Goal: Task Accomplishment & Management: Manage account settings

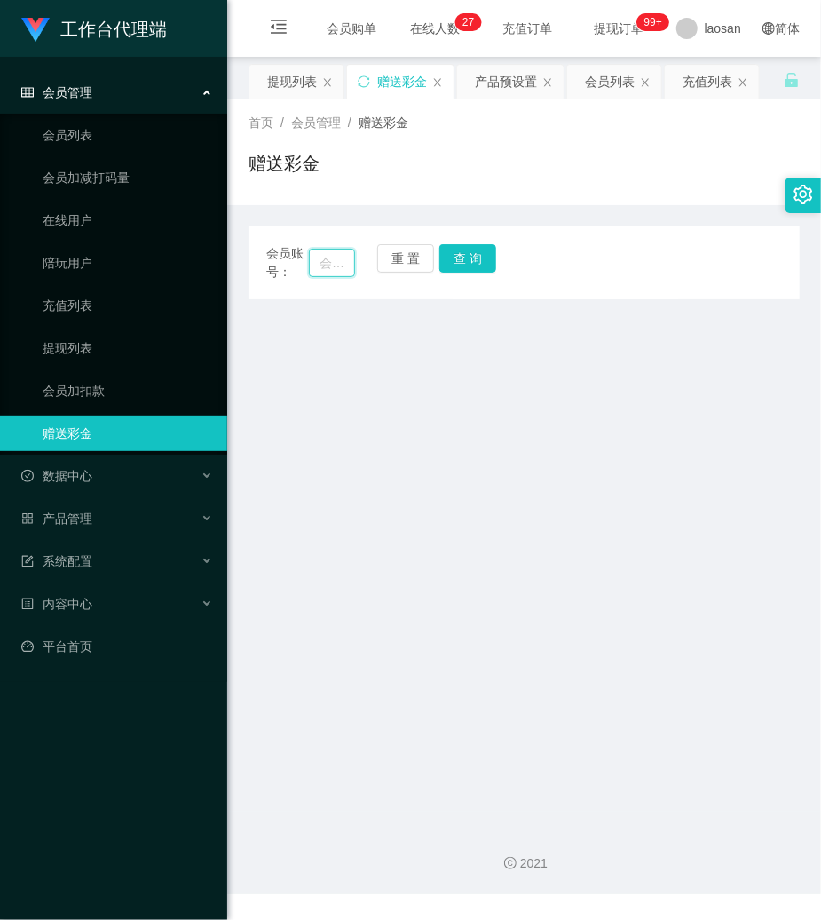
drag, startPoint x: 320, startPoint y: 267, endPoint x: 344, endPoint y: 267, distance: 24.0
click at [320, 267] on input "text" at bounding box center [332, 263] width 46 height 28
paste input "HMIR9961"
type input "HMIR9961"
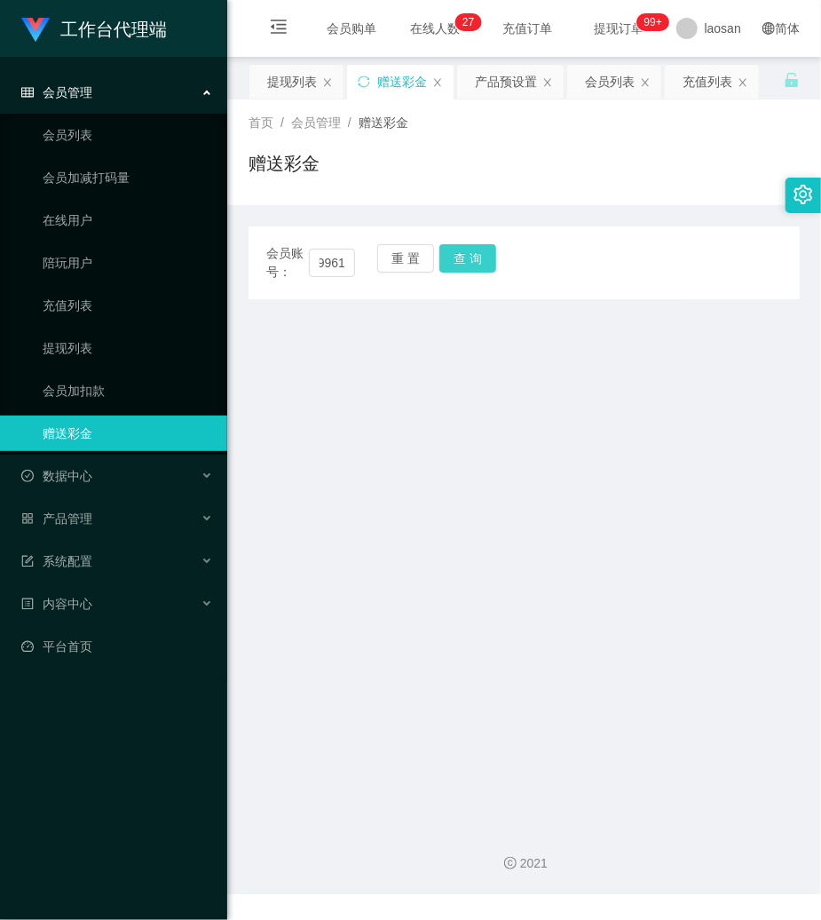
scroll to position [0, 0]
click at [463, 259] on button "查 询" at bounding box center [467, 258] width 57 height 28
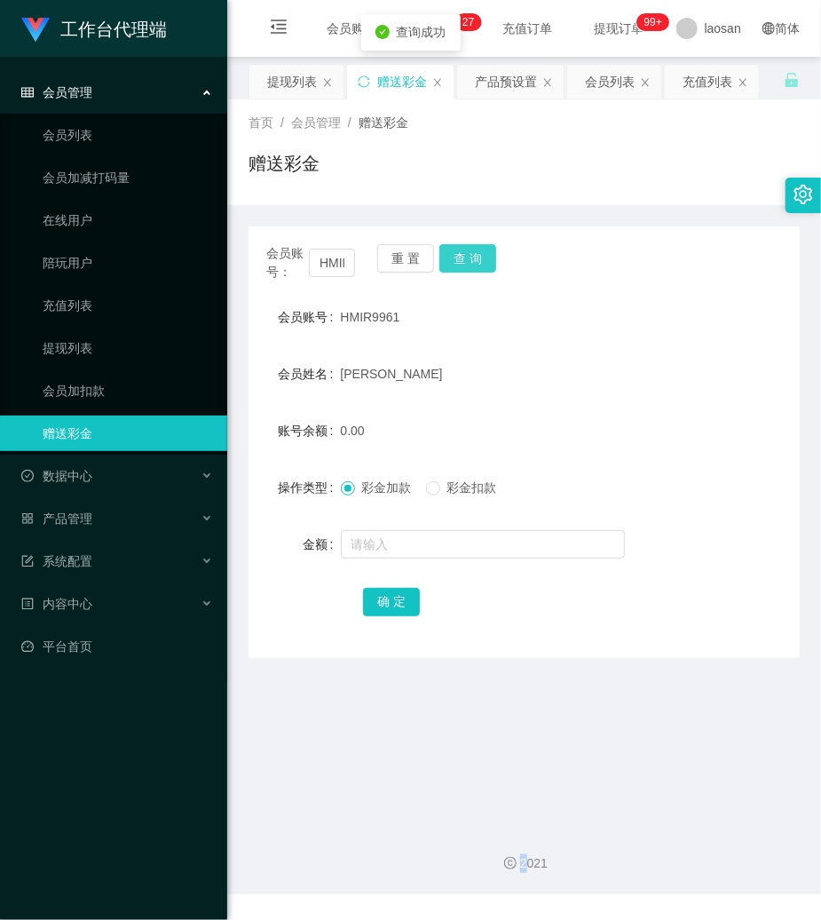
click at [463, 259] on div "会员账号： HMIR9961 重 置 查 询" at bounding box center [524, 262] width 551 height 37
click at [444, 554] on input "text" at bounding box center [483, 544] width 284 height 28
type input "500"
click at [400, 593] on button "确 定" at bounding box center [391, 602] width 57 height 28
click at [401, 247] on button "重 置" at bounding box center [405, 258] width 57 height 28
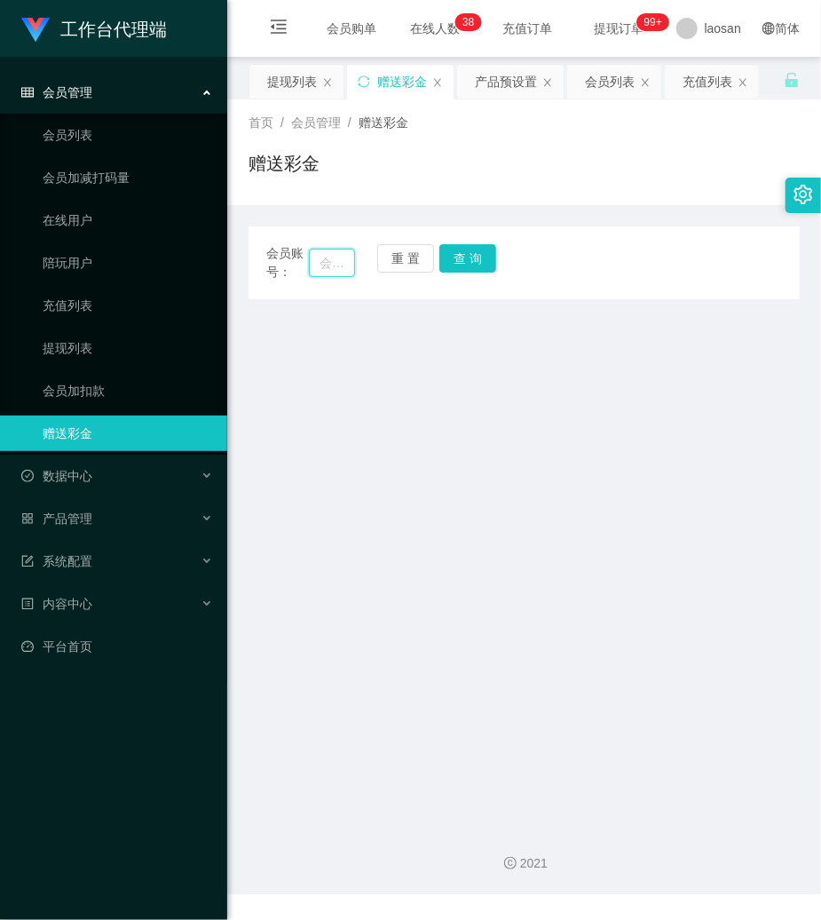
click at [342, 265] on input "text" at bounding box center [332, 263] width 46 height 28
type input "khoo91"
click at [452, 254] on button "查 询" at bounding box center [467, 258] width 57 height 28
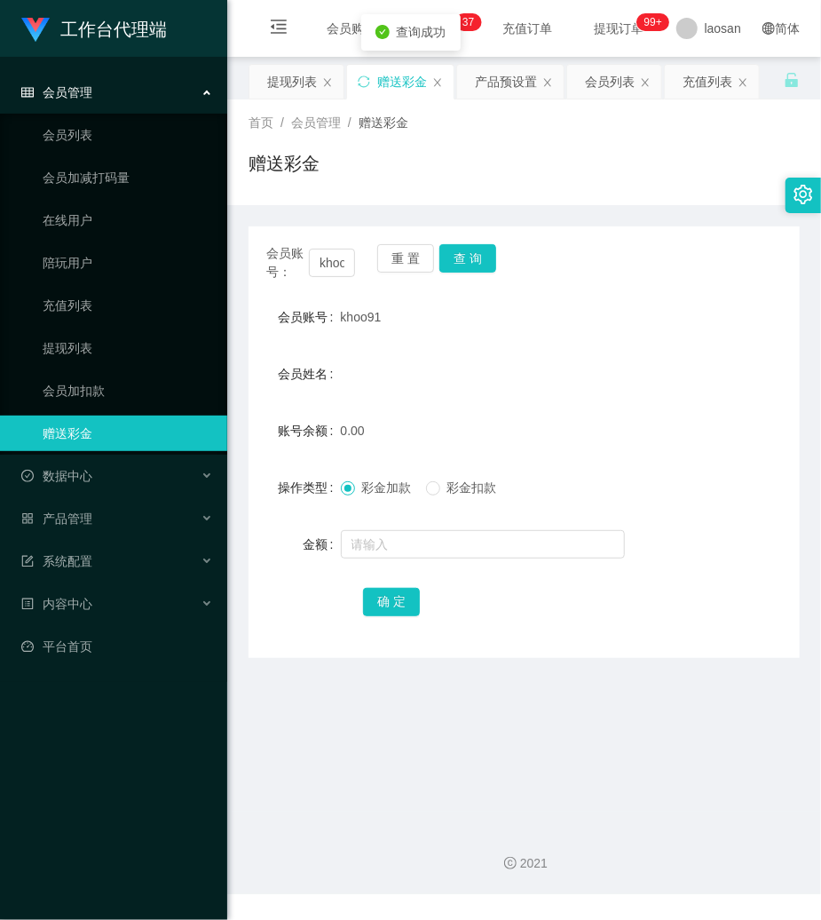
click at [375, 316] on span "khoo91" at bounding box center [361, 317] width 41 height 14
copy span "khoo91"
click at [391, 549] on input "text" at bounding box center [483, 544] width 284 height 28
type input "100"
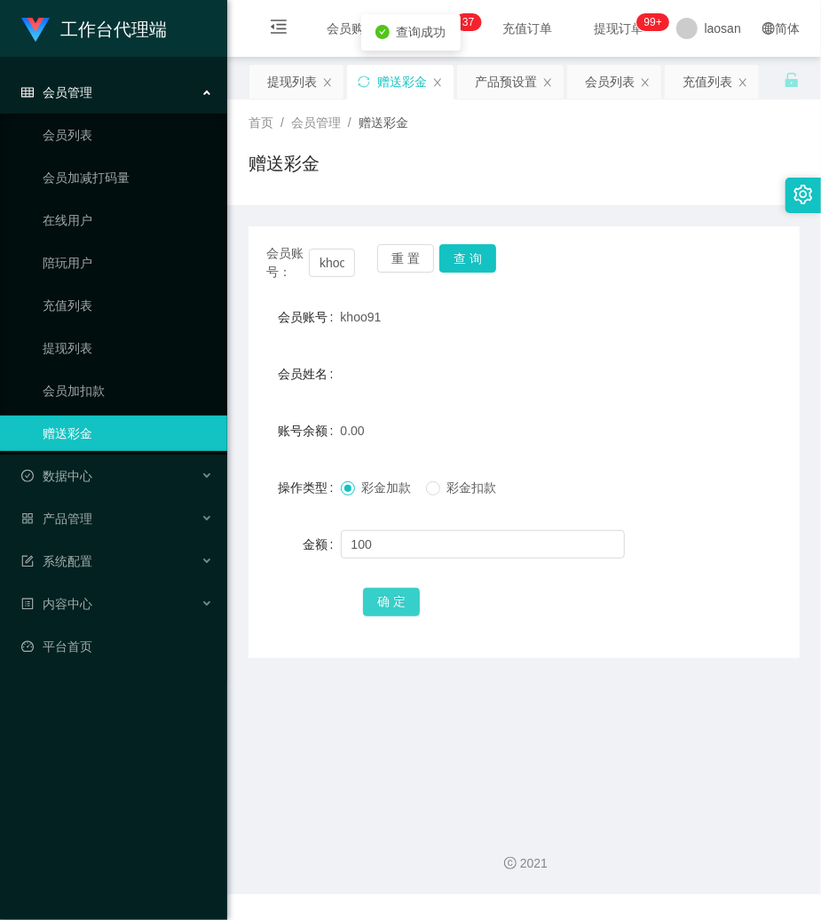
click at [392, 597] on button "确 定" at bounding box center [391, 602] width 57 height 28
click at [389, 264] on button "重 置" at bounding box center [405, 258] width 57 height 28
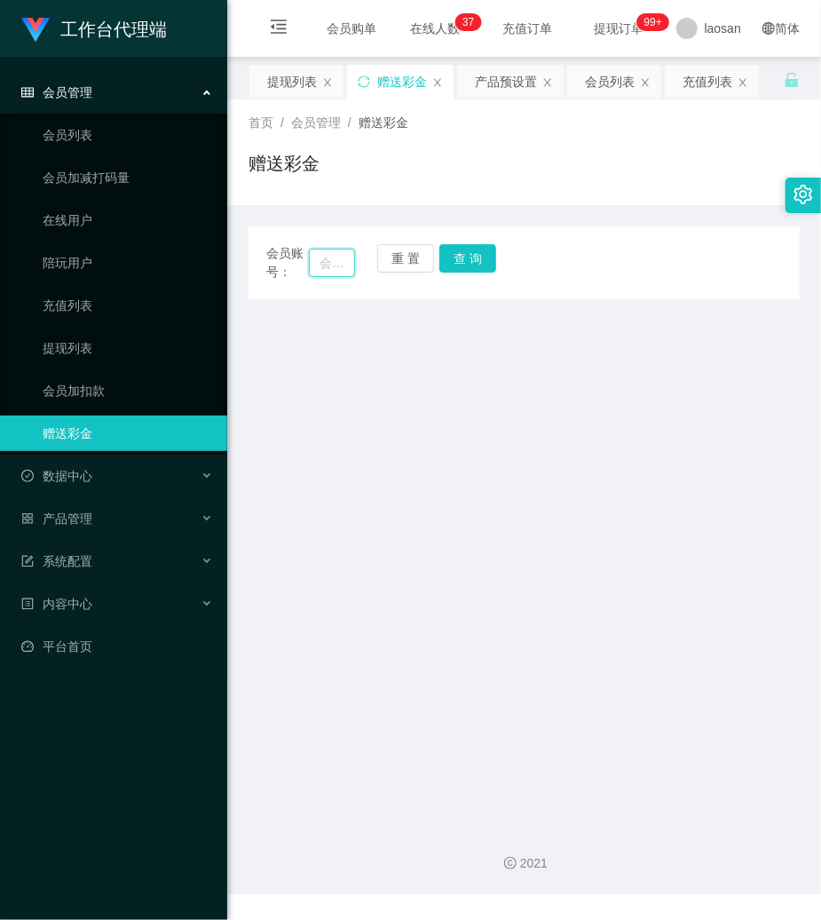
click at [337, 266] on input "text" at bounding box center [332, 263] width 46 height 28
type input "serene91"
click at [474, 252] on button "查 询" at bounding box center [467, 258] width 57 height 28
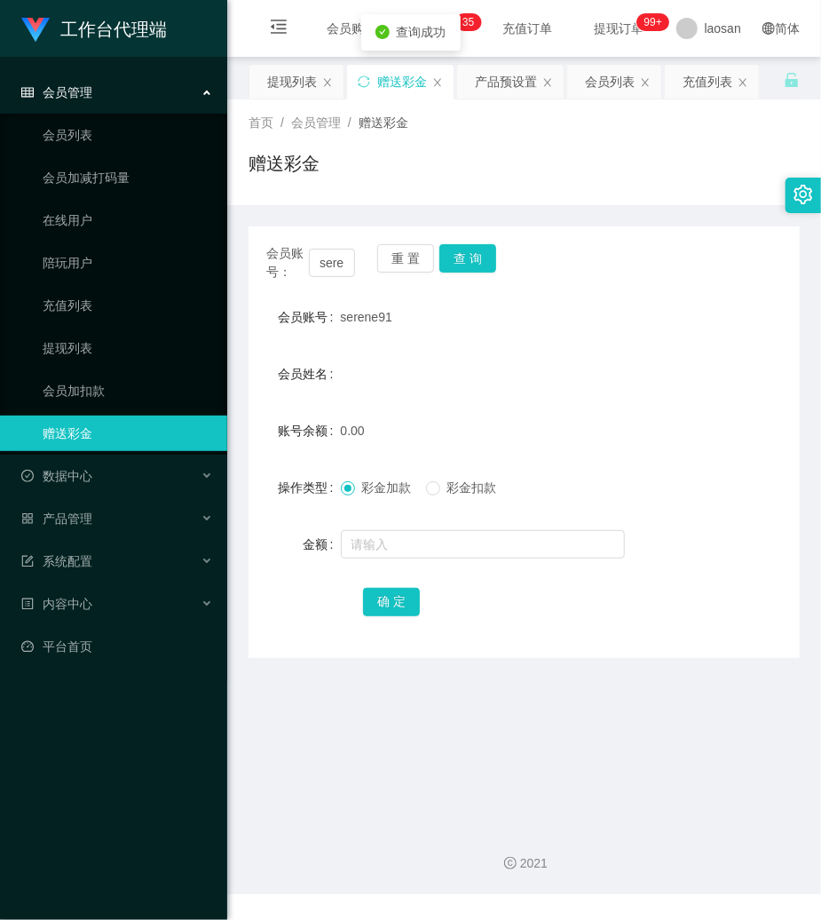
click at [360, 318] on span "serene91" at bounding box center [366, 317] width 51 height 14
drag, startPoint x: 360, startPoint y: 318, endPoint x: 362, endPoint y: 374, distance: 56.0
click at [364, 317] on span "serene91" at bounding box center [366, 317] width 51 height 14
copy span "serene91"
click at [391, 533] on input "text" at bounding box center [483, 544] width 284 height 28
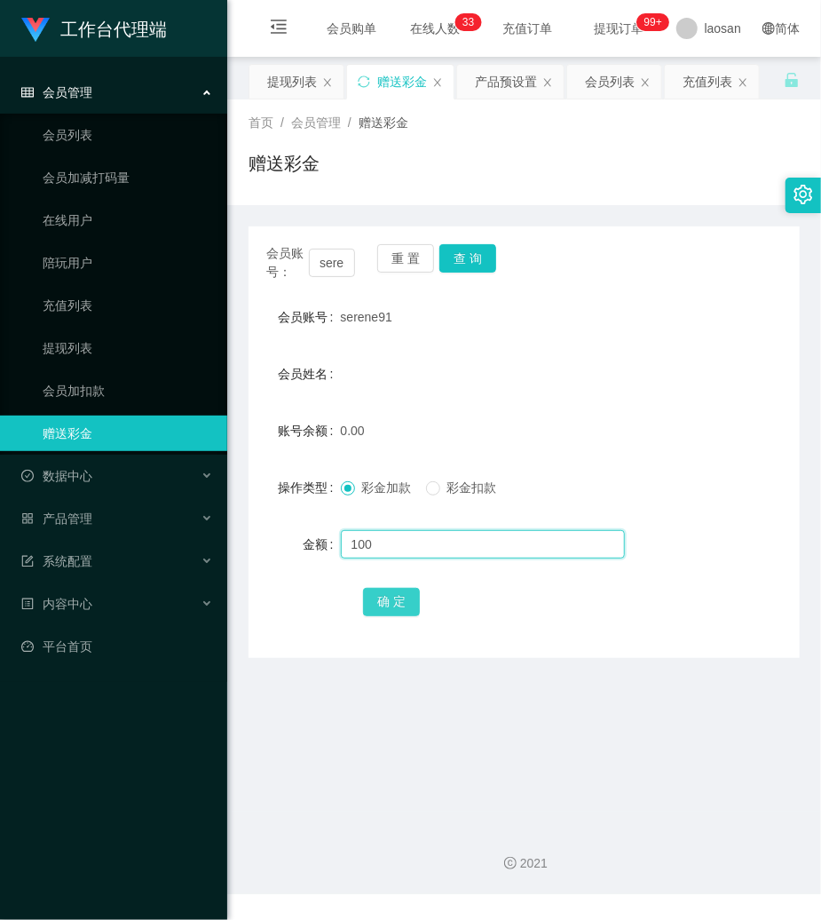
type input "100"
click at [391, 593] on button "确 定" at bounding box center [391, 602] width 57 height 28
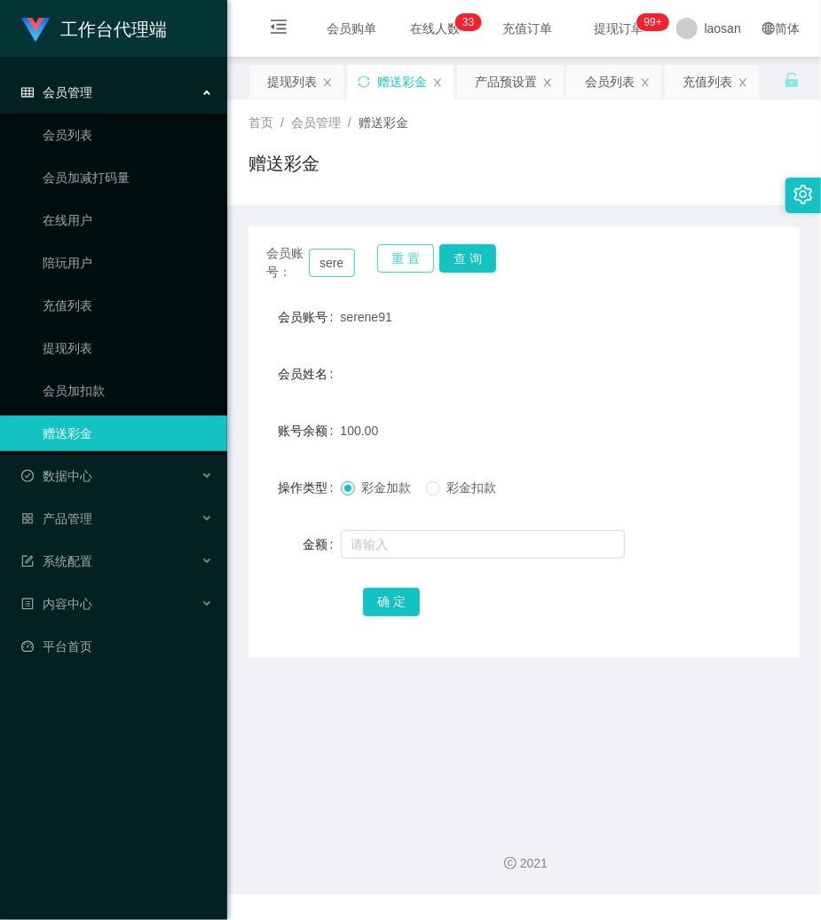
drag, startPoint x: 401, startPoint y: 257, endPoint x: 327, endPoint y: 271, distance: 75.8
click at [399, 257] on button "重 置" at bounding box center [405, 258] width 57 height 28
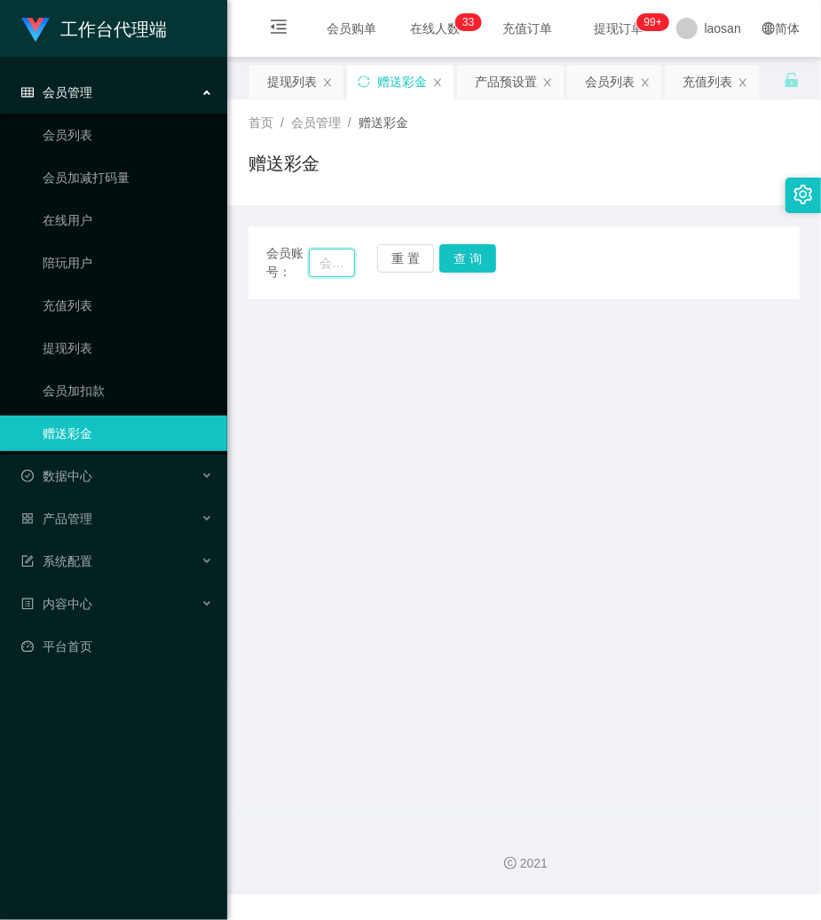
drag, startPoint x: 324, startPoint y: 271, endPoint x: 385, endPoint y: 328, distance: 83.6
click at [324, 272] on input "text" at bounding box center [332, 263] width 46 height 28
type input "austin98"
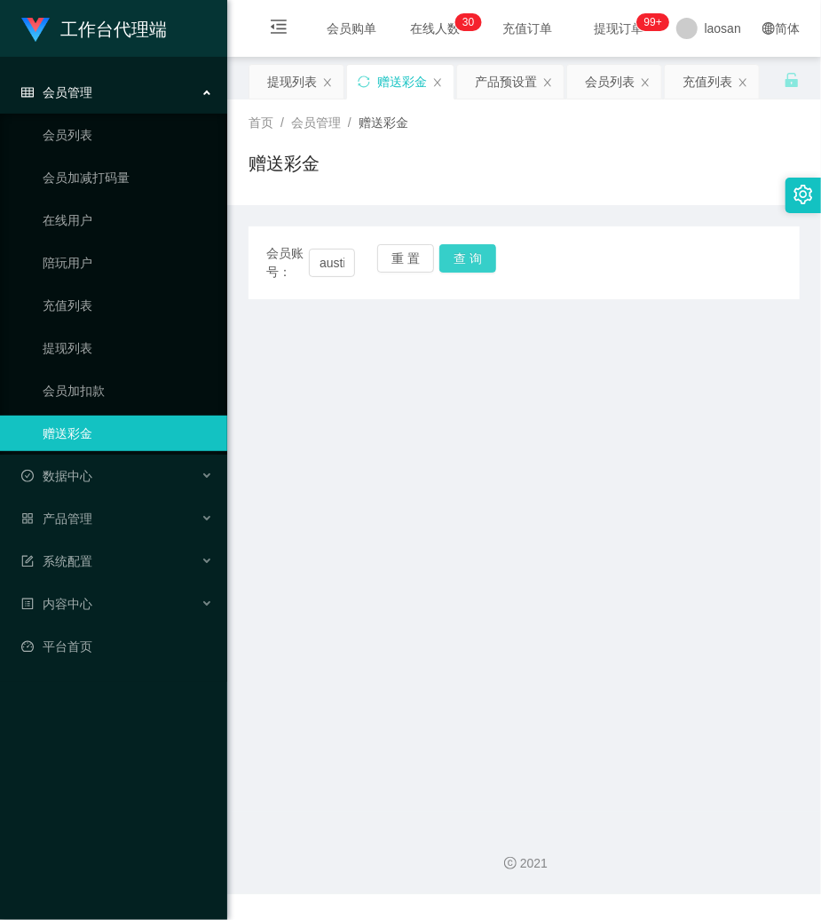
click at [477, 253] on button "查 询" at bounding box center [467, 258] width 57 height 28
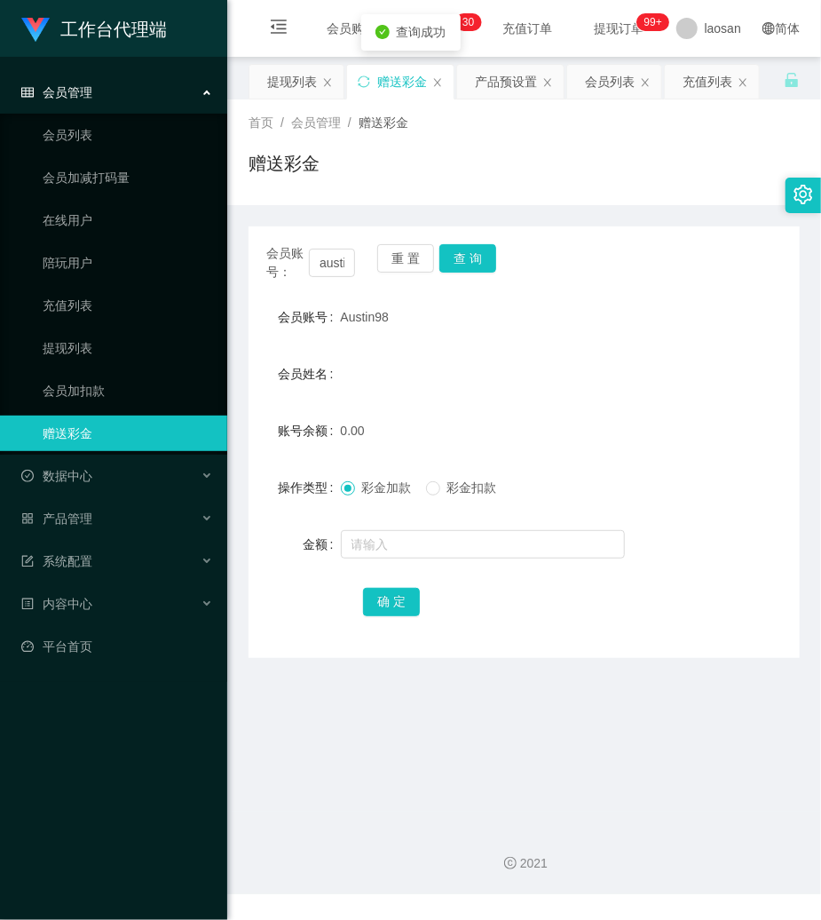
click at [376, 312] on span "Austin98" at bounding box center [365, 317] width 48 height 14
click at [376, 311] on span "Austin98" at bounding box center [365, 317] width 48 height 14
copy span "Austin98"
click at [394, 554] on input "text" at bounding box center [483, 544] width 284 height 28
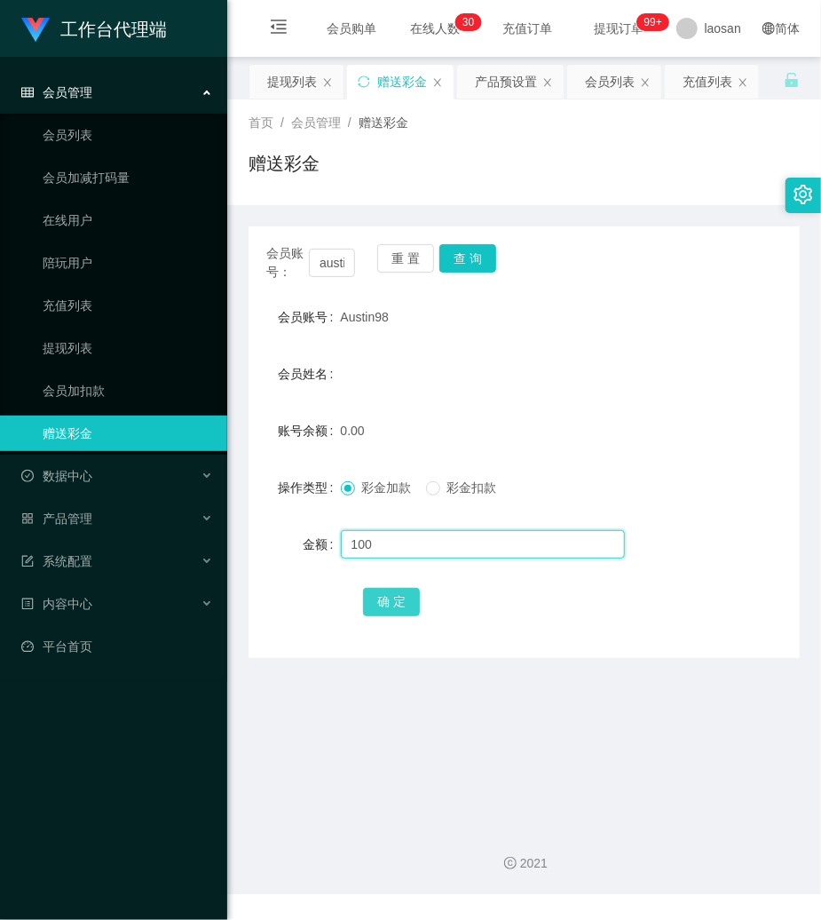
type input "100"
click at [409, 607] on button "确 定" at bounding box center [391, 602] width 57 height 28
click at [508, 79] on div "产品预设置" at bounding box center [506, 82] width 62 height 34
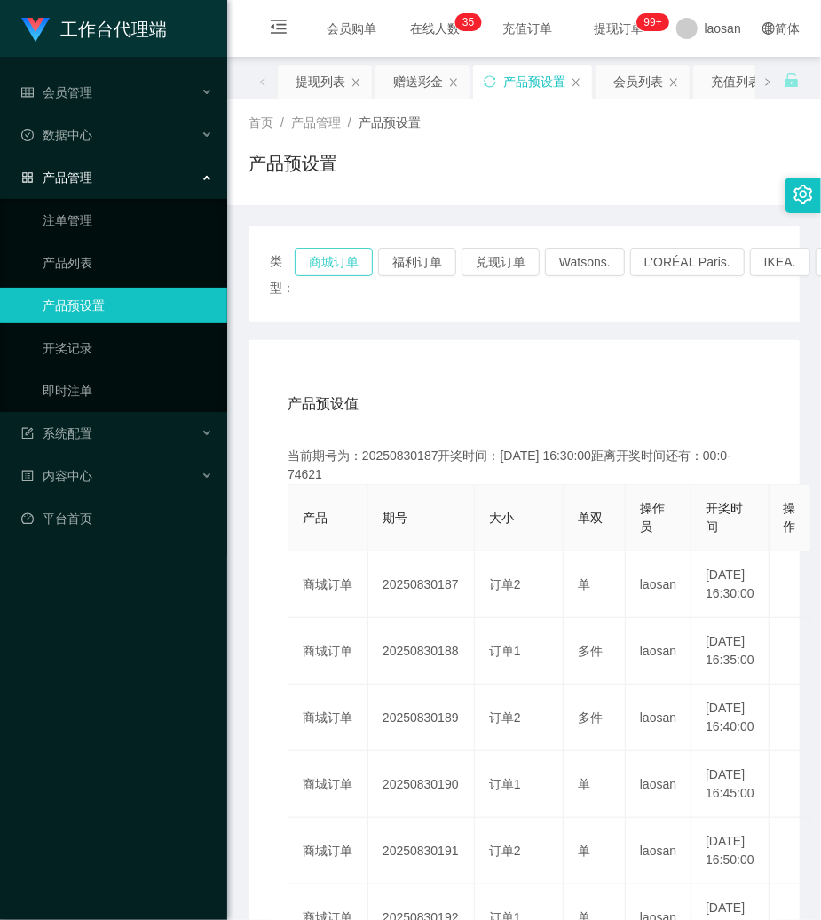
click at [328, 253] on button "商城订单" at bounding box center [334, 262] width 78 height 28
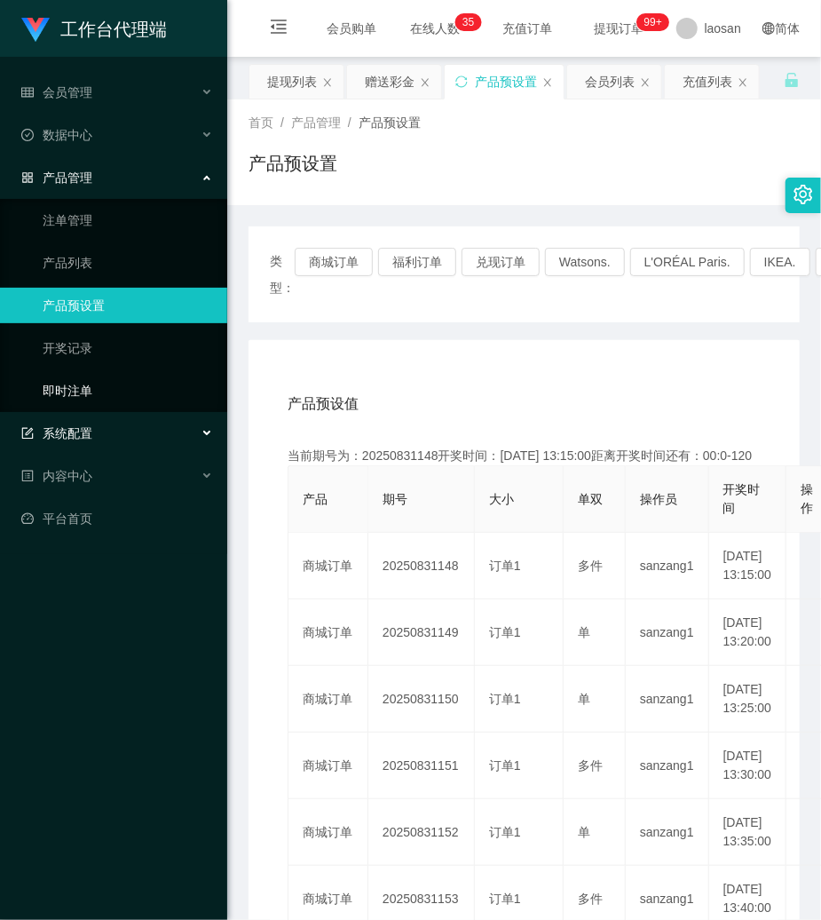
click at [97, 373] on link "即时注单" at bounding box center [128, 391] width 170 height 36
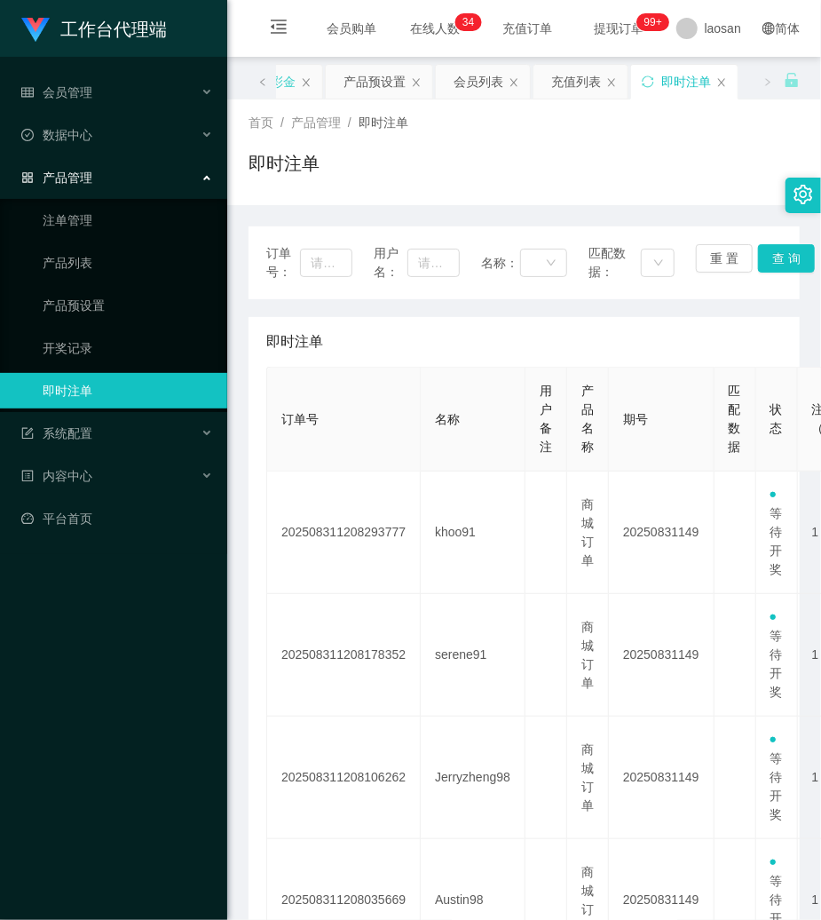
click at [293, 82] on div "赠送彩金" at bounding box center [271, 82] width 50 height 34
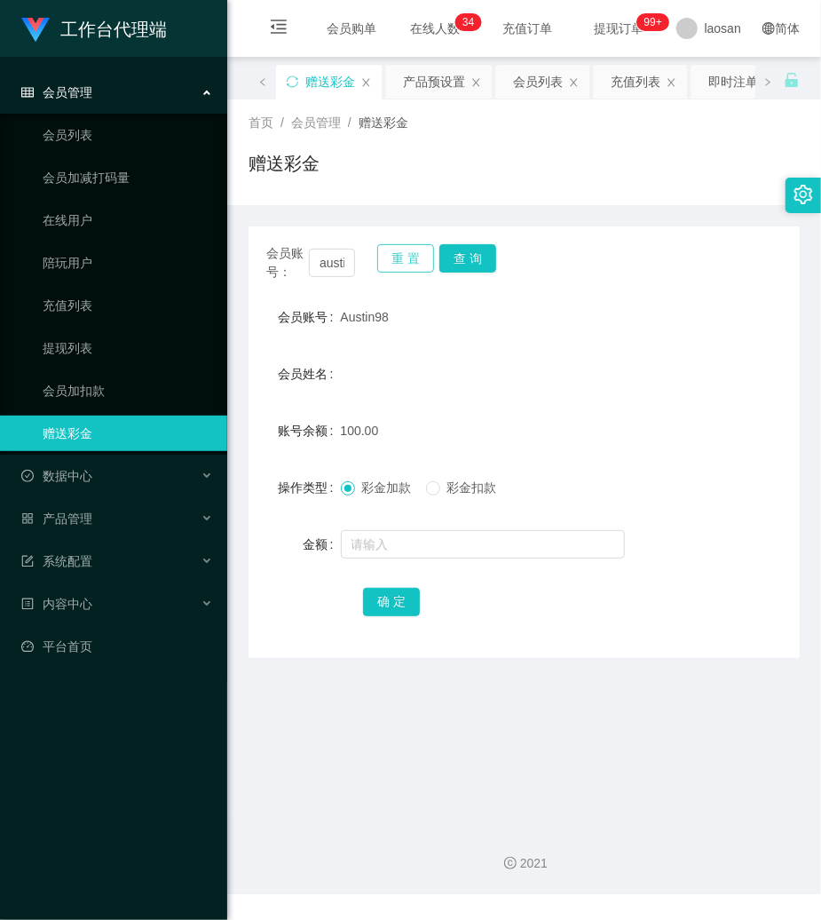
drag, startPoint x: 392, startPoint y: 243, endPoint x: 360, endPoint y: 268, distance: 40.5
click at [392, 244] on button "重 置" at bounding box center [405, 258] width 57 height 28
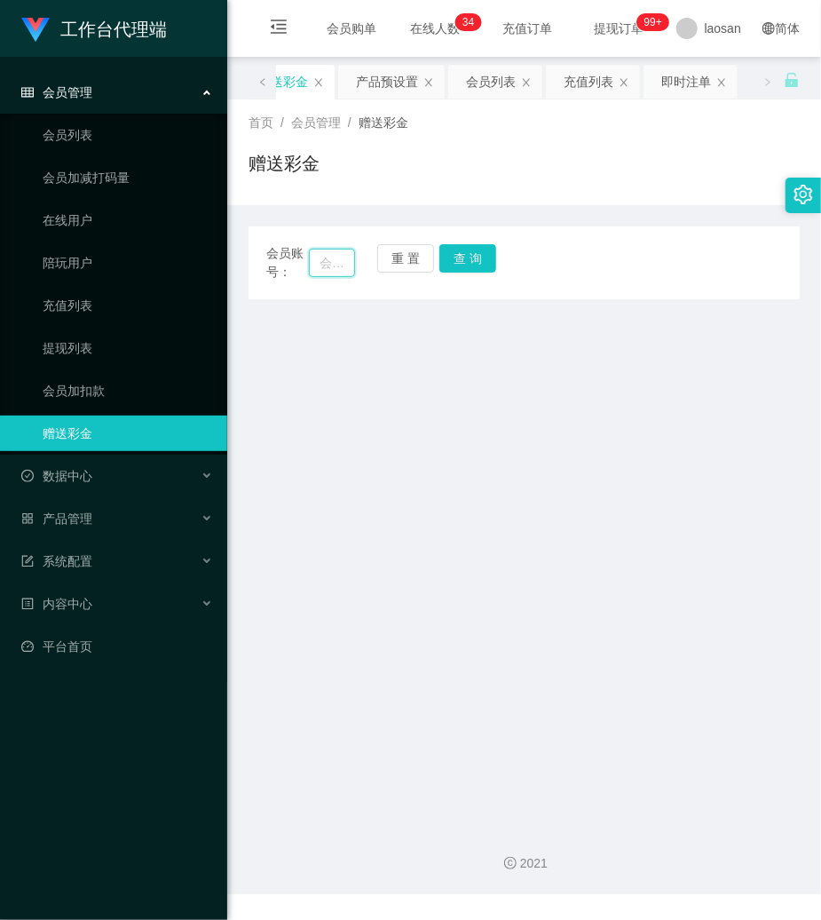
click at [348, 268] on input "text" at bounding box center [332, 263] width 46 height 28
paste input "Richardlch98"
type input "Richardlch98"
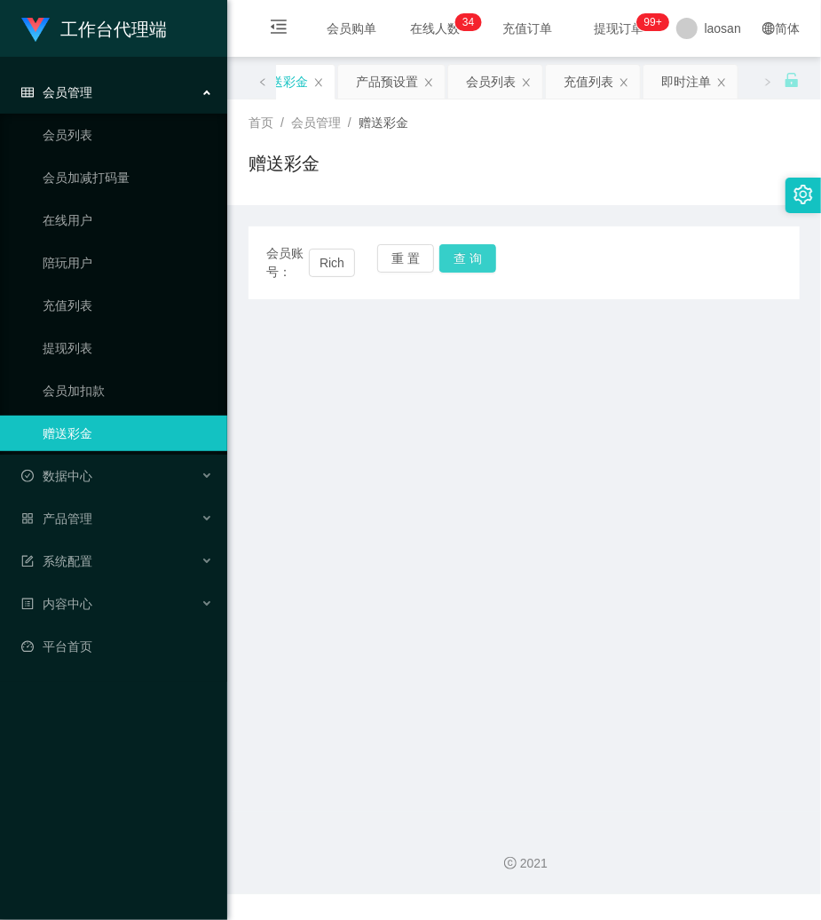
click at [490, 256] on button "查 询" at bounding box center [467, 258] width 57 height 28
drag, startPoint x: 490, startPoint y: 256, endPoint x: 405, endPoint y: 364, distance: 137.8
click at [488, 256] on button "查 询" at bounding box center [467, 258] width 57 height 28
click at [459, 254] on button "查 询" at bounding box center [467, 258] width 57 height 28
click at [389, 245] on button "重 置" at bounding box center [405, 258] width 57 height 28
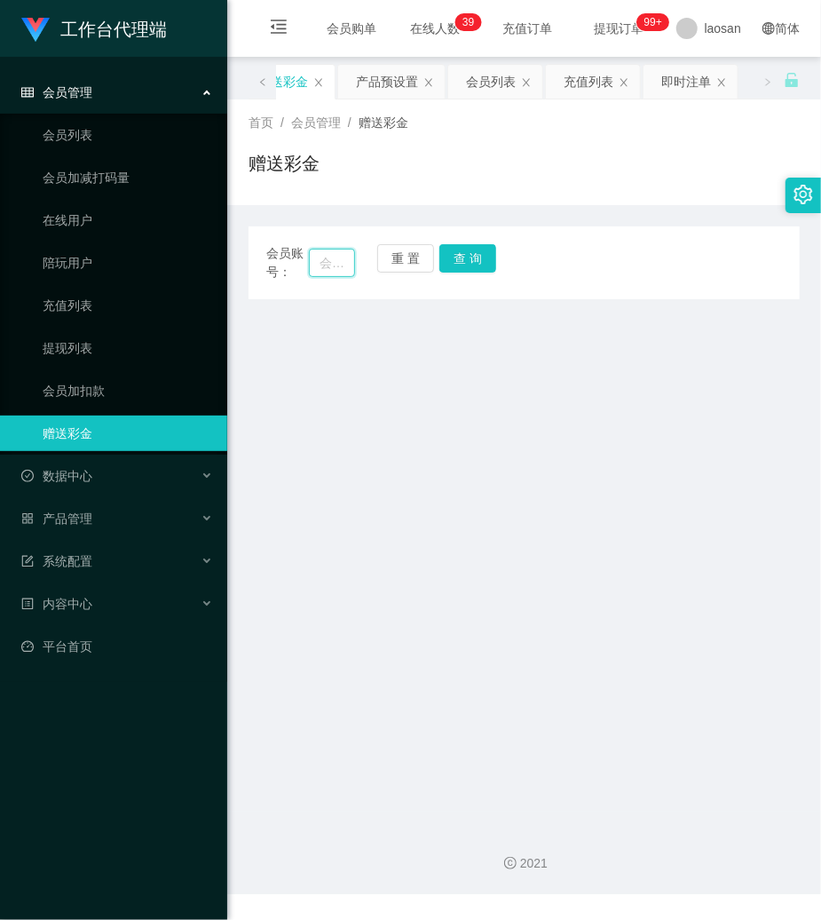
drag, startPoint x: 336, startPoint y: 266, endPoint x: 349, endPoint y: 261, distance: 14.3
click at [338, 265] on input "text" at bounding box center [332, 263] width 46 height 28
paste input "Richardlch98"
type input "Richardlch"
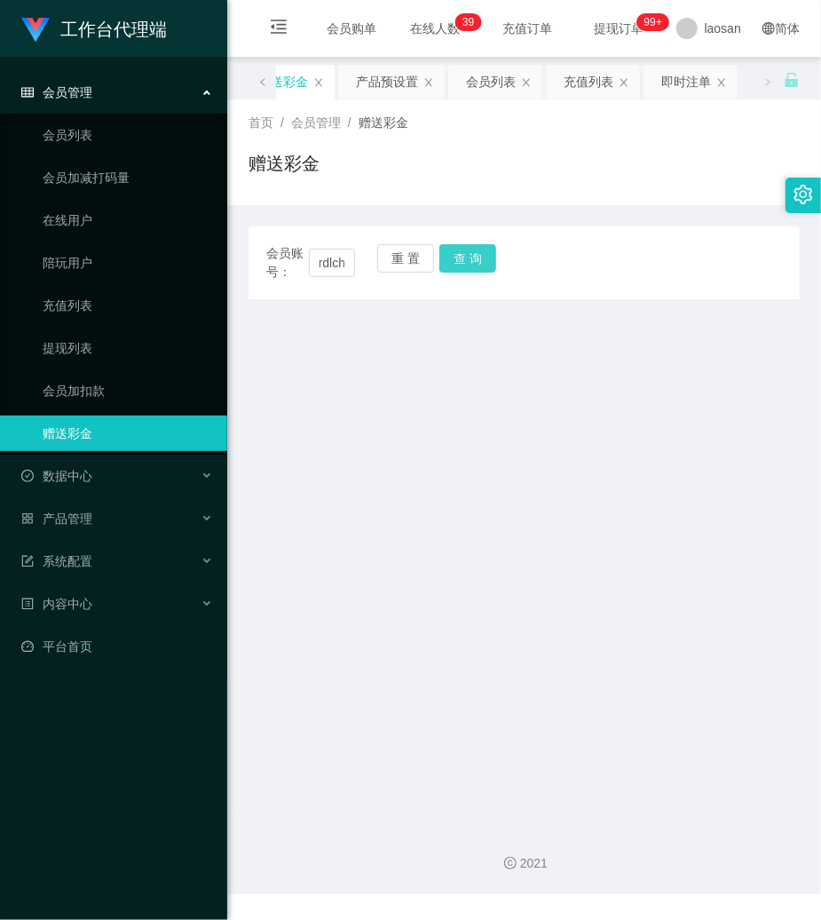
scroll to position [0, 0]
click at [476, 249] on button "查 询" at bounding box center [467, 258] width 57 height 28
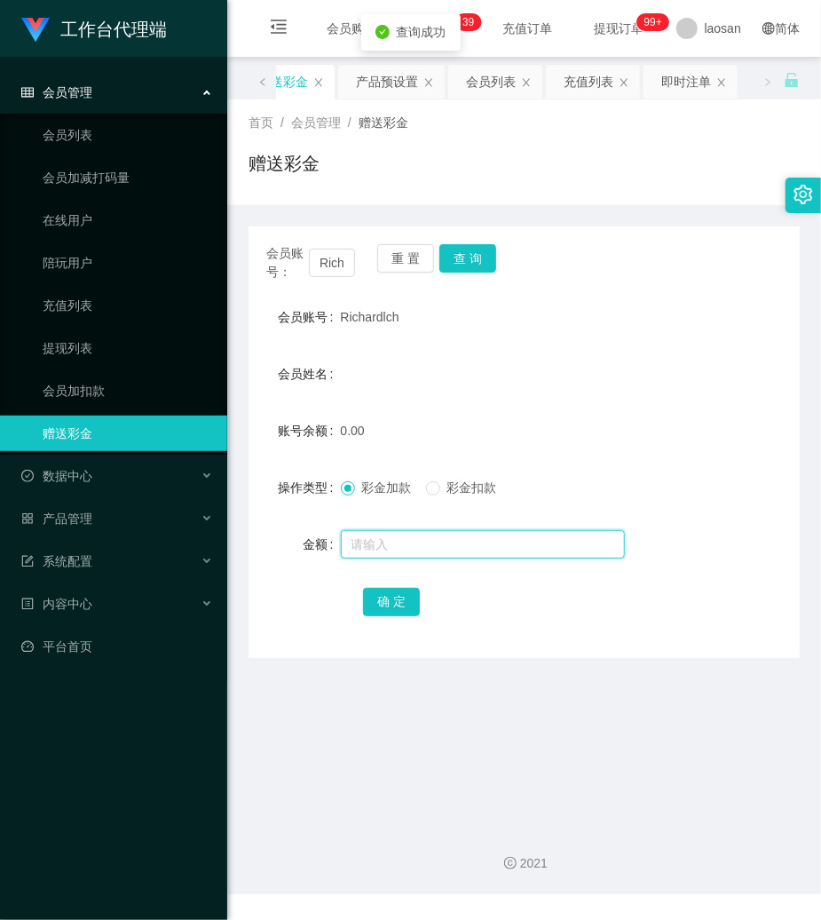
click at [408, 542] on input "text" at bounding box center [483, 544] width 284 height 28
type input "100"
click at [395, 600] on button "确 定" at bounding box center [391, 602] width 57 height 28
click at [364, 321] on span "Richardlch" at bounding box center [370, 317] width 59 height 14
drag, startPoint x: 364, startPoint y: 321, endPoint x: 73, endPoint y: 363, distance: 294.2
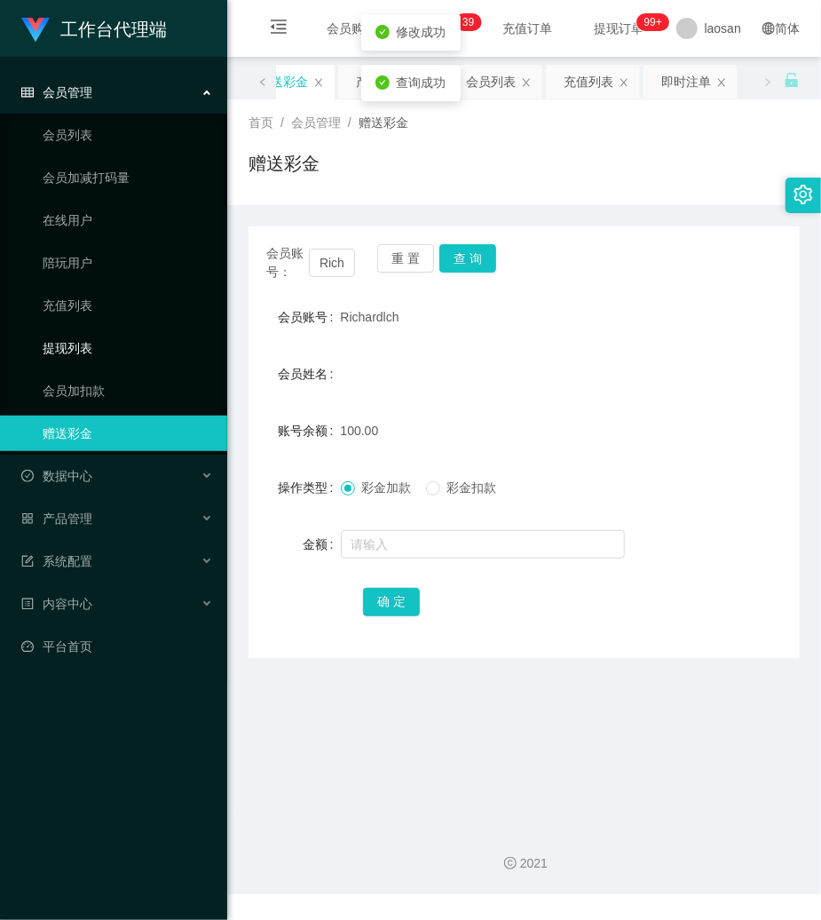
click at [360, 324] on span "Richardlch" at bounding box center [370, 317] width 59 height 14
copy span "Richardlch"
click at [385, 72] on div "产品预设置" at bounding box center [387, 82] width 62 height 34
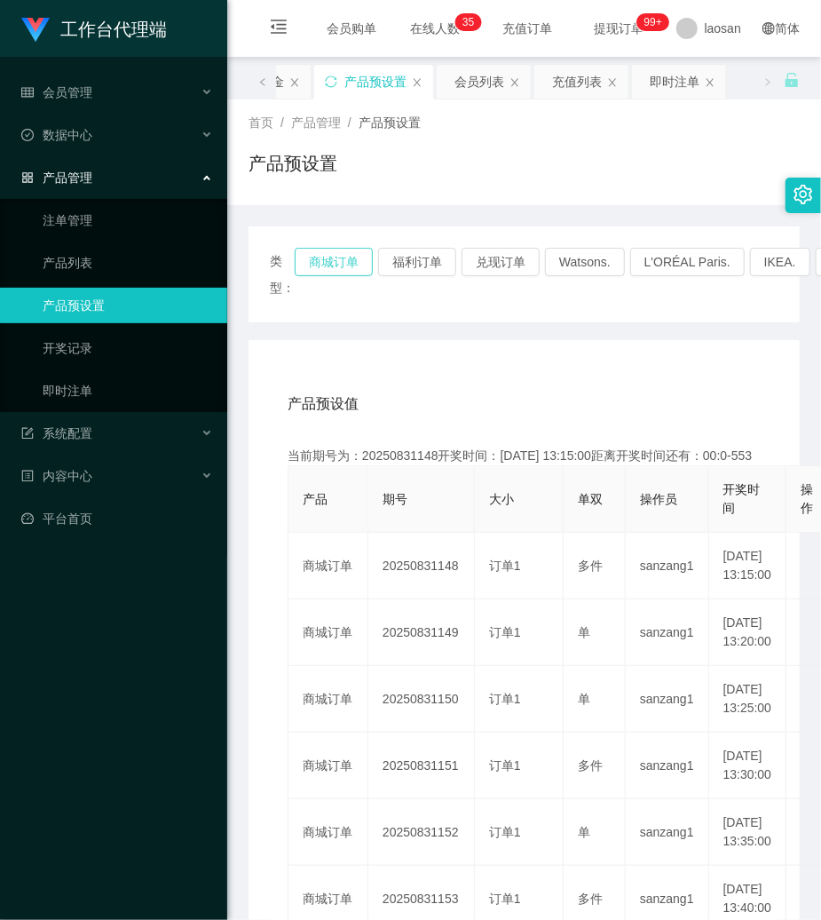
click at [336, 267] on button "商城订单" at bounding box center [334, 262] width 78 height 28
click at [449, 320] on div "类型： 商城订单 福利订单 兑现订单 Watsons. L'ORÉAL Paris. IKEA. [GEOGRAPHIC_DATA]. COURTS." at bounding box center [524, 274] width 551 height 96
click at [94, 165] on div "产品管理" at bounding box center [113, 178] width 227 height 36
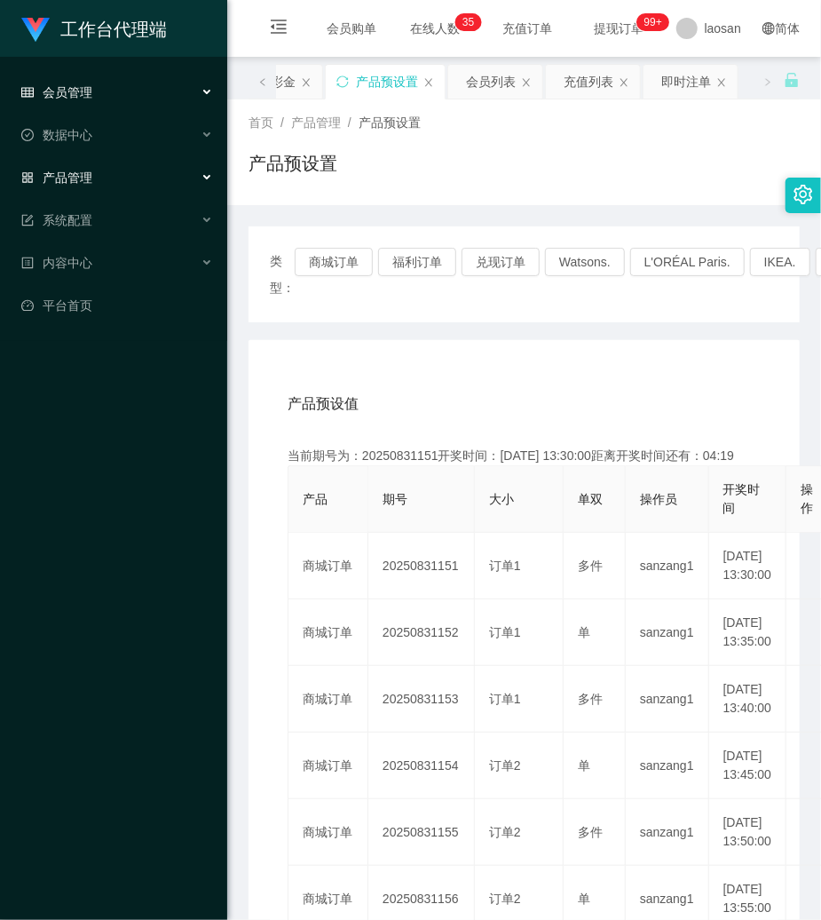
click at [98, 103] on div "会员管理" at bounding box center [113, 93] width 227 height 36
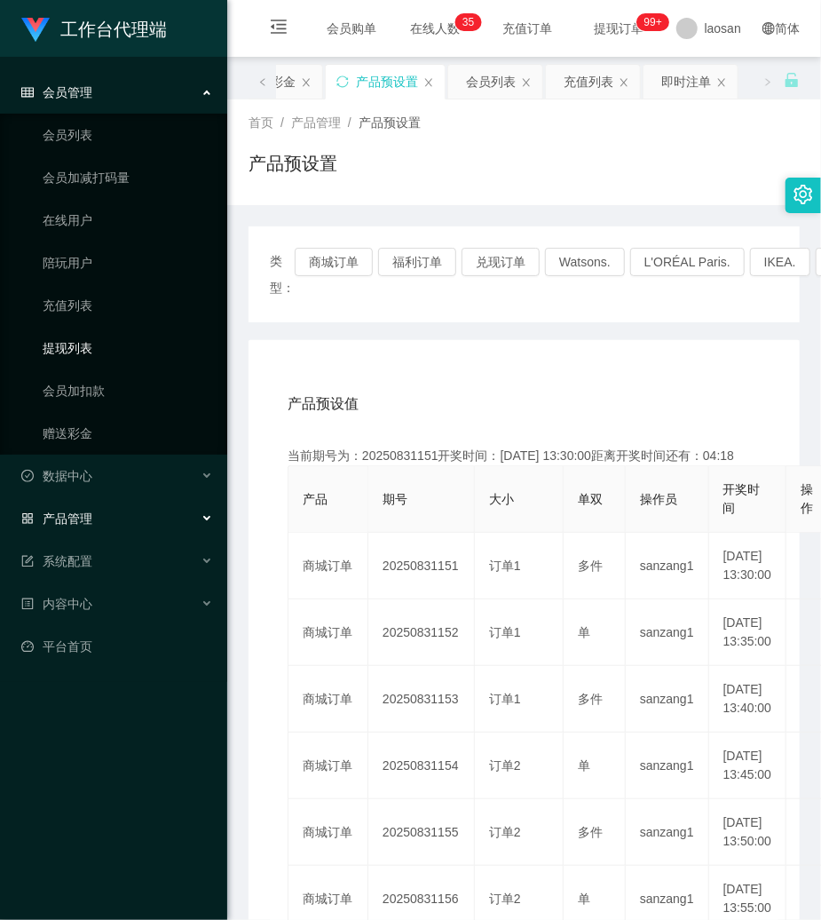
click at [92, 346] on link "提现列表" at bounding box center [128, 348] width 170 height 36
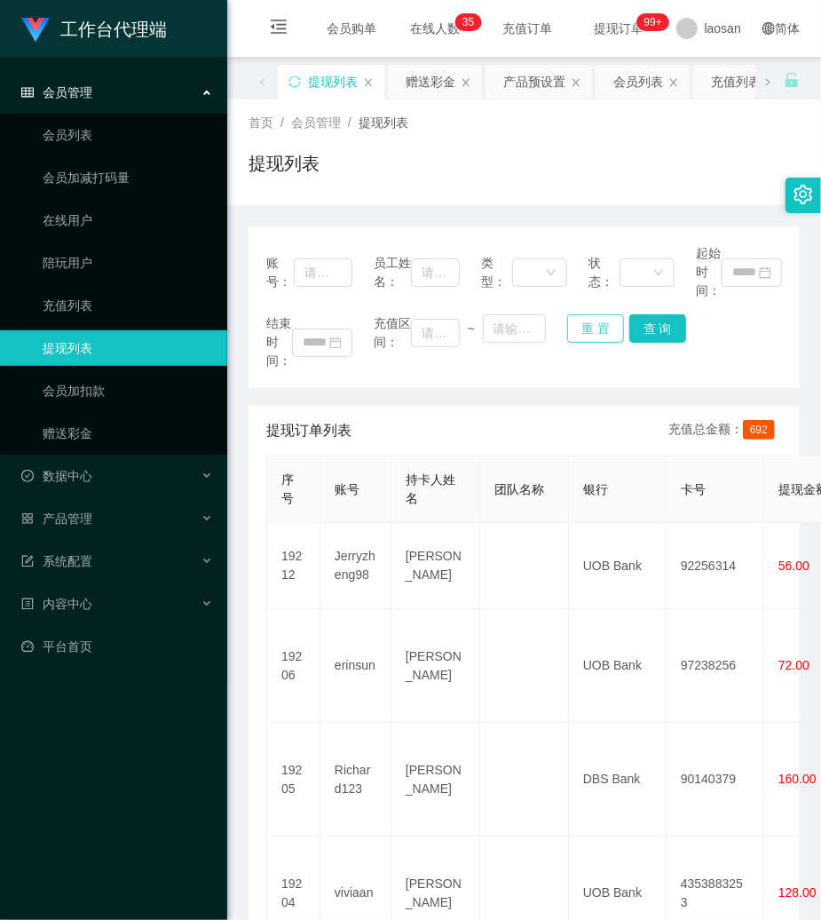
drag, startPoint x: 595, startPoint y: 323, endPoint x: 497, endPoint y: 324, distance: 97.7
click at [591, 323] on button "重 置" at bounding box center [595, 328] width 57 height 28
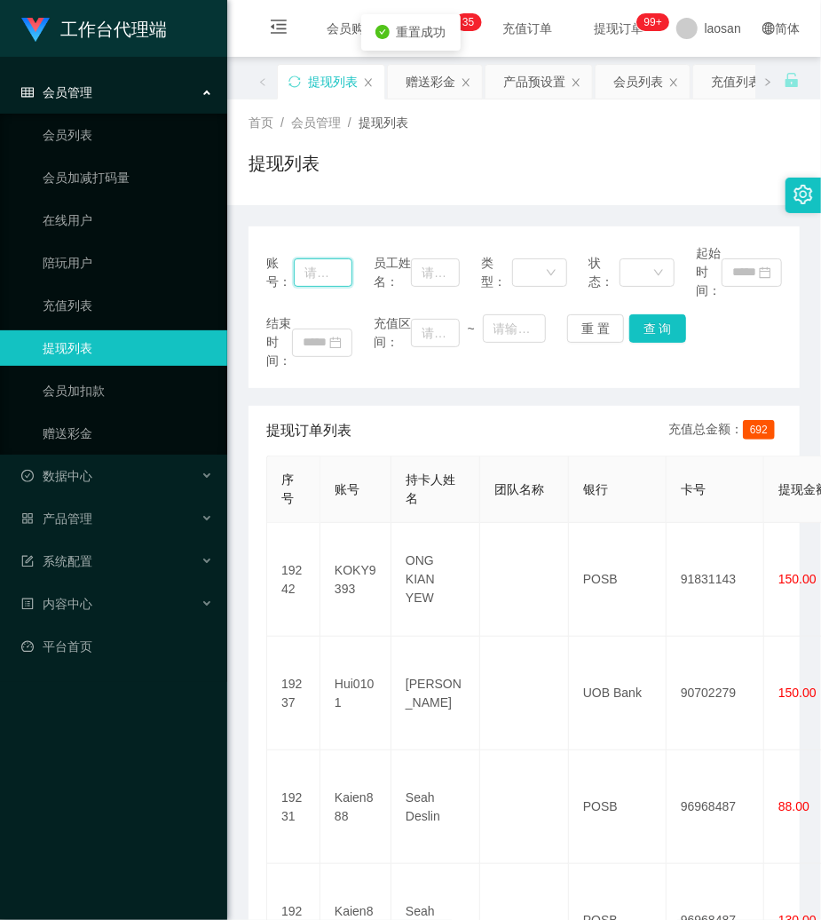
drag, startPoint x: 328, startPoint y: 277, endPoint x: 349, endPoint y: 281, distance: 20.9
click at [335, 278] on input "text" at bounding box center [323, 272] width 59 height 28
paste input "khoo91"
type input "khoo91"
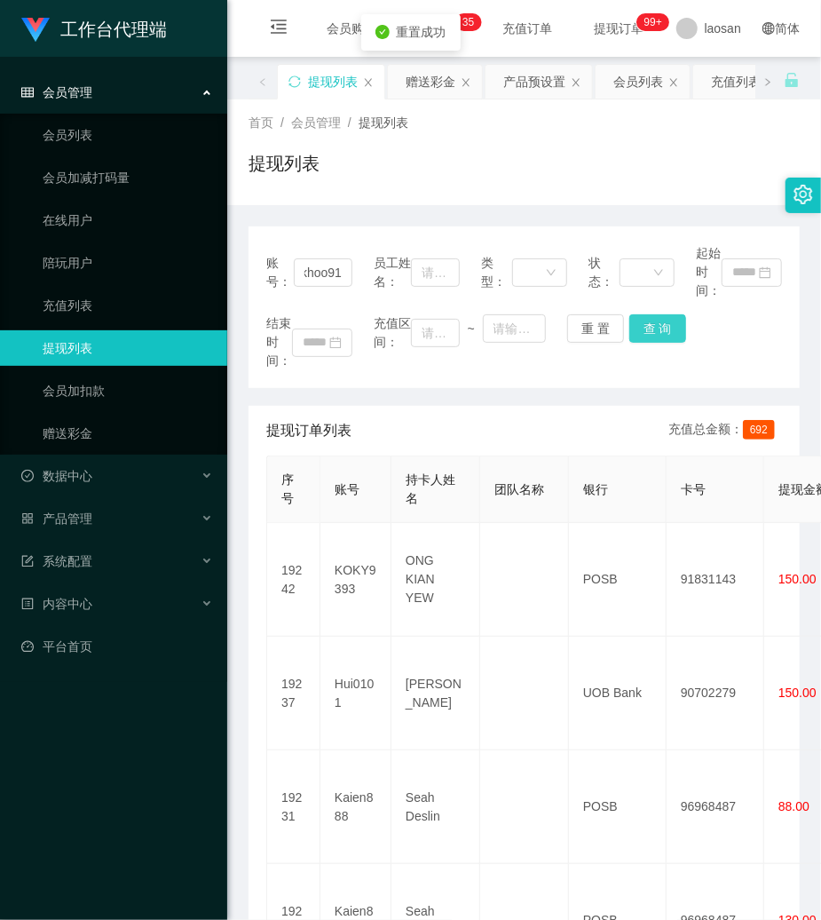
scroll to position [0, 0]
click at [652, 328] on button "查 询" at bounding box center [657, 328] width 57 height 28
click at [652, 328] on div "结束时间： 充值区间： ~ 重 置 查 询" at bounding box center [524, 342] width 516 height 56
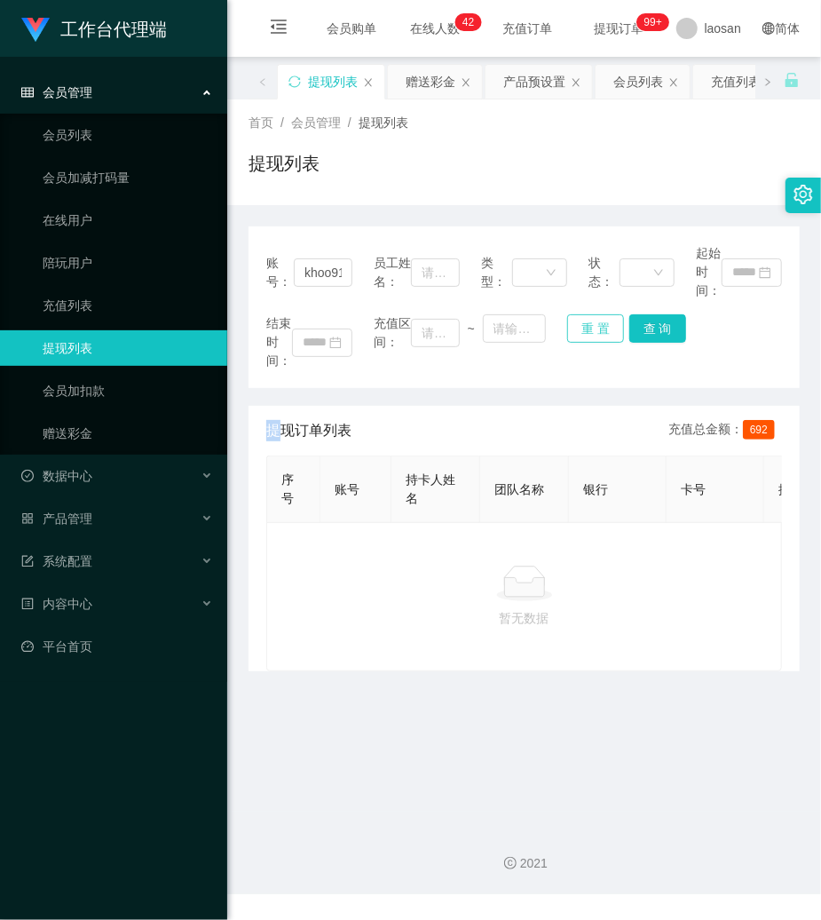
drag, startPoint x: 579, startPoint y: 317, endPoint x: 545, endPoint y: 317, distance: 33.7
click at [579, 317] on button "重 置" at bounding box center [595, 328] width 57 height 28
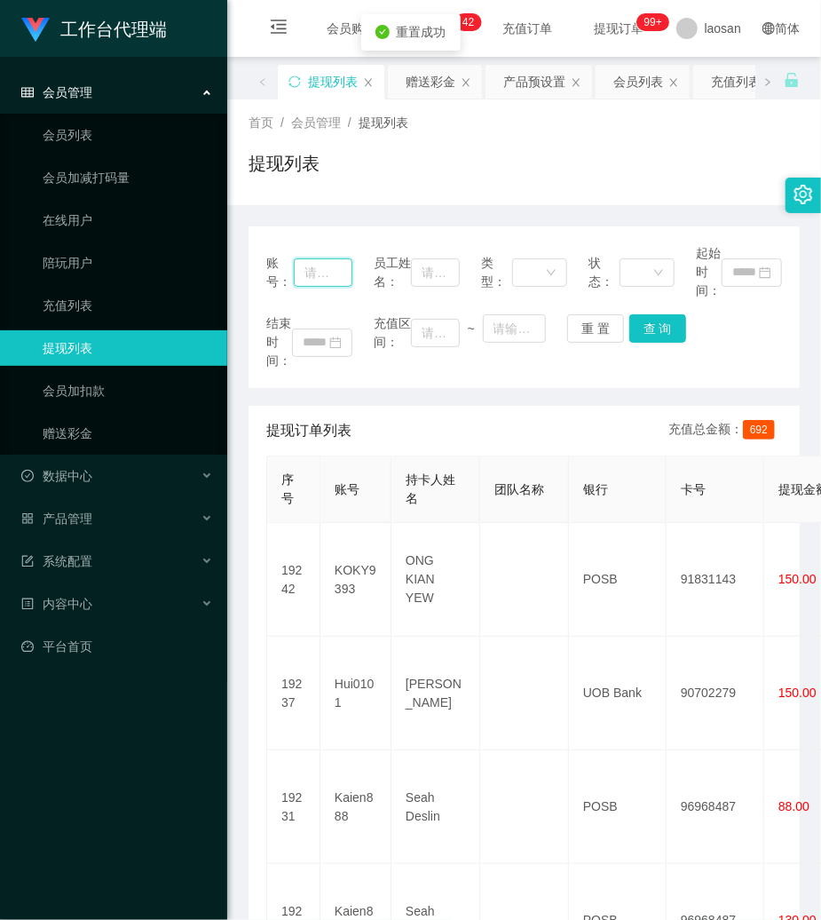
drag, startPoint x: 318, startPoint y: 275, endPoint x: 338, endPoint y: 275, distance: 20.4
click at [338, 275] on input "text" at bounding box center [323, 272] width 59 height 28
paste input "serene91"
type input "serene91"
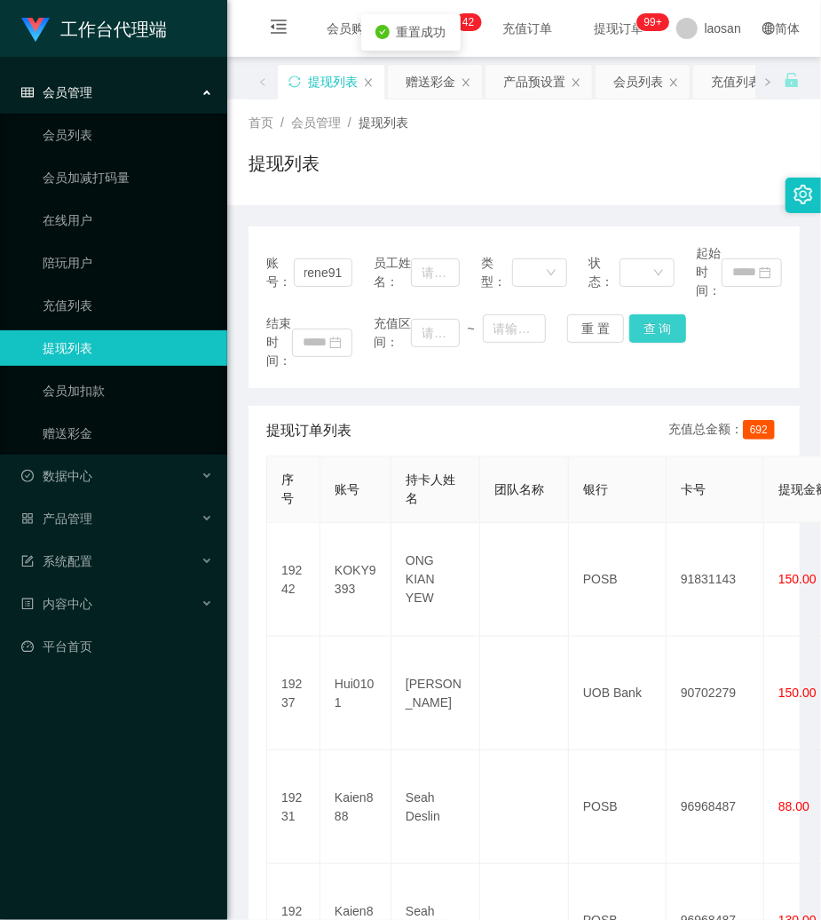
click at [659, 334] on button "查 询" at bounding box center [657, 328] width 57 height 28
click at [659, 332] on div "结束时间： 充值区间： ~ 重 置 查 询" at bounding box center [524, 342] width 516 height 56
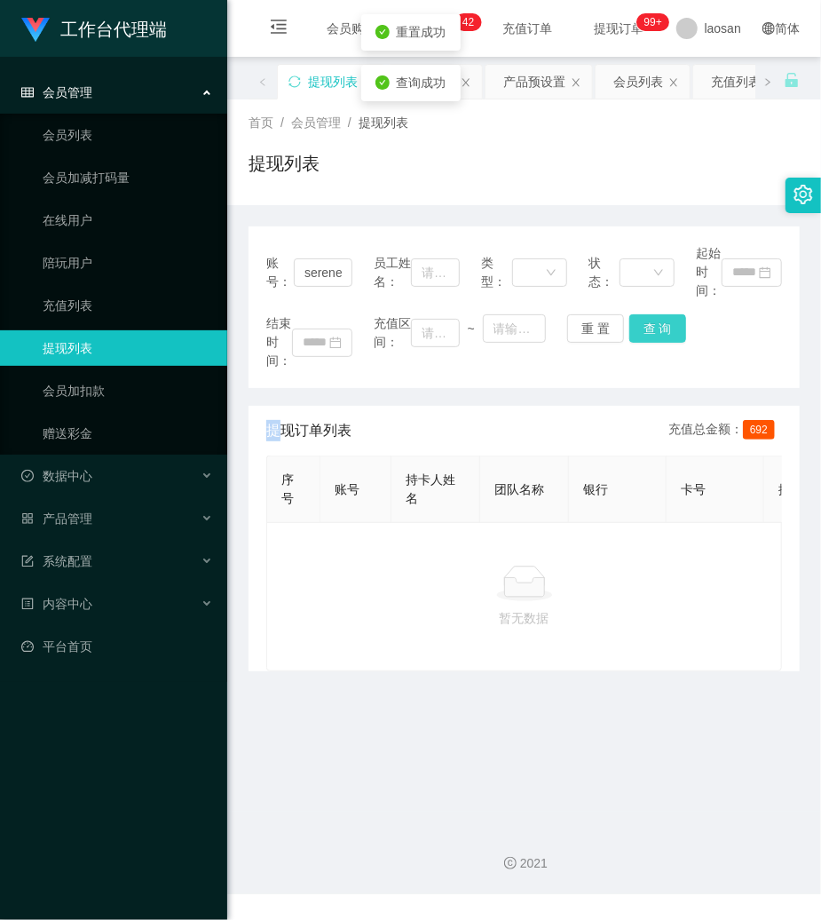
click at [655, 331] on button "查 询" at bounding box center [657, 328] width 57 height 28
drag, startPoint x: 591, startPoint y: 338, endPoint x: 543, endPoint y: 335, distance: 48.1
click at [588, 337] on button "重 置" at bounding box center [595, 328] width 57 height 28
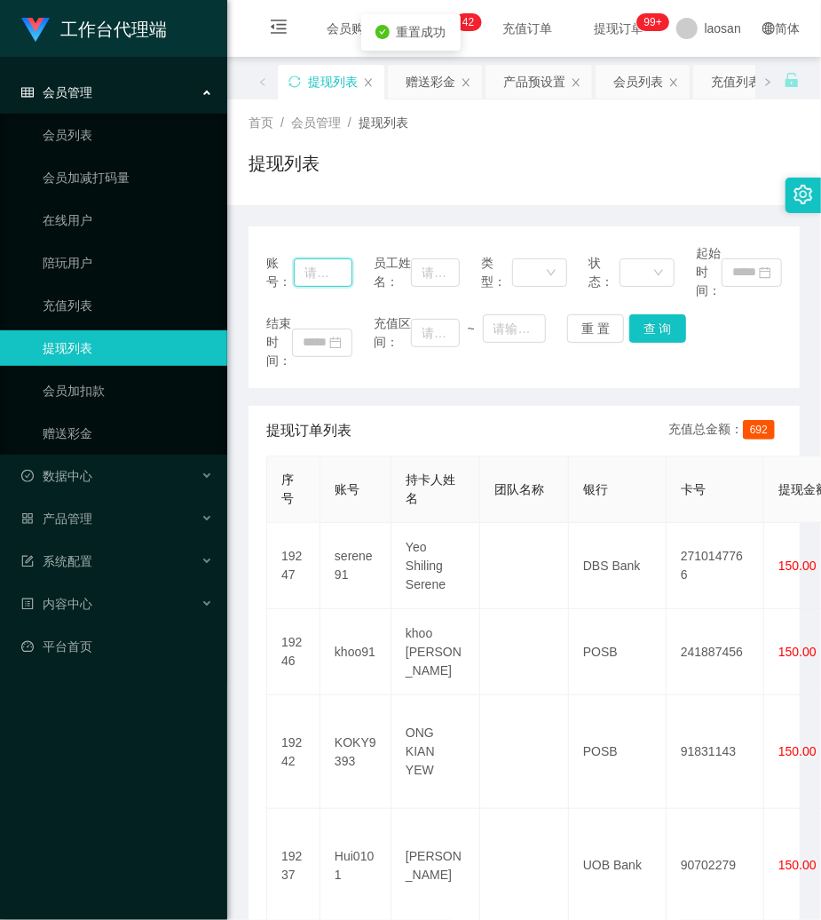
click at [325, 273] on input "text" at bounding box center [323, 272] width 59 height 28
paste input "khoo91"
type input "khoo91"
click at [661, 330] on button "查 询" at bounding box center [657, 328] width 57 height 28
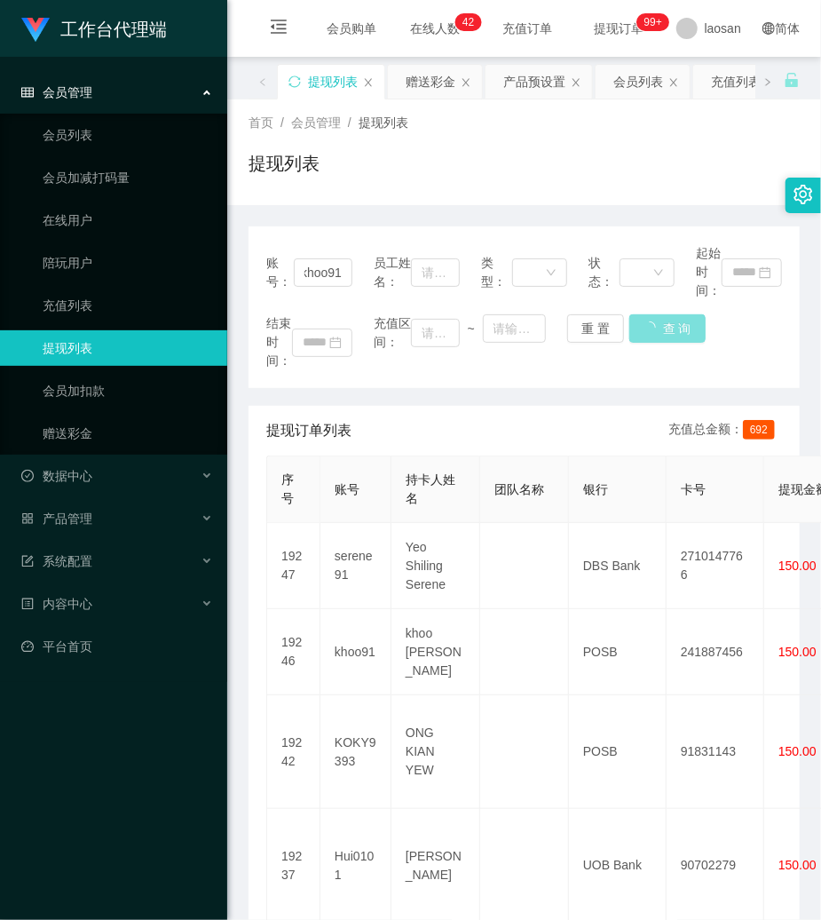
scroll to position [0, 0]
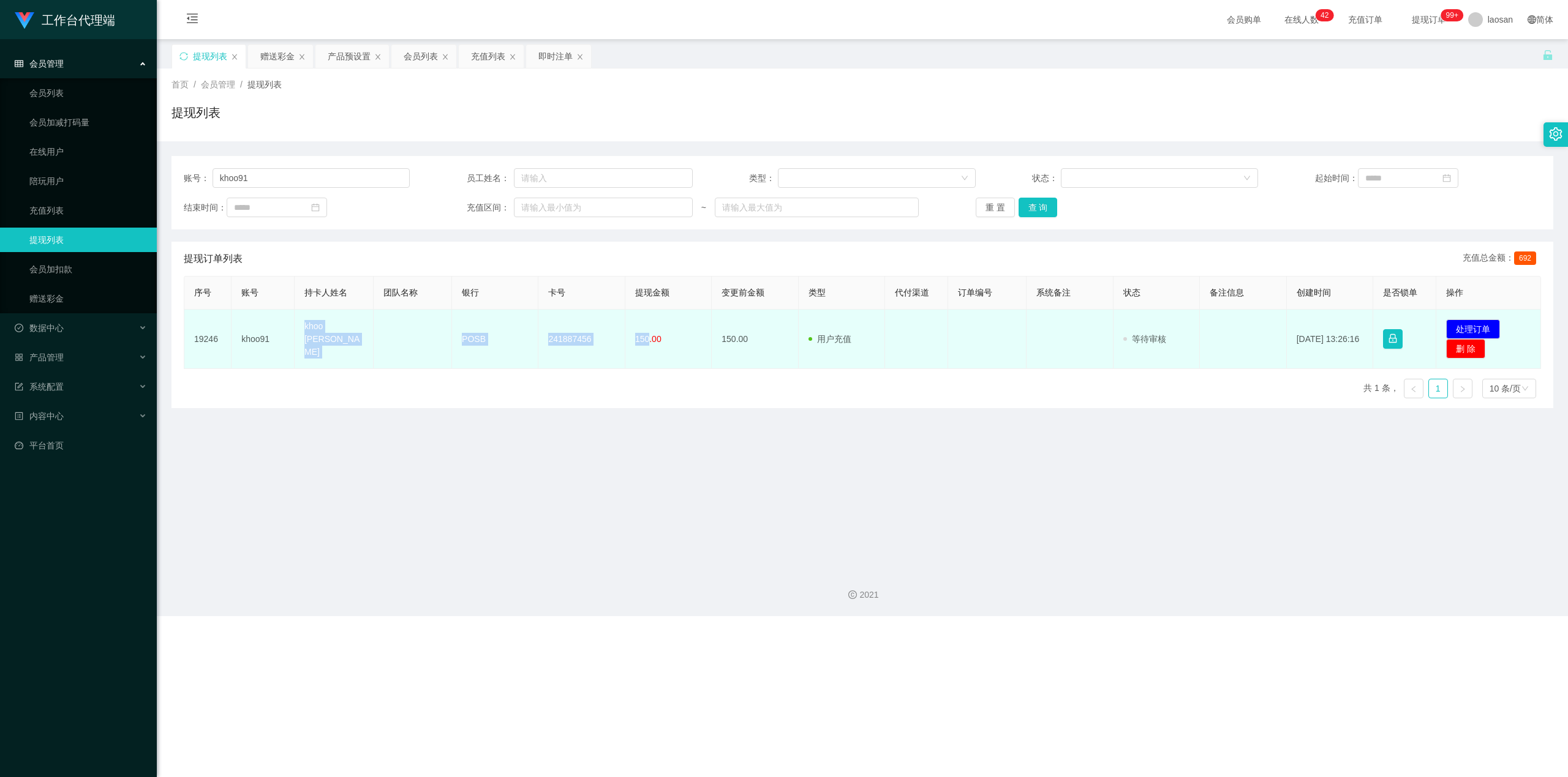
drag, startPoint x: 297, startPoint y: 331, endPoint x: 644, endPoint y: 349, distance: 347.5
click at [566, 349] on tr "19246 khoo91 khoo chee kang POSB 241887456 150.00 150.00 用户充值 人工扣款 审核驳回 审核成功 等待…" at bounding box center [862, 339] width 1356 height 59
copy tr "khoo chee kang POSB 241887456 150"
click at [566, 326] on button "处理订单" at bounding box center [1473, 329] width 54 height 19
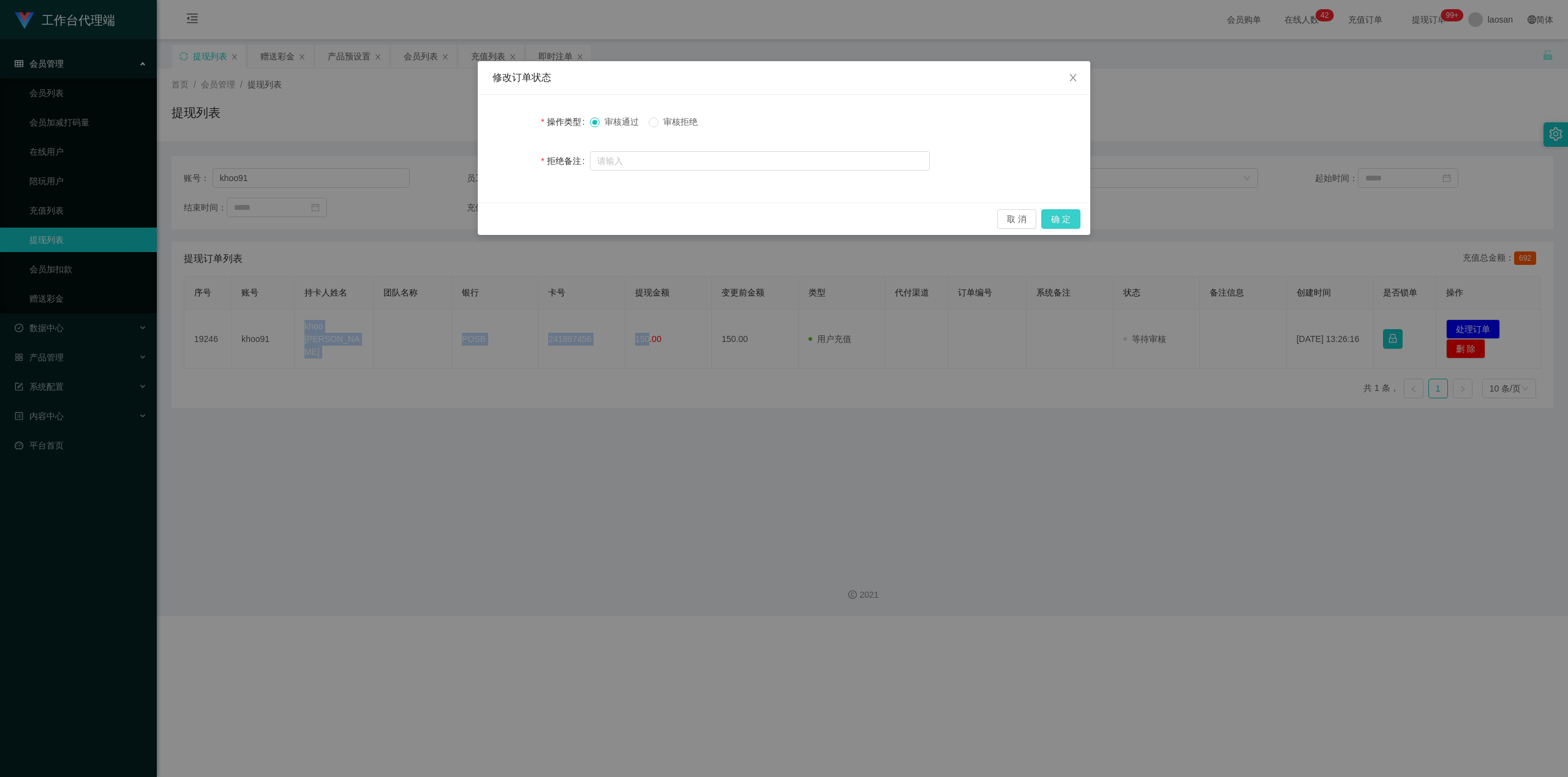
click at [566, 216] on button "确 定" at bounding box center [1060, 219] width 39 height 19
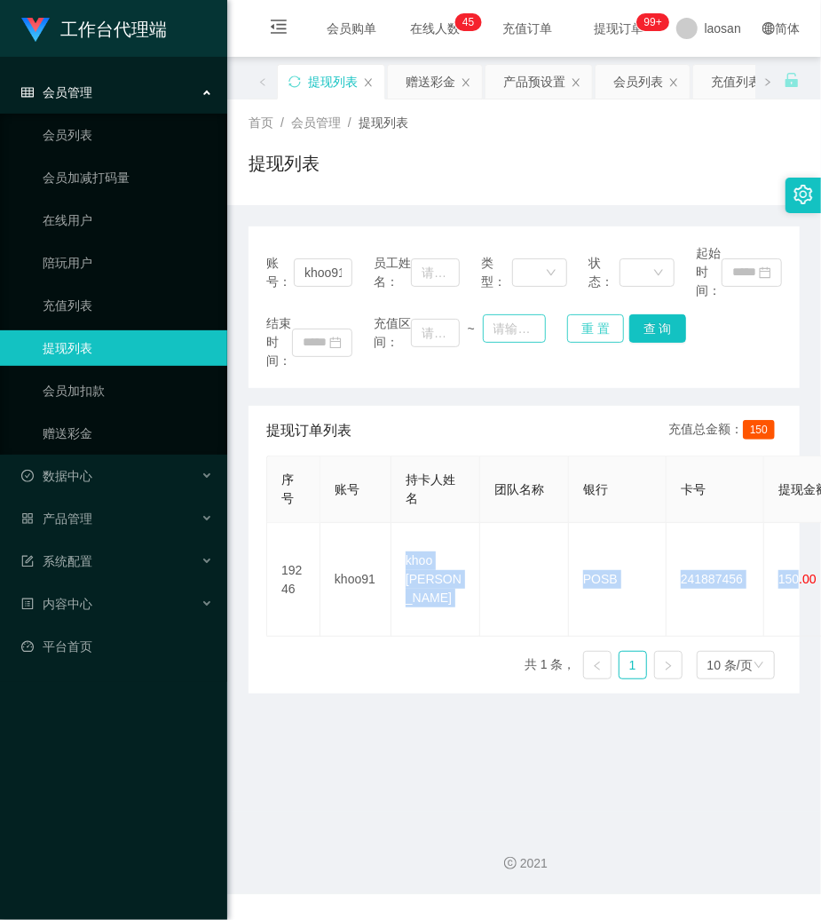
drag, startPoint x: 584, startPoint y: 325, endPoint x: 538, endPoint y: 328, distance: 46.3
click at [580, 327] on button "重 置" at bounding box center [595, 328] width 57 height 28
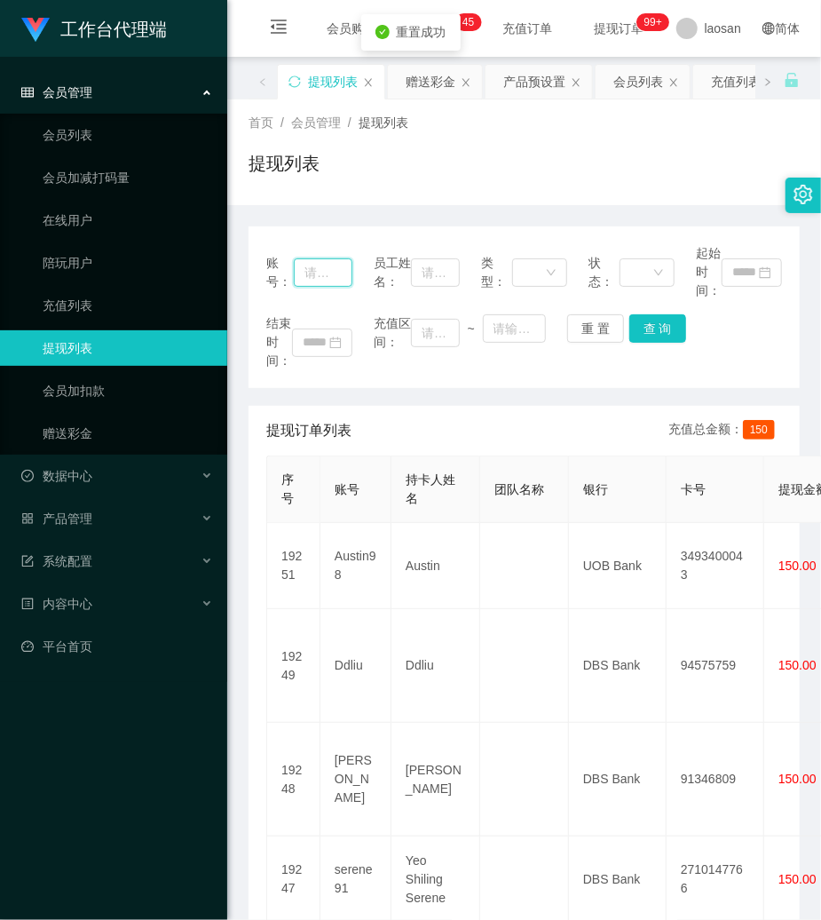
click at [345, 267] on input "text" at bounding box center [323, 272] width 59 height 28
paste input "Austin98"
type input "Austin98"
drag, startPoint x: 647, startPoint y: 324, endPoint x: 671, endPoint y: 289, distance: 42.8
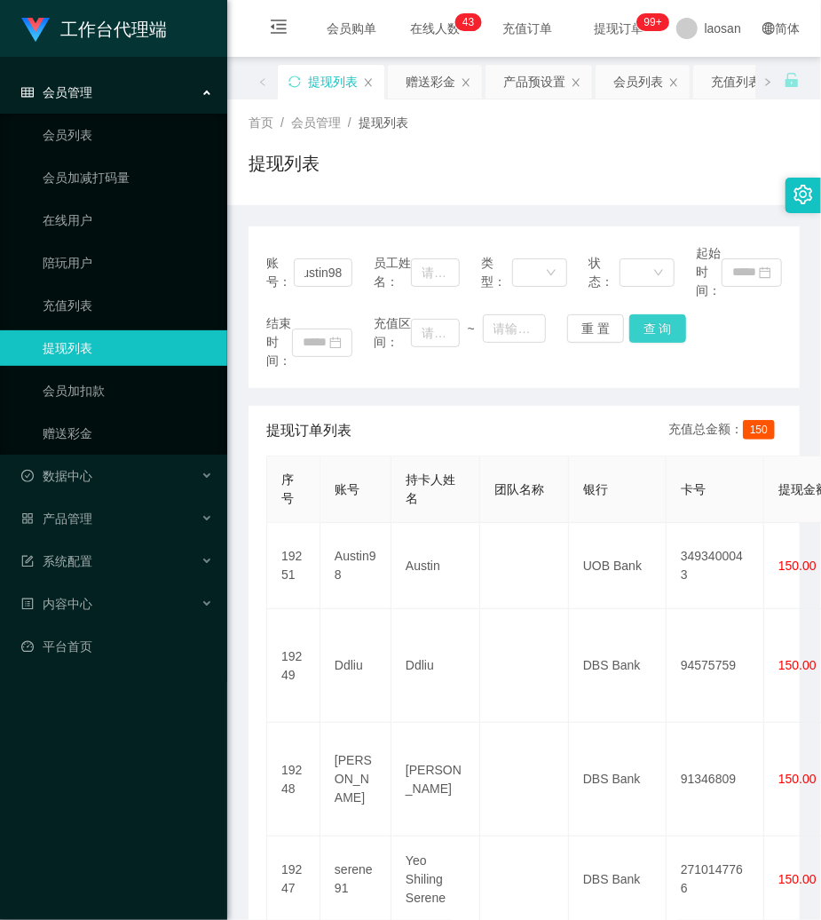
click at [653, 324] on button "查 询" at bounding box center [657, 328] width 57 height 28
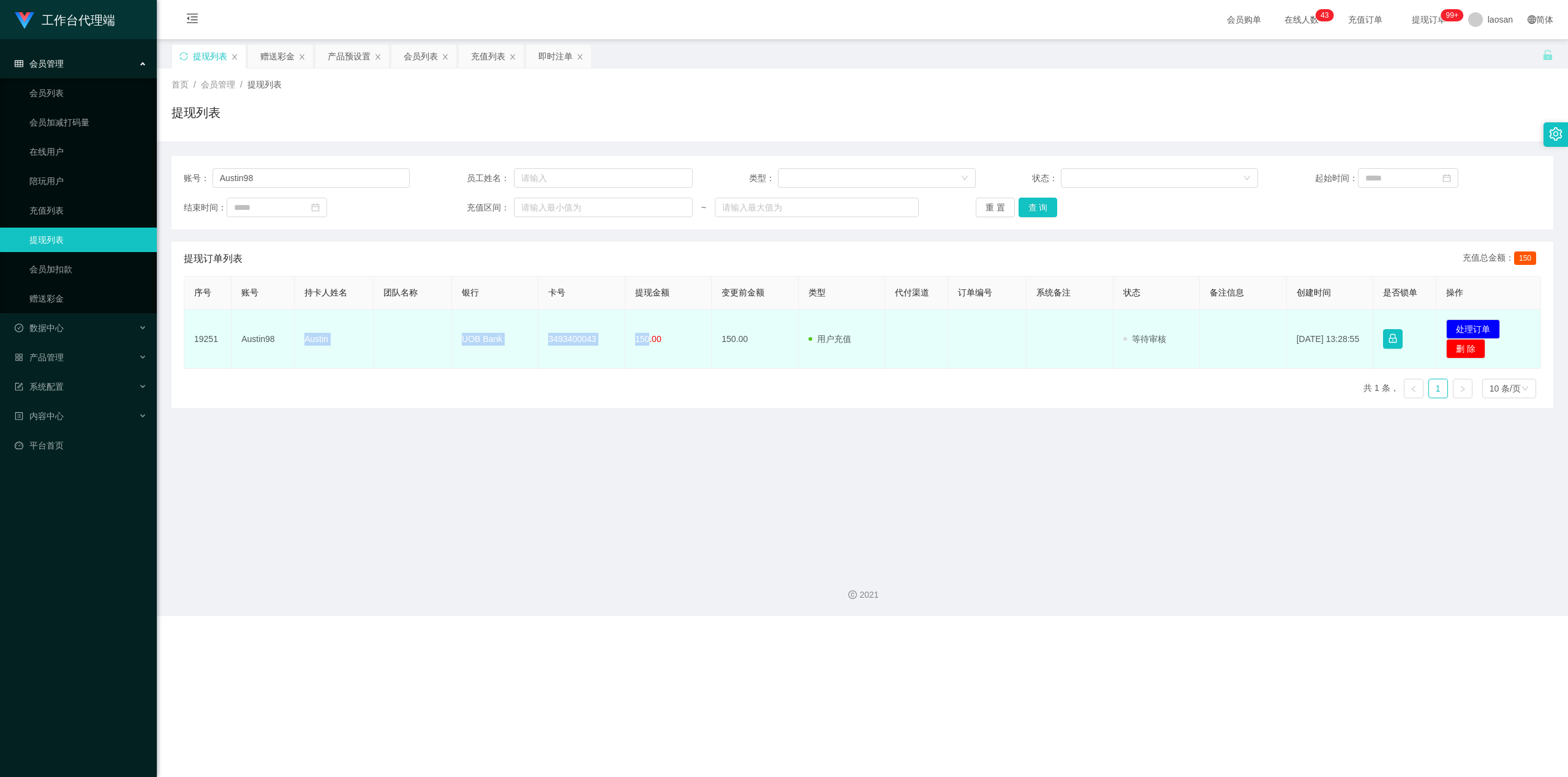
drag, startPoint x: 303, startPoint y: 334, endPoint x: 646, endPoint y: 341, distance: 343.1
click at [566, 341] on tr "19251 Austin98 Austin UOB Bank 3493400043 150.00 150.00 用户充值 人工扣款 审核驳回 审核成功 等待审…" at bounding box center [862, 339] width 1356 height 59
copy tr "Austin UOB Bank 3493400043 150"
click at [566, 331] on button "处理订单" at bounding box center [1473, 329] width 54 height 19
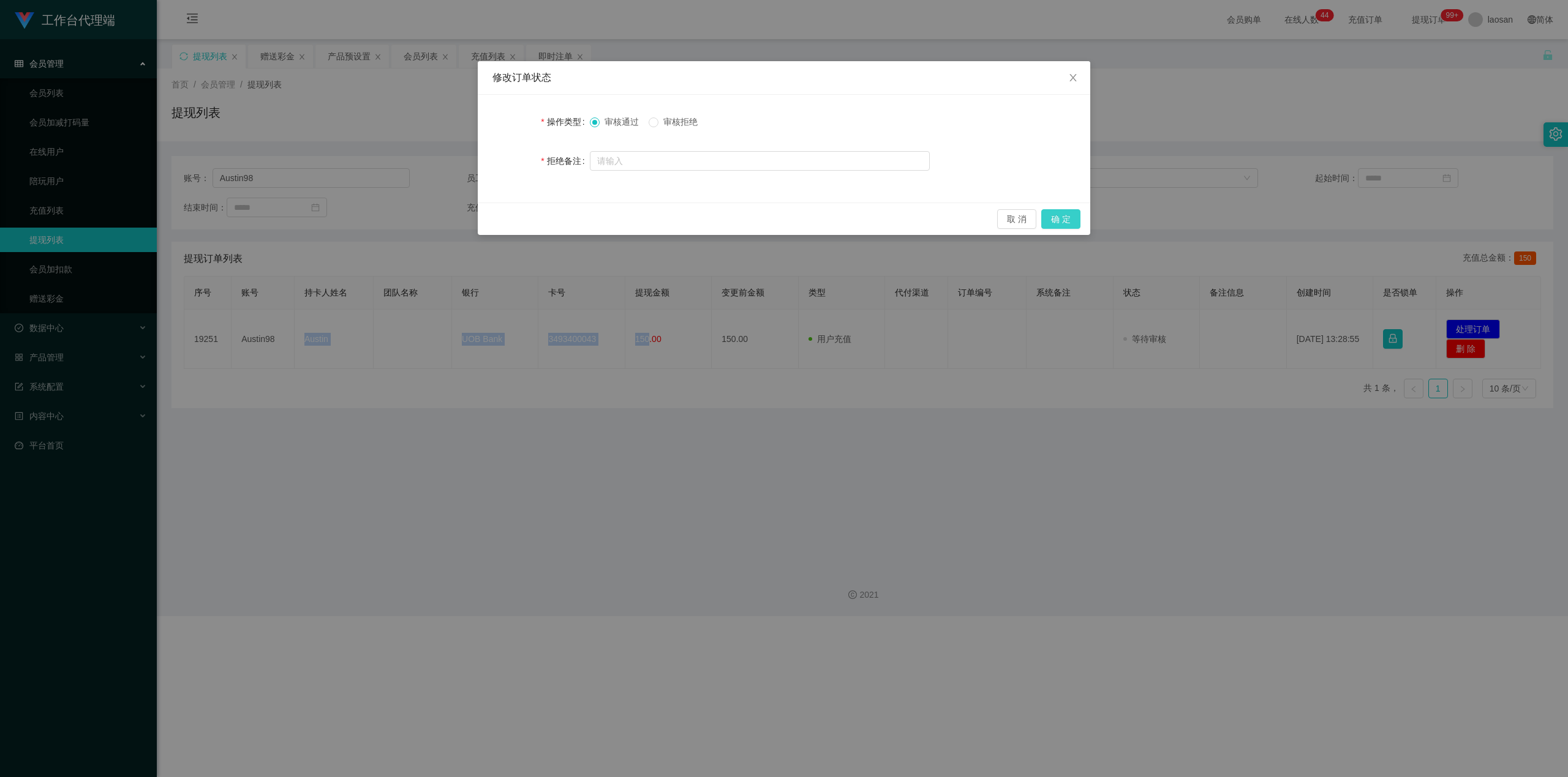
drag, startPoint x: 1064, startPoint y: 219, endPoint x: 1095, endPoint y: 203, distance: 34.9
click at [566, 219] on button "确 定" at bounding box center [1060, 219] width 39 height 19
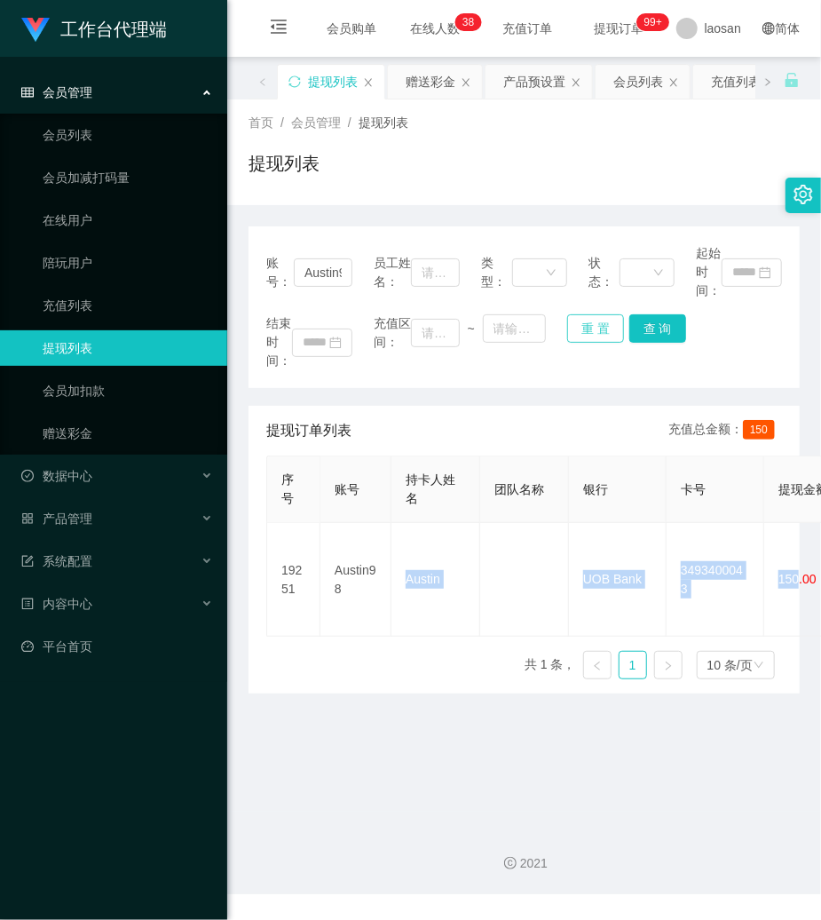
drag, startPoint x: 597, startPoint y: 331, endPoint x: 542, endPoint y: 317, distance: 56.8
click at [591, 330] on button "重 置" at bounding box center [595, 328] width 57 height 28
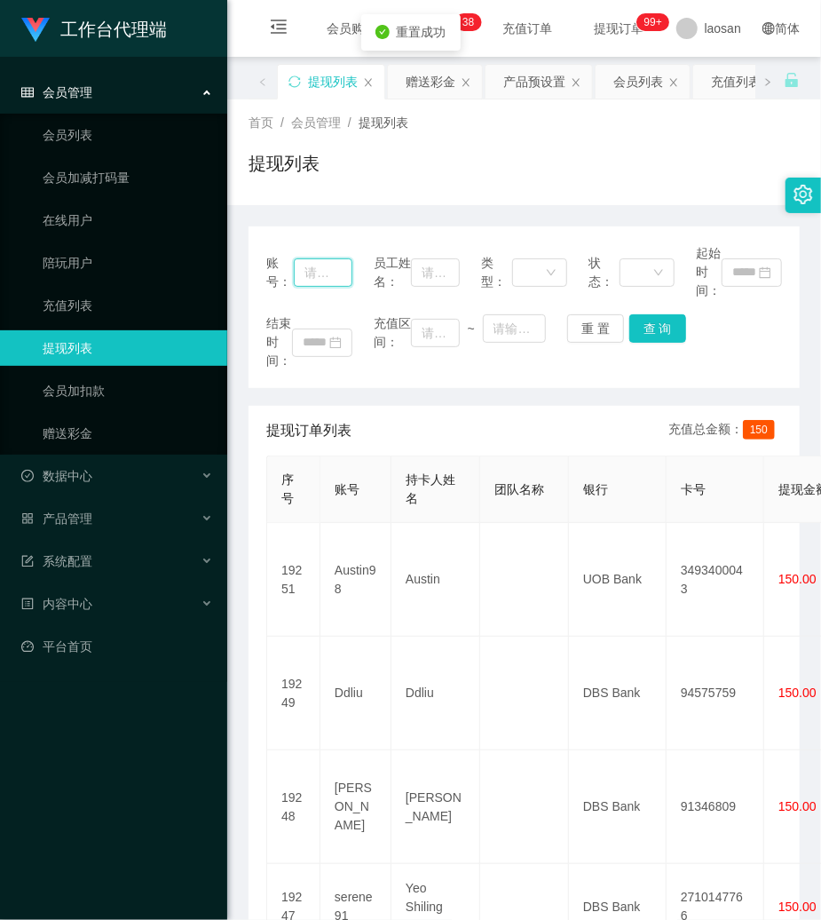
click at [331, 270] on input "text" at bounding box center [323, 272] width 59 height 28
paste input "serene91"
type input "serene91"
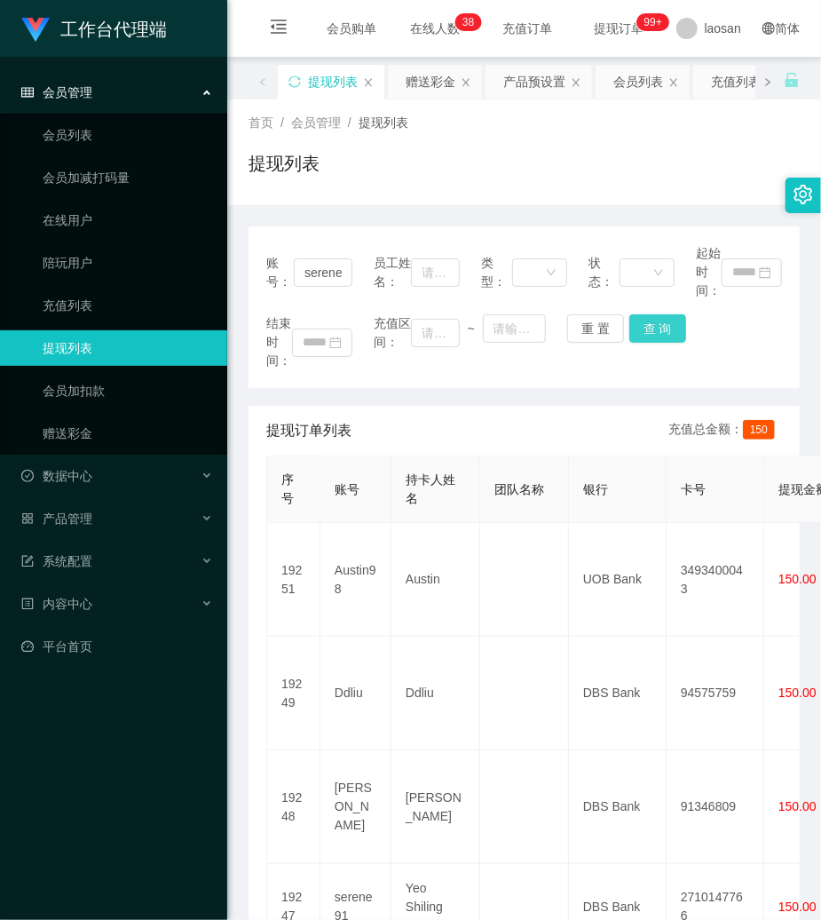
drag, startPoint x: 655, startPoint y: 328, endPoint x: 753, endPoint y: 83, distance: 262.9
click at [655, 328] on button "查 询" at bounding box center [657, 328] width 57 height 28
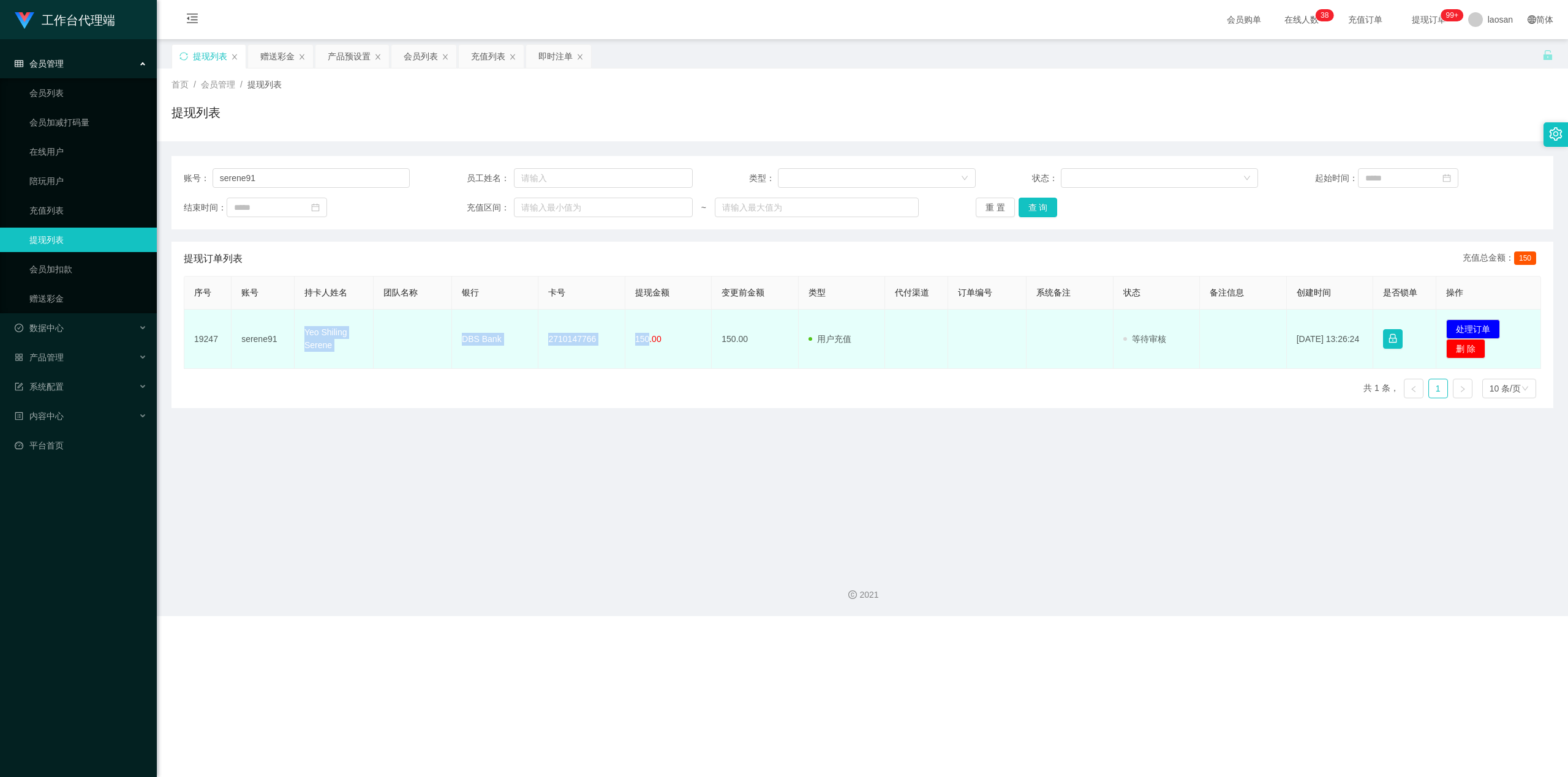
drag, startPoint x: 305, startPoint y: 331, endPoint x: 638, endPoint y: 333, distance: 333.0
click at [566, 336] on tr "19247 serene91 Yeo Shiling Serene DBS Bank 2710147766 150.00 150.00 用户充值 人工扣款 审…" at bounding box center [862, 339] width 1356 height 59
copy tr "Yeo Shiling Serene DBS Bank 2710147766 150"
click at [566, 319] on td "发起代付 处理订单 删 除" at bounding box center [1489, 339] width 105 height 59
click at [566, 329] on button "处理订单" at bounding box center [1473, 329] width 54 height 19
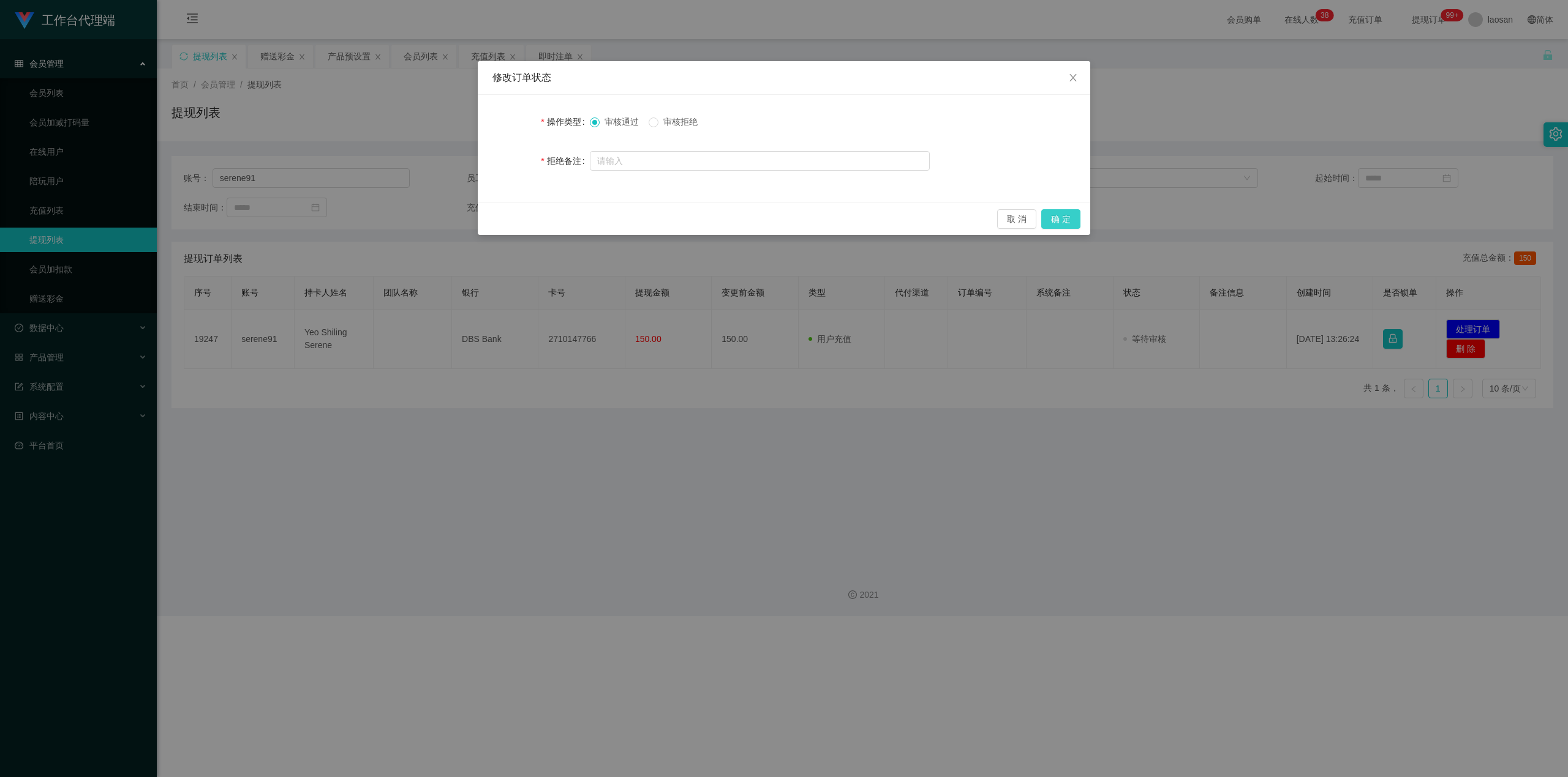
click at [566, 215] on button "确 定" at bounding box center [1060, 219] width 39 height 19
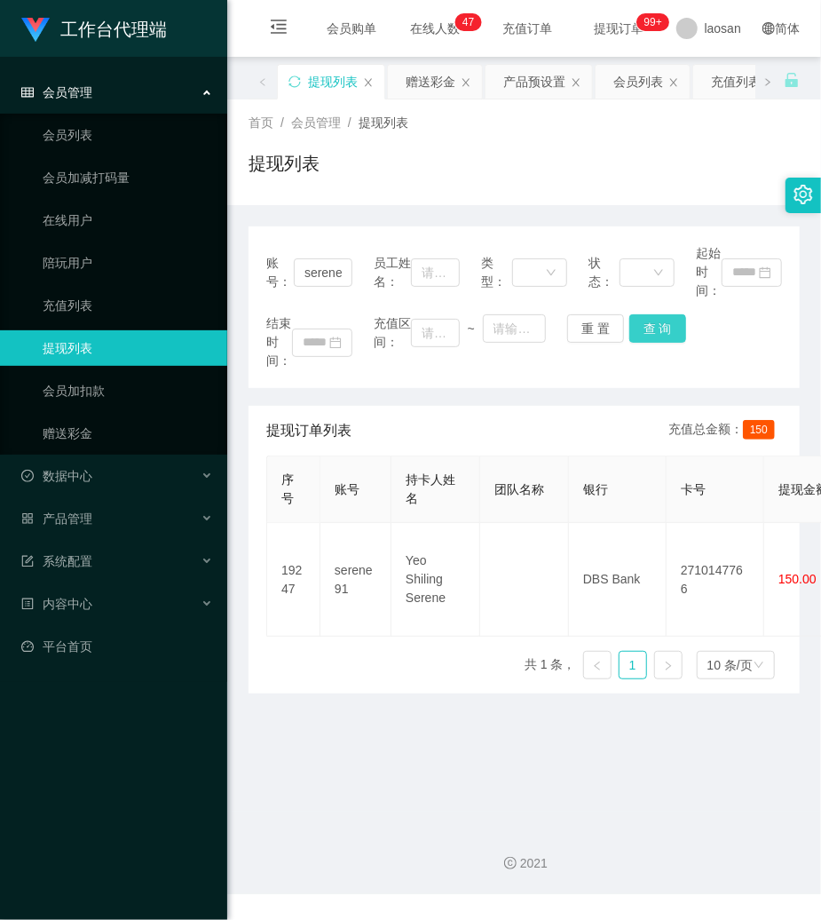
click at [662, 321] on button "查 询" at bounding box center [657, 328] width 57 height 28
click at [661, 321] on div "结束时间： 充值区间： ~ 重 置 查 询" at bounding box center [524, 342] width 516 height 56
click at [595, 328] on button "重 置" at bounding box center [595, 328] width 57 height 28
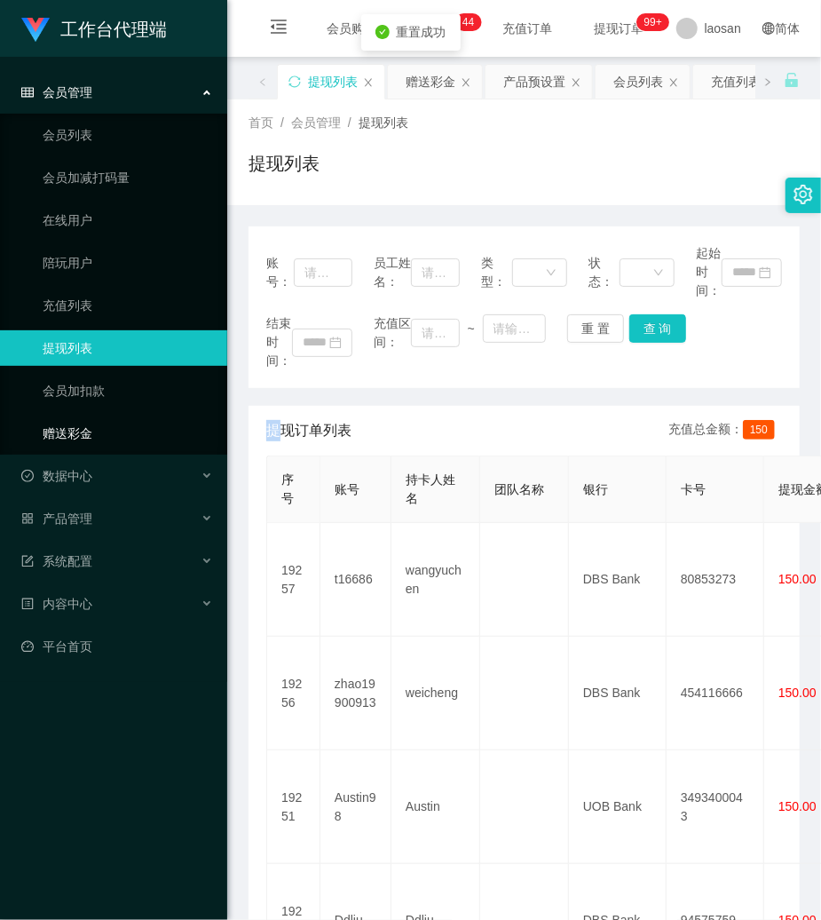
click at [72, 420] on link "赠送彩金" at bounding box center [128, 433] width 170 height 36
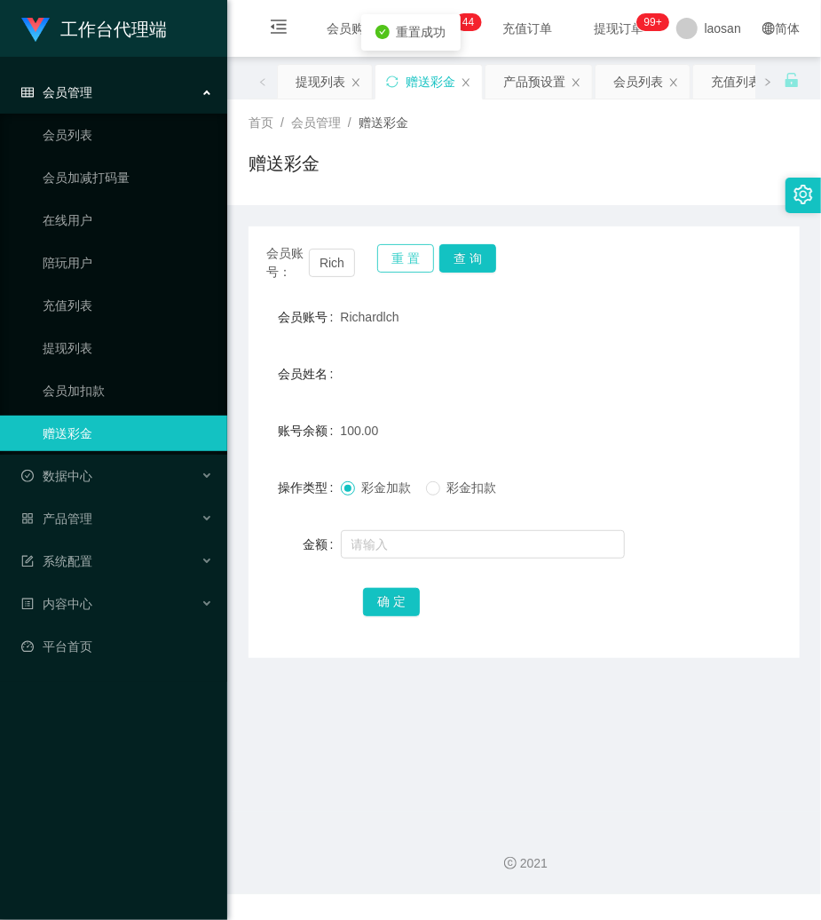
drag, startPoint x: 415, startPoint y: 254, endPoint x: 360, endPoint y: 259, distance: 55.3
click at [412, 254] on button "重 置" at bounding box center [405, 258] width 57 height 28
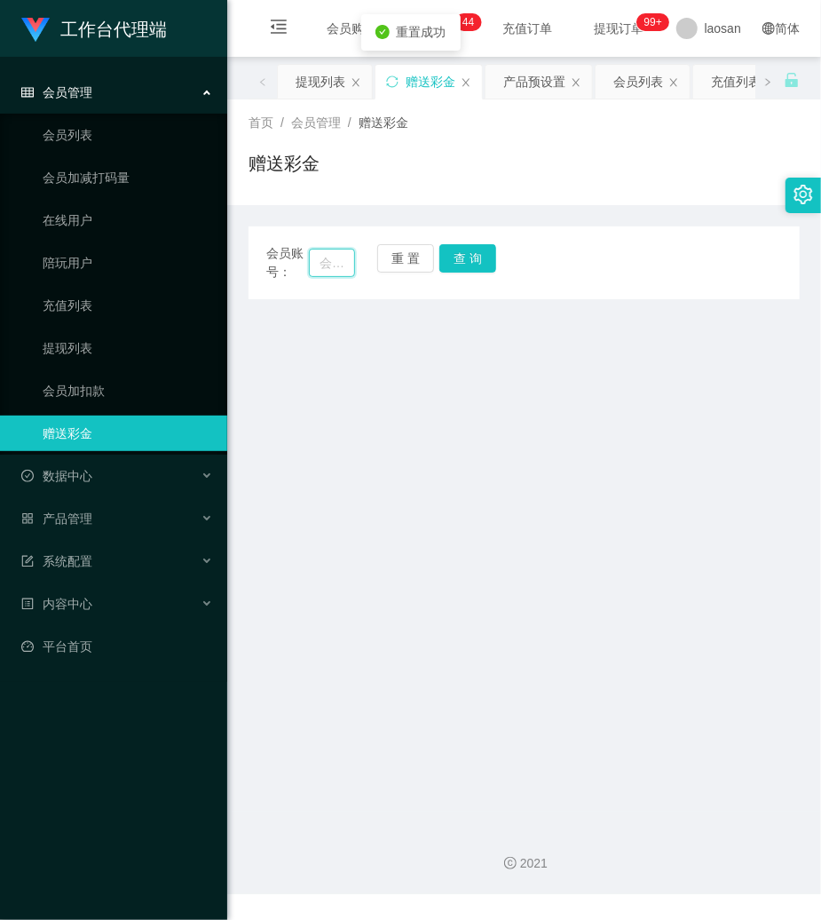
drag, startPoint x: 344, startPoint y: 259, endPoint x: 368, endPoint y: 259, distance: 23.1
click at [345, 259] on input "text" at bounding box center [332, 263] width 46 height 28
paste input "Richardlch"
type input "Richardlch"
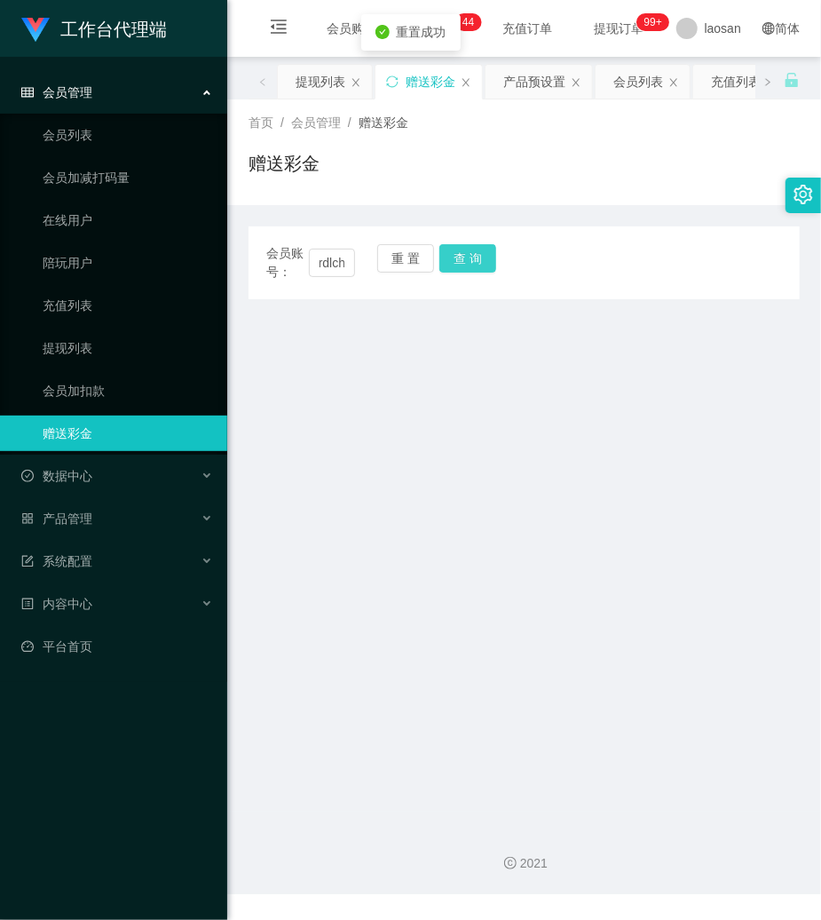
click at [478, 252] on button "查 询" at bounding box center [467, 258] width 57 height 28
drag, startPoint x: 478, startPoint y: 252, endPoint x: 460, endPoint y: 293, distance: 44.5
click at [477, 253] on button "查 询" at bounding box center [467, 258] width 57 height 28
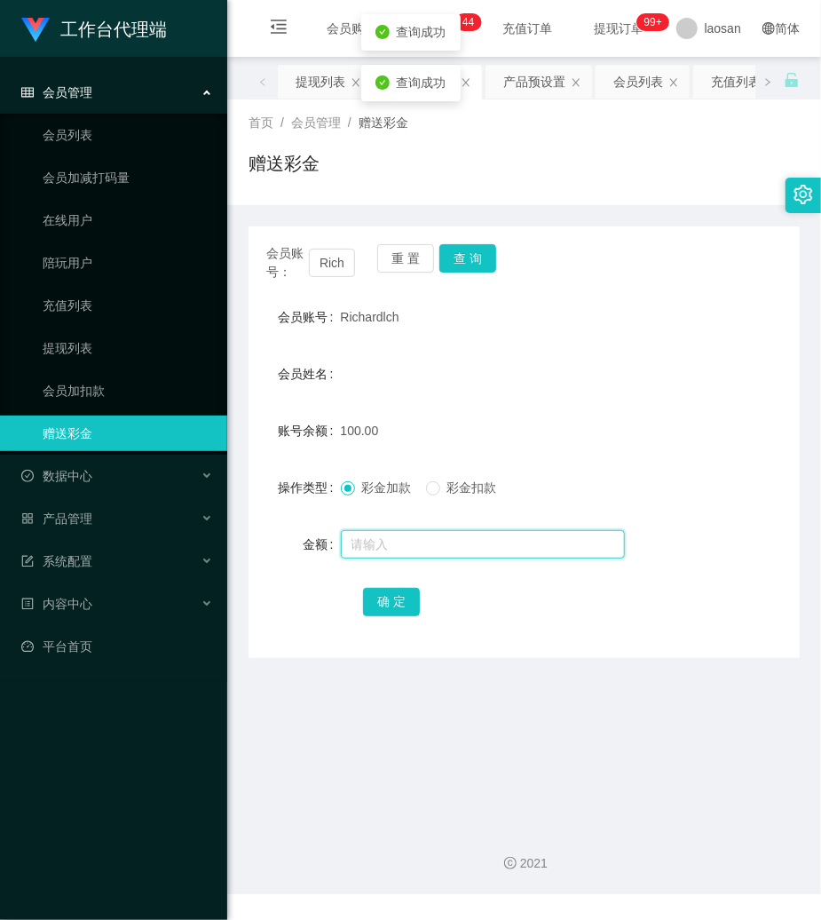
click at [387, 534] on input "text" at bounding box center [483, 544] width 284 height 28
type input "50"
click at [396, 588] on button "确 定" at bounding box center [391, 602] width 57 height 28
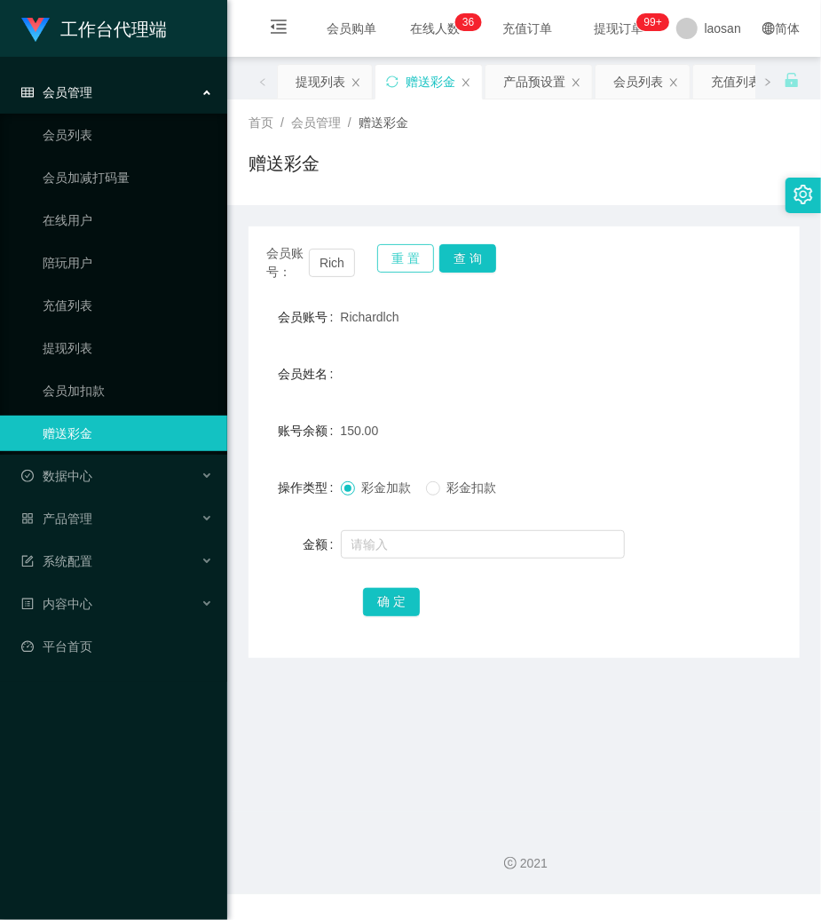
drag, startPoint x: 403, startPoint y: 266, endPoint x: 373, endPoint y: 277, distance: 32.0
click at [403, 266] on button "重 置" at bounding box center [405, 258] width 57 height 28
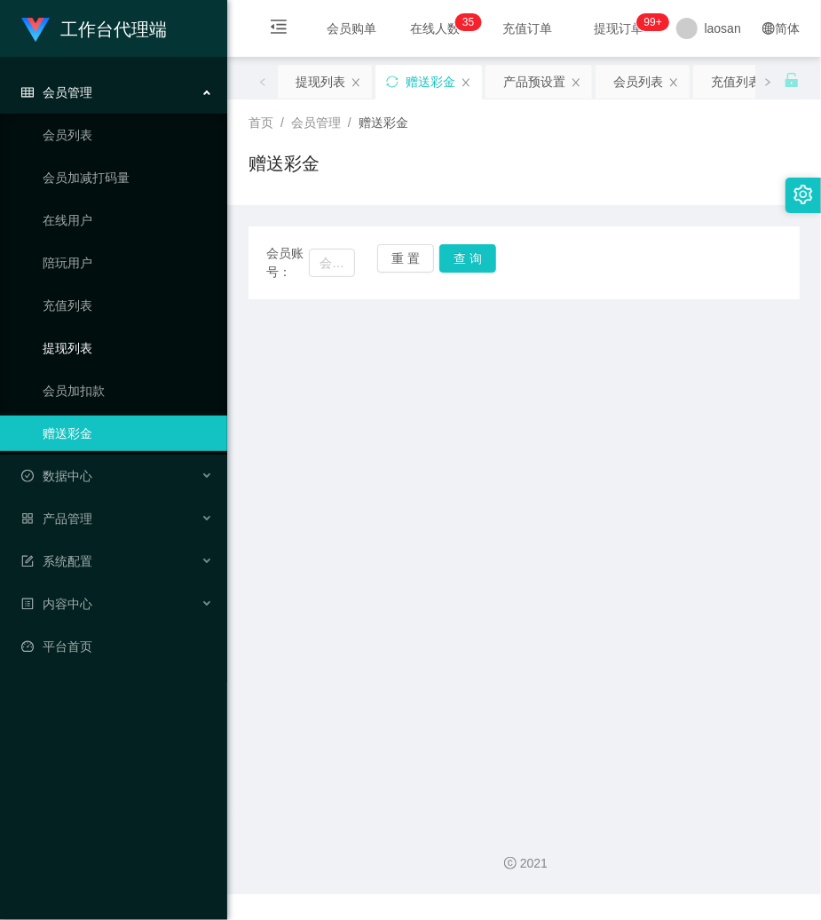
click at [75, 352] on link "提现列表" at bounding box center [128, 348] width 170 height 36
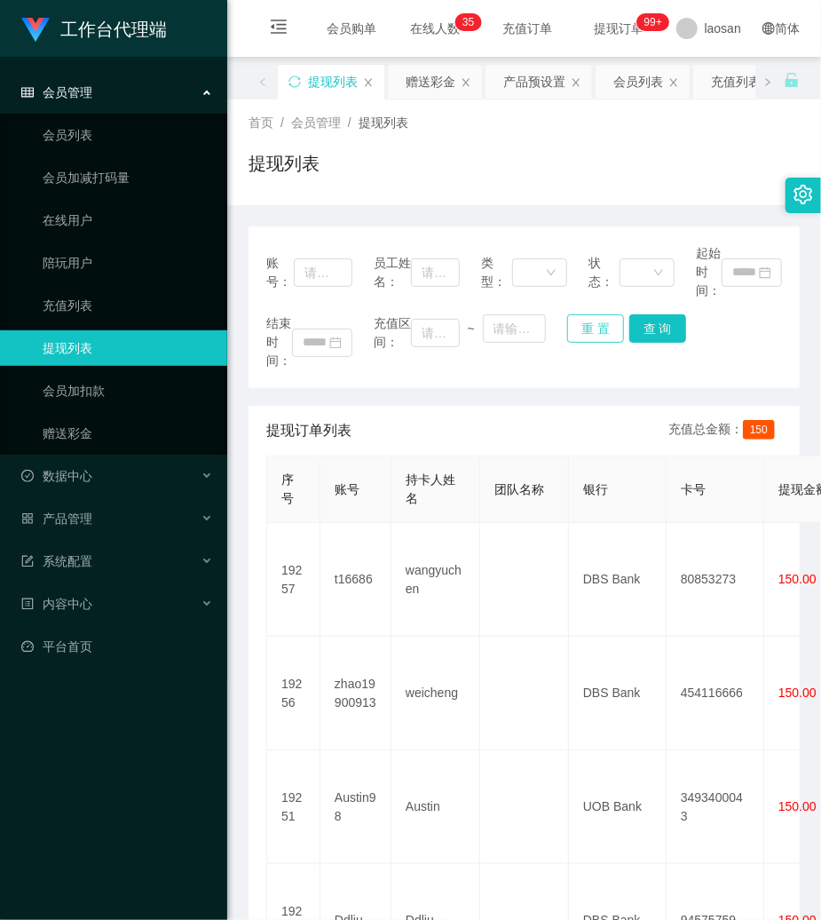
click at [584, 324] on button "重 置" at bounding box center [595, 328] width 57 height 28
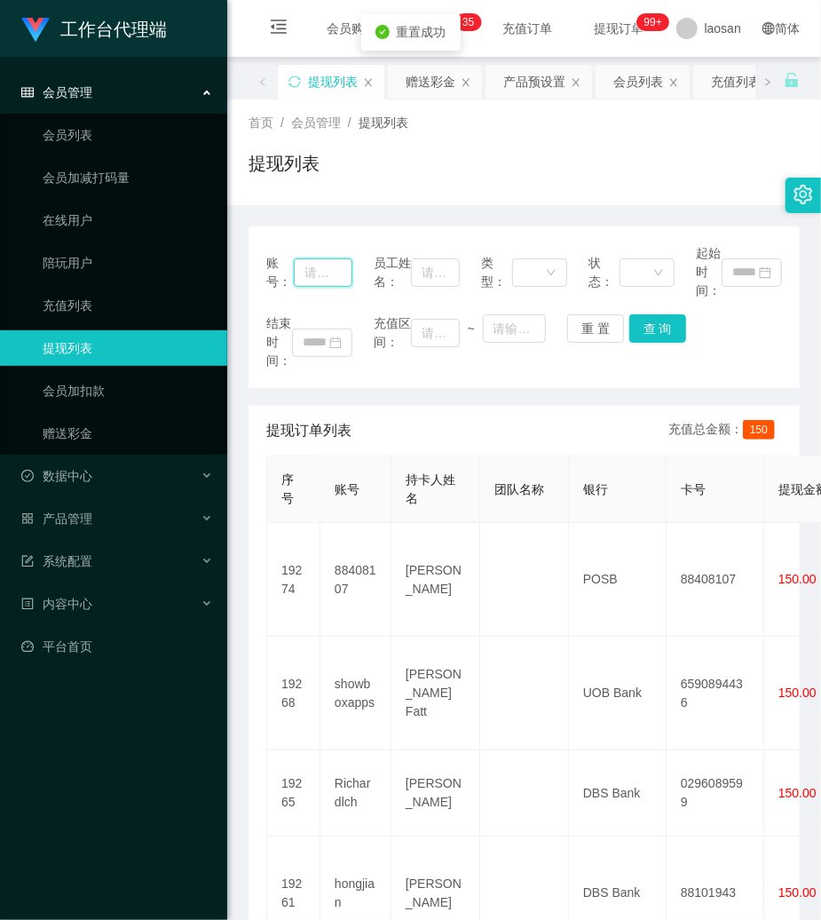
drag, startPoint x: 325, startPoint y: 270, endPoint x: 388, endPoint y: 277, distance: 63.4
click at [336, 271] on input "text" at bounding box center [323, 272] width 59 height 28
paste input "Richardlch"
type input "Richardlch"
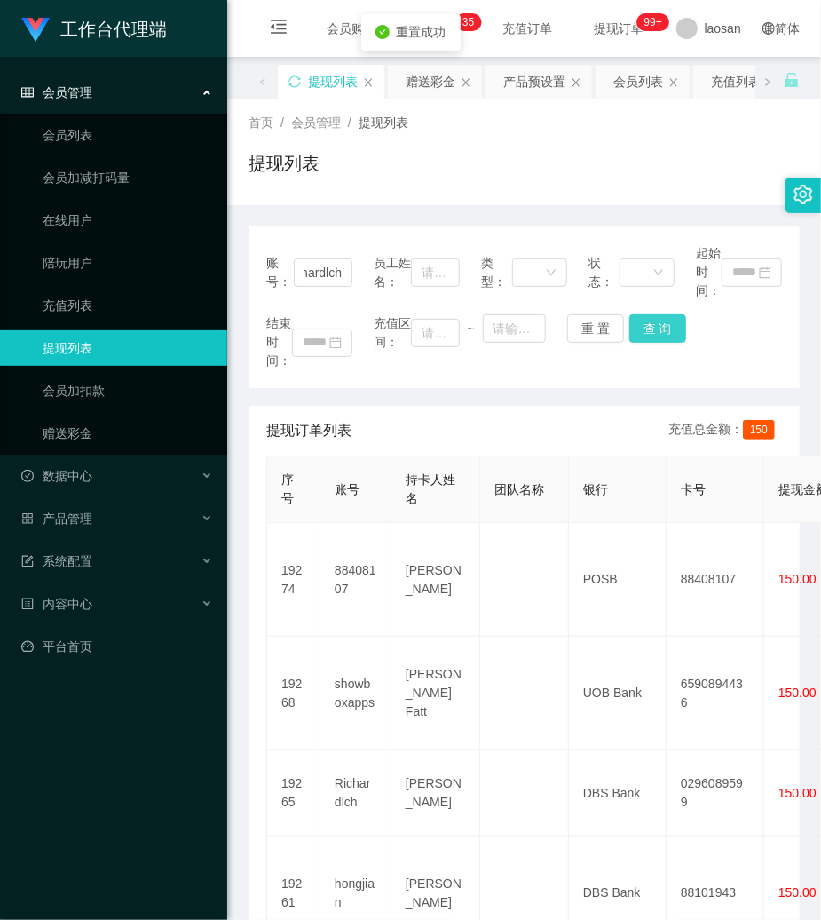
click at [645, 324] on button "查 询" at bounding box center [657, 328] width 57 height 28
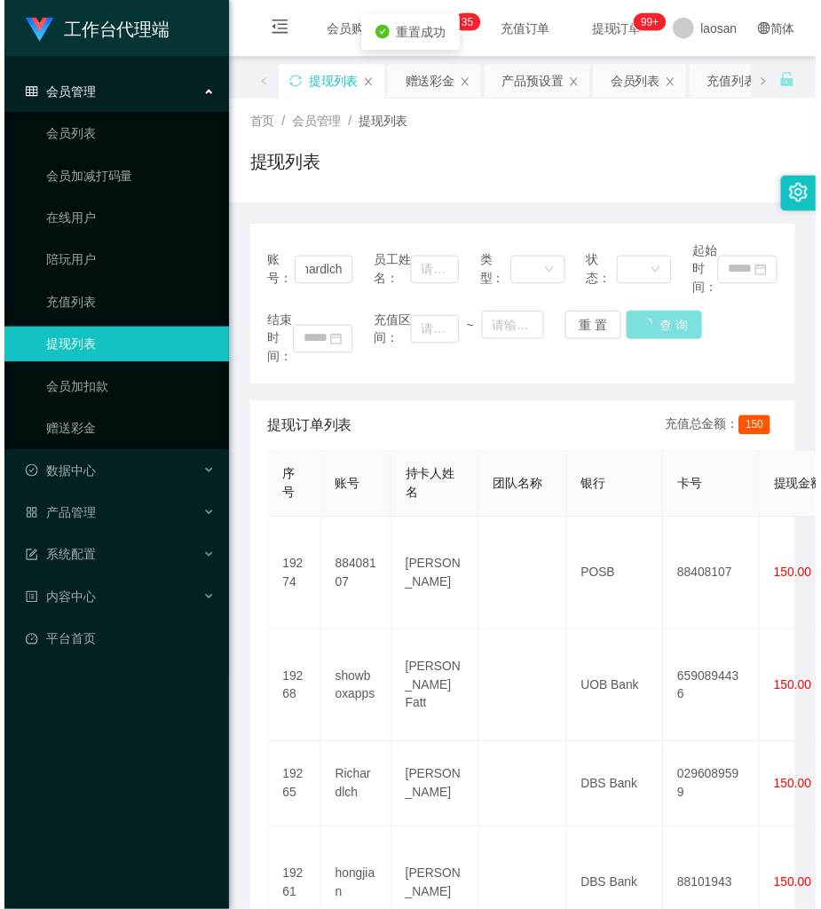
scroll to position [0, 0]
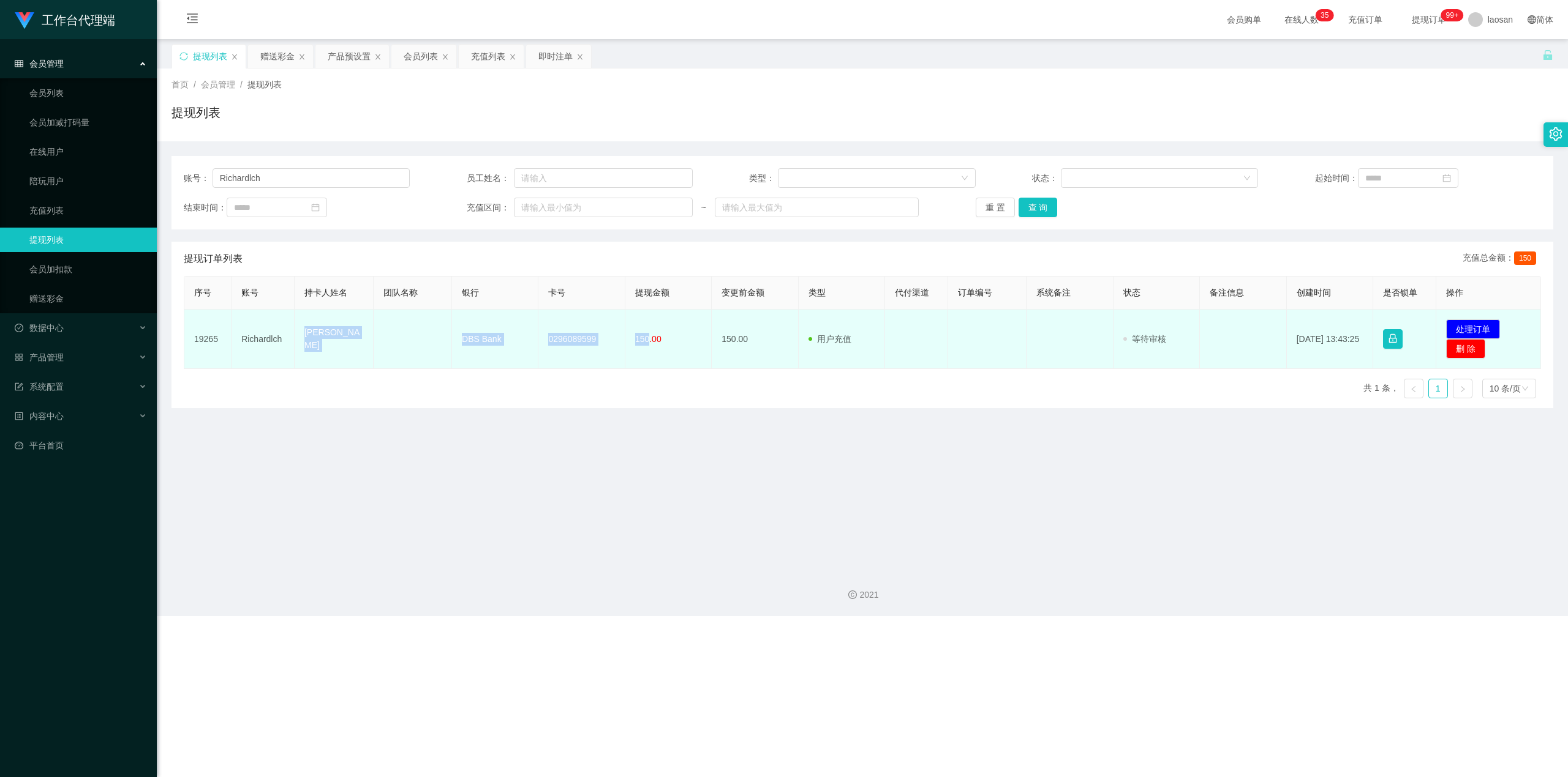
drag, startPoint x: 301, startPoint y: 339, endPoint x: 646, endPoint y: 349, distance: 345.1
click at [566, 349] on tr "19265 [PERSON_NAME] chi hui DBS Bank 0296089599 150.00 150.00 用户充值 人工扣款 审核驳回 审核…" at bounding box center [862, 339] width 1356 height 59
copy tr "Lim chi hui DBS Bank 0296089599 150"
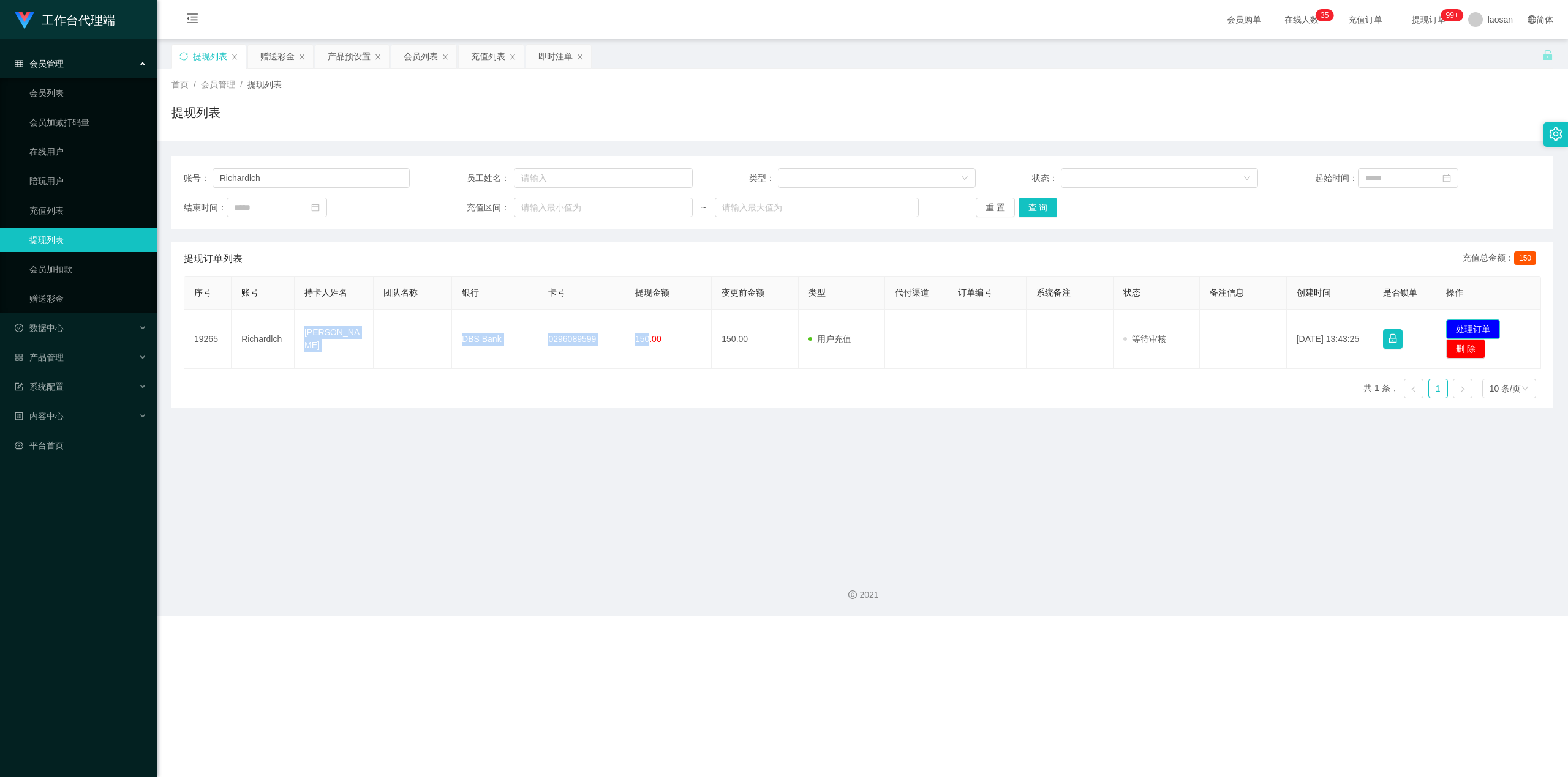
drag, startPoint x: 1472, startPoint y: 326, endPoint x: 1170, endPoint y: 294, distance: 303.7
click at [566, 327] on button "处理订单" at bounding box center [1473, 329] width 54 height 19
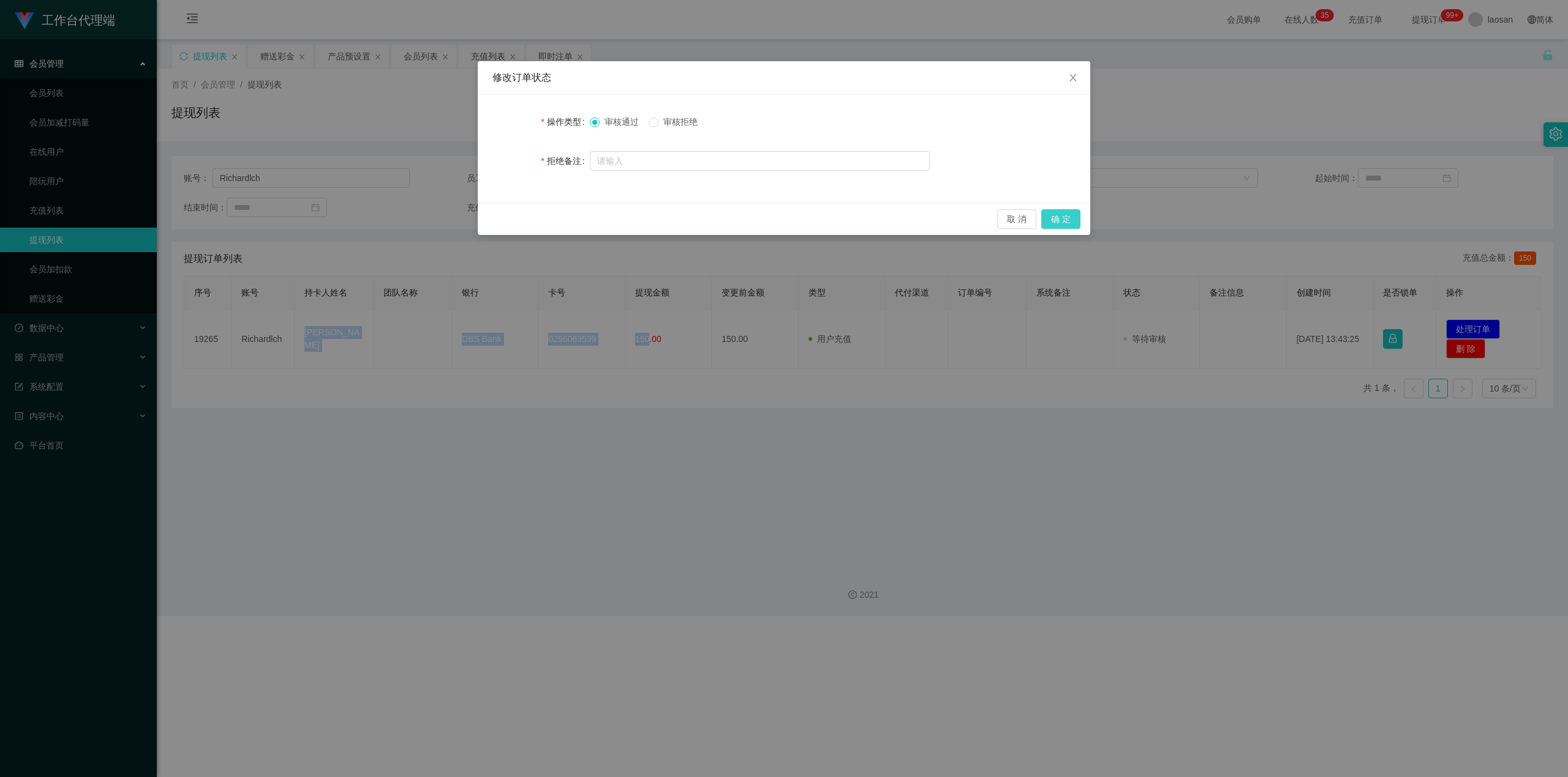
click at [566, 216] on button "确 定" at bounding box center [1060, 219] width 39 height 19
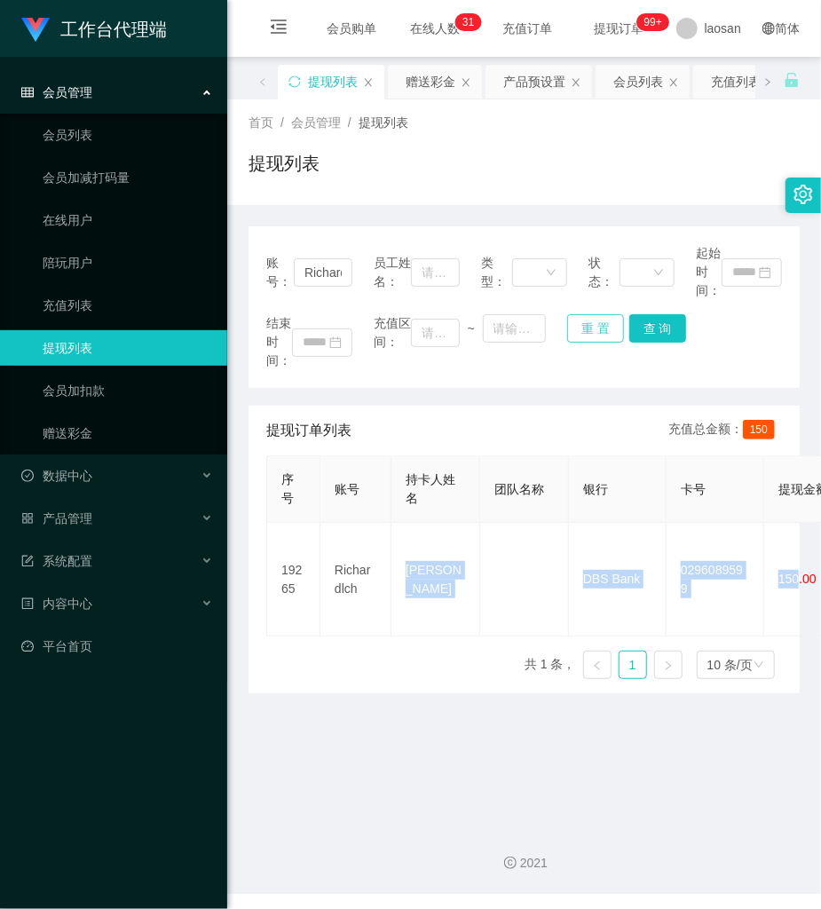
click at [576, 331] on button "重 置" at bounding box center [595, 328] width 57 height 28
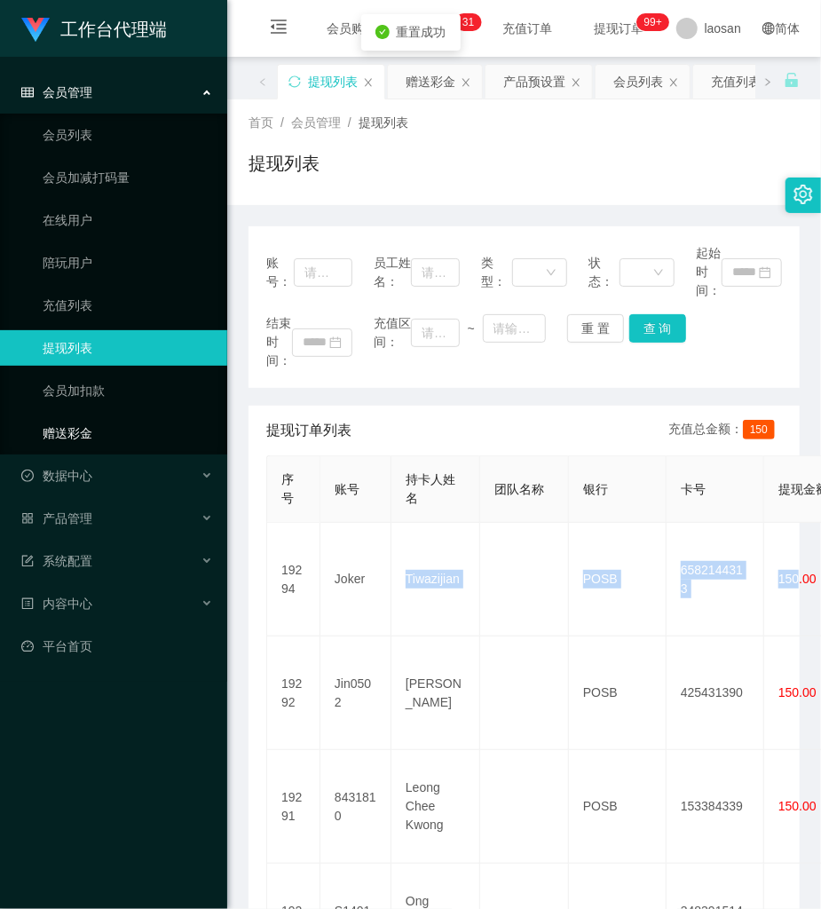
click at [69, 420] on link "赠送彩金" at bounding box center [128, 433] width 170 height 36
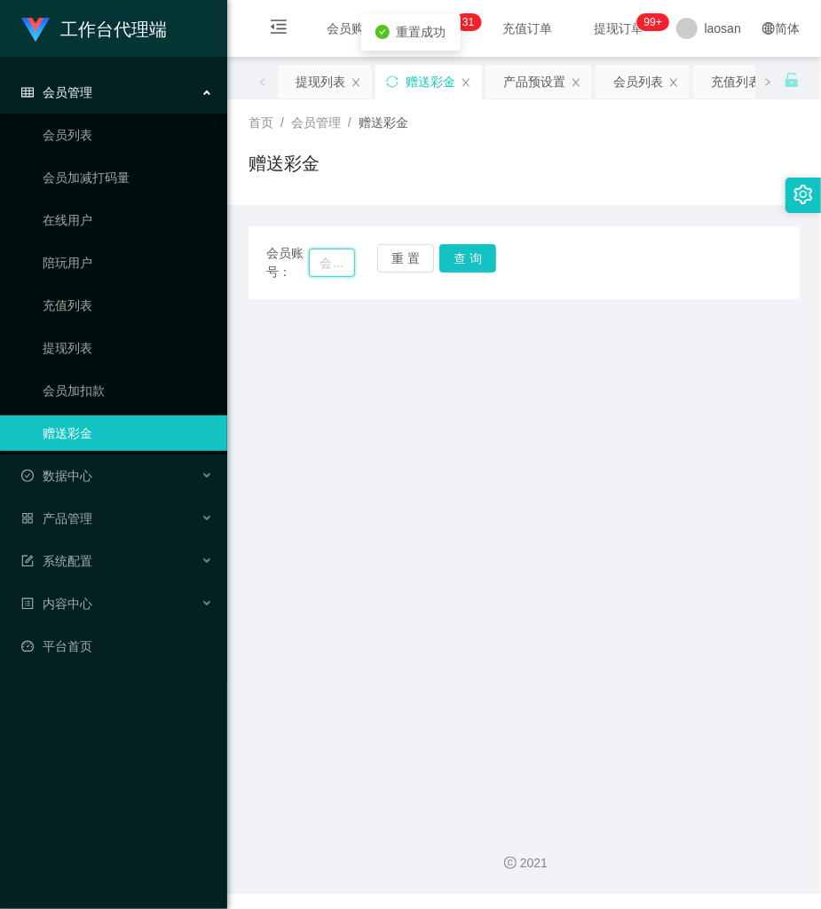
click at [339, 260] on input "text" at bounding box center [332, 263] width 46 height 28
type input "kenlim"
drag, startPoint x: 478, startPoint y: 257, endPoint x: 470, endPoint y: 323, distance: 67.1
click at [477, 257] on button "查 询" at bounding box center [467, 258] width 57 height 28
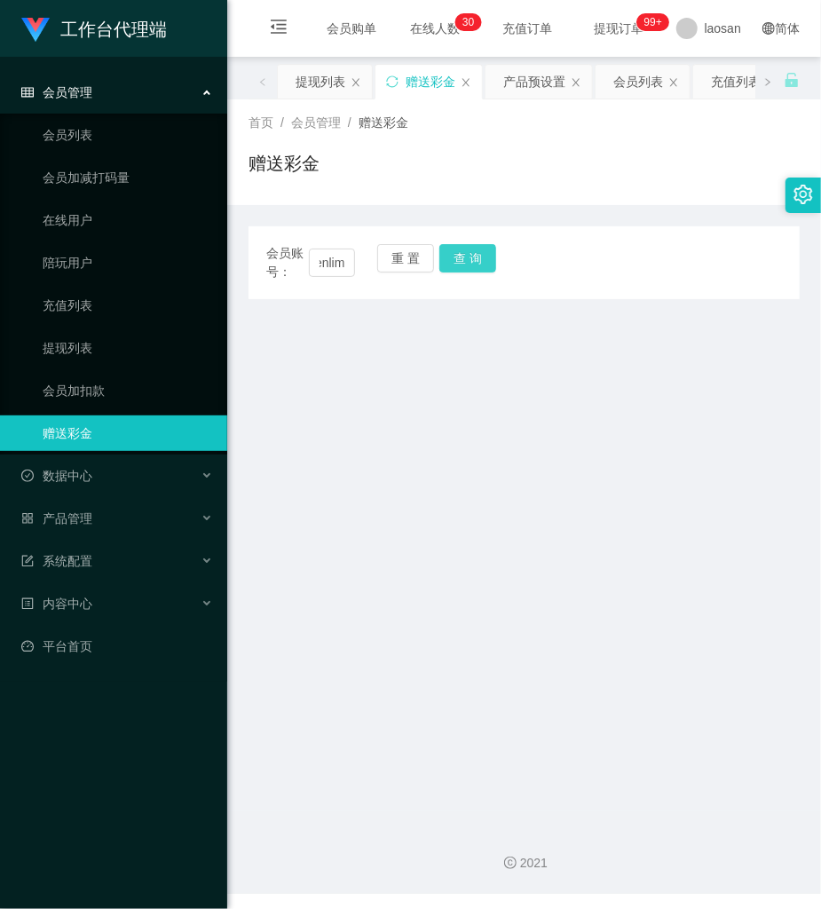
scroll to position [0, 0]
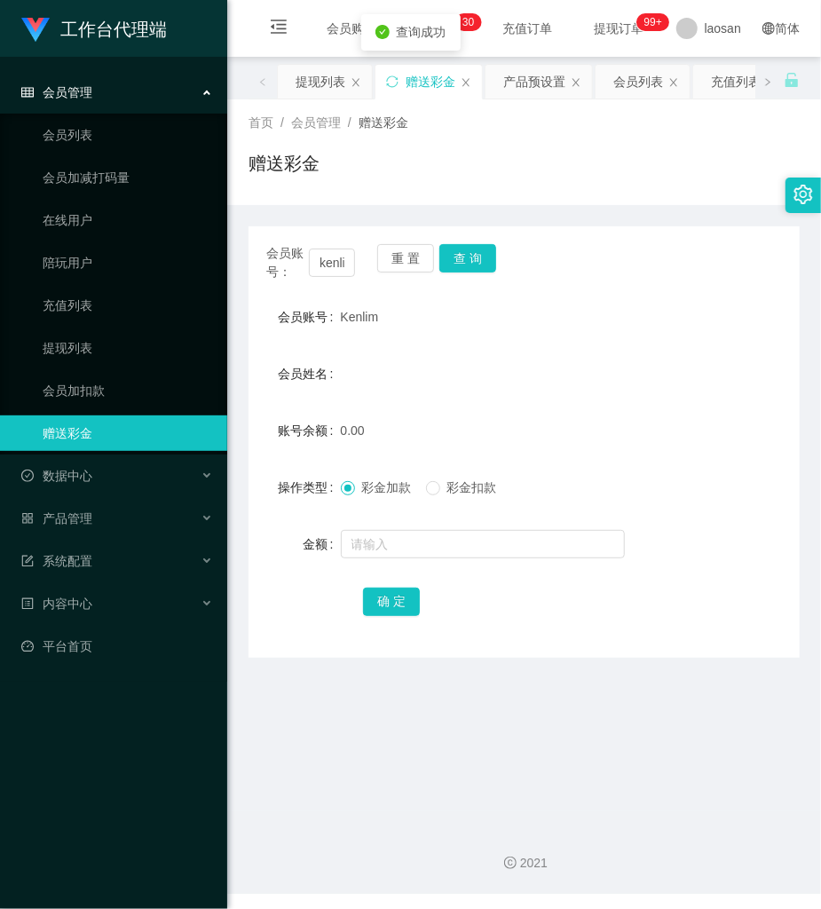
click at [335, 321] on label "会员账号" at bounding box center [310, 317] width 62 height 14
click at [349, 321] on span "Kenlim" at bounding box center [360, 317] width 38 height 14
click at [374, 311] on span "Kenlim" at bounding box center [360, 317] width 38 height 14
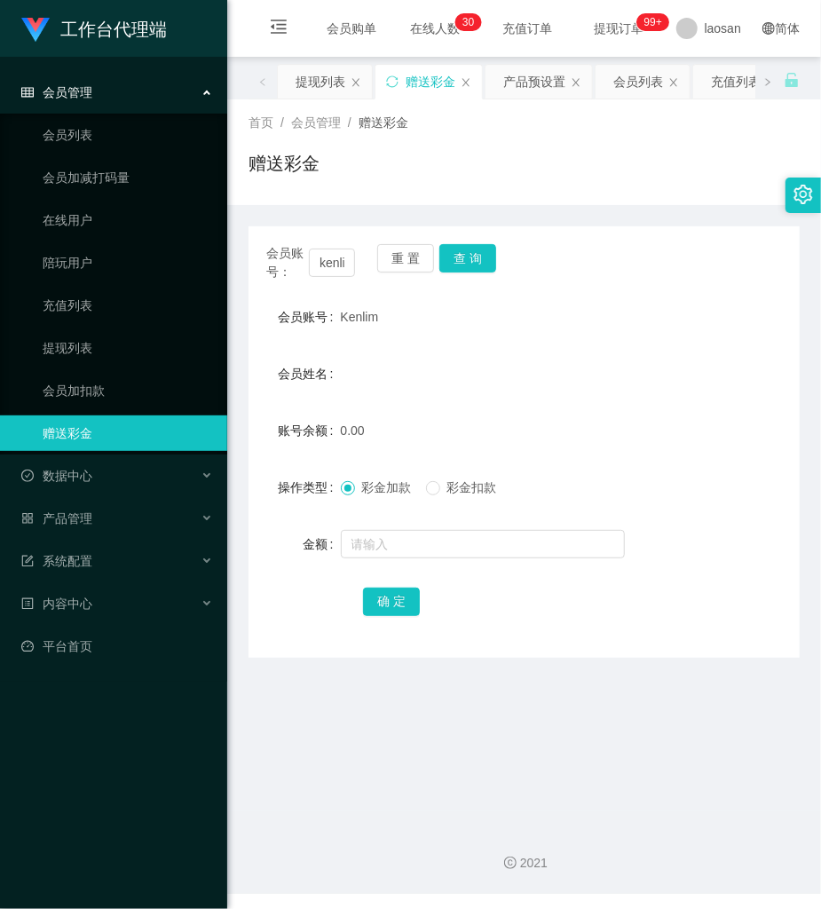
click at [348, 312] on span "Kenlim" at bounding box center [360, 317] width 38 height 14
copy span "Kenlim"
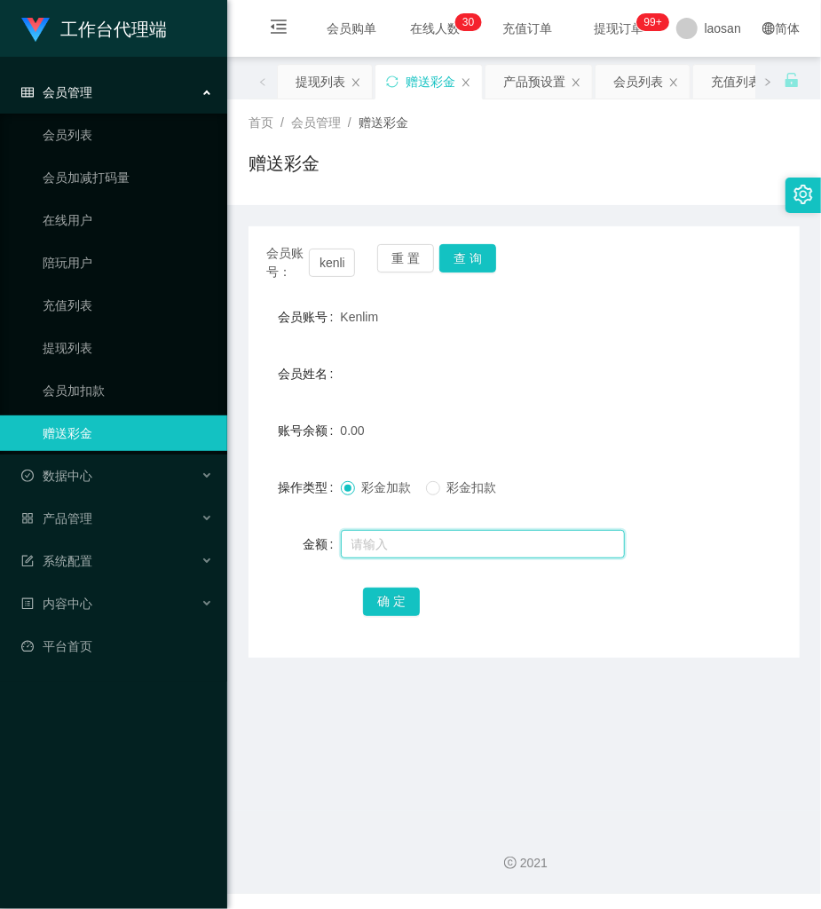
click at [381, 551] on input "text" at bounding box center [483, 544] width 284 height 28
type input "100"
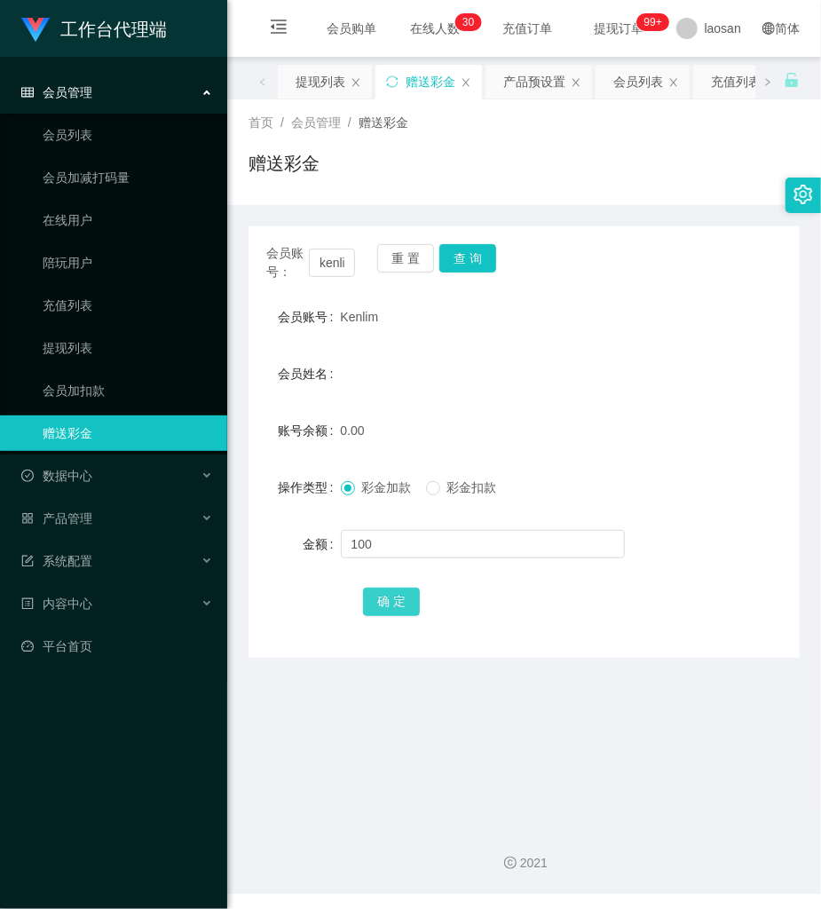
click at [388, 593] on button "确 定" at bounding box center [391, 602] width 57 height 28
click at [545, 89] on div "产品预设置" at bounding box center [534, 82] width 62 height 34
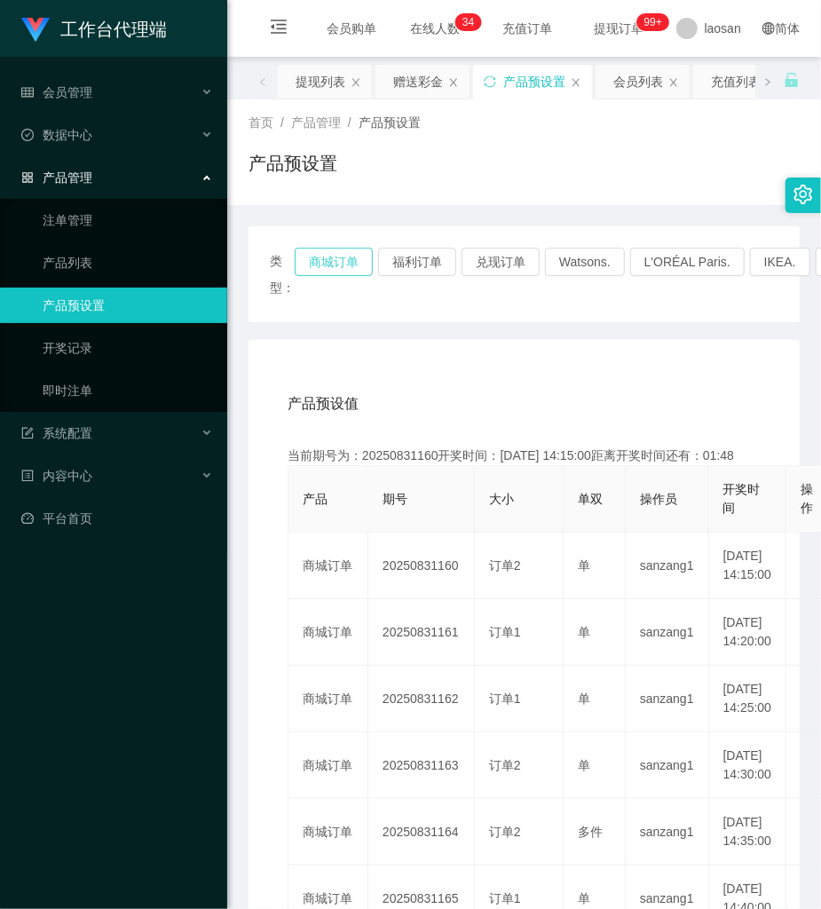
click at [344, 273] on button "商城订单" at bounding box center [334, 262] width 78 height 28
drag, startPoint x: 460, startPoint y: 192, endPoint x: 442, endPoint y: 199, distance: 19.1
click at [460, 192] on div "首页 / 产品管理 / 产品预设置 / 产品预设置" at bounding box center [524, 152] width 594 height 106
click at [415, 83] on div "赠送彩金" at bounding box center [418, 82] width 50 height 34
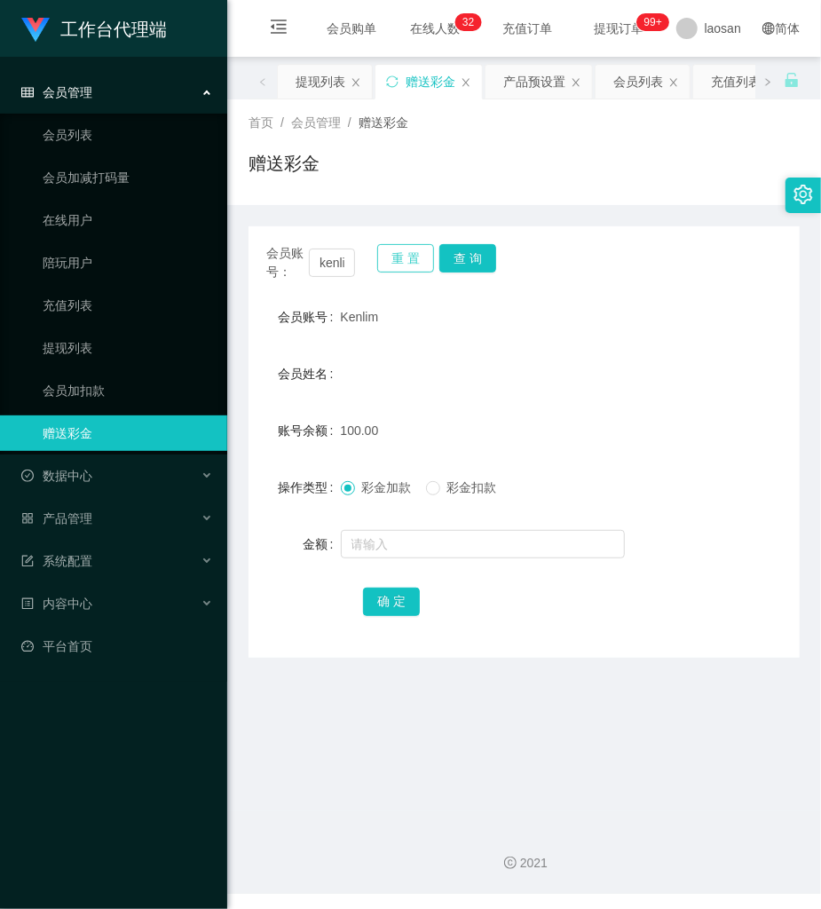
click at [413, 257] on button "重 置" at bounding box center [405, 258] width 57 height 28
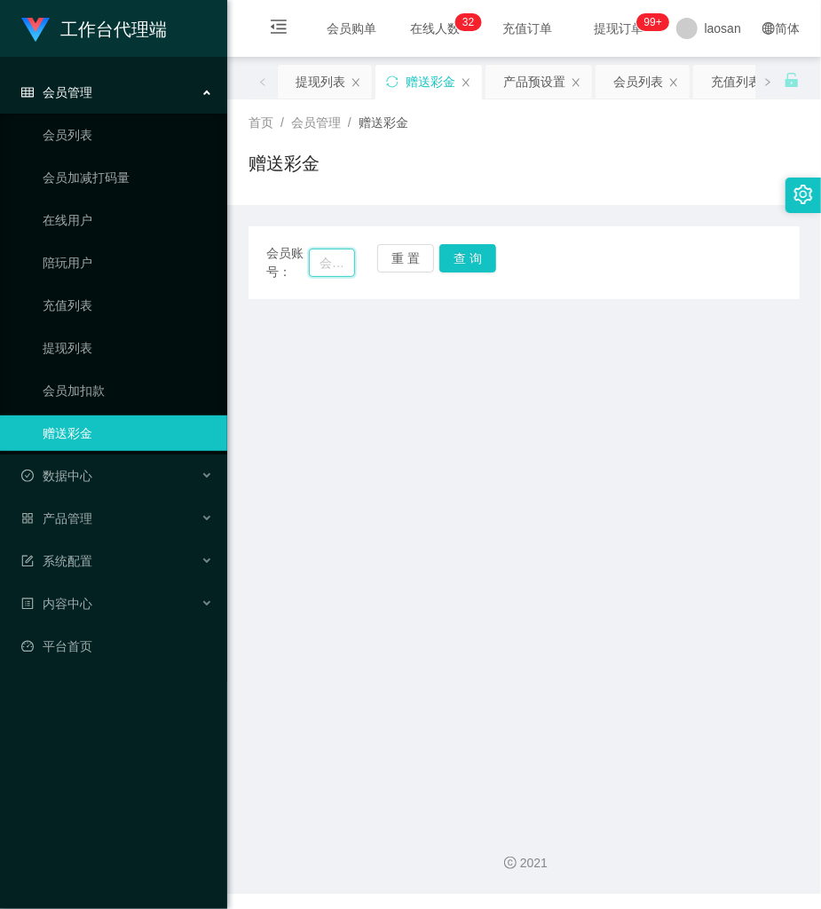
click at [335, 256] on input "text" at bounding box center [332, 263] width 46 height 28
paste input "Kenlim"
type input "Kenlim"
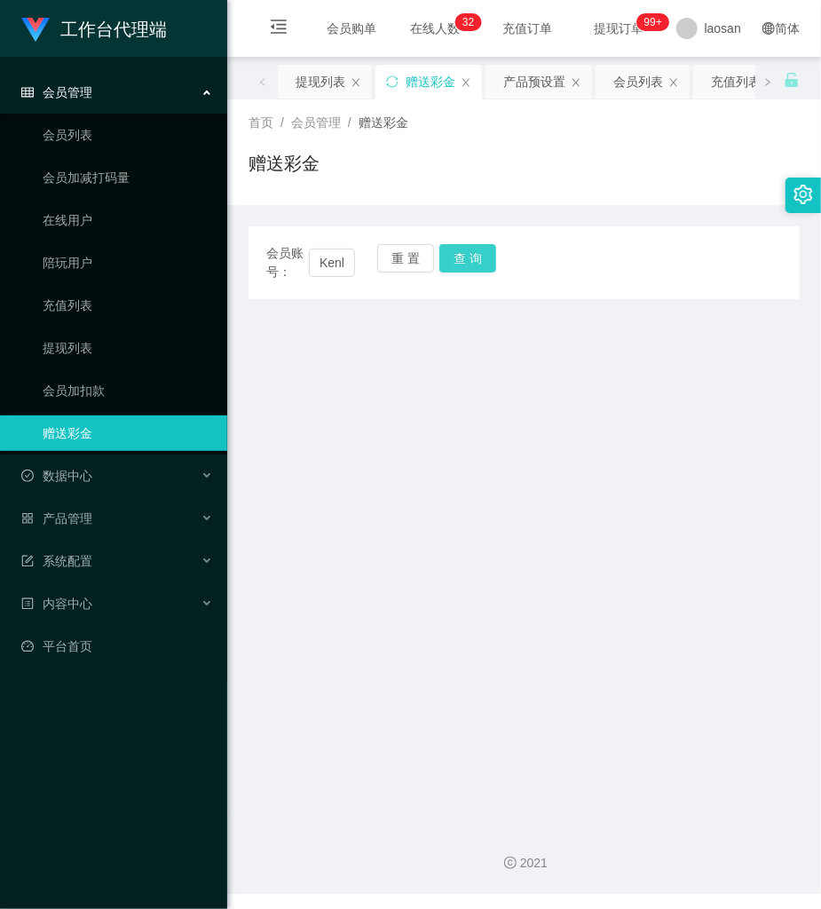
click at [460, 257] on button "查 询" at bounding box center [467, 258] width 57 height 28
click at [460, 257] on div "重 置 查 询" at bounding box center [421, 262] width 89 height 37
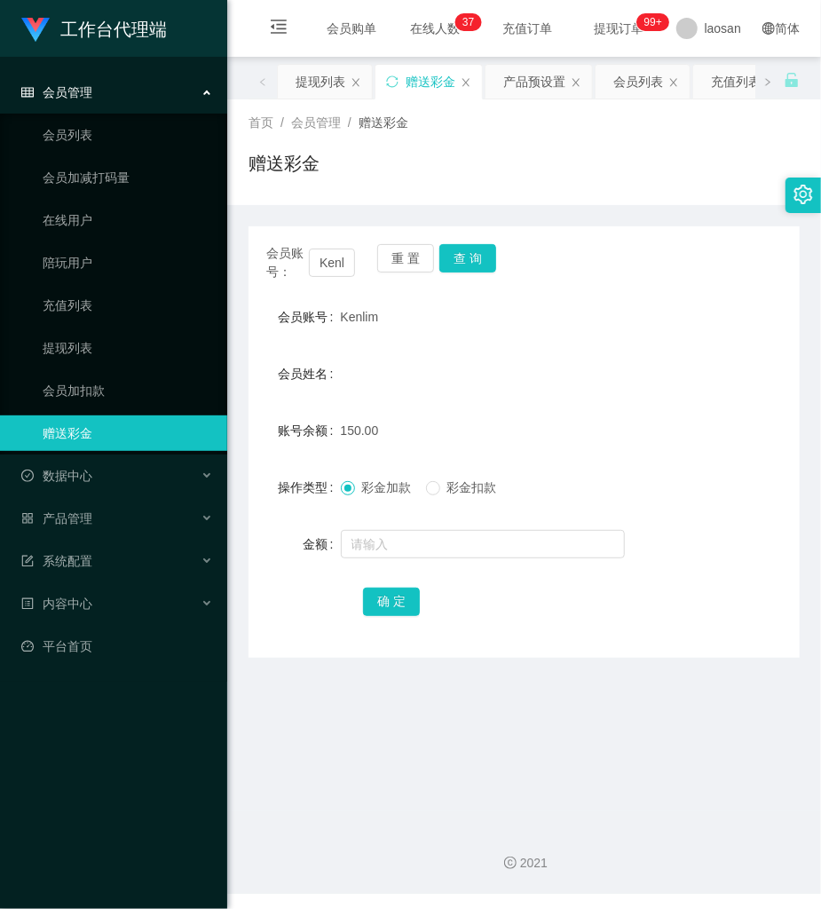
drag, startPoint x: 442, startPoint y: 348, endPoint x: 398, endPoint y: 337, distance: 45.6
click at [424, 343] on form "会员账号 Kenlim 会员姓名 账号余额 150.00 操作类型 彩金加款 彩金扣款 金额 确 定" at bounding box center [524, 459] width 551 height 320
click at [78, 346] on link "提现列表" at bounding box center [128, 348] width 170 height 36
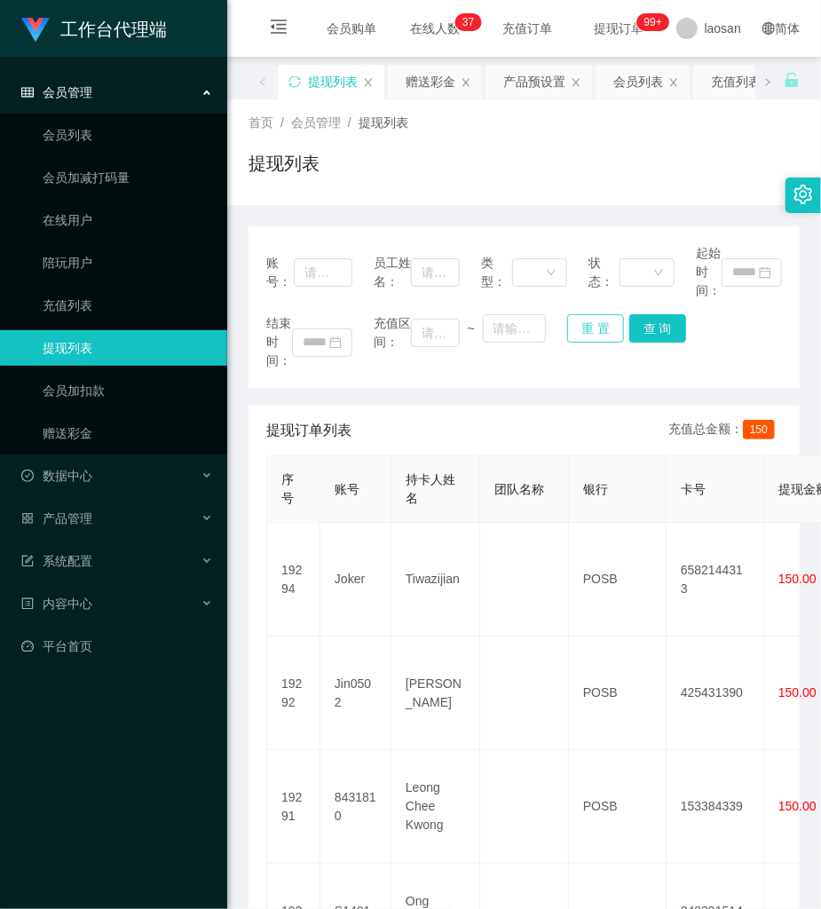
drag, startPoint x: 577, startPoint y: 328, endPoint x: 478, endPoint y: 310, distance: 101.0
click at [575, 328] on button "重 置" at bounding box center [595, 328] width 57 height 28
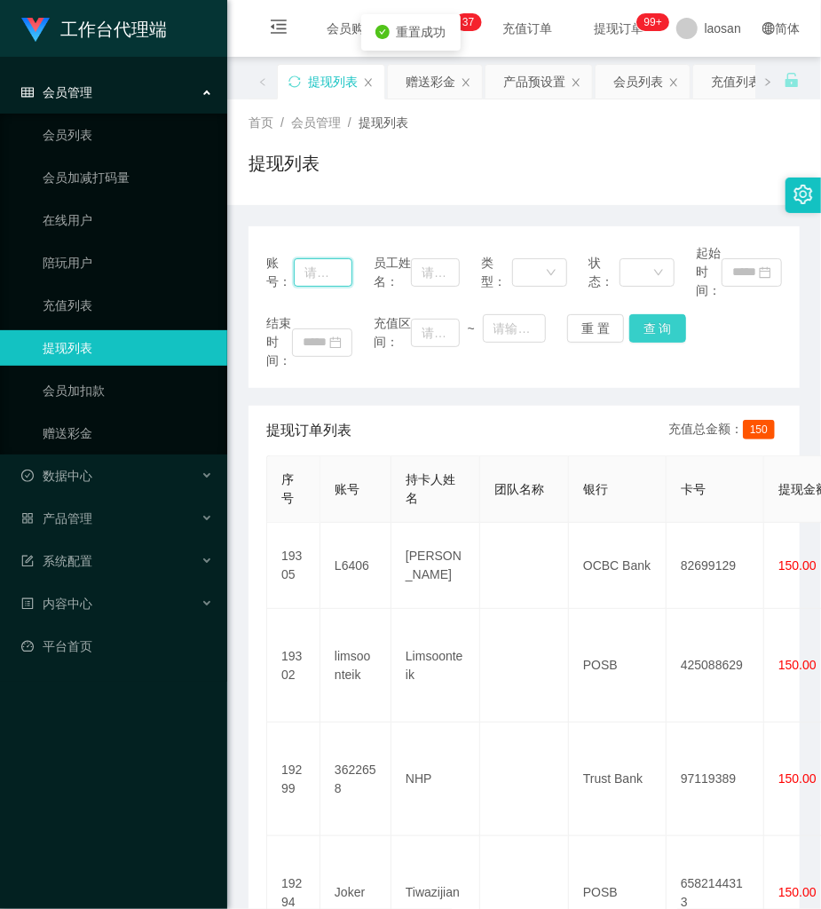
drag, startPoint x: 325, startPoint y: 281, endPoint x: 665, endPoint y: 336, distance: 344.4
click at [336, 281] on input "text" at bounding box center [323, 272] width 59 height 28
paste input "Kenlim"
type input "Kenlim"
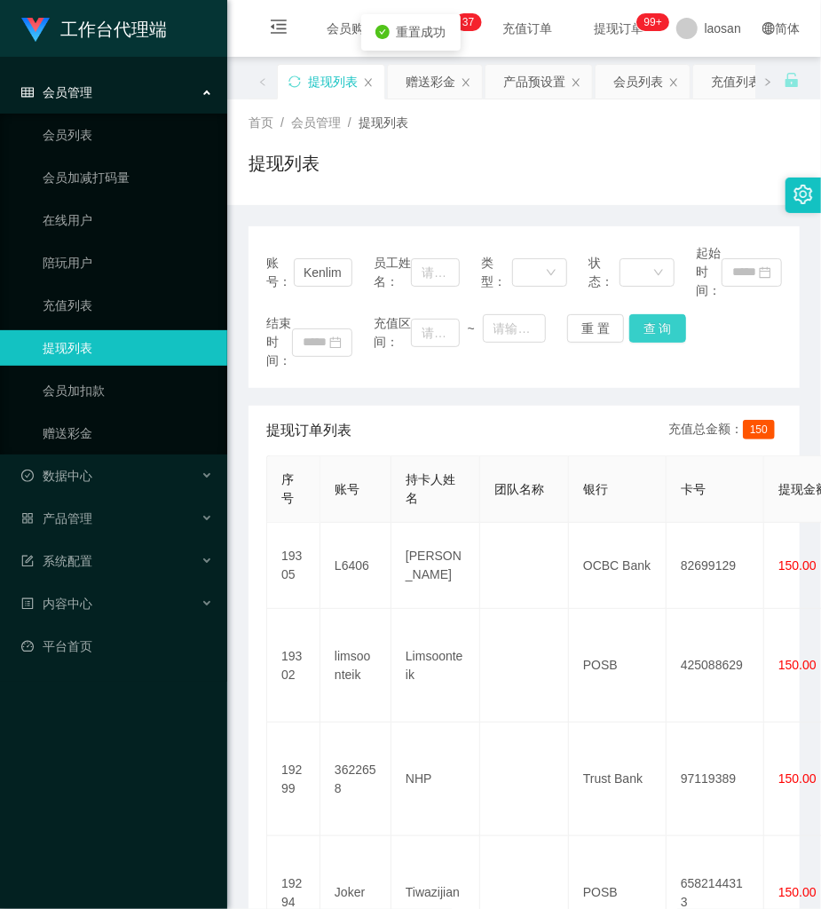
scroll to position [0, 0]
click at [668, 324] on button "查 询" at bounding box center [657, 328] width 57 height 28
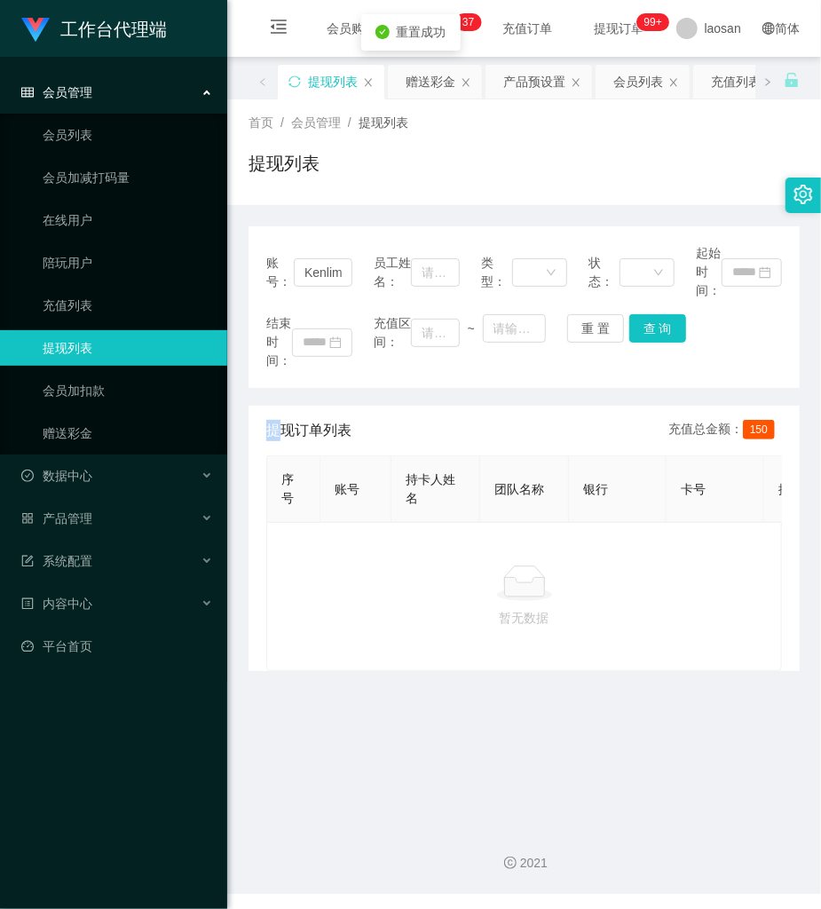
click at [668, 324] on div "结束时间： 充值区间： ~ 重 置 查 询" at bounding box center [524, 342] width 516 height 56
click at [668, 324] on button "查 询" at bounding box center [657, 328] width 57 height 28
drag, startPoint x: 668, startPoint y: 324, endPoint x: 167, endPoint y: 398, distance: 506.1
click at [665, 324] on div "结束时间： 充值区间： ~ 重 置 查 询" at bounding box center [524, 342] width 516 height 56
click at [661, 328] on button "查 询" at bounding box center [657, 328] width 57 height 28
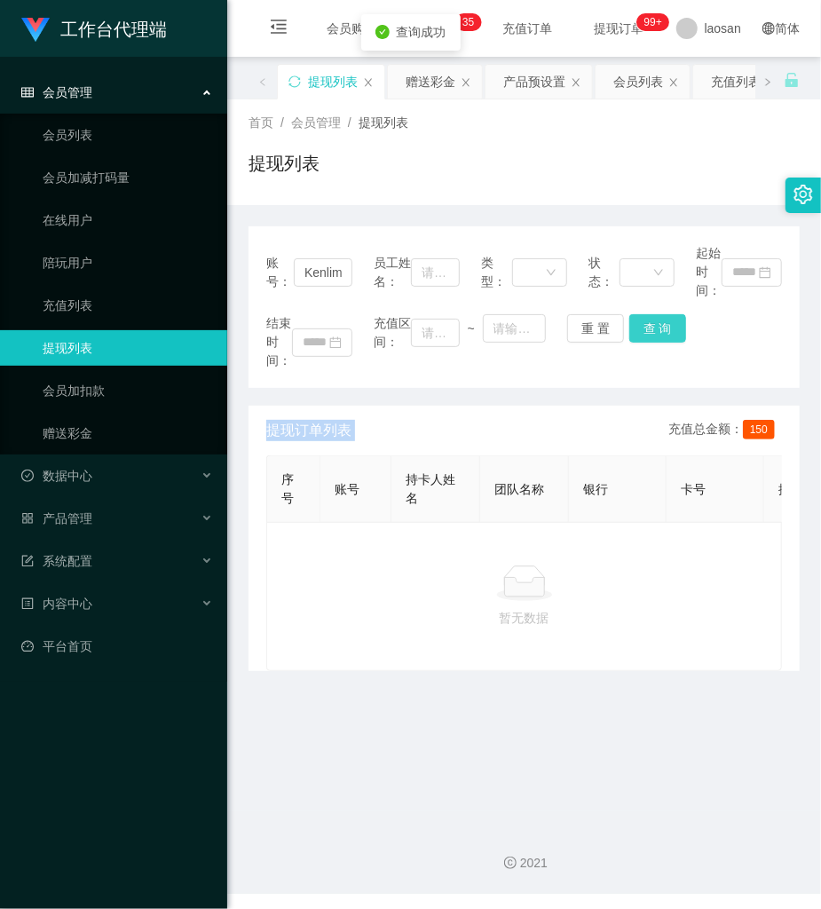
click at [661, 328] on button "查 询" at bounding box center [657, 328] width 57 height 28
click at [664, 328] on button "查 询" at bounding box center [657, 328] width 57 height 28
click at [664, 328] on button "查 询" at bounding box center [667, 328] width 76 height 28
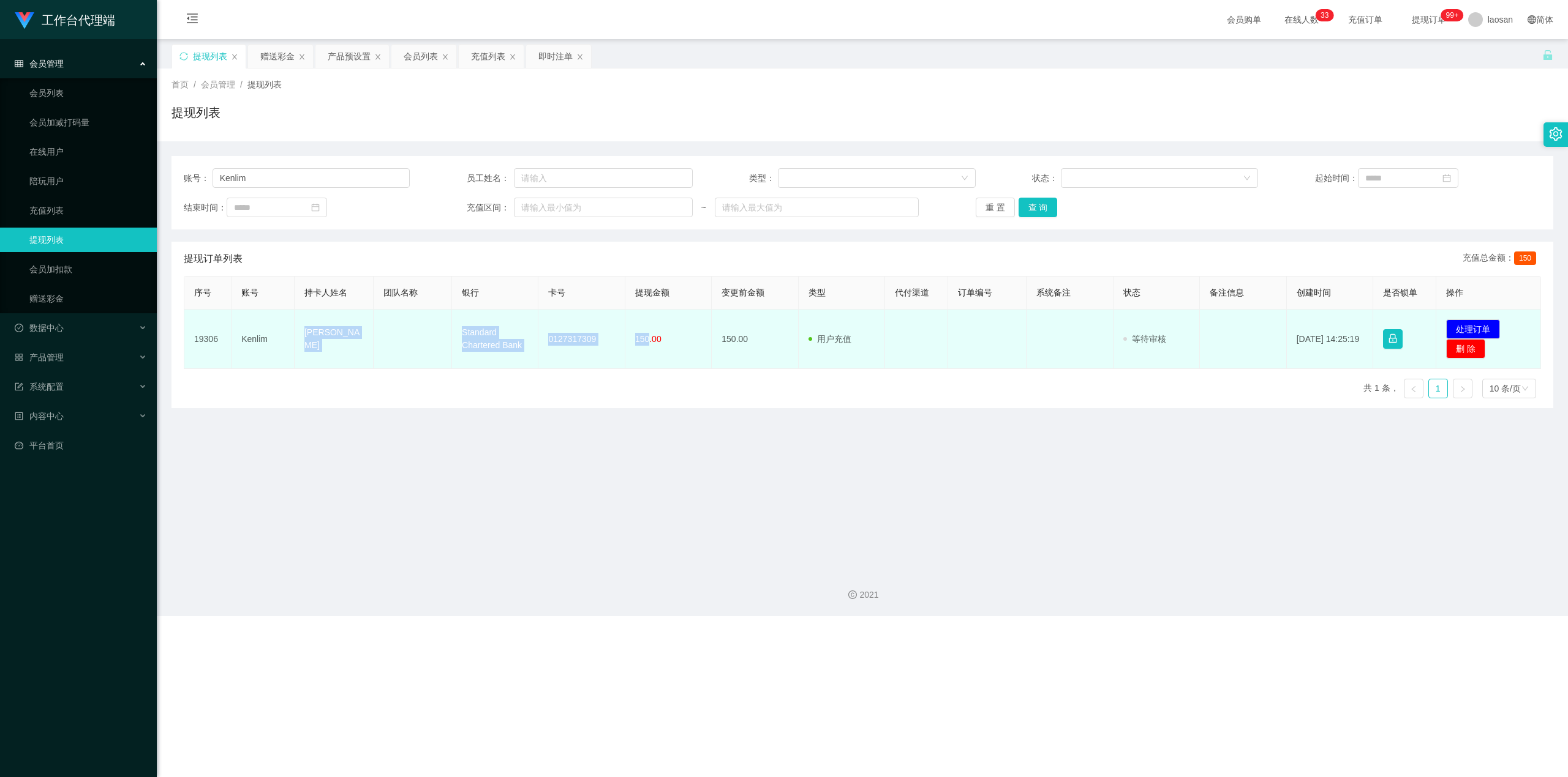
drag, startPoint x: 301, startPoint y: 336, endPoint x: 645, endPoint y: 341, distance: 344.0
click at [566, 341] on tr "19306 Kenlim [PERSON_NAME] Standard Chartered Bank 0127317309 150.00 150.00 用户充…" at bounding box center [862, 339] width 1356 height 59
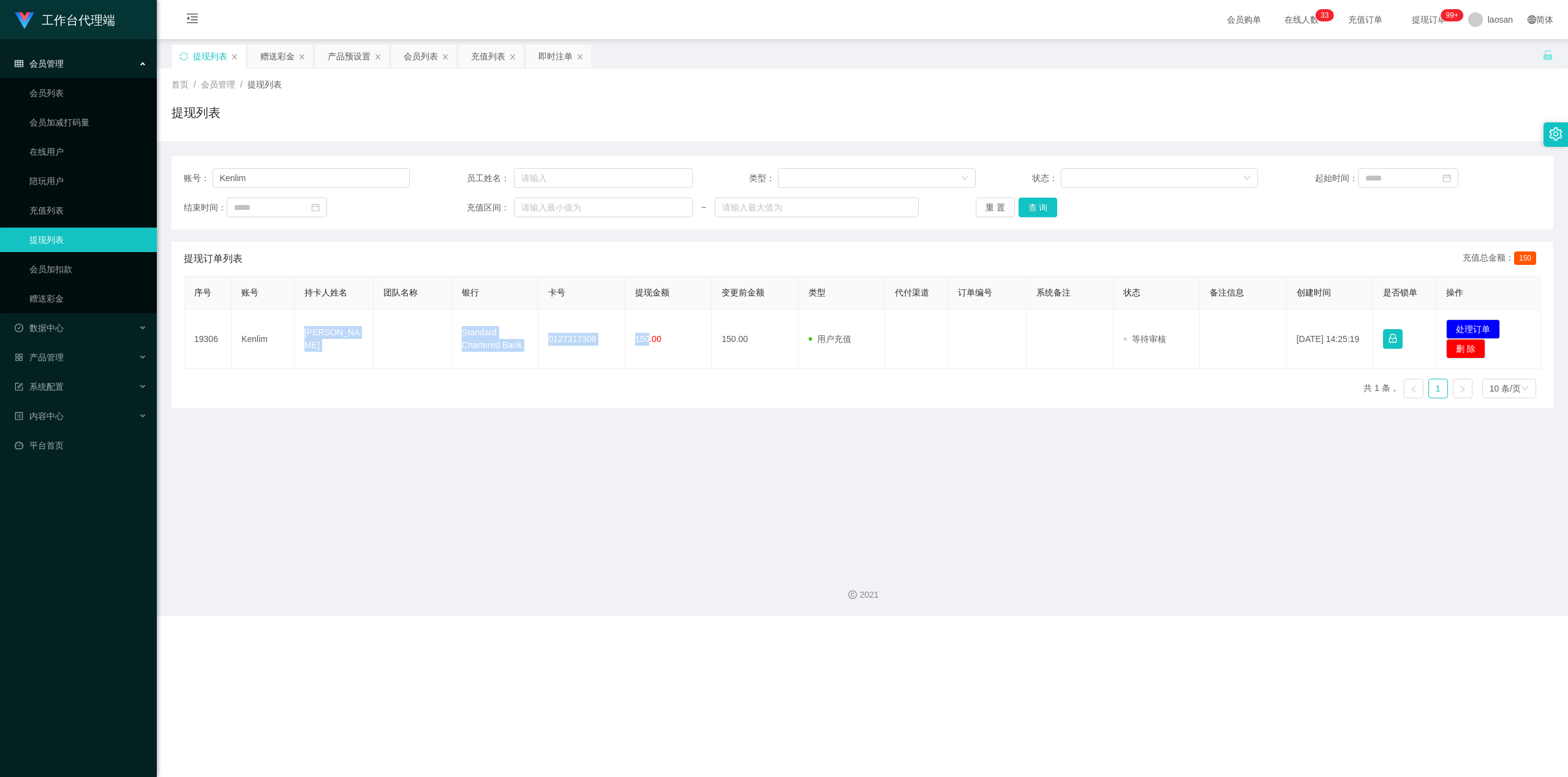
copy tr "[PERSON_NAME] Standard Chartered Bank 0127317309 150"
drag, startPoint x: 1447, startPoint y: 325, endPoint x: 1432, endPoint y: 325, distance: 15.0
click at [566, 325] on button "处理订单" at bounding box center [1473, 329] width 54 height 19
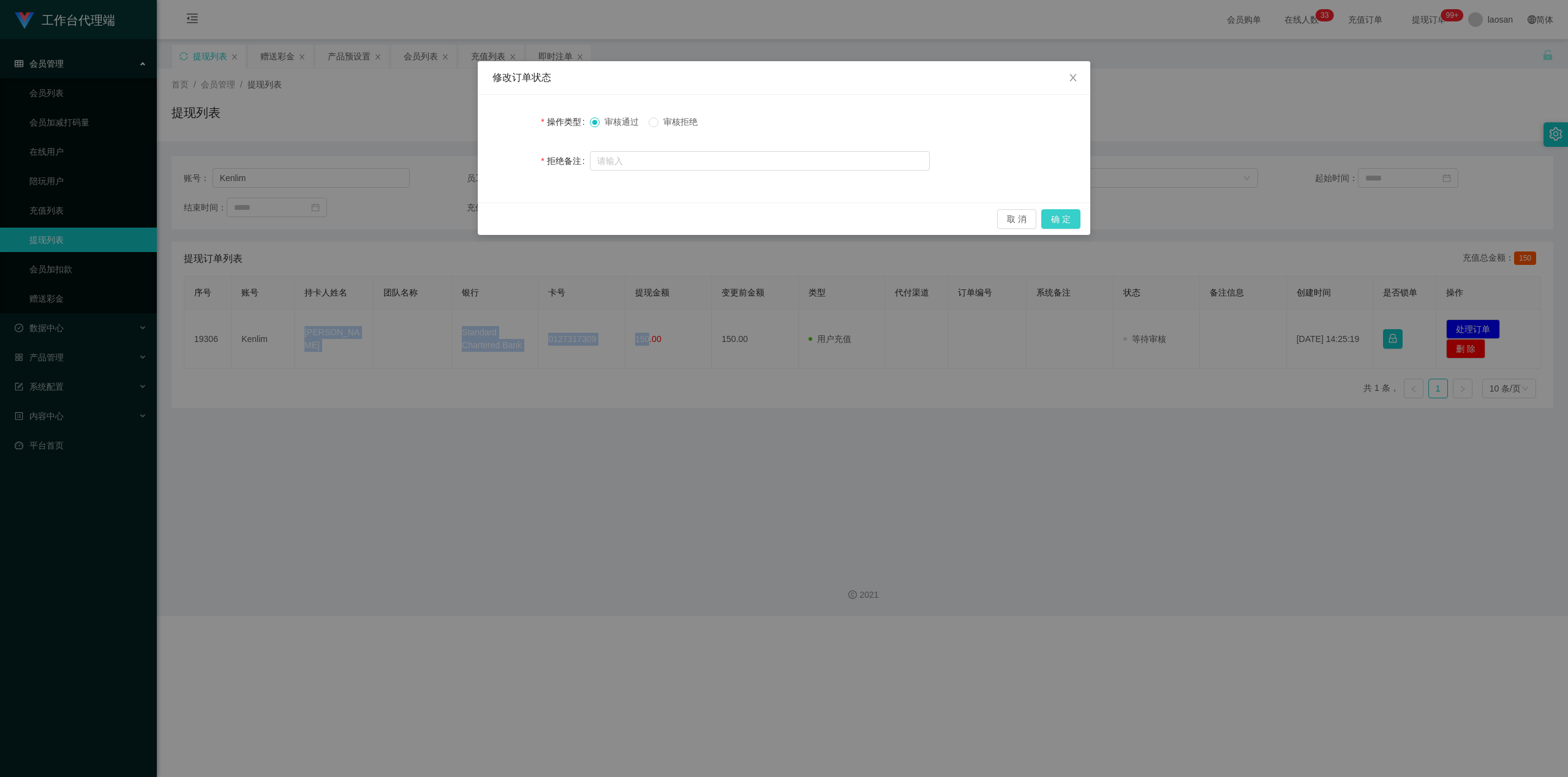
click at [566, 221] on button "确 定" at bounding box center [1060, 219] width 39 height 19
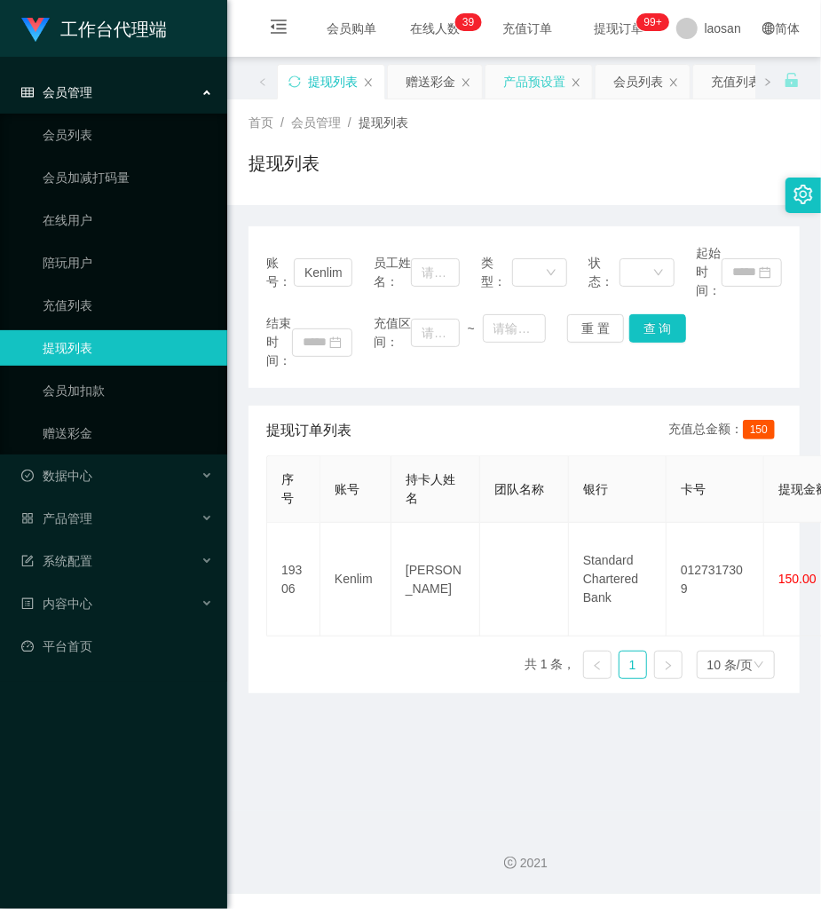
drag, startPoint x: 584, startPoint y: 140, endPoint x: 547, endPoint y: 64, distance: 85.0
click at [582, 138] on div "首页 / 会员管理 / 提现列表 / 提现列表" at bounding box center [524, 152] width 551 height 77
drag, startPoint x: 576, startPoint y: 323, endPoint x: 516, endPoint y: 303, distance: 63.7
click at [575, 323] on button "重 置" at bounding box center [595, 328] width 57 height 28
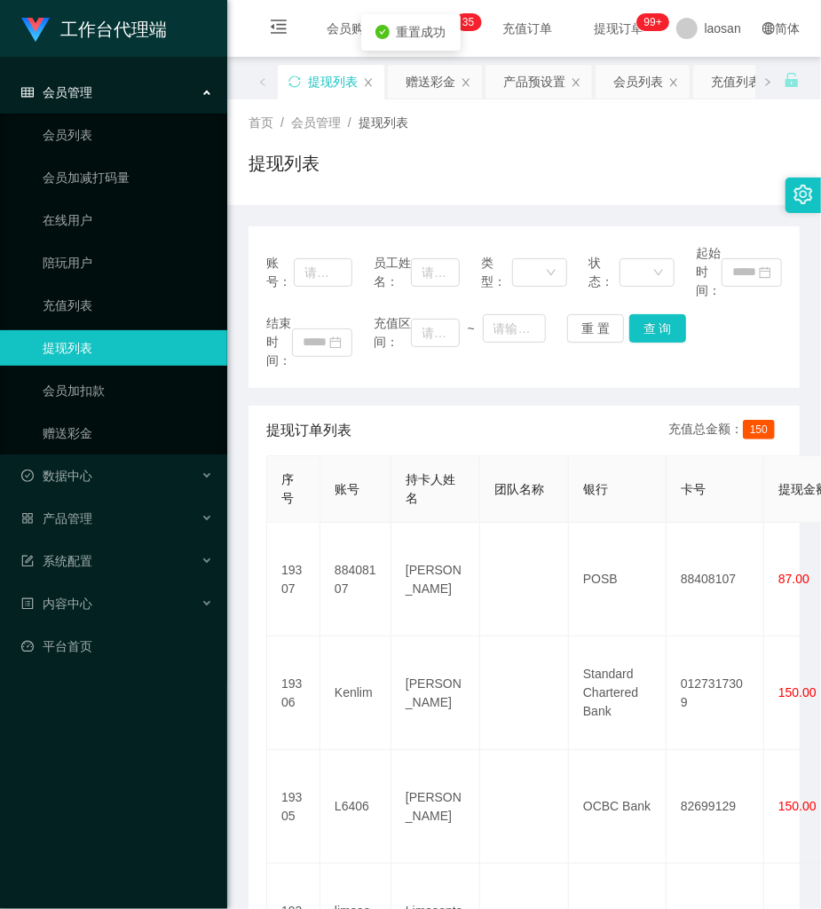
click at [300, 291] on div "账号：" at bounding box center [309, 272] width 86 height 56
click at [310, 279] on input "text" at bounding box center [323, 272] width 59 height 28
paste input "Austin98"
type input "Austin98"
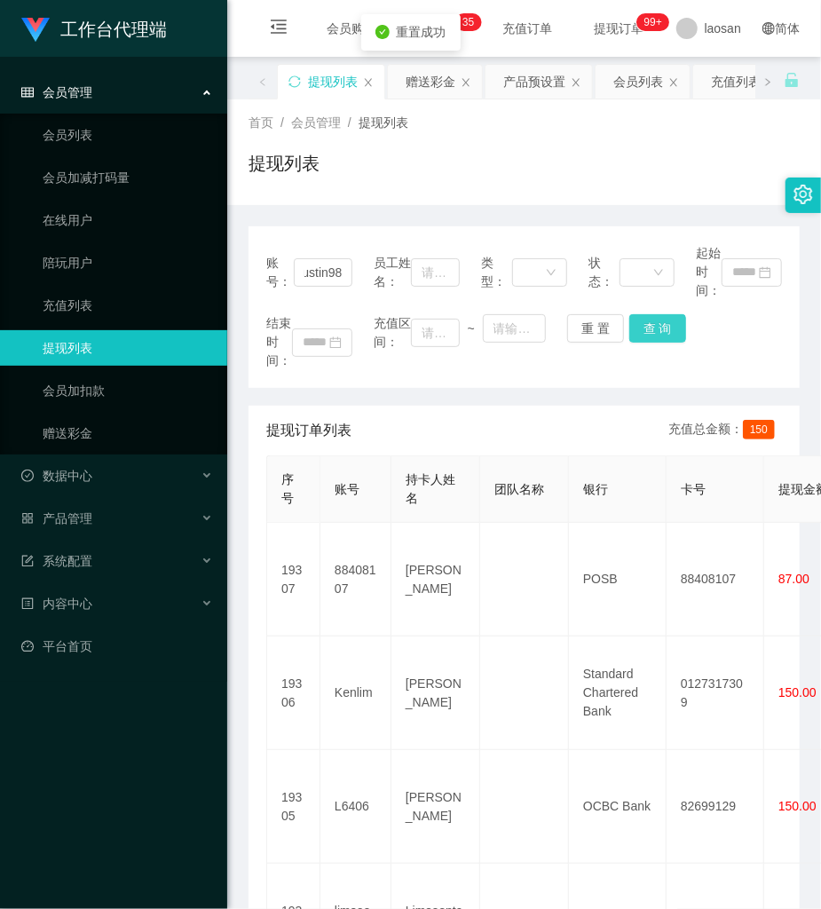
scroll to position [0, 0]
click at [647, 317] on button "查 询" at bounding box center [657, 328] width 57 height 28
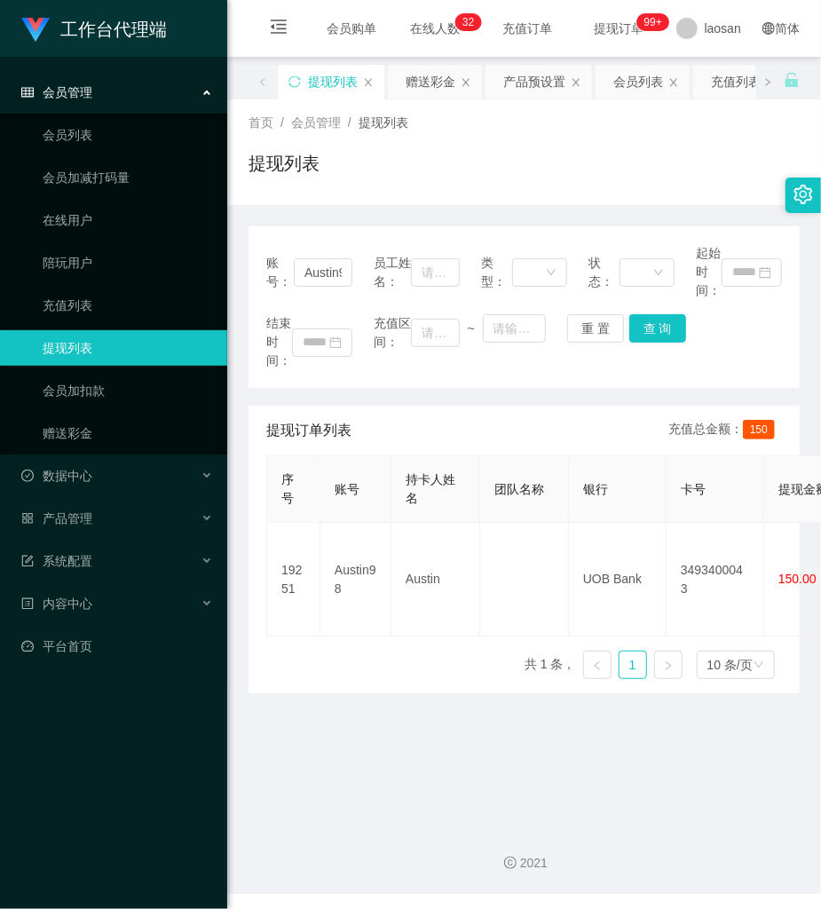
drag, startPoint x: 462, startPoint y: 150, endPoint x: 456, endPoint y: 137, distance: 14.3
click at [462, 150] on div "提现列表" at bounding box center [524, 170] width 551 height 41
drag, startPoint x: 583, startPoint y: 331, endPoint x: 550, endPoint y: 343, distance: 34.8
click at [577, 332] on button "重 置" at bounding box center [595, 328] width 57 height 28
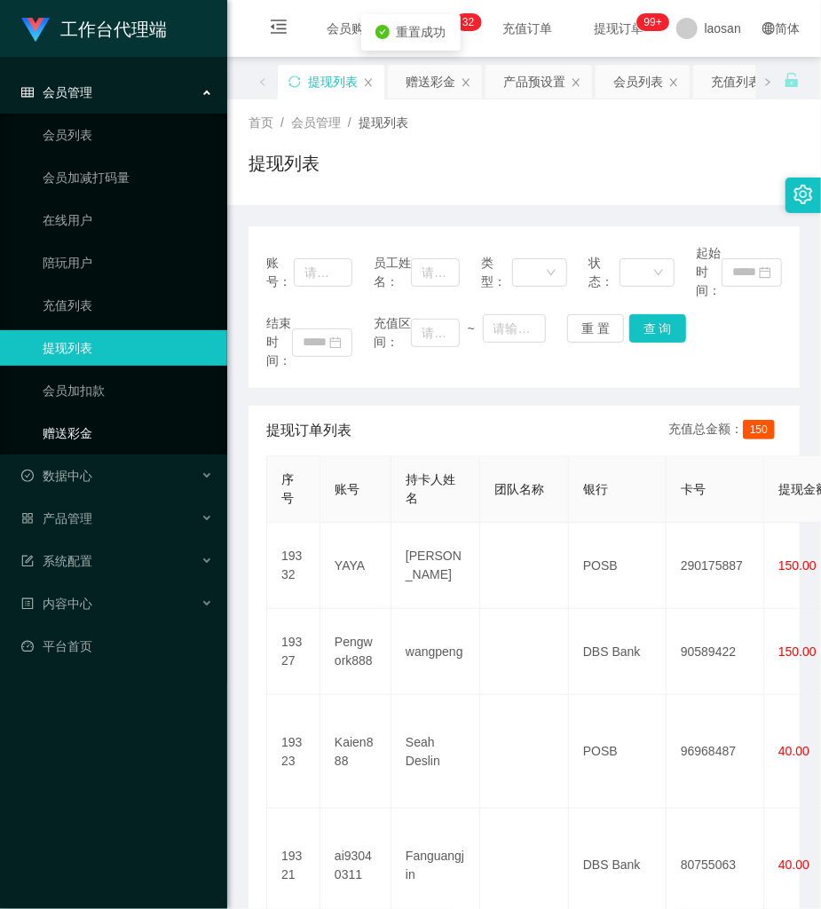
drag, startPoint x: 61, startPoint y: 430, endPoint x: 156, endPoint y: 388, distance: 103.8
click at [64, 428] on link "赠送彩金" at bounding box center [128, 433] width 170 height 36
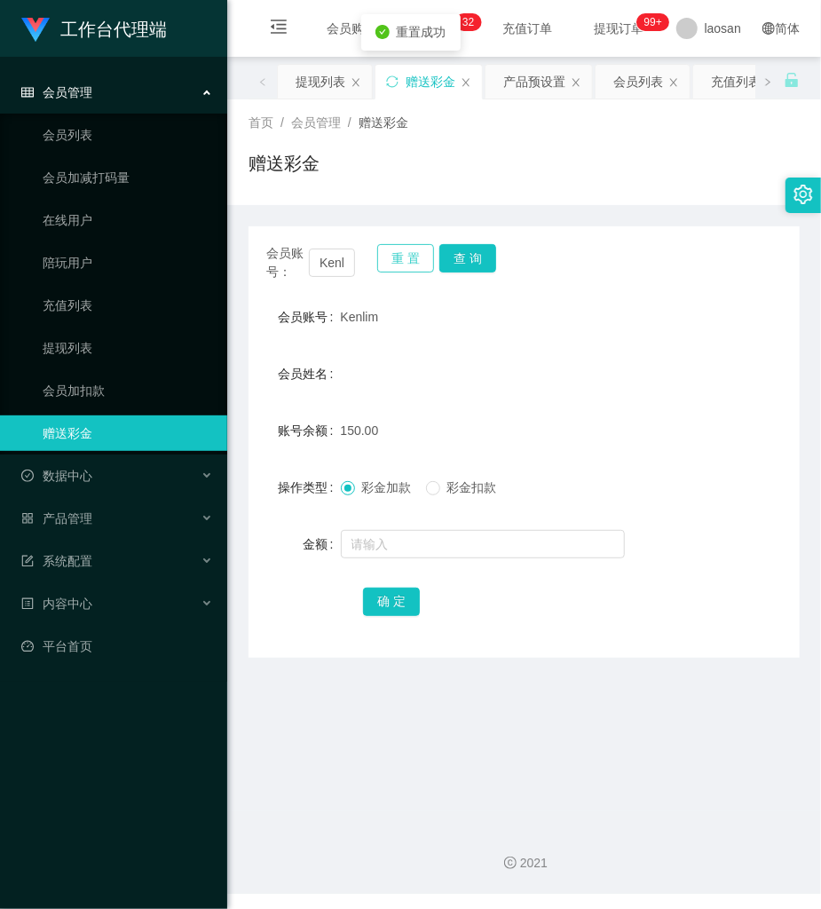
click at [388, 259] on button "重 置" at bounding box center [405, 258] width 57 height 28
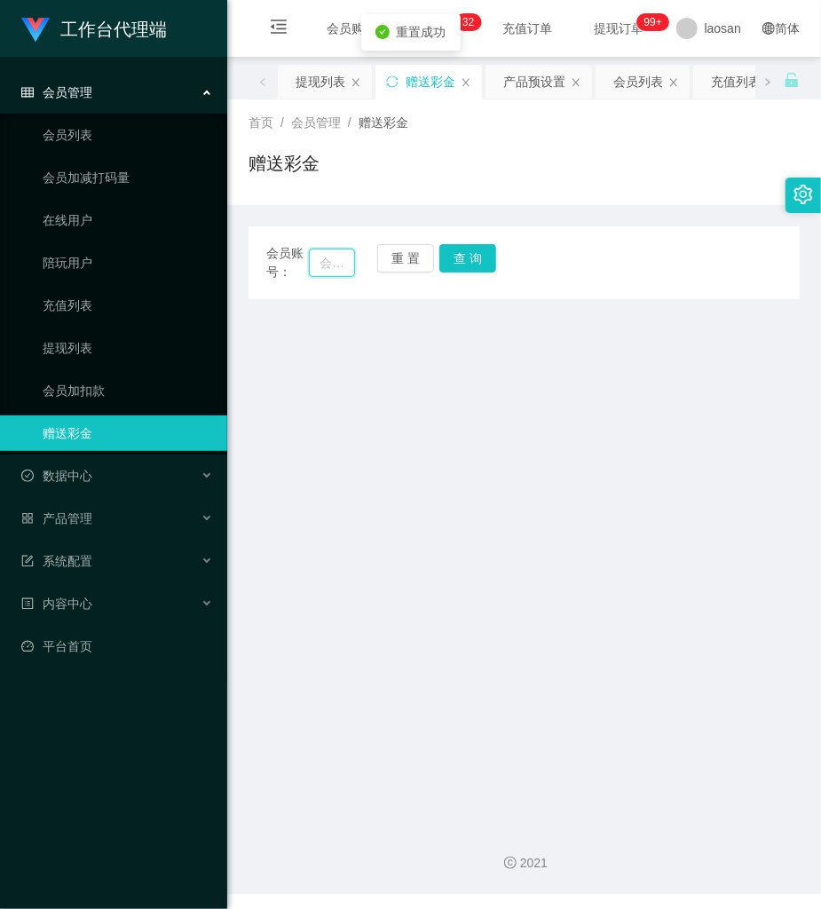
click at [328, 265] on input "text" at bounding box center [332, 263] width 46 height 28
paste input "账号：whejh159"
type input "whejh159"
click at [463, 247] on button "查 询" at bounding box center [467, 258] width 57 height 28
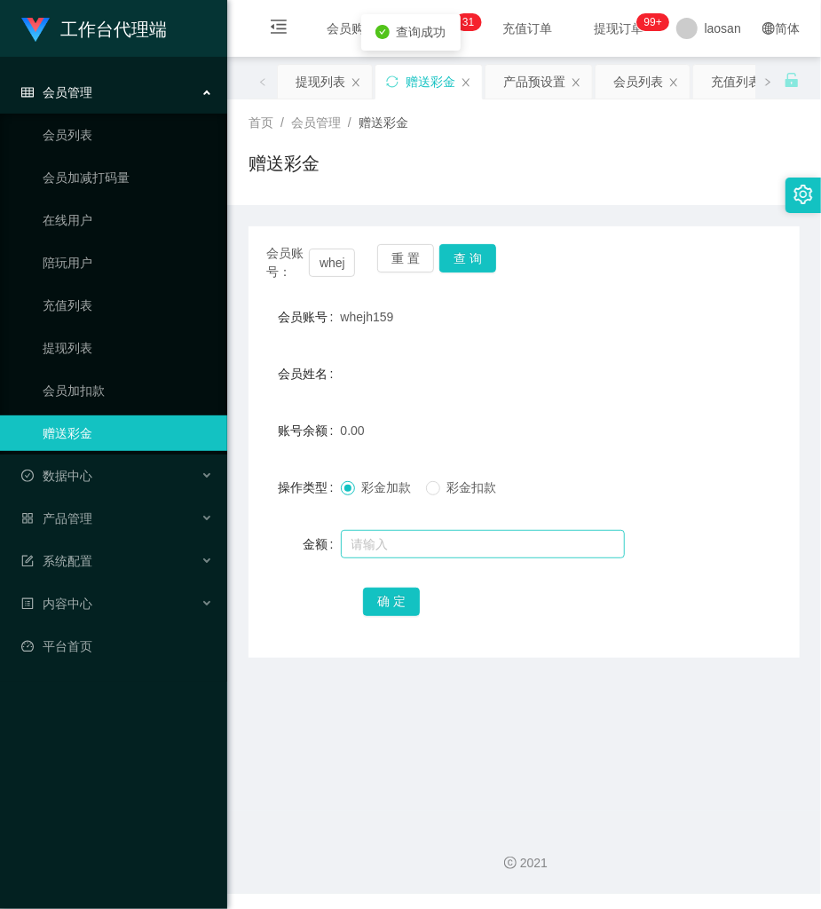
drag, startPoint x: 426, startPoint y: 566, endPoint x: 423, endPoint y: 550, distance: 16.4
click at [423, 558] on form "会员账号 whejh159 会员姓名 账号余额 0.00 操作类型 彩金加款 彩金扣款 金额 确 定" at bounding box center [524, 459] width 551 height 320
click at [424, 540] on input "text" at bounding box center [483, 544] width 284 height 28
type input "100"
click at [368, 305] on div "whejh159" at bounding box center [501, 317] width 321 height 36
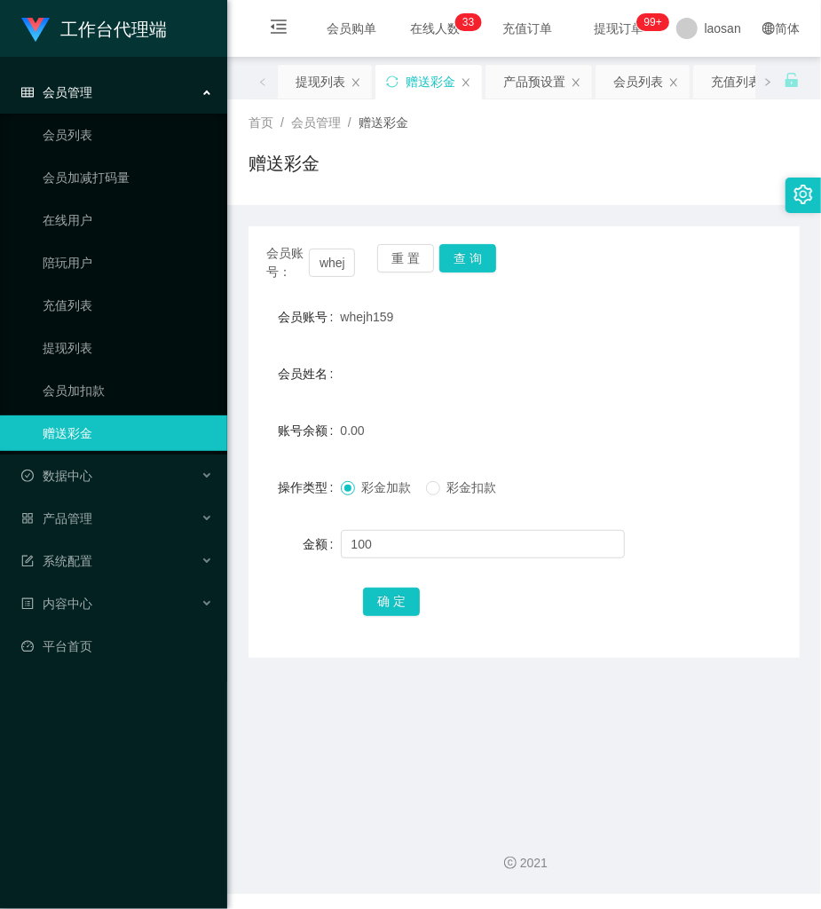
click at [367, 316] on span "whejh159" at bounding box center [367, 317] width 53 height 14
click at [419, 595] on div "确 定" at bounding box center [523, 601] width 321 height 36
click at [398, 597] on button "确 定" at bounding box center [391, 602] width 57 height 28
click at [408, 261] on button "重 置" at bounding box center [405, 258] width 57 height 28
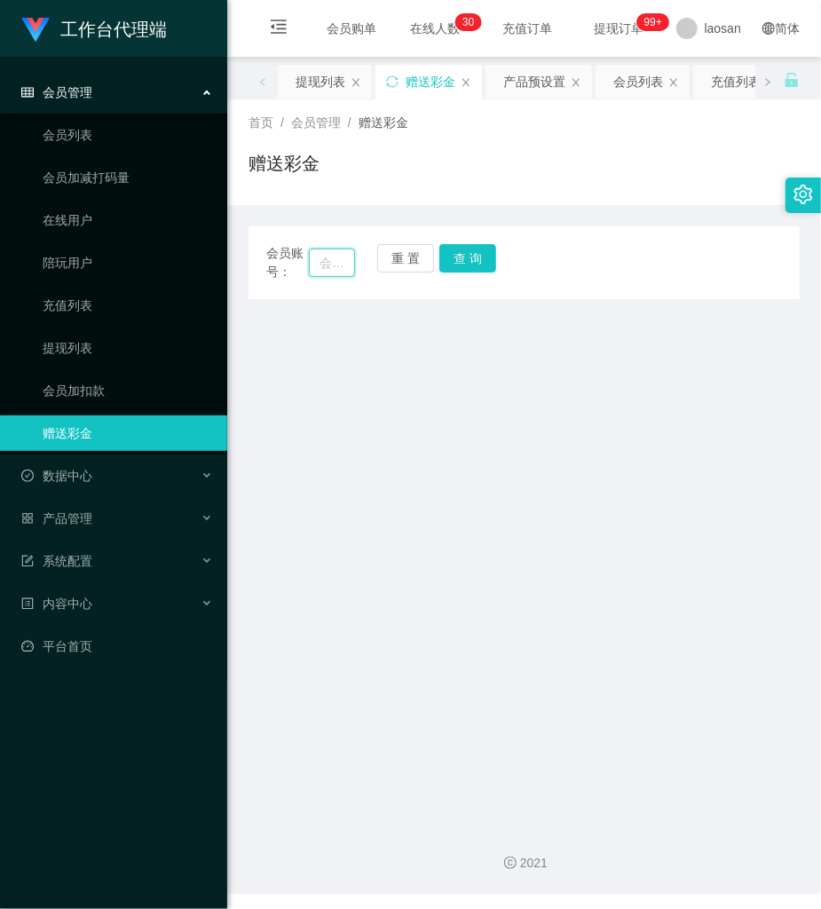
drag, startPoint x: 328, startPoint y: 265, endPoint x: 362, endPoint y: 265, distance: 33.7
click at [332, 265] on input "text" at bounding box center [332, 263] width 46 height 28
paste input "Richardlch"
type input "Richardlch"
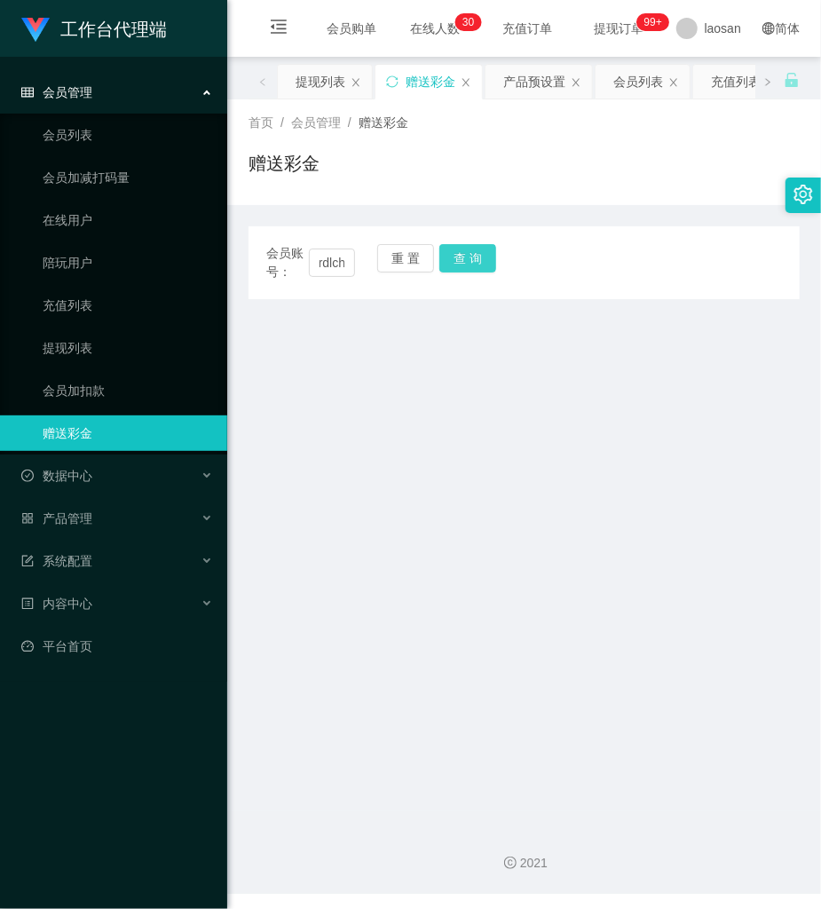
scroll to position [0, 0]
click at [476, 259] on button "查 询" at bounding box center [467, 258] width 57 height 28
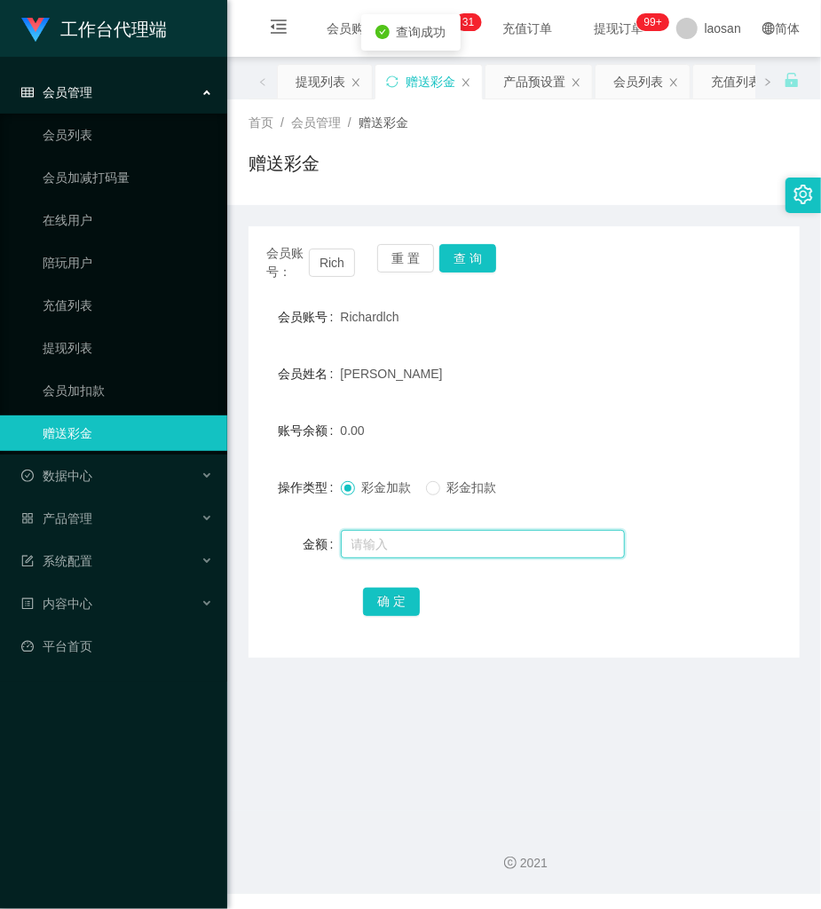
click at [396, 538] on input "text" at bounding box center [483, 544] width 284 height 28
type input "100"
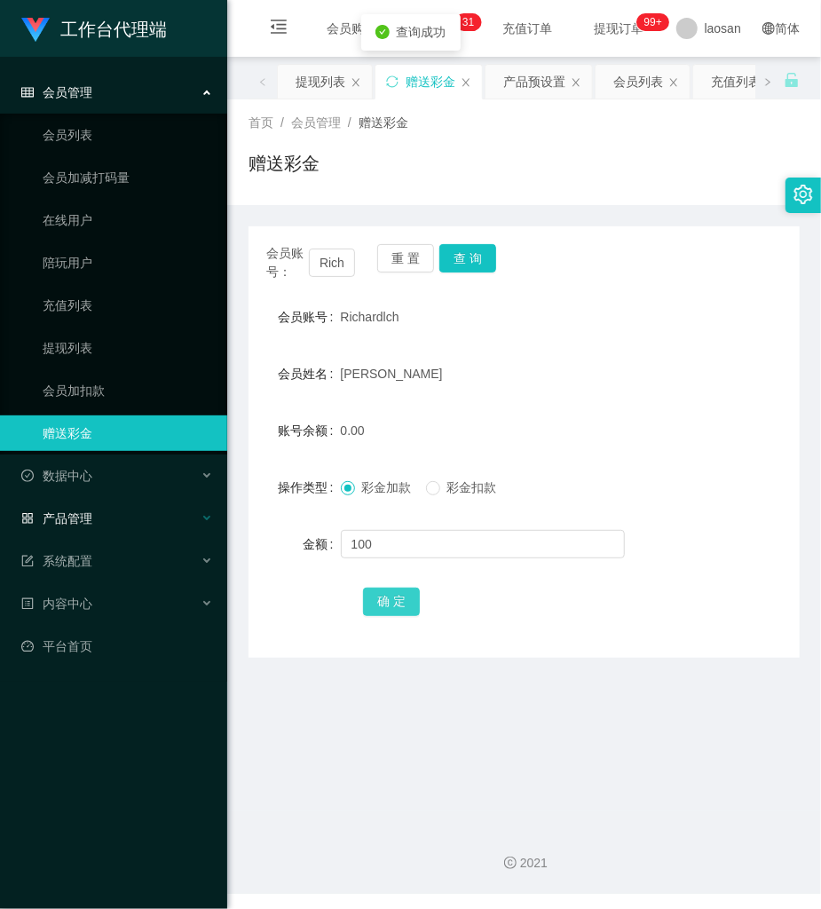
drag, startPoint x: 392, startPoint y: 605, endPoint x: 9, endPoint y: 518, distance: 392.2
click at [389, 605] on button "确 定" at bounding box center [391, 602] width 57 height 28
click at [410, 257] on button "重 置" at bounding box center [405, 258] width 57 height 28
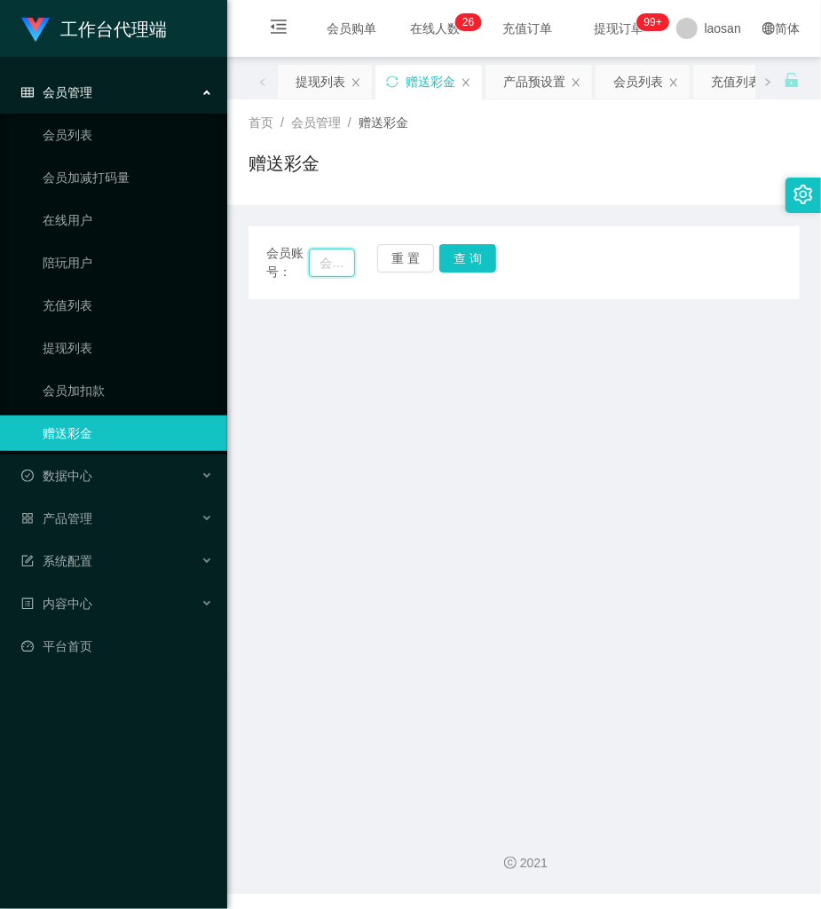
click at [335, 261] on input "text" at bounding box center [332, 263] width 46 height 28
paste input "serene91"
type input "serene91"
click at [458, 260] on button "查 询" at bounding box center [467, 258] width 57 height 28
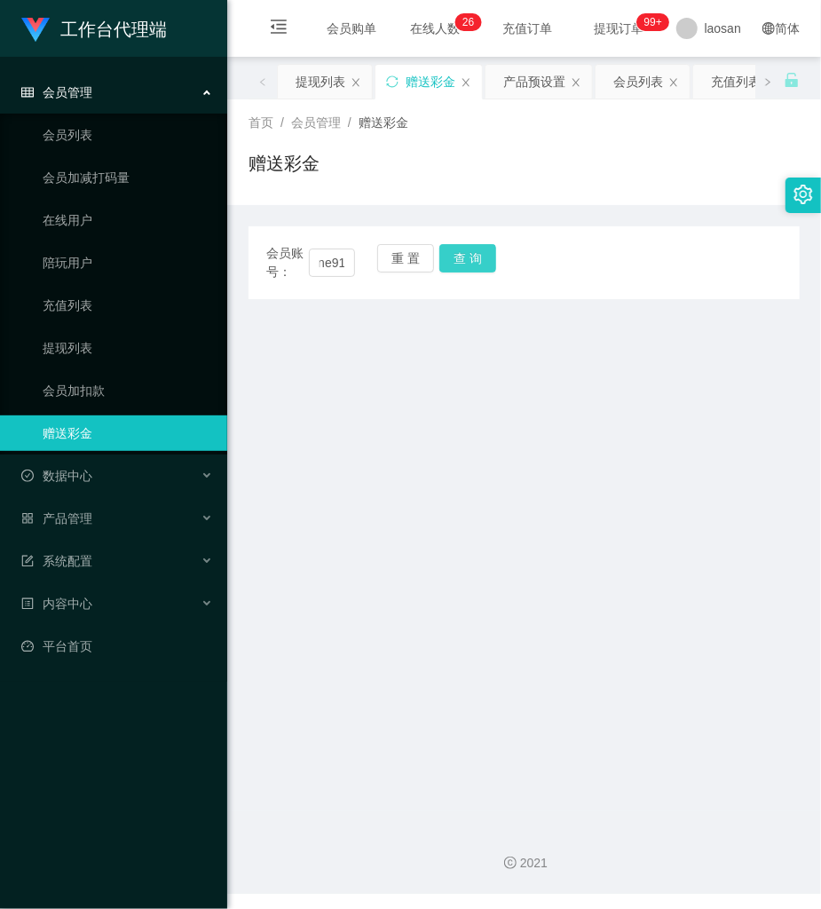
scroll to position [0, 0]
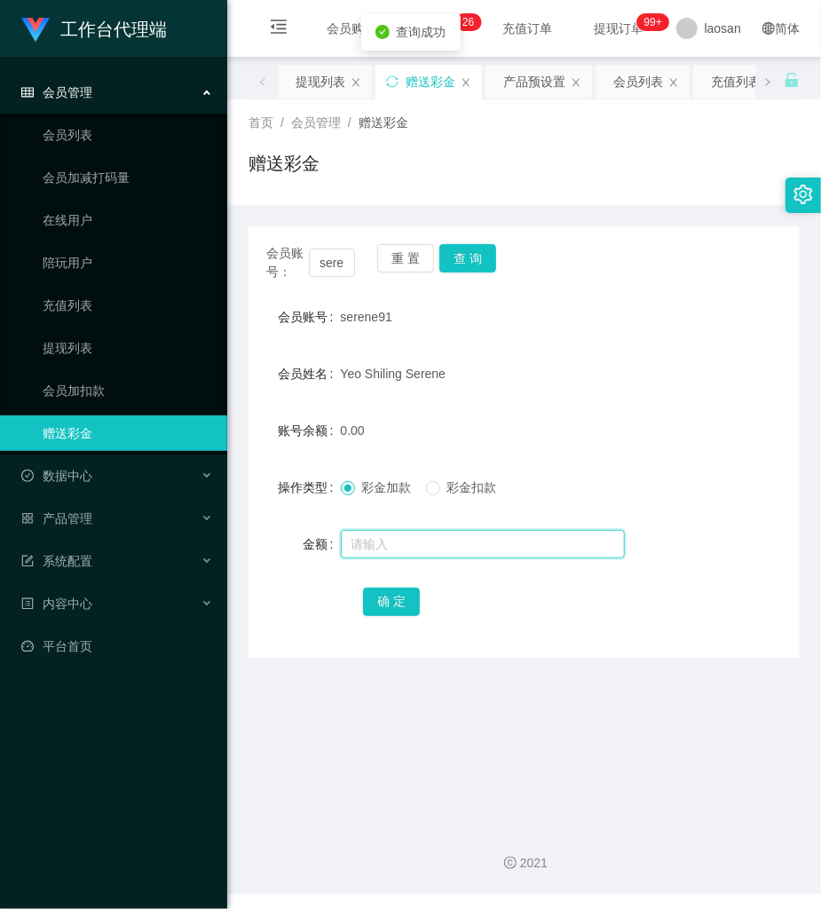
click at [409, 542] on input "text" at bounding box center [483, 544] width 284 height 28
type input "100"
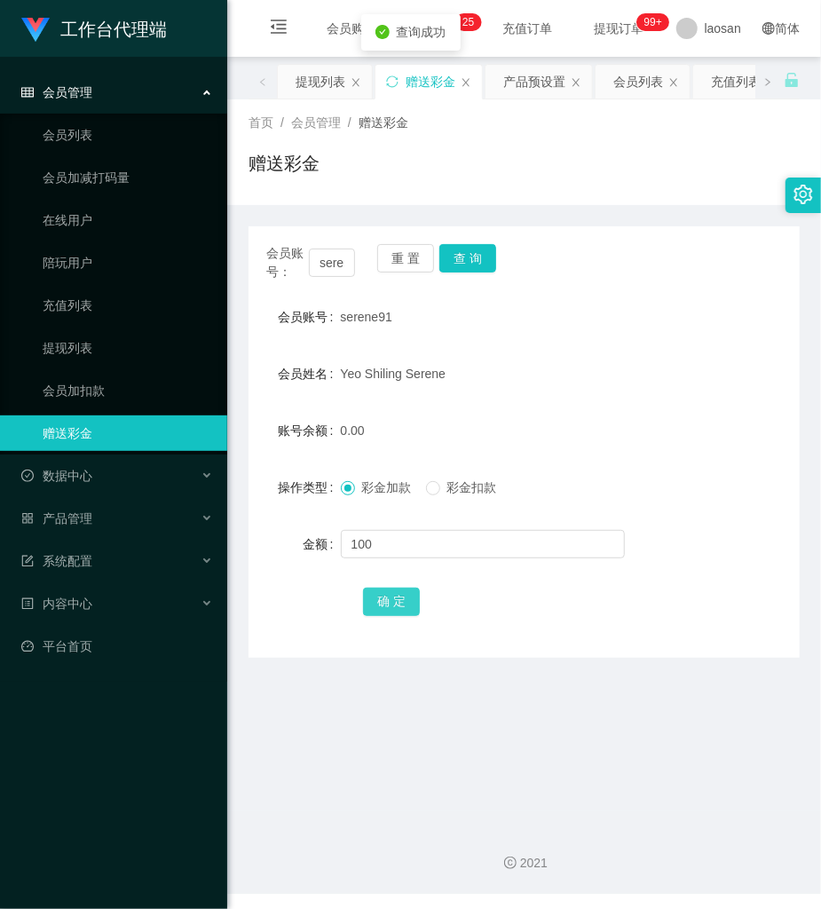
click at [392, 597] on button "确 定" at bounding box center [391, 602] width 57 height 28
click at [530, 151] on div "赠送彩金" at bounding box center [524, 170] width 551 height 41
click at [529, 87] on div "产品预设置" at bounding box center [534, 82] width 62 height 34
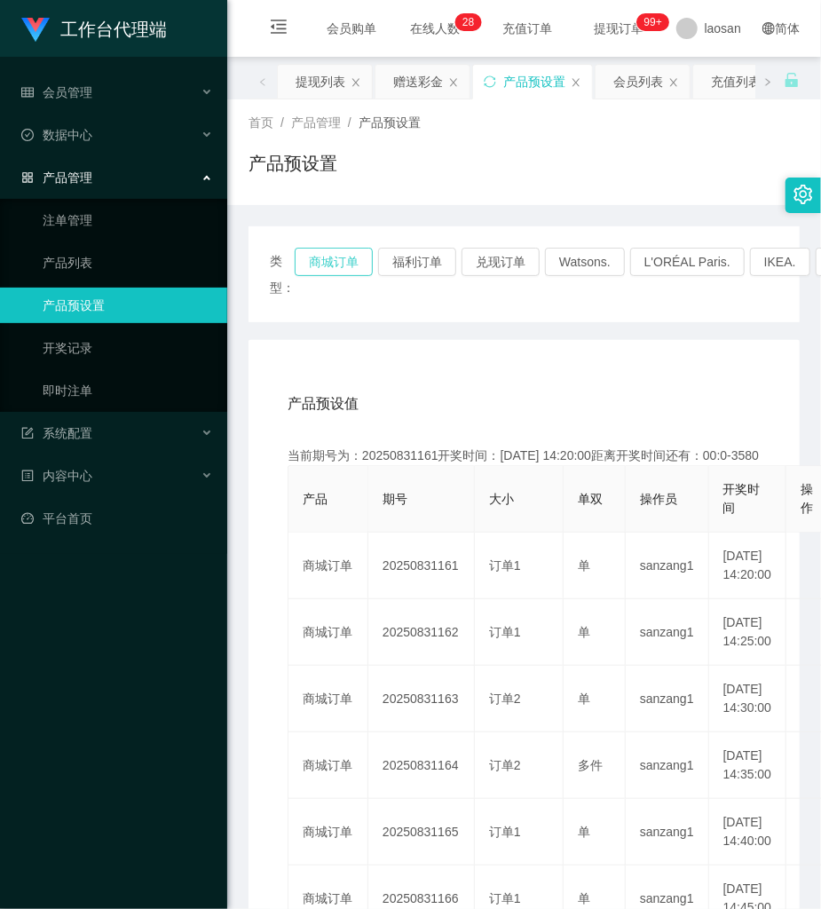
click at [317, 248] on button "商城订单" at bounding box center [334, 262] width 78 height 28
click at [662, 409] on div "产品预设值 添加期号" at bounding box center [524, 404] width 473 height 50
drag, startPoint x: 421, startPoint y: 75, endPoint x: 460, endPoint y: 218, distance: 149.0
click at [421, 75] on div "赠送彩金" at bounding box center [418, 82] width 50 height 34
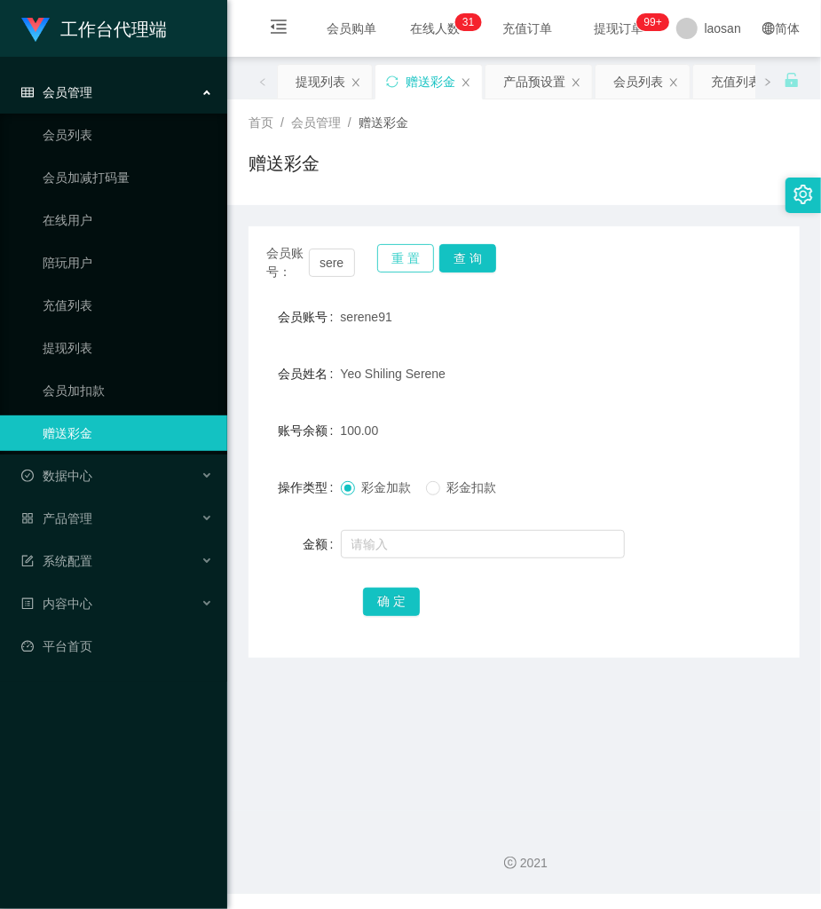
drag, startPoint x: 403, startPoint y: 257, endPoint x: 364, endPoint y: 266, distance: 40.3
click at [400, 257] on button "重 置" at bounding box center [405, 258] width 57 height 28
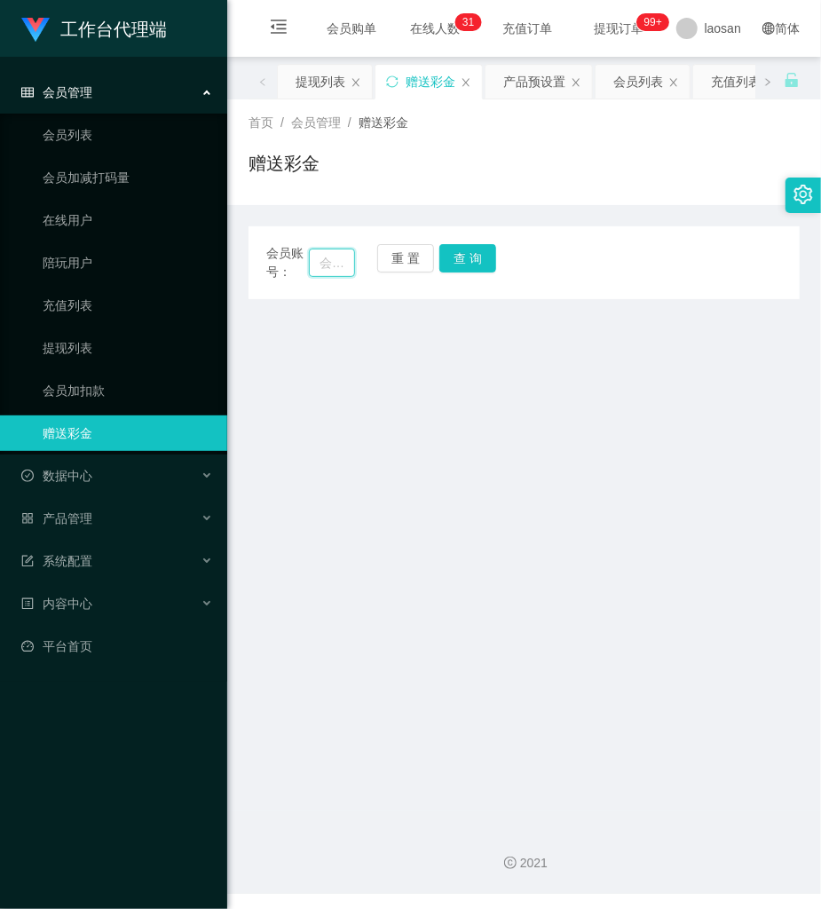
drag, startPoint x: 336, startPoint y: 263, endPoint x: 421, endPoint y: 263, distance: 85.2
click at [337, 263] on input "text" at bounding box center [332, 263] width 46 height 28
paste input "whejh159"
type input "whejh159"
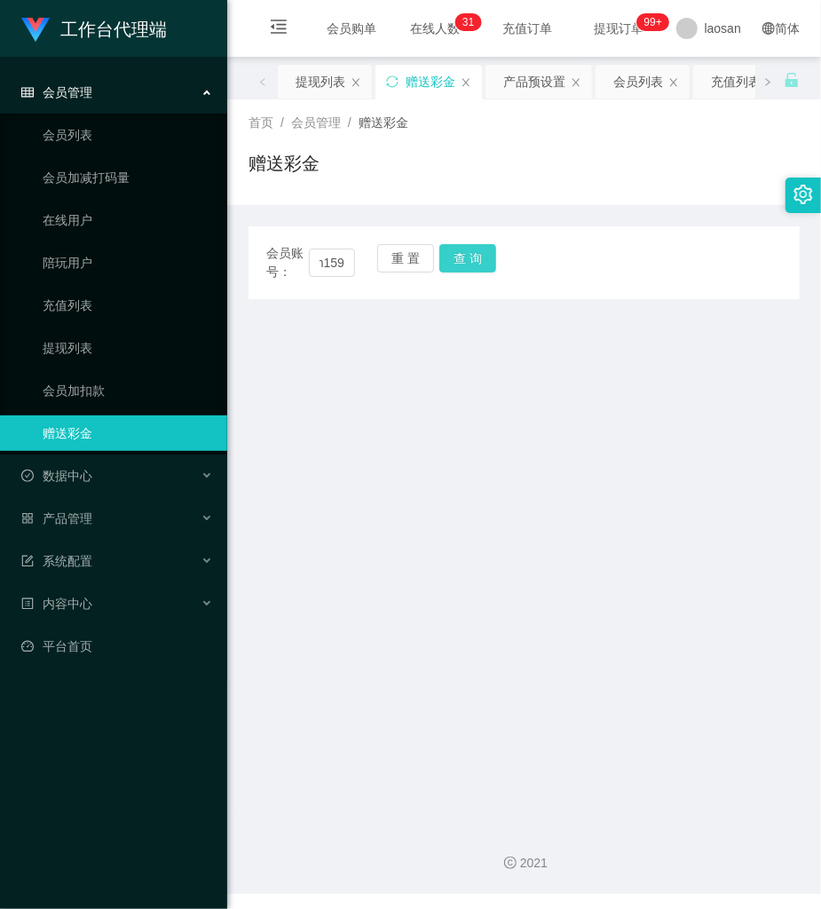
scroll to position [0, 0]
click at [458, 263] on button "查 询" at bounding box center [467, 258] width 57 height 28
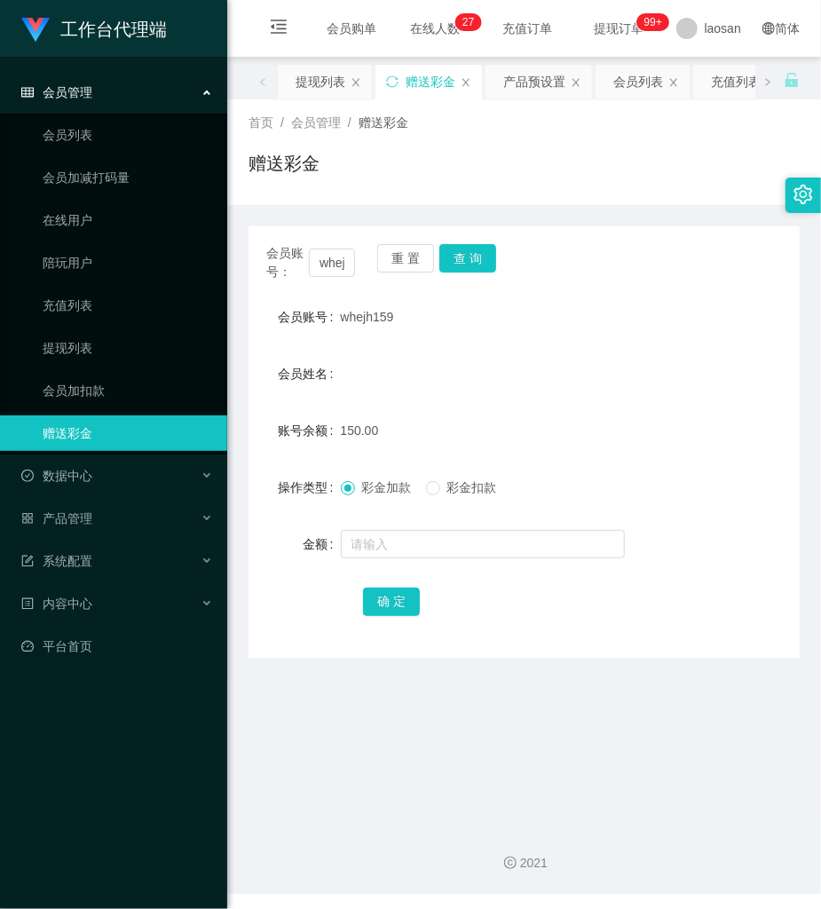
drag, startPoint x: 487, startPoint y: 136, endPoint x: 415, endPoint y: 83, distance: 88.8
click at [458, 122] on div "首页 / 会员管理 / 赠送彩金 / 赠送彩金" at bounding box center [524, 152] width 551 height 77
click at [421, 260] on button "重 置" at bounding box center [405, 258] width 57 height 28
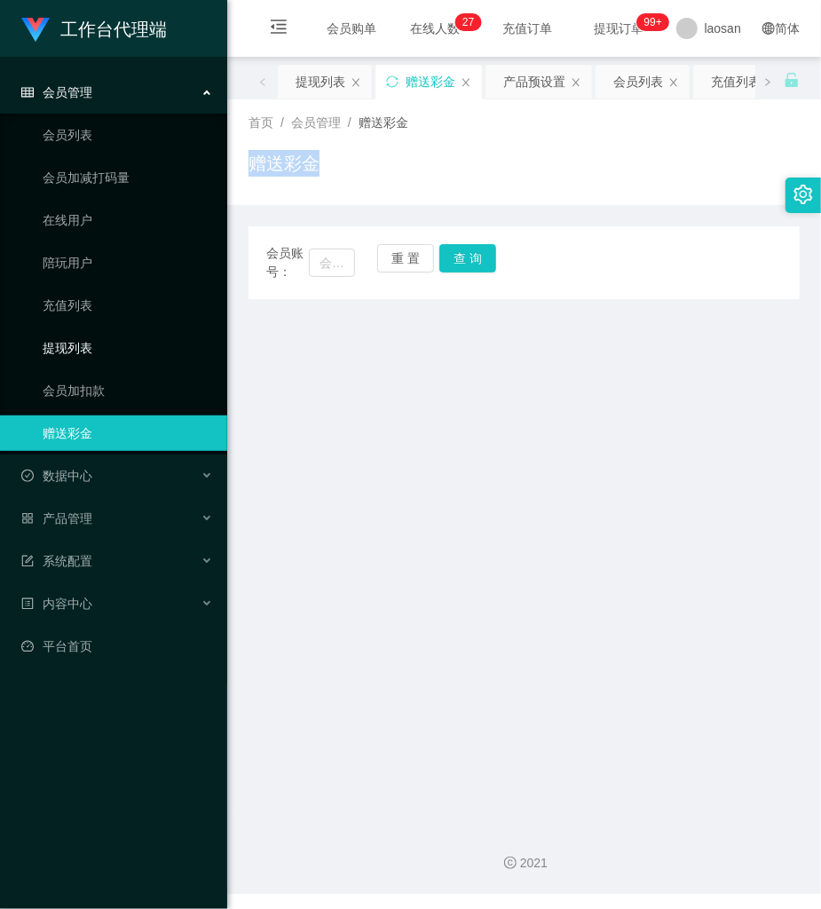
click at [117, 349] on link "提现列表" at bounding box center [128, 348] width 170 height 36
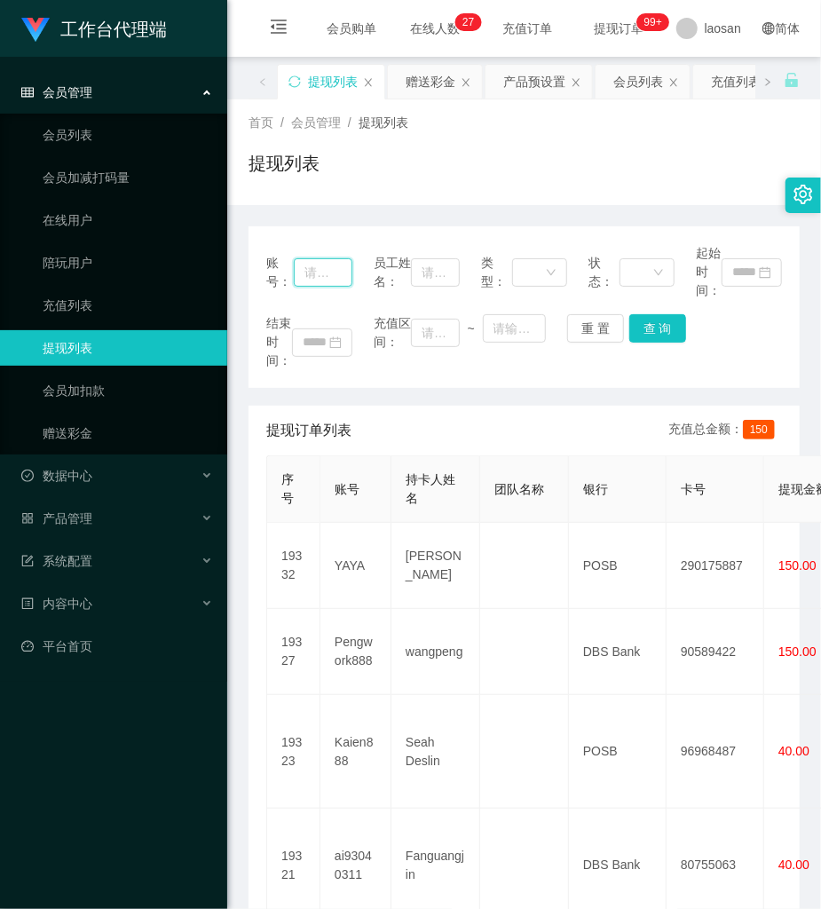
drag, startPoint x: 310, startPoint y: 279, endPoint x: 339, endPoint y: 279, distance: 29.3
click at [311, 279] on input "text" at bounding box center [323, 272] width 59 height 28
paste input "Richardlch"
type input "Richardlch"
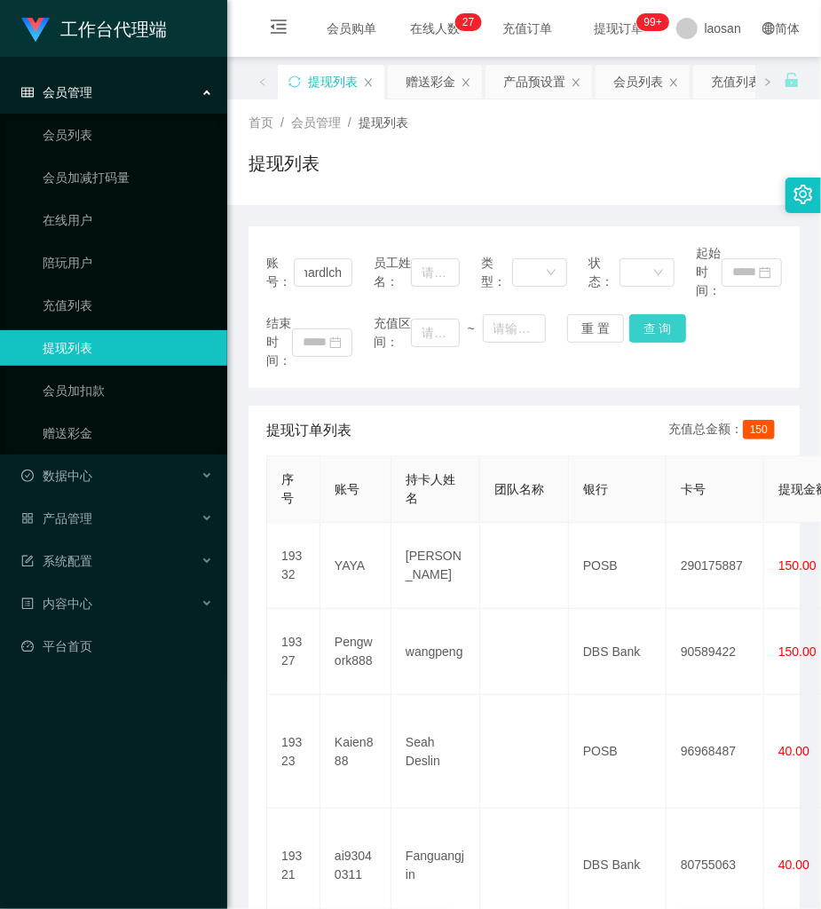
scroll to position [0, 0]
click at [641, 334] on button "查 询" at bounding box center [657, 328] width 57 height 28
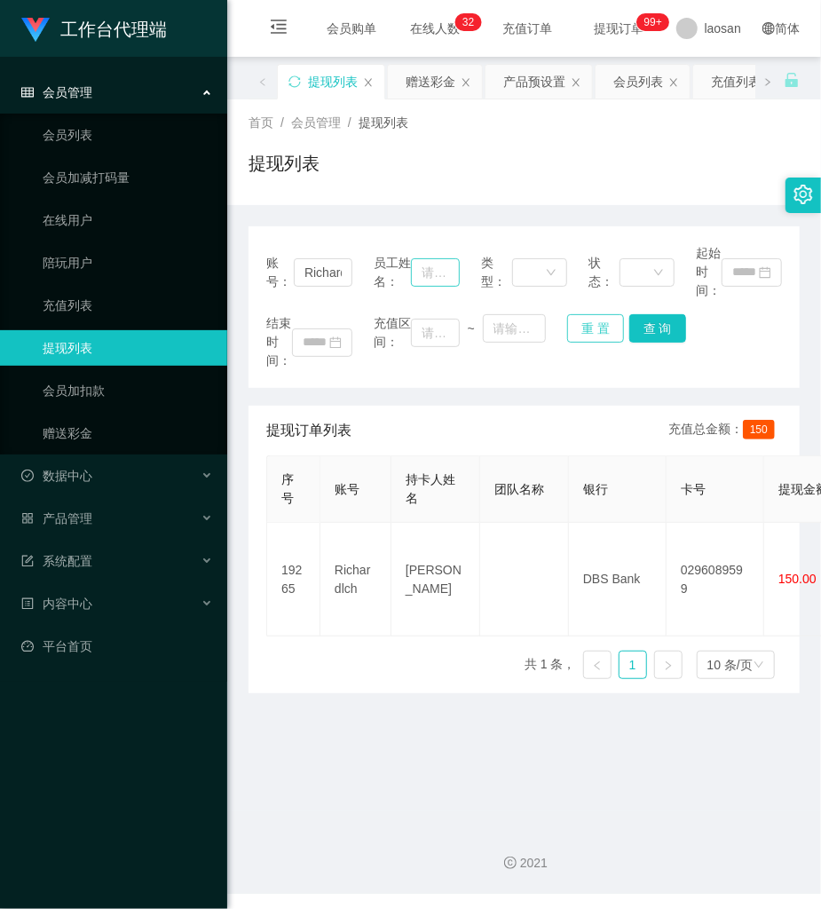
drag, startPoint x: 588, startPoint y: 321, endPoint x: 419, endPoint y: 285, distance: 172.6
click at [588, 321] on button "重 置" at bounding box center [595, 328] width 57 height 28
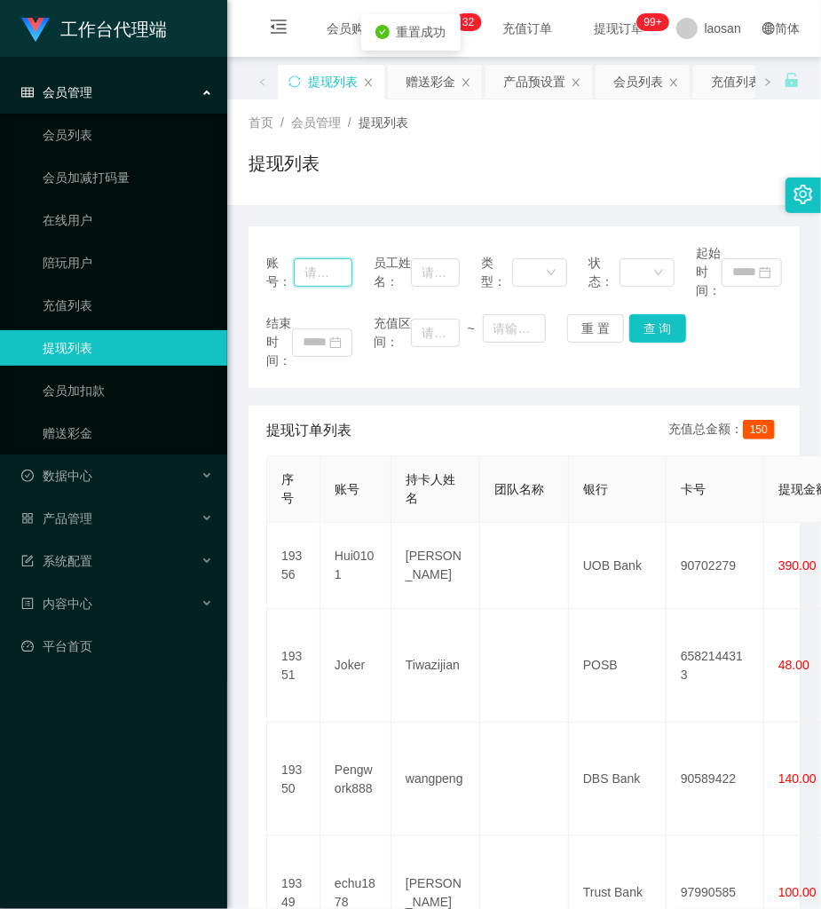
click at [309, 275] on input "text" at bounding box center [323, 272] width 59 height 28
paste input "whejh159"
type input "whejh159"
click at [654, 328] on button "查 询" at bounding box center [657, 328] width 57 height 28
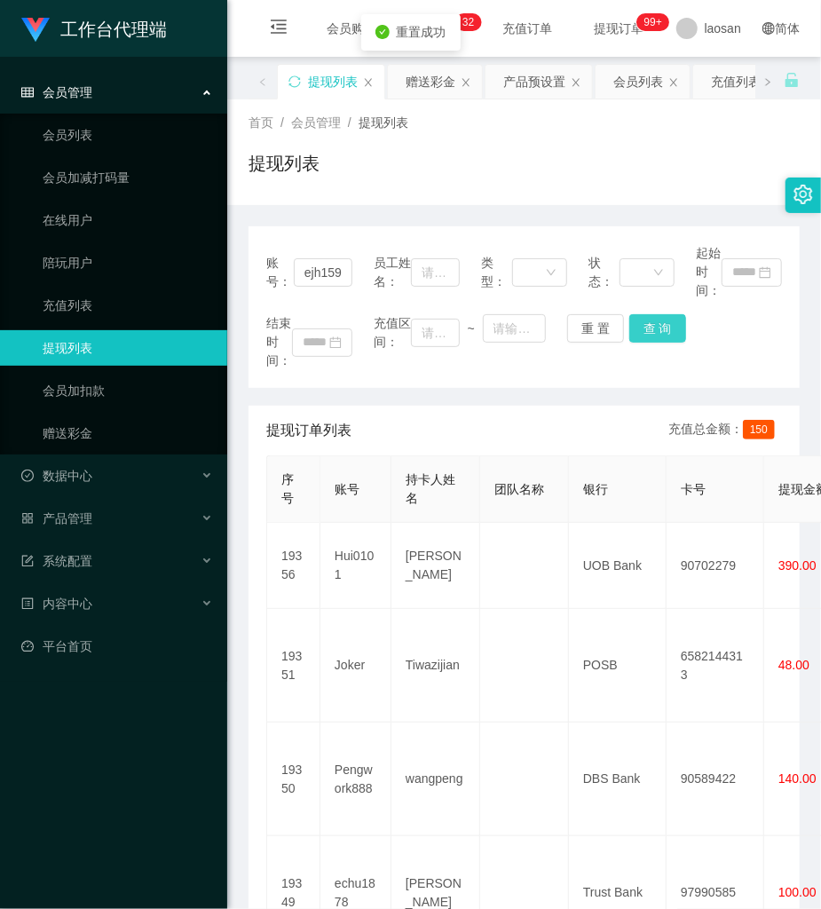
scroll to position [0, 0]
drag, startPoint x: 654, startPoint y: 328, endPoint x: 672, endPoint y: 306, distance: 28.4
click at [654, 328] on div "结束时间： 充值区间： ~ 重 置 查 询" at bounding box center [524, 342] width 516 height 56
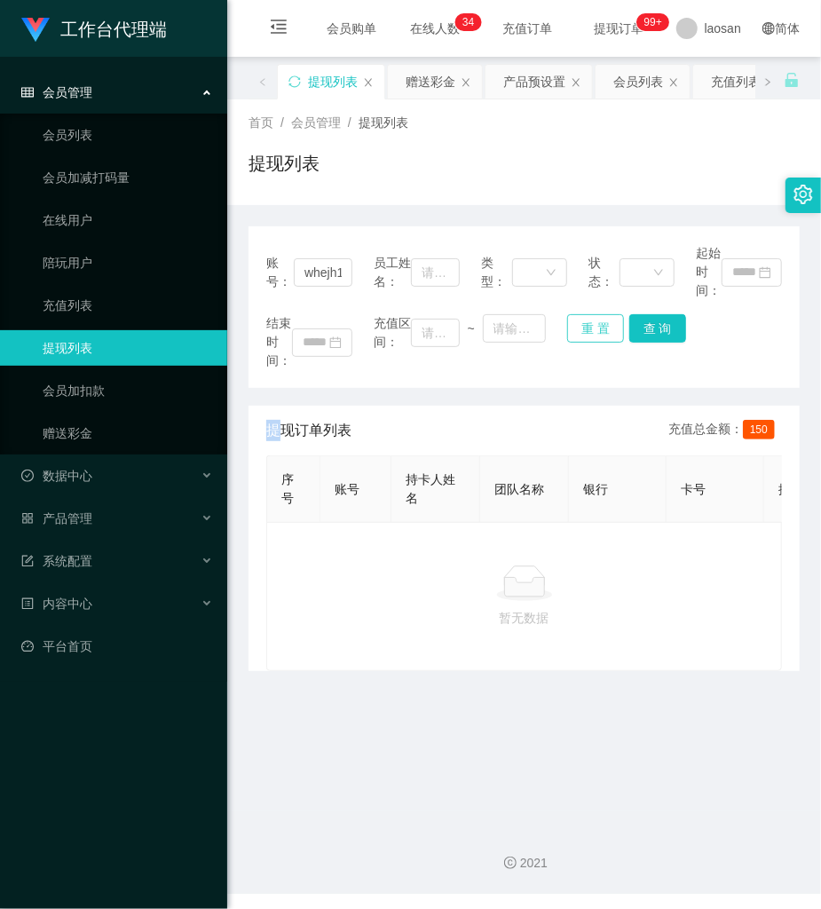
drag, startPoint x: 597, startPoint y: 332, endPoint x: 481, endPoint y: 375, distance: 123.9
click at [597, 331] on button "重 置" at bounding box center [595, 328] width 57 height 28
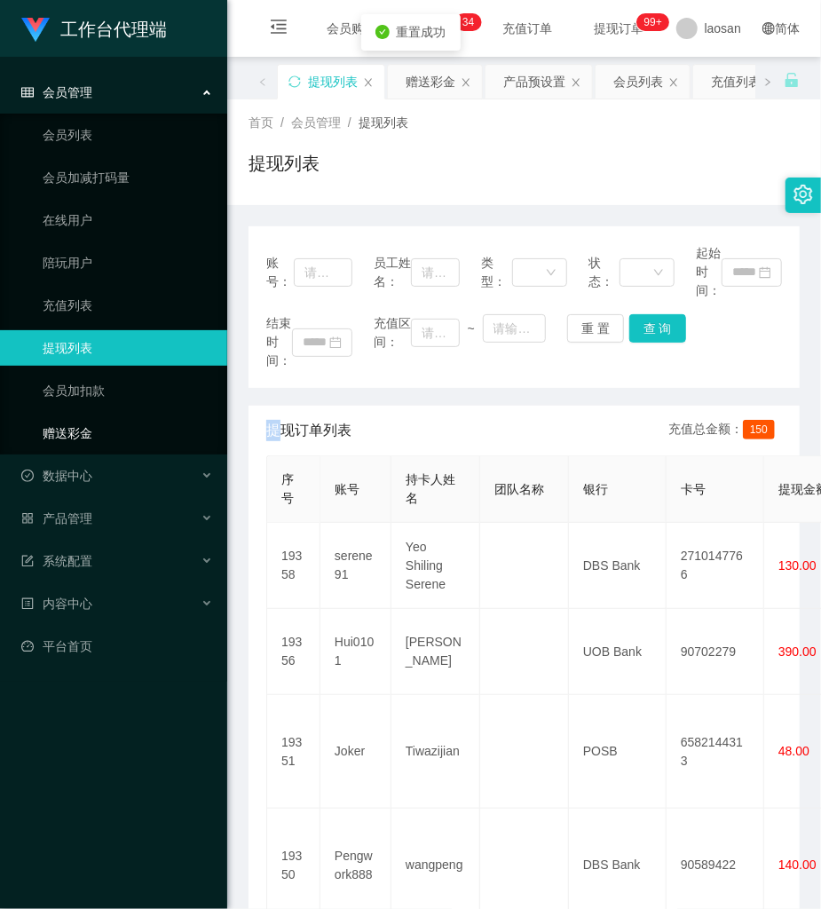
click at [124, 423] on link "赠送彩金" at bounding box center [128, 433] width 170 height 36
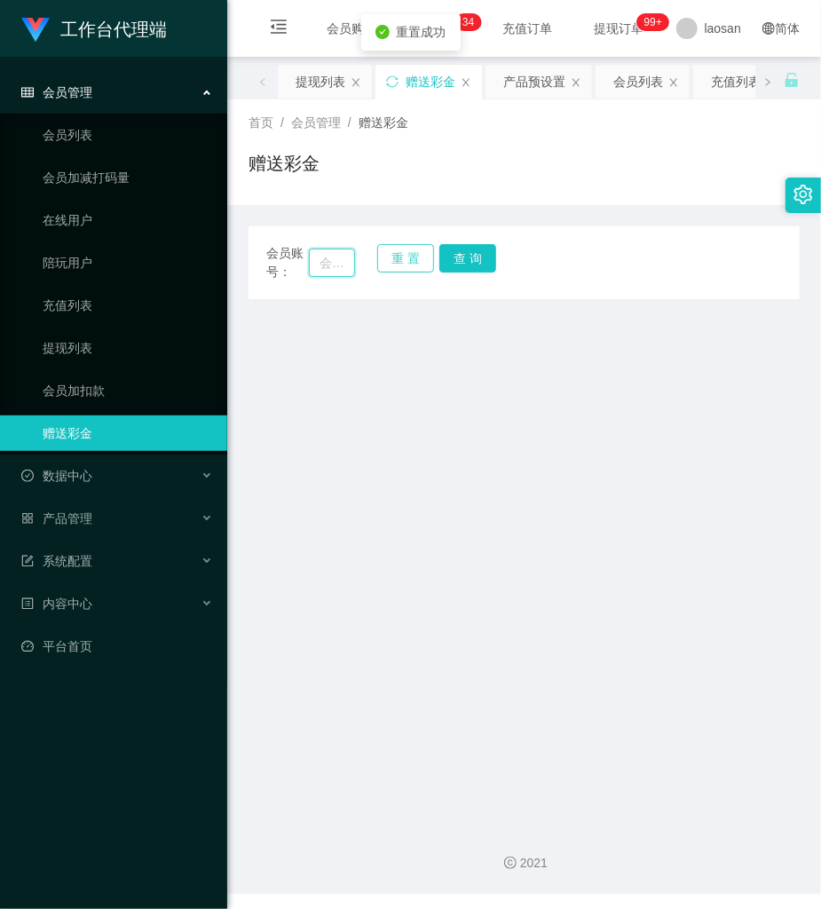
drag, startPoint x: 349, startPoint y: 263, endPoint x: 400, endPoint y: 261, distance: 50.6
click at [353, 263] on div "会员账号： 重 置 查 询" at bounding box center [524, 262] width 551 height 37
paste input "whejh159"
type input "whejh159"
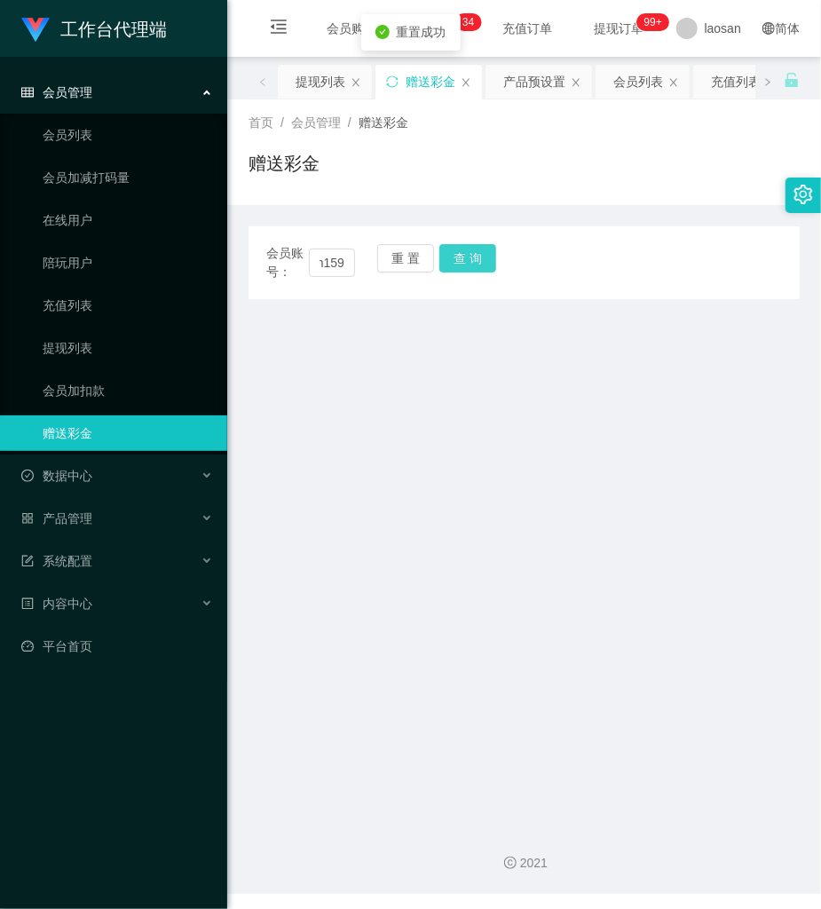
click at [469, 253] on button "查 询" at bounding box center [467, 258] width 57 height 28
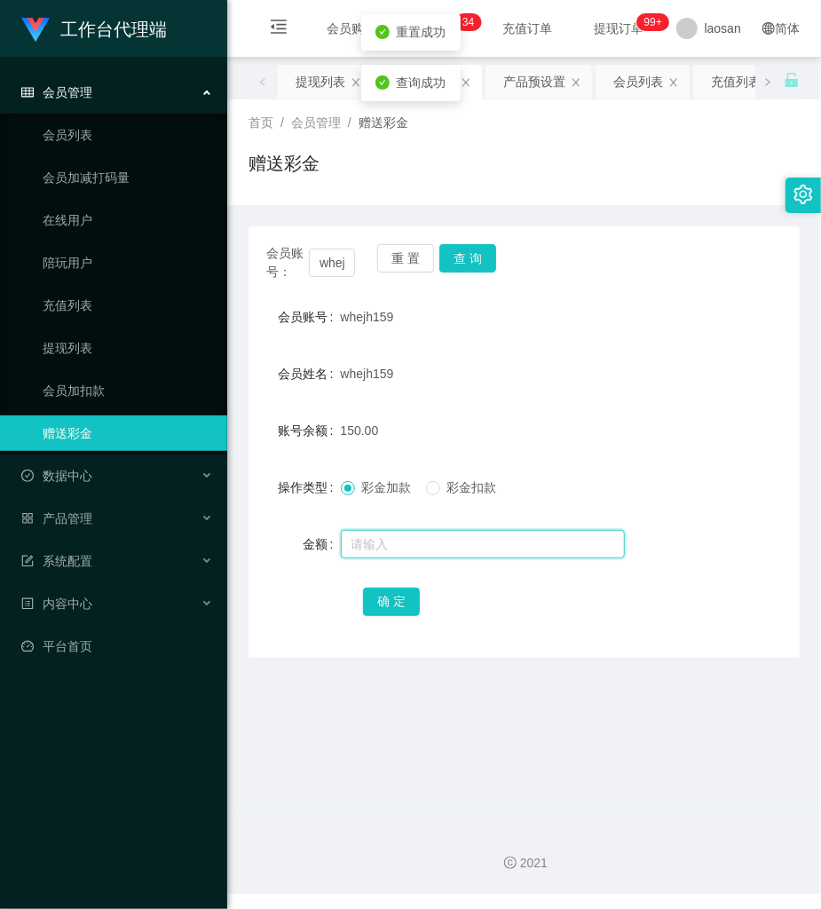
drag, startPoint x: 434, startPoint y: 534, endPoint x: 441, endPoint y: 515, distance: 20.8
click at [434, 534] on input "text" at bounding box center [483, 544] width 284 height 28
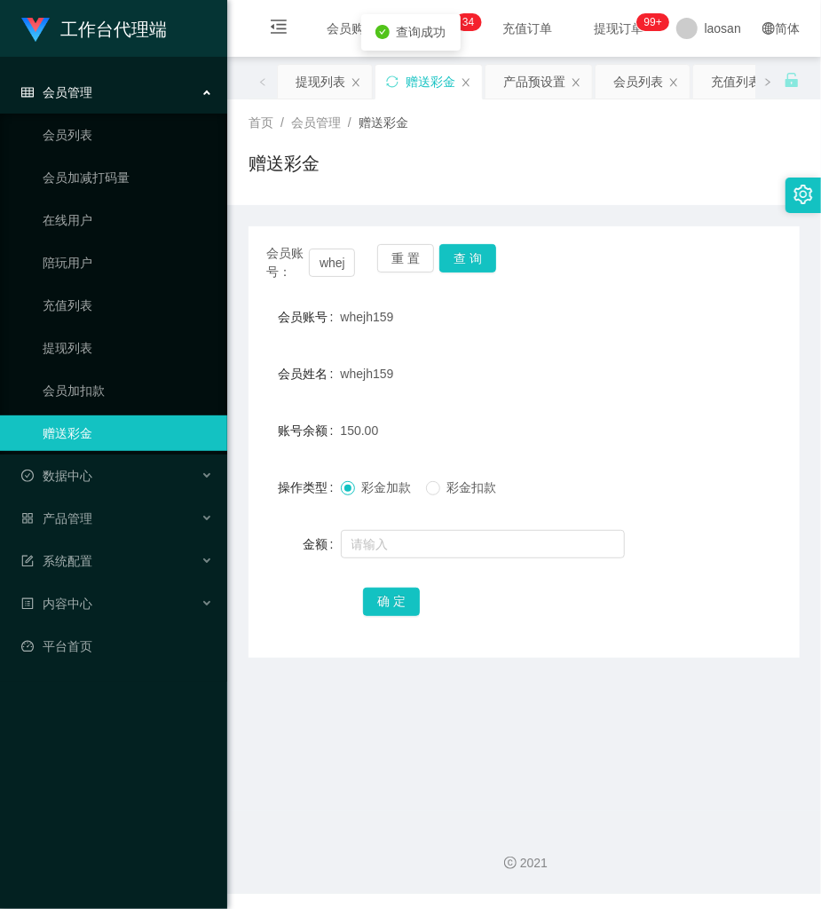
drag, startPoint x: 441, startPoint y: 487, endPoint x: 438, endPoint y: 498, distance: 11.2
click at [441, 487] on span "彩金扣款" at bounding box center [472, 487] width 64 height 14
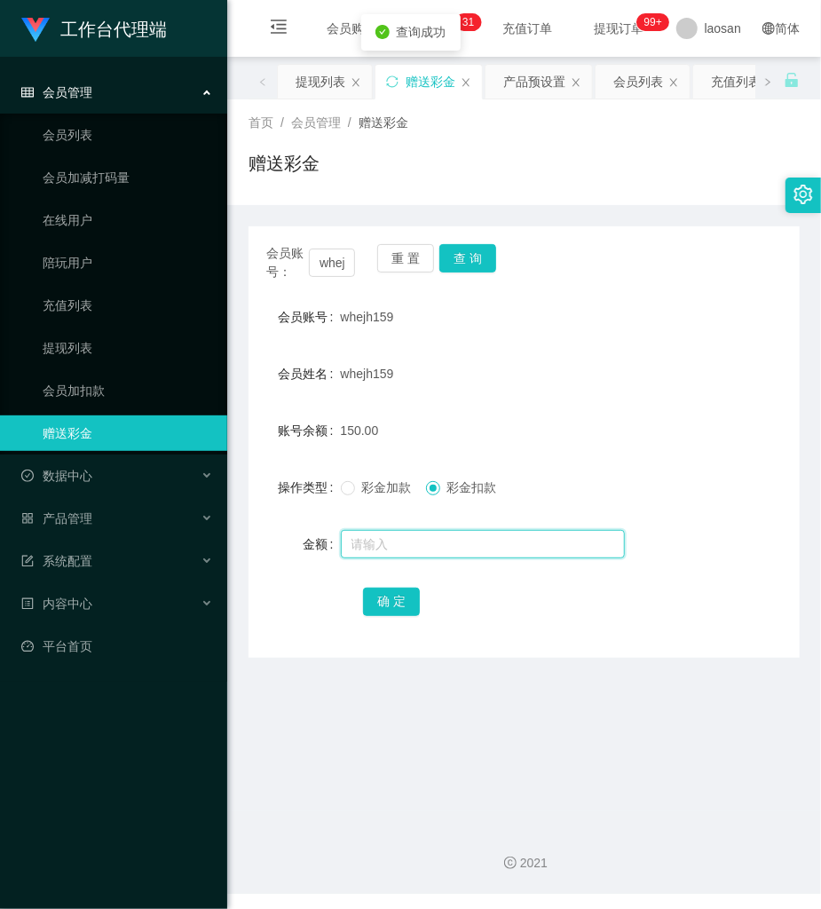
click at [428, 549] on input "text" at bounding box center [483, 544] width 284 height 28
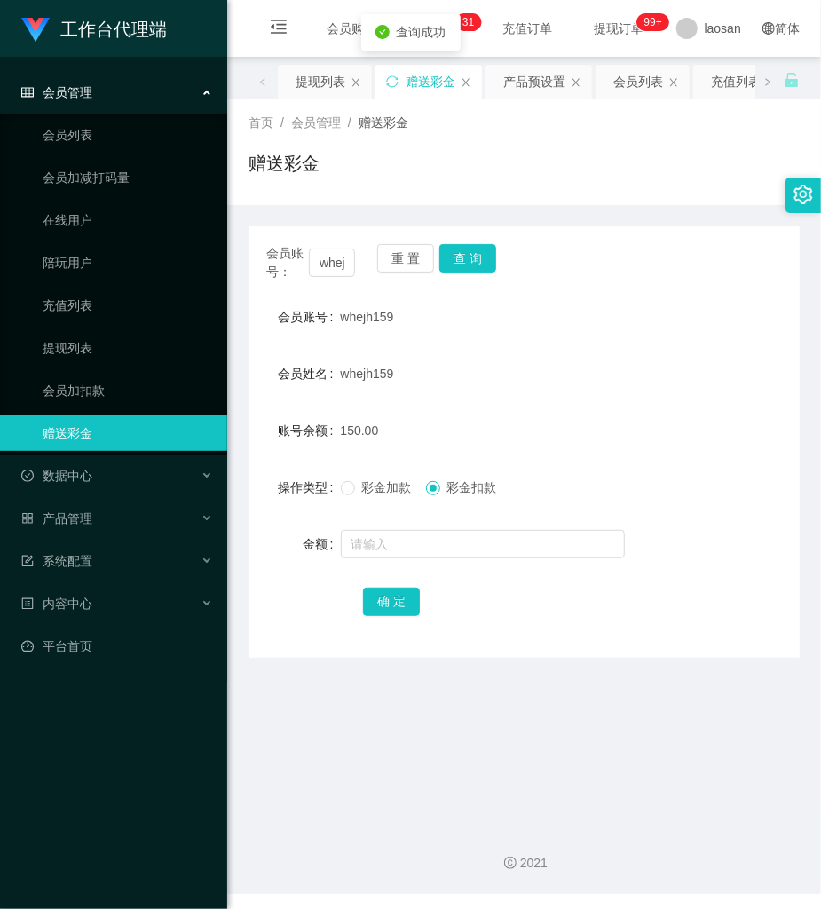
click at [426, 558] on div at bounding box center [501, 544] width 321 height 36
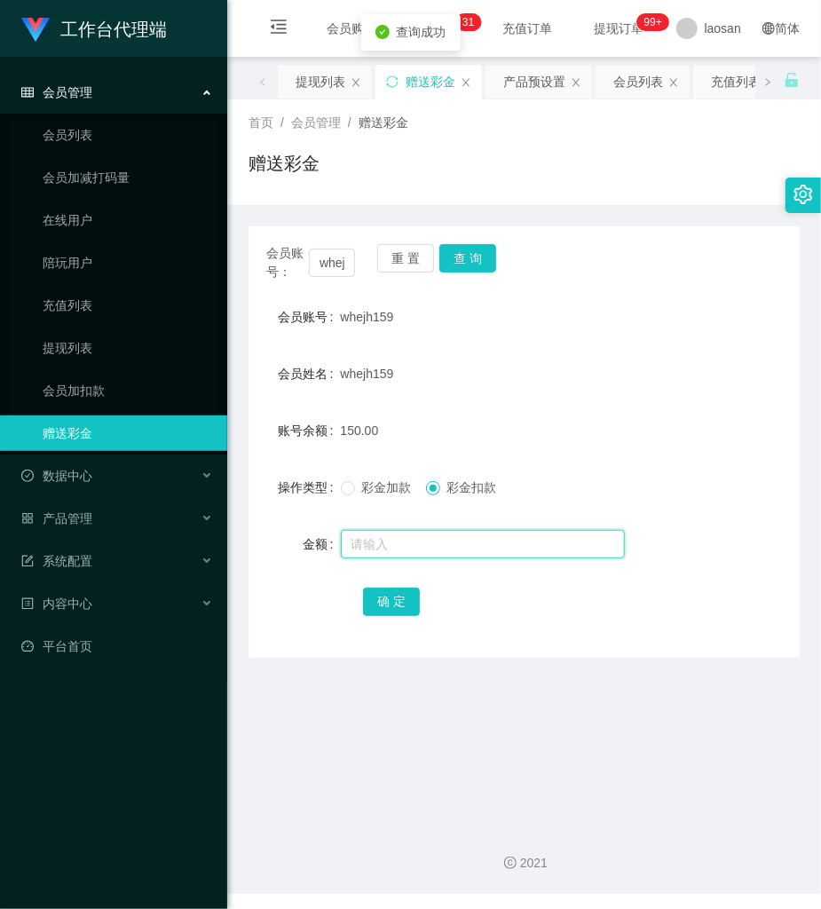
click at [431, 542] on input "text" at bounding box center [483, 544] width 284 height 28
type input "150"
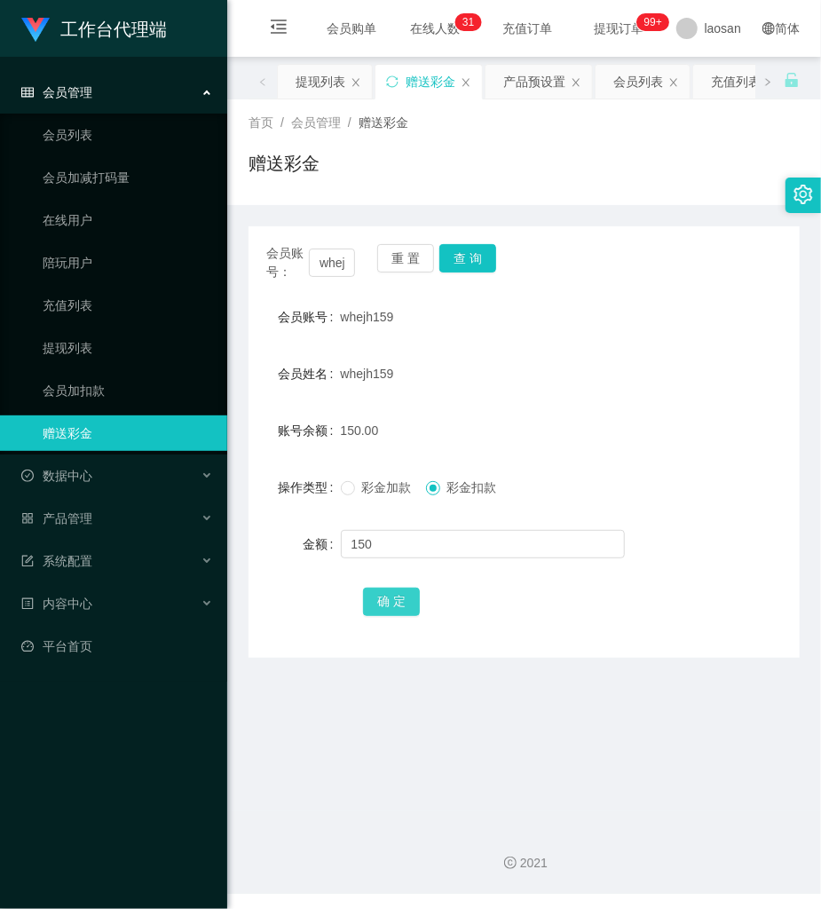
click at [406, 594] on button "确 定" at bounding box center [391, 602] width 57 height 28
click at [409, 250] on button "重 置" at bounding box center [405, 258] width 57 height 28
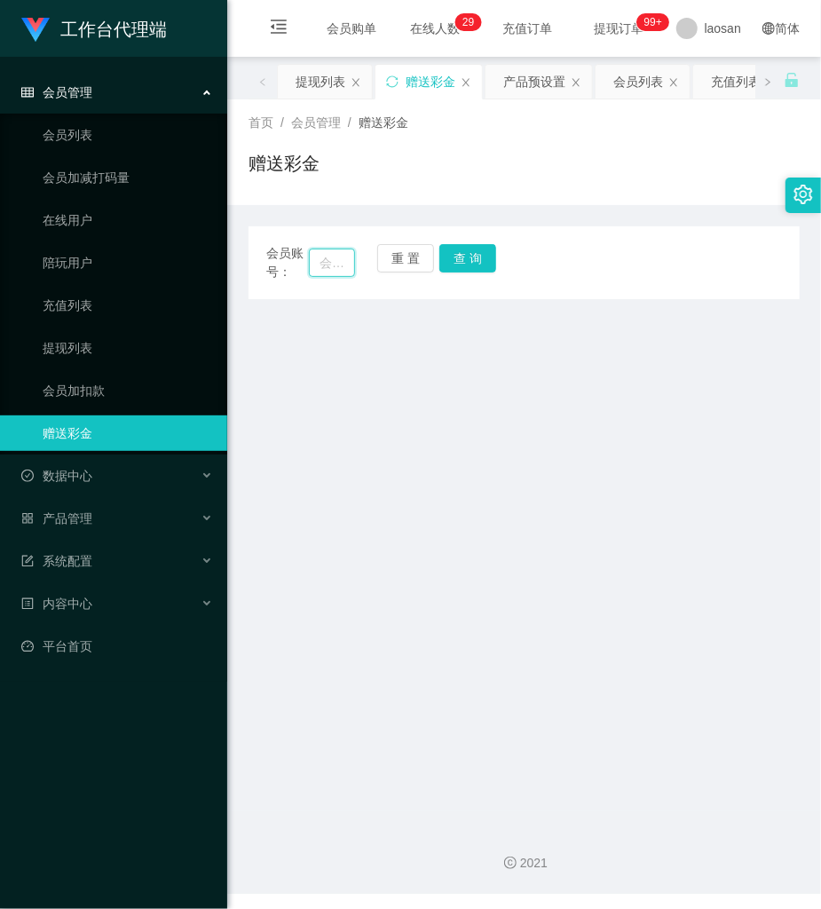
click at [344, 261] on input "text" at bounding box center [332, 263] width 46 height 28
type input "[PERSON_NAME]"
drag, startPoint x: 485, startPoint y: 261, endPoint x: 460, endPoint y: 296, distance: 42.6
click at [485, 261] on button "查 询" at bounding box center [467, 258] width 57 height 28
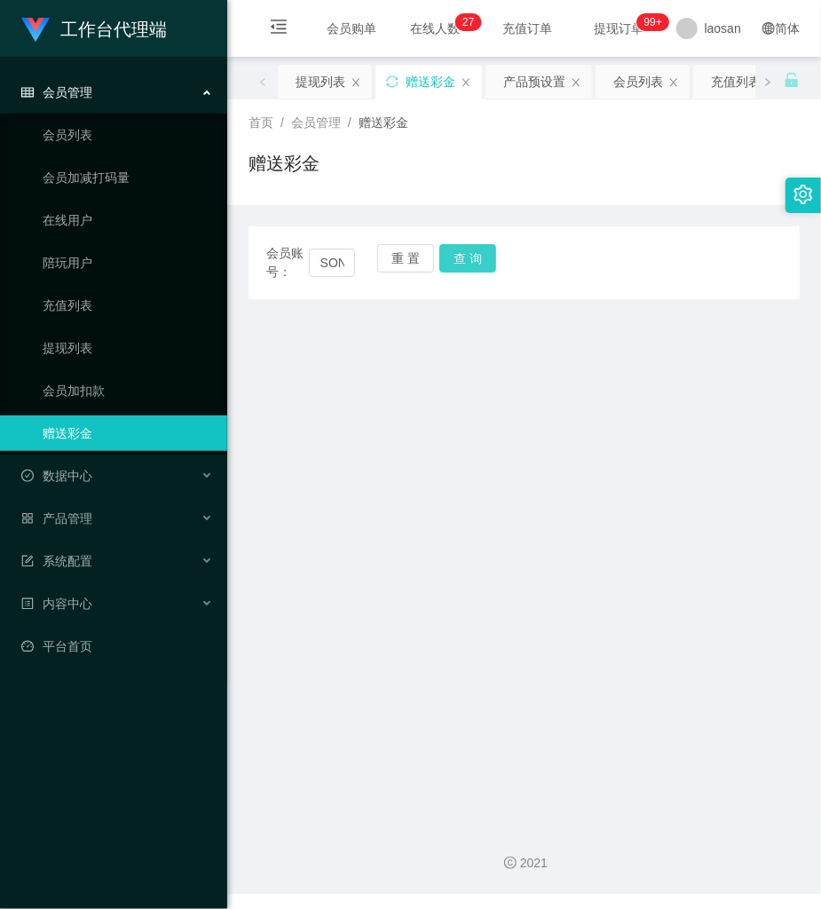
scroll to position [0, 0]
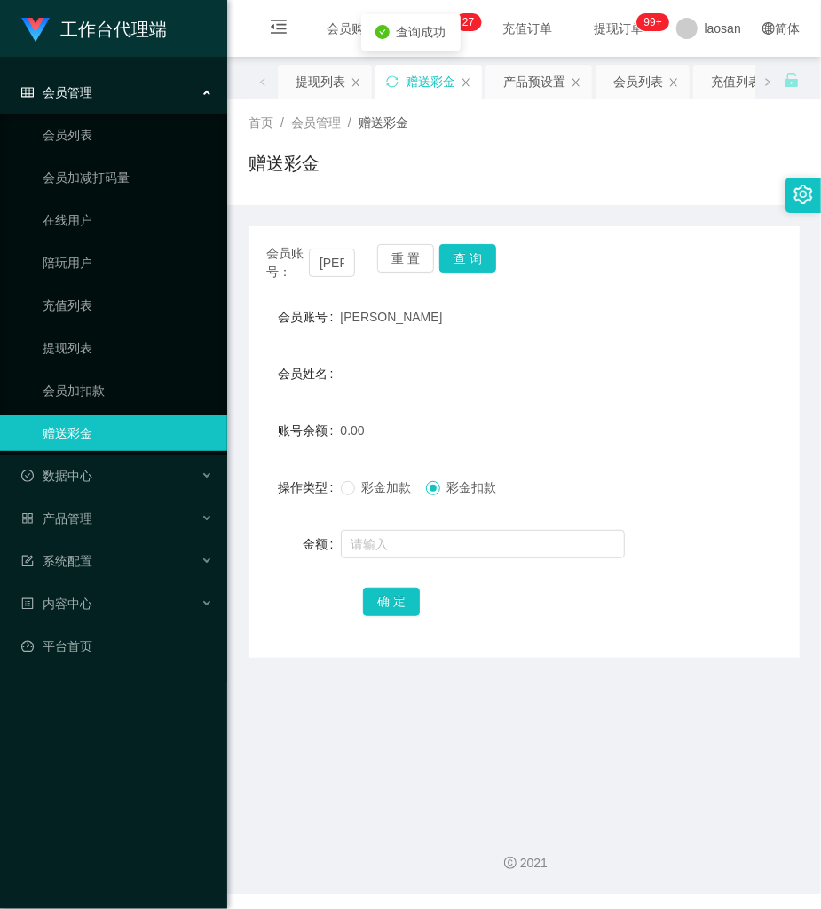
click at [382, 310] on span "[PERSON_NAME]" at bounding box center [392, 317] width 102 height 14
click at [368, 487] on span "彩金加款" at bounding box center [387, 487] width 64 height 14
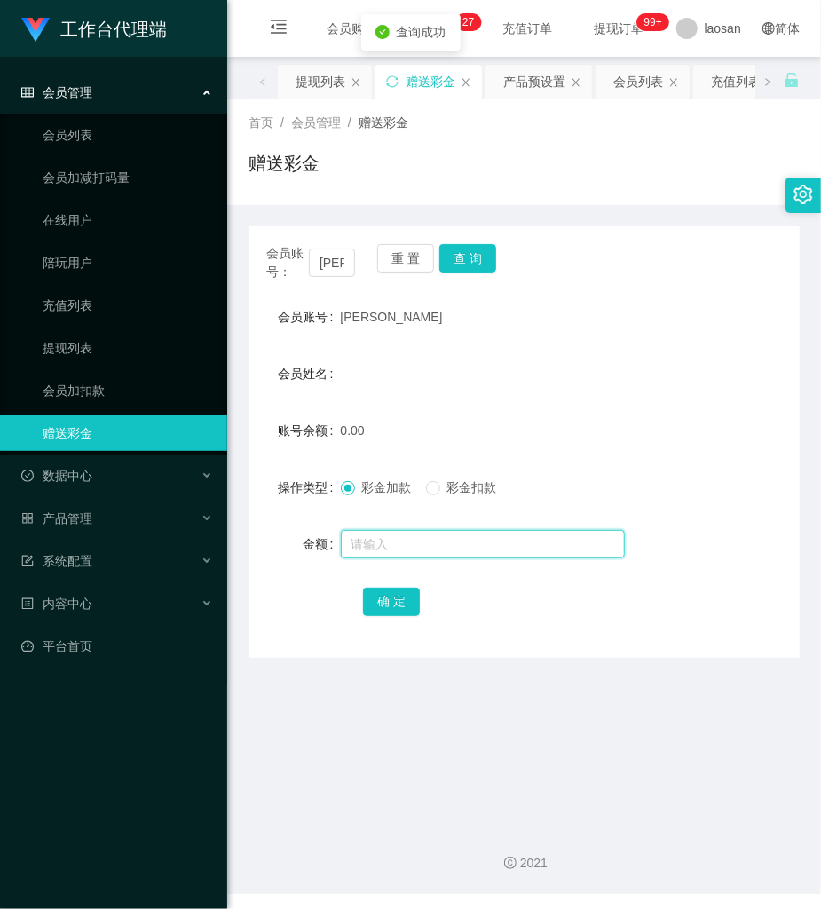
click at [375, 537] on input "text" at bounding box center [483, 544] width 284 height 28
type input "100"
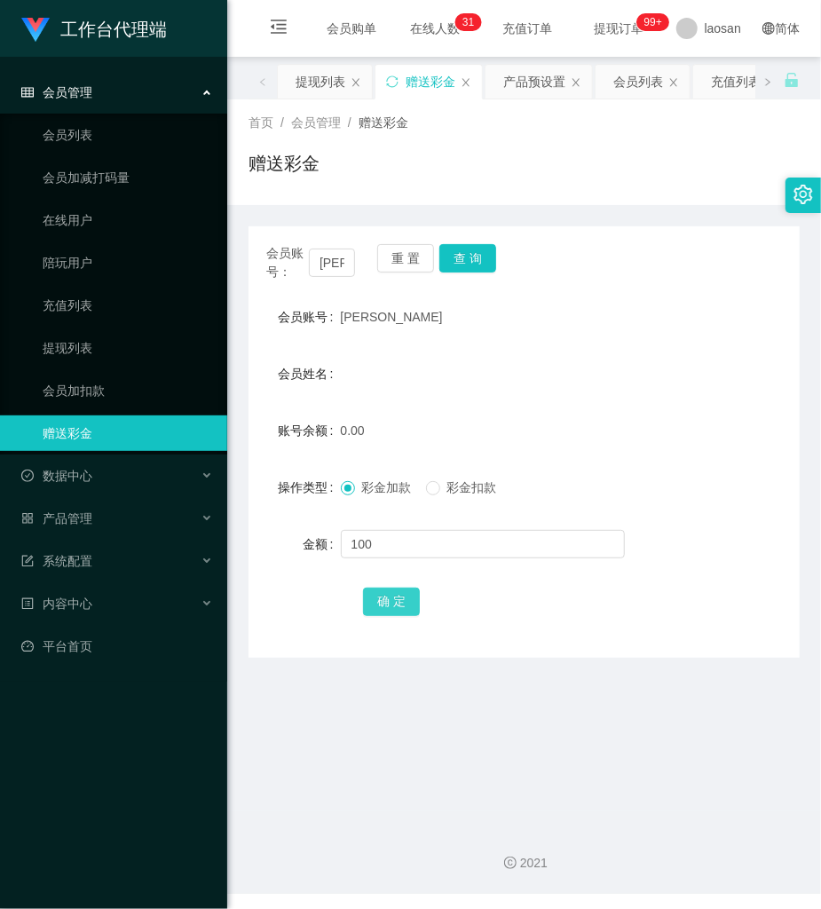
click at [385, 605] on button "确 定" at bounding box center [391, 602] width 57 height 28
click at [78, 352] on link "提现列表" at bounding box center [128, 348] width 170 height 36
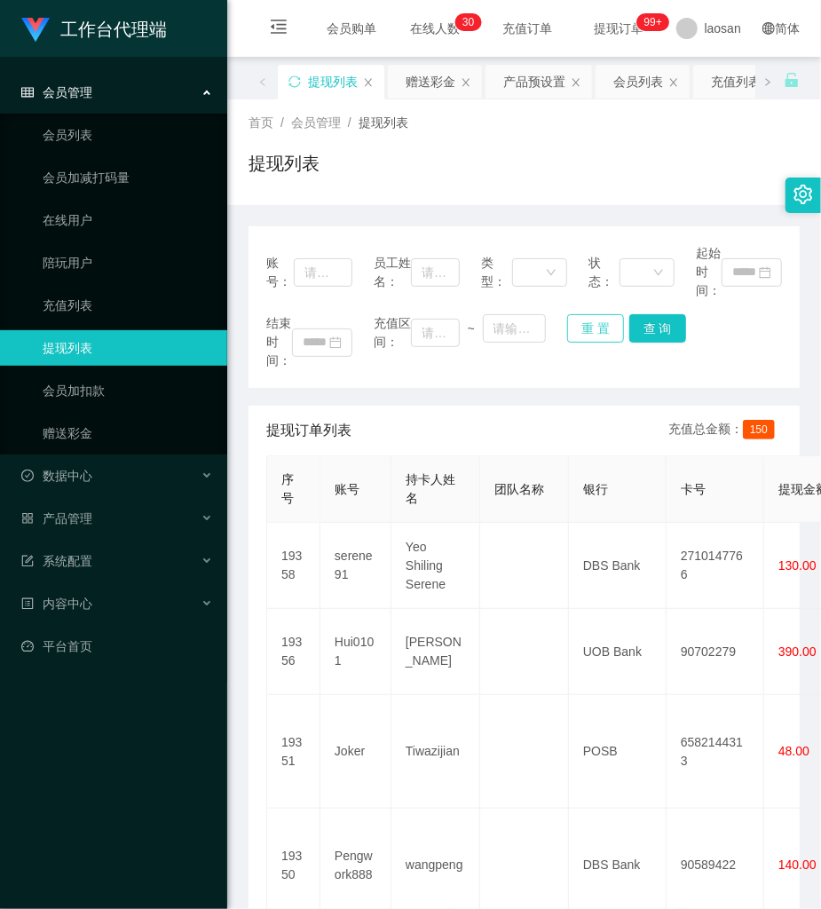
click at [574, 332] on button "重 置" at bounding box center [595, 328] width 57 height 28
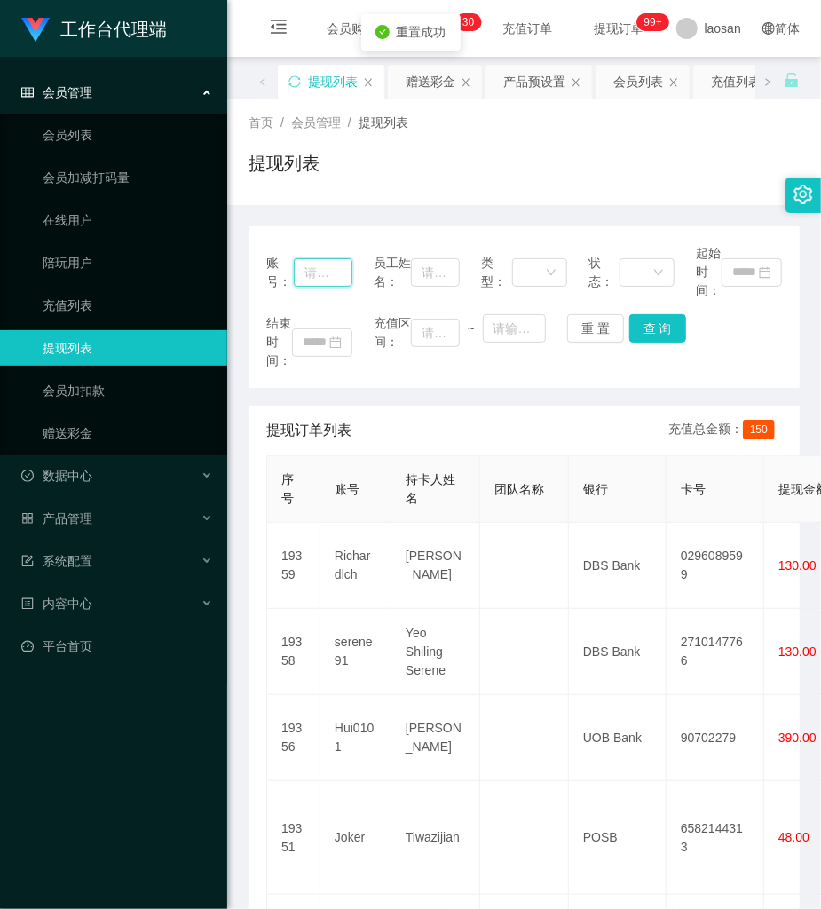
drag, startPoint x: 335, startPoint y: 277, endPoint x: 471, endPoint y: 295, distance: 137.0
click at [345, 279] on input "text" at bounding box center [323, 272] width 59 height 28
paste input "serene91"
type input "serene91"
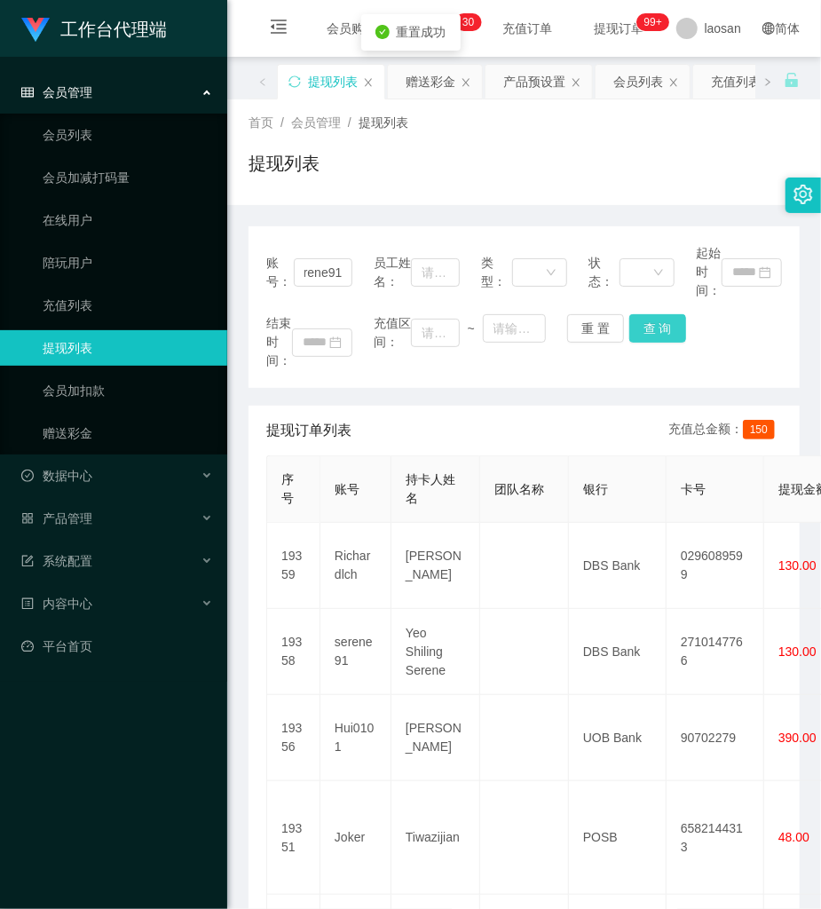
scroll to position [0, 0]
drag, startPoint x: 644, startPoint y: 323, endPoint x: 639, endPoint y: 311, distance: 13.2
click at [644, 323] on button "查 询" at bounding box center [657, 328] width 57 height 28
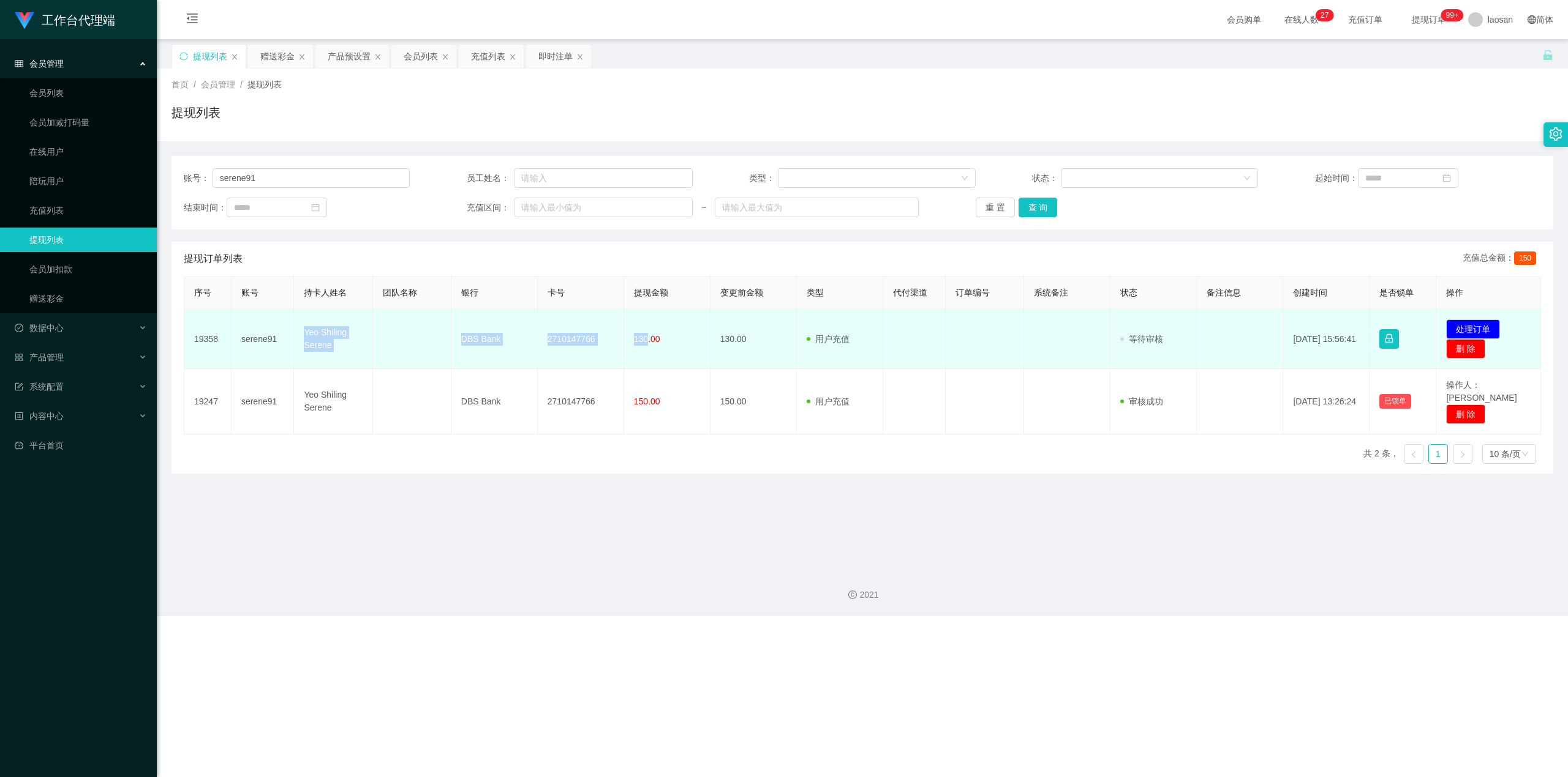
drag, startPoint x: 297, startPoint y: 334, endPoint x: 642, endPoint y: 356, distance: 345.7
click at [566, 356] on tr "19358 serene91 Yeo Shiling Serene DBS Bank 2710147766 130.00 130.00 用户充值 人工扣款 审…" at bounding box center [862, 339] width 1356 height 59
click at [566, 319] on td "发起代付 处理订单 删 除" at bounding box center [1489, 339] width 105 height 59
click at [566, 325] on button "处理订单" at bounding box center [1473, 329] width 54 height 19
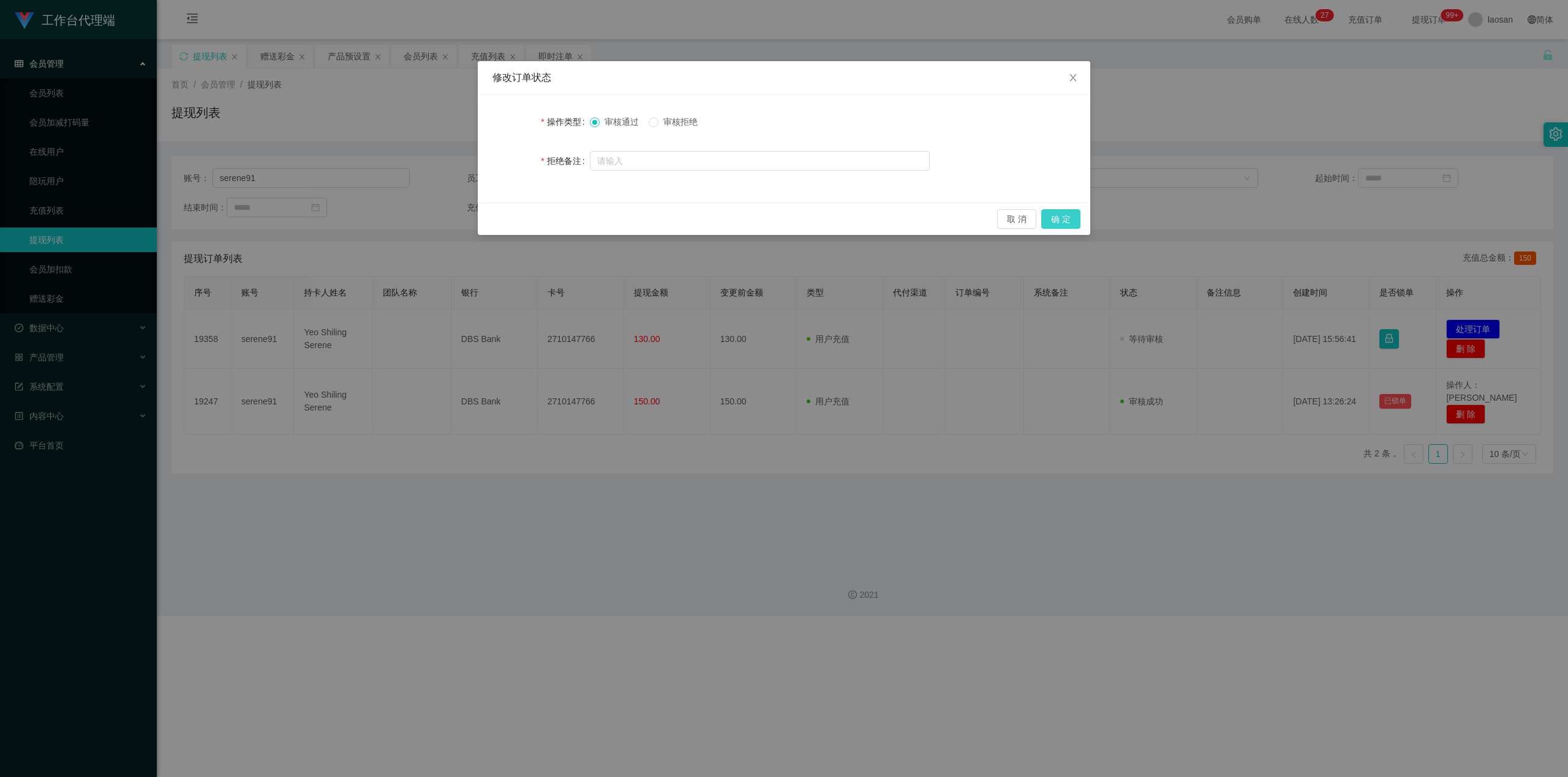
click at [566, 210] on button "确 定" at bounding box center [1060, 219] width 39 height 19
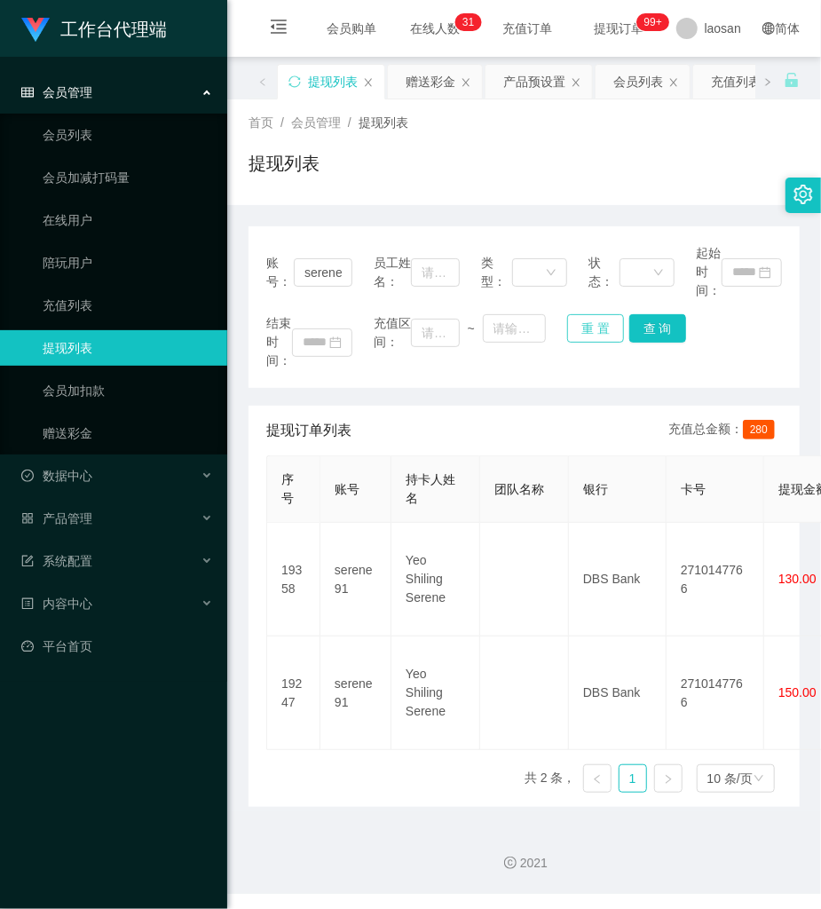
click at [567, 335] on button "重 置" at bounding box center [595, 328] width 57 height 28
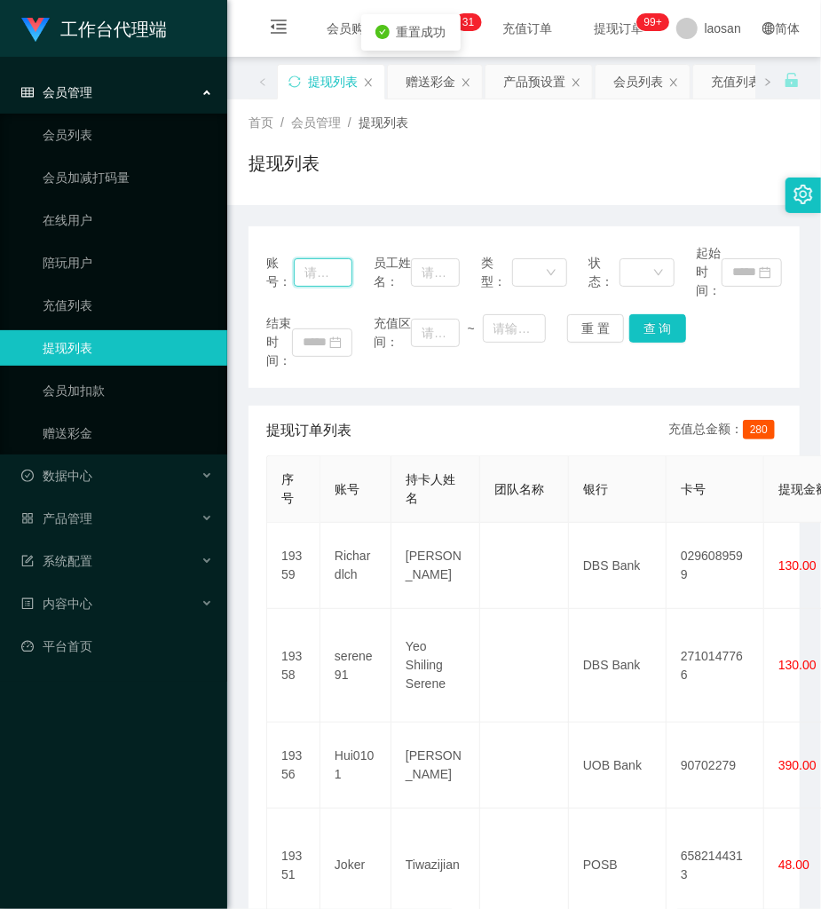
click at [332, 267] on input "text" at bounding box center [323, 272] width 59 height 28
paste input "Richardlch"
type input "Richardlch"
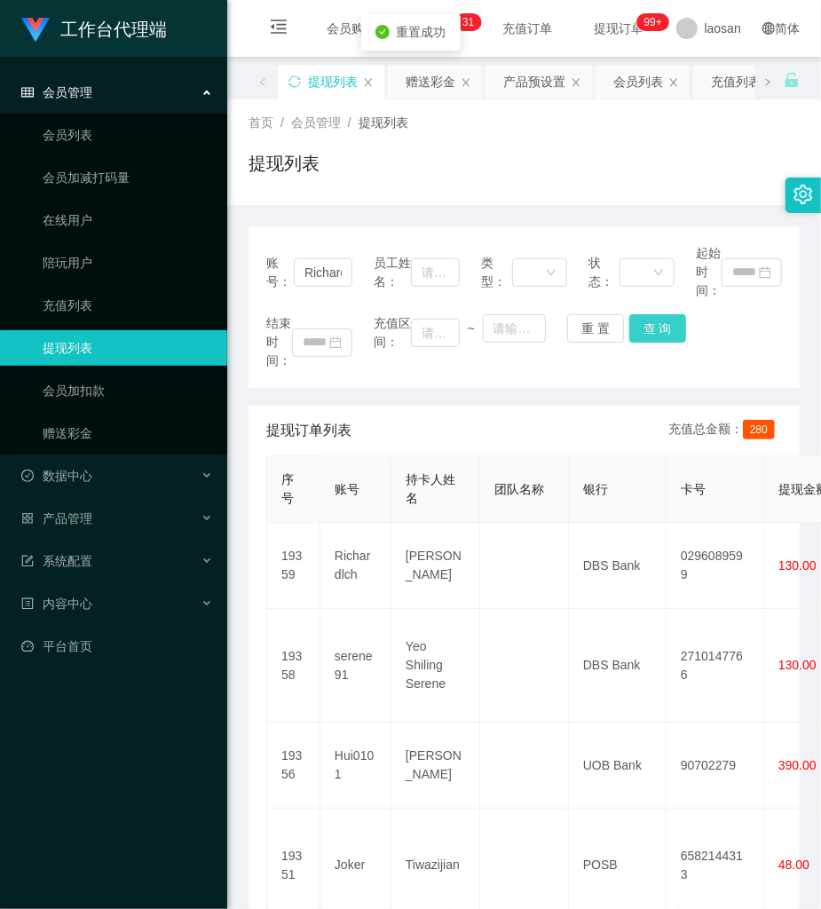
drag, startPoint x: 647, startPoint y: 330, endPoint x: 666, endPoint y: 183, distance: 148.5
click at [643, 328] on button "查 询" at bounding box center [657, 328] width 57 height 28
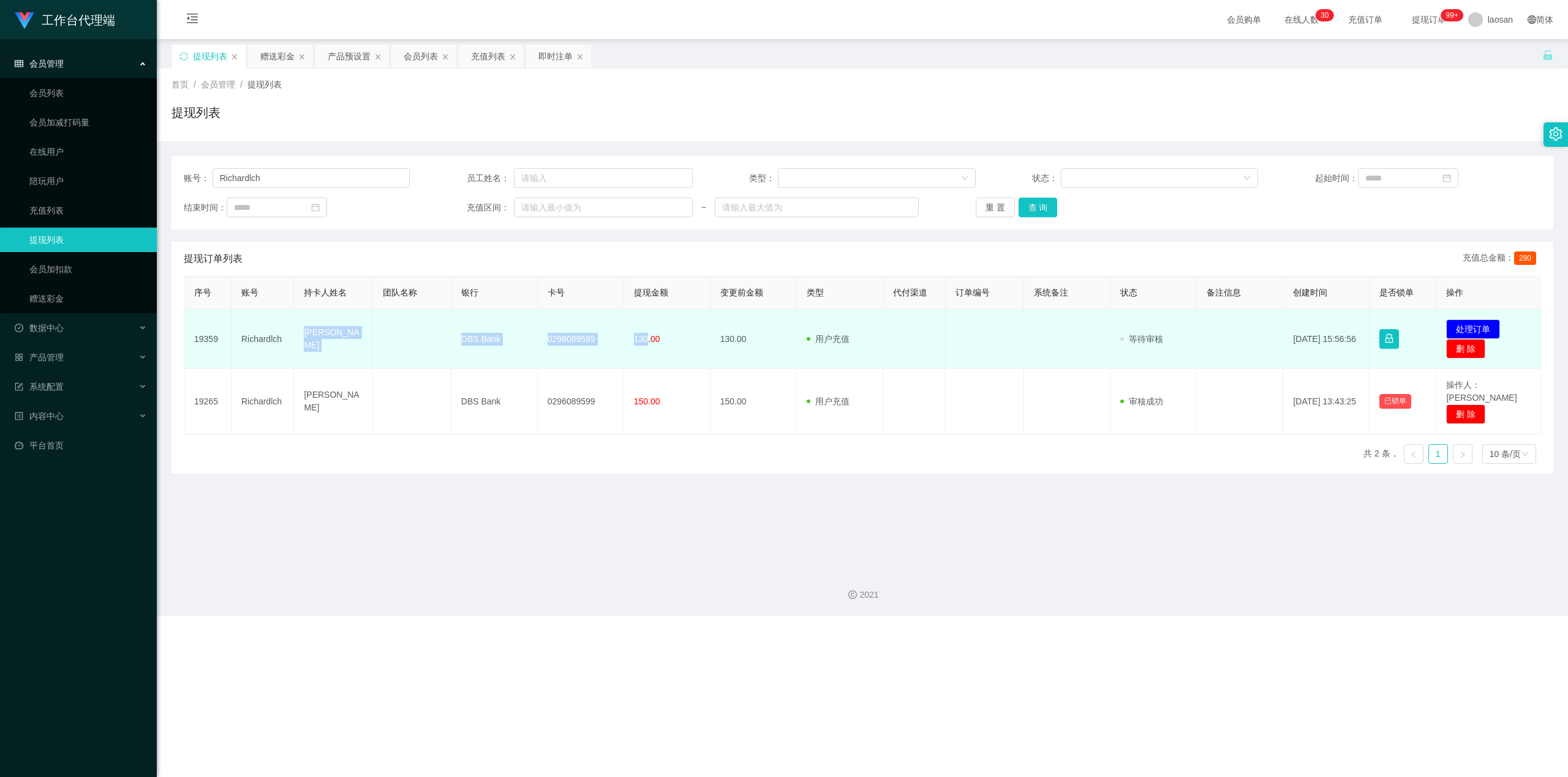
drag, startPoint x: 302, startPoint y: 338, endPoint x: 644, endPoint y: 354, distance: 342.4
click at [566, 354] on tr "19359 [PERSON_NAME] chi hui DBS Bank 0296089599 130.00 130.00 用户充值 人工扣款 审核驳回 审核…" at bounding box center [862, 339] width 1356 height 59
click at [566, 326] on button "处理订单" at bounding box center [1473, 329] width 54 height 19
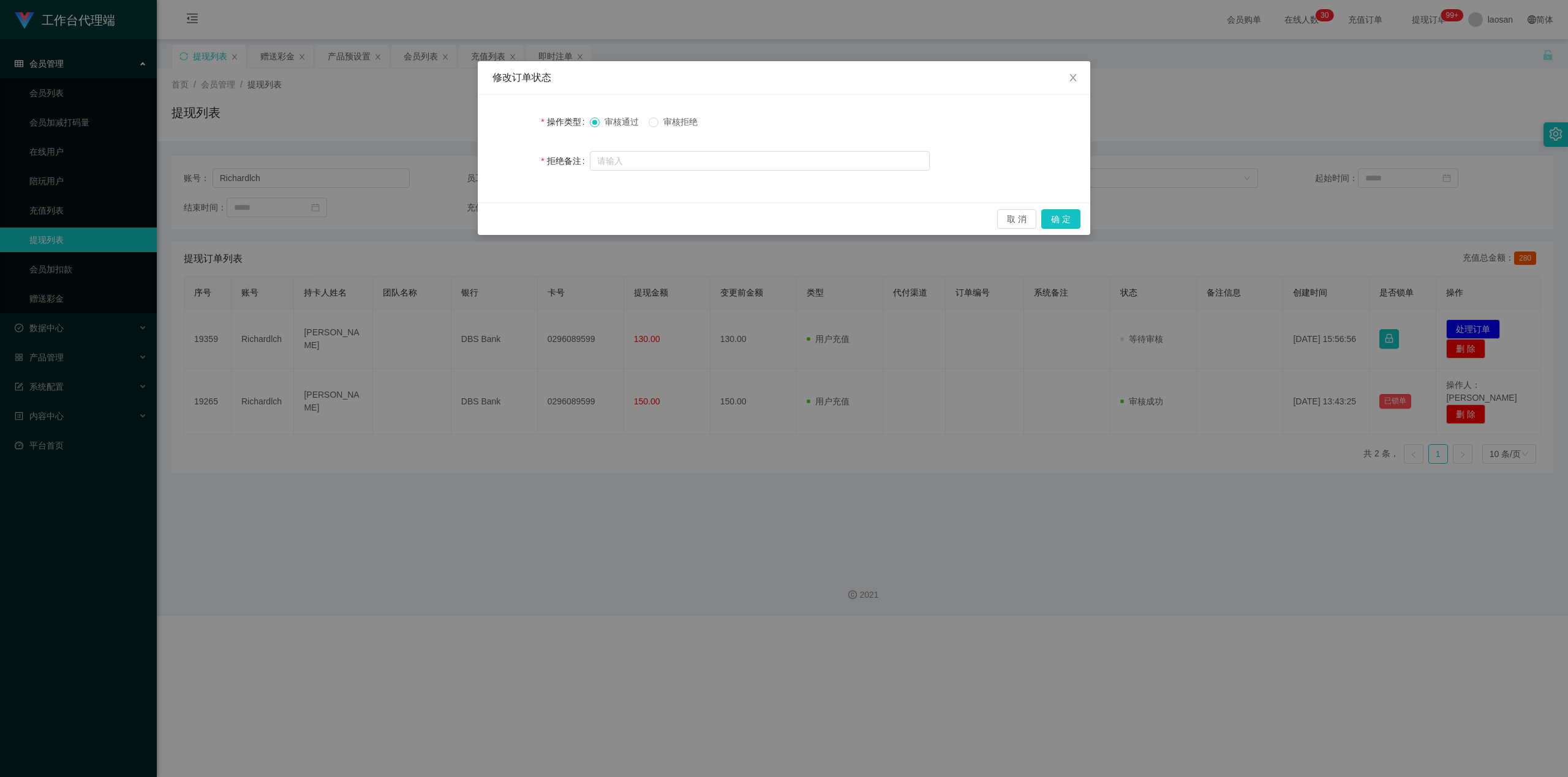
click at [566, 207] on div "取 消 确 定" at bounding box center [784, 219] width 613 height 32
click at [566, 212] on button "确 定" at bounding box center [1060, 219] width 39 height 19
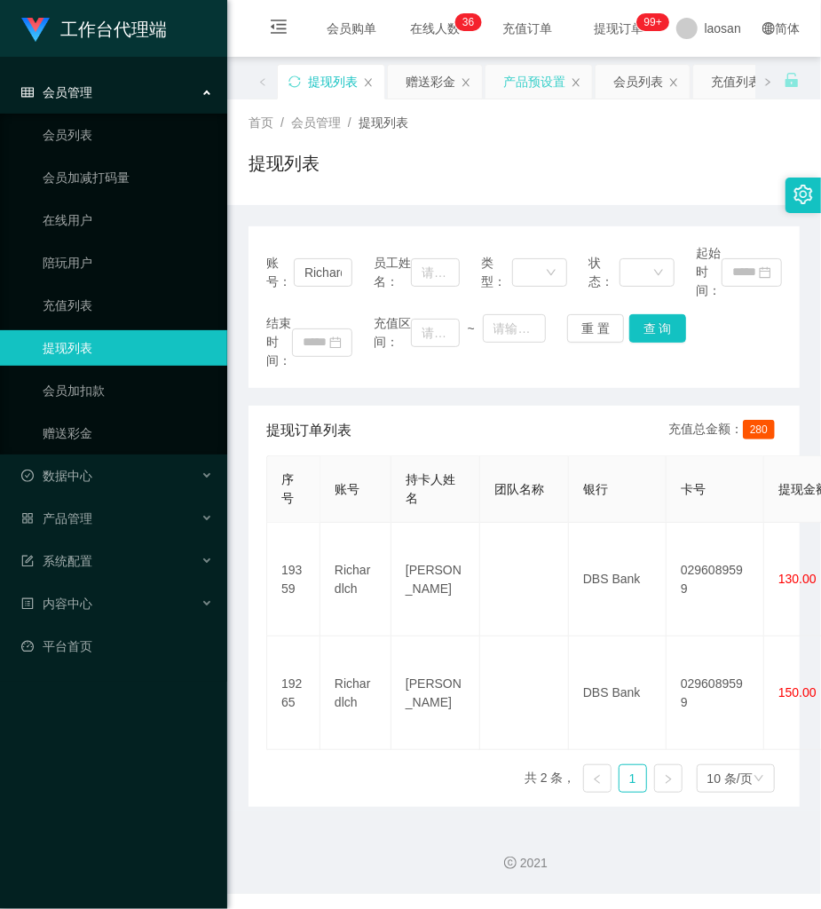
click at [519, 69] on div "产品预设置" at bounding box center [534, 82] width 62 height 34
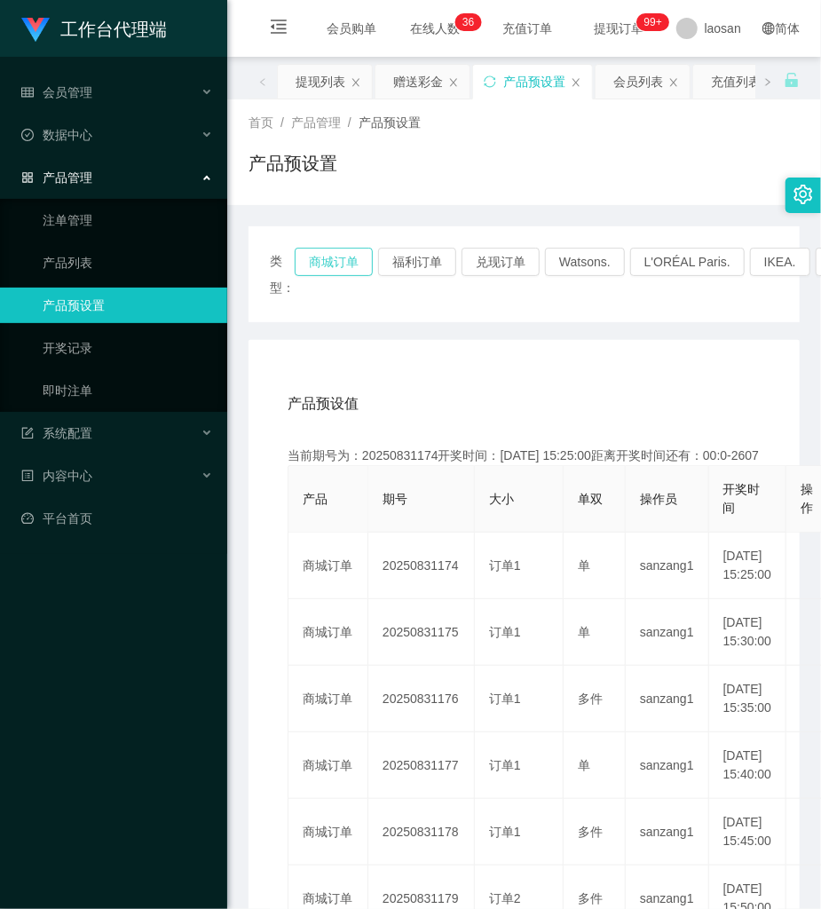
click at [327, 250] on button "商城订单" at bounding box center [334, 262] width 78 height 28
click at [512, 188] on div "产品预设置" at bounding box center [524, 170] width 551 height 41
click at [415, 80] on div "赠送彩金" at bounding box center [418, 82] width 50 height 34
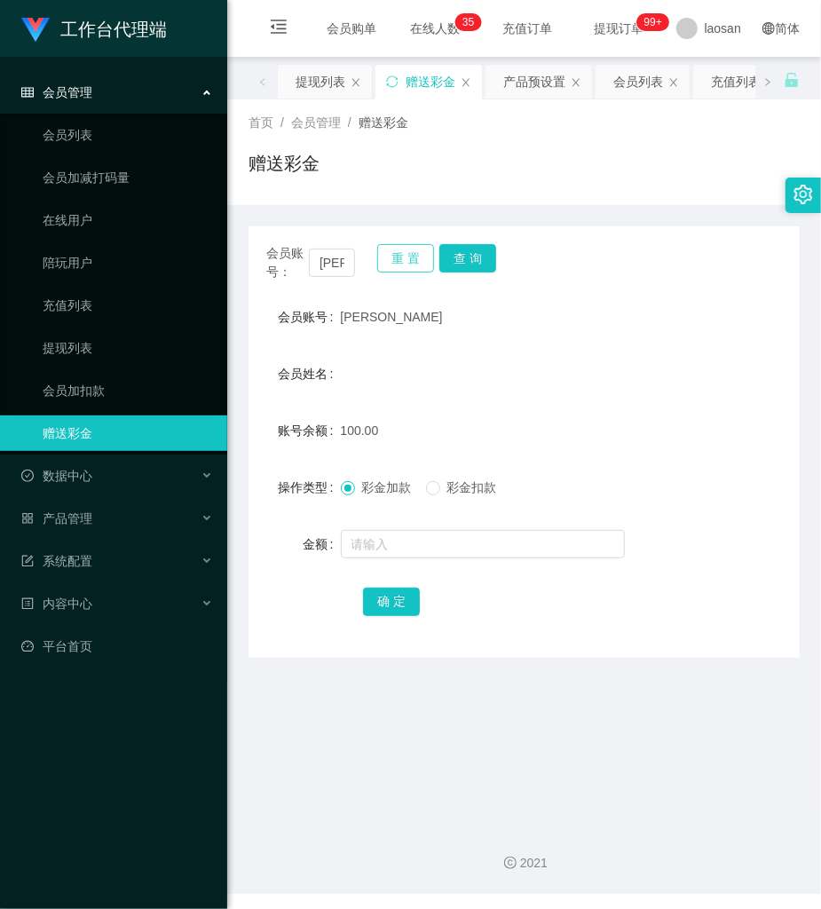
drag, startPoint x: 405, startPoint y: 260, endPoint x: 382, endPoint y: 263, distance: 23.2
click at [403, 260] on button "重 置" at bounding box center [405, 258] width 57 height 28
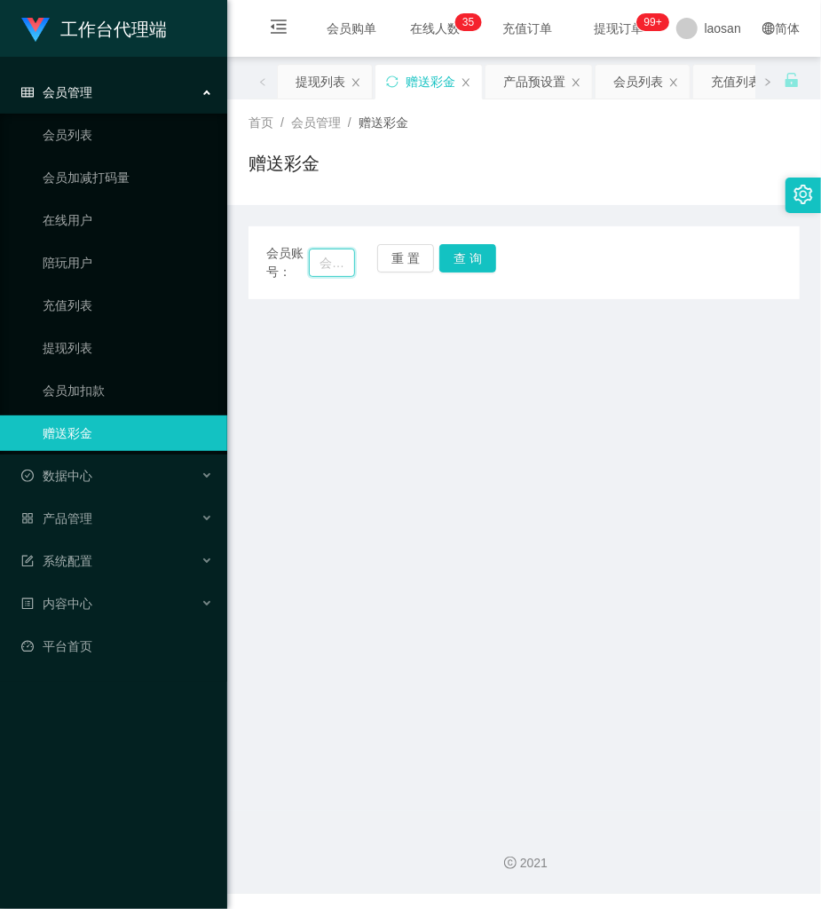
click at [339, 260] on input "text" at bounding box center [332, 263] width 46 height 28
paste input "[PERSON_NAME]"
type input "[PERSON_NAME]"
click at [462, 247] on button "查 询" at bounding box center [467, 258] width 57 height 28
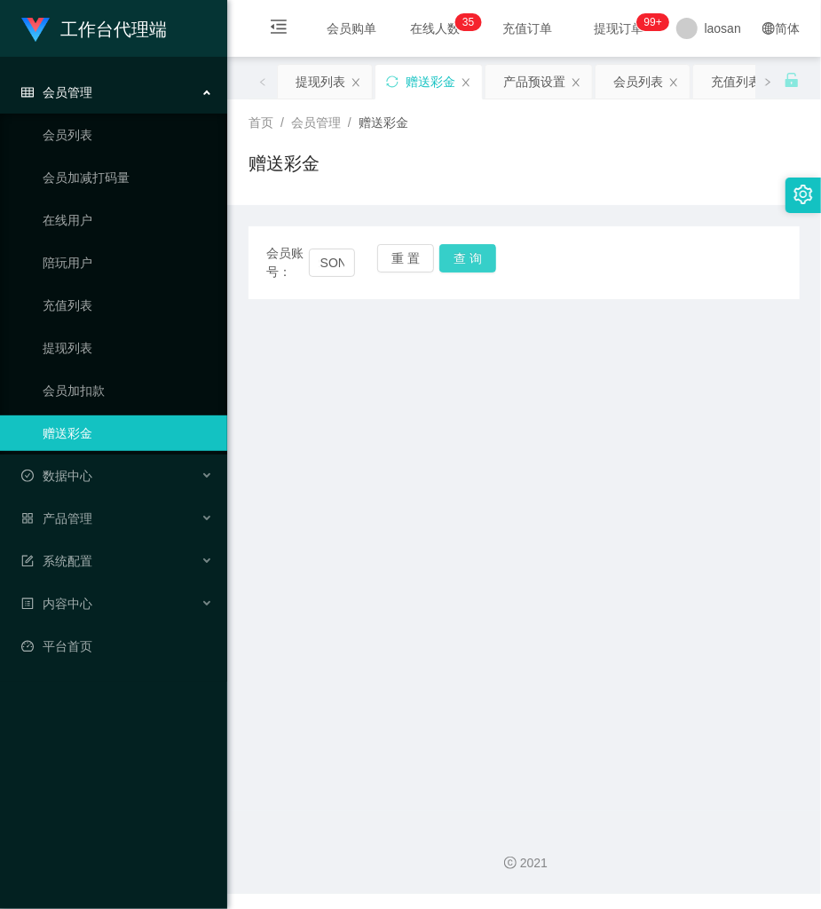
scroll to position [0, 0]
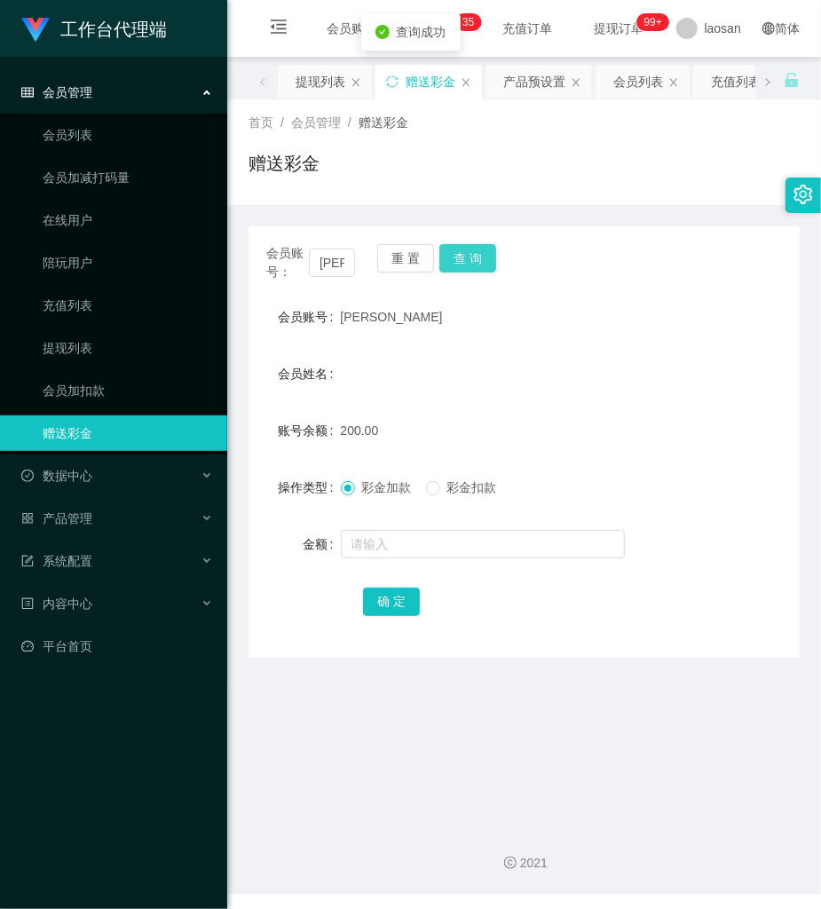
click at [462, 247] on button "查 询" at bounding box center [467, 258] width 57 height 28
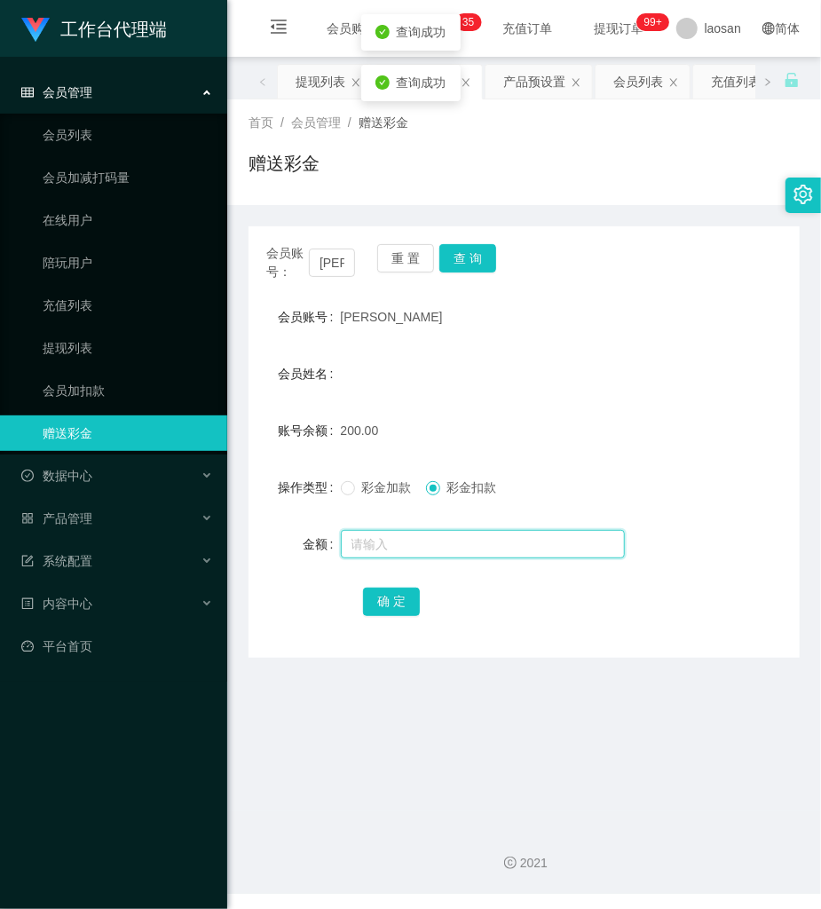
click at [415, 542] on input "text" at bounding box center [483, 544] width 284 height 28
type input "50"
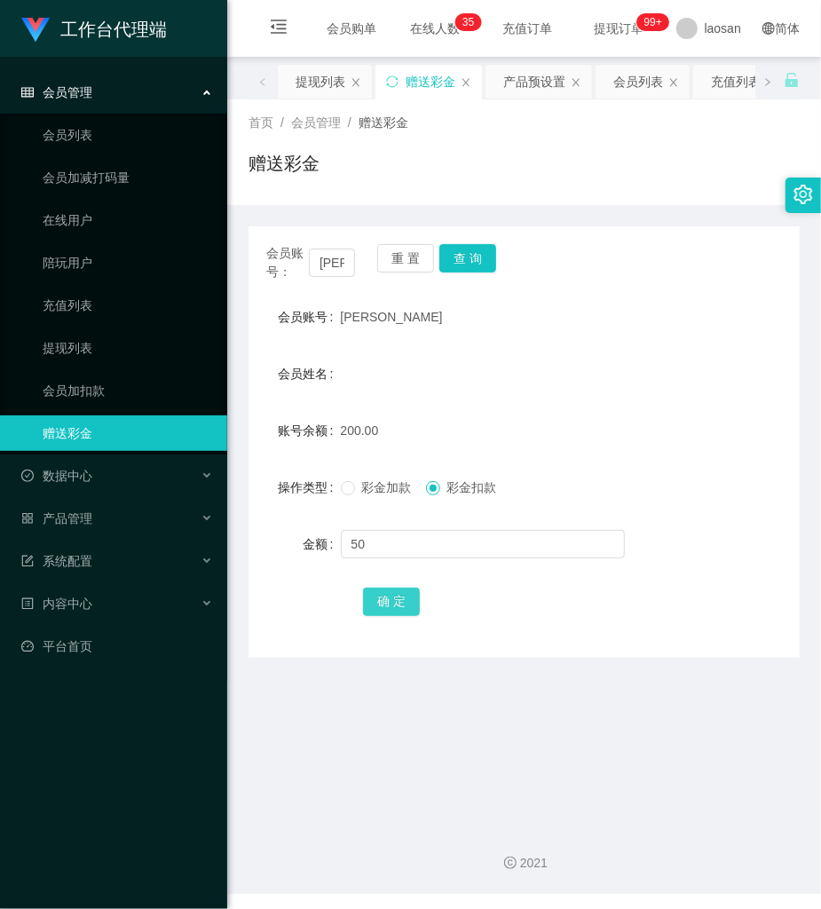
click at [407, 598] on button "确 定" at bounding box center [391, 602] width 57 height 28
click at [394, 249] on button "重 置" at bounding box center [405, 258] width 57 height 28
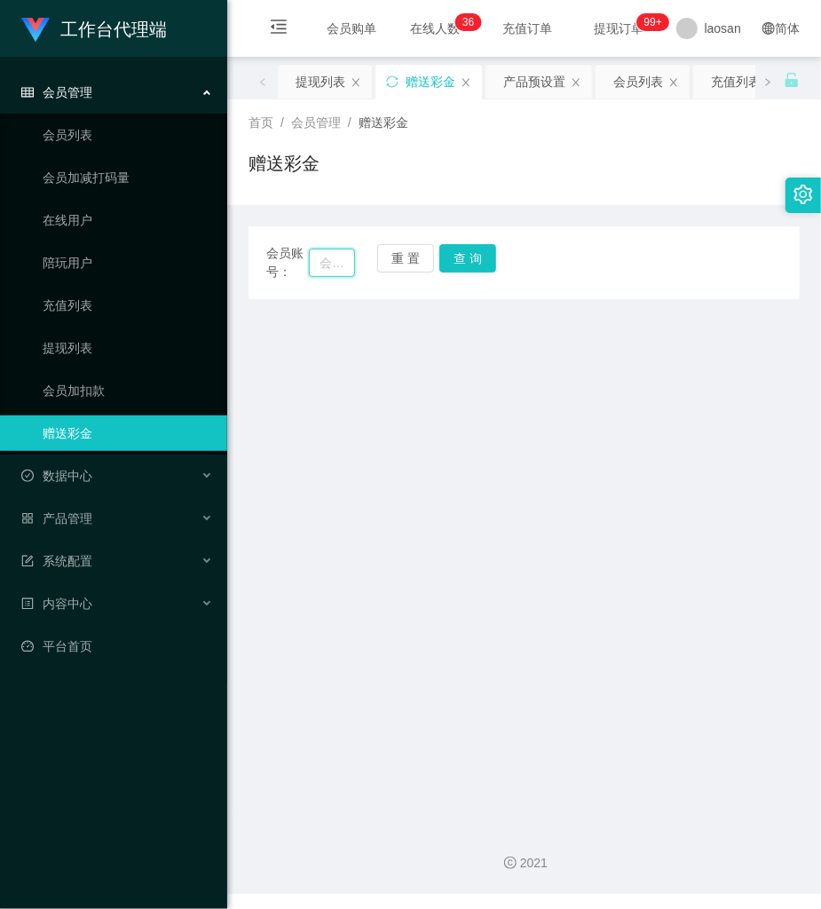
click at [342, 268] on input "text" at bounding box center [332, 263] width 46 height 28
type input "santiago"
click at [478, 266] on button "查 询" at bounding box center [467, 258] width 57 height 28
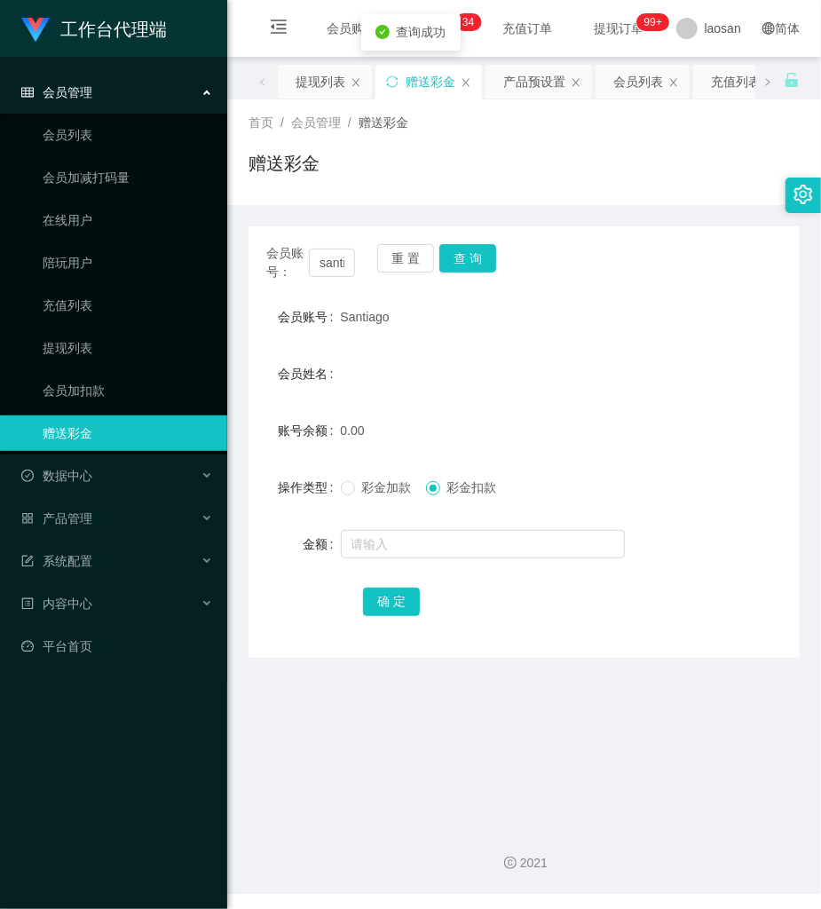
click at [367, 311] on span "Santiago" at bounding box center [365, 317] width 49 height 14
drag, startPoint x: 367, startPoint y: 311, endPoint x: 387, endPoint y: 353, distance: 47.3
click at [373, 320] on span "Santiago" at bounding box center [365, 317] width 49 height 14
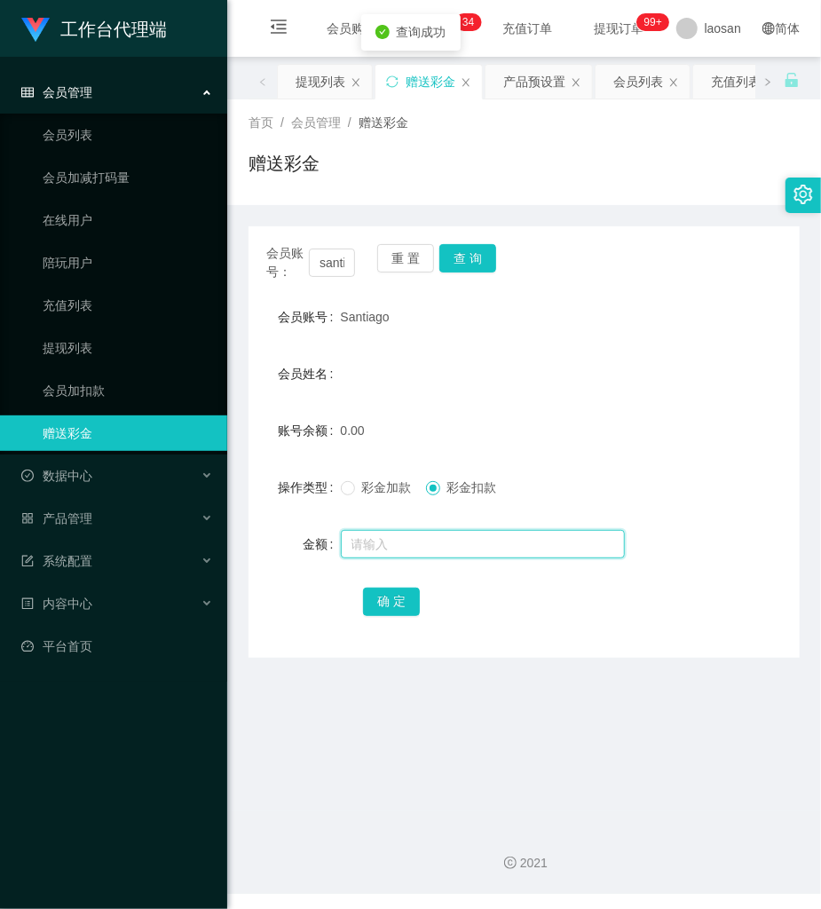
click at [427, 533] on input "text" at bounding box center [483, 544] width 284 height 28
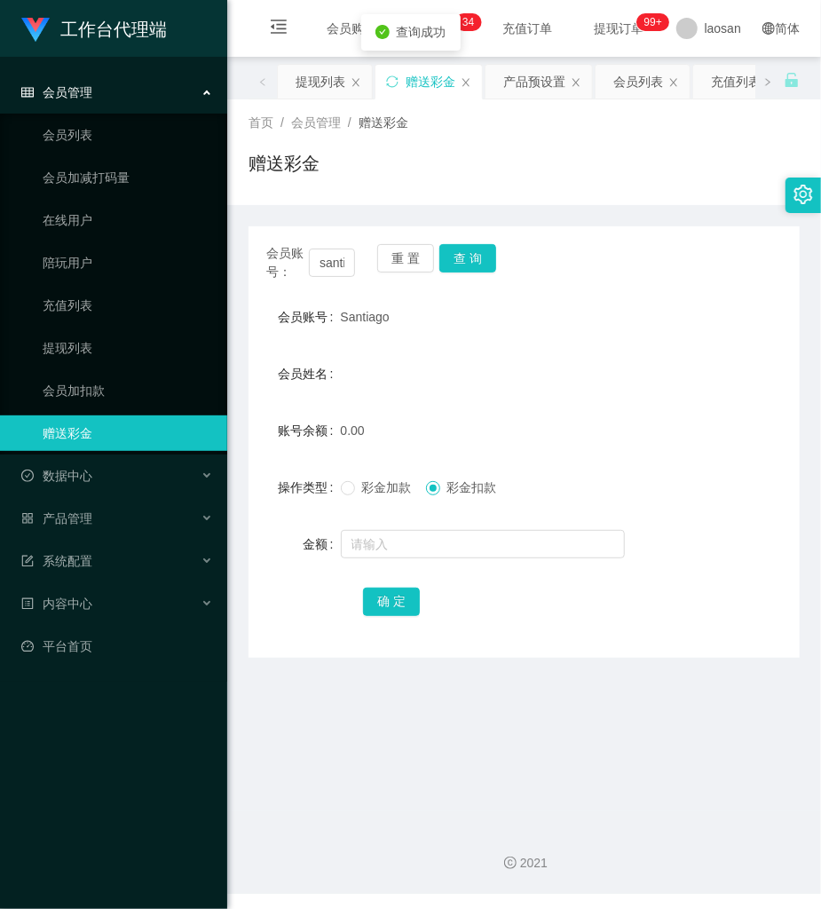
click at [400, 480] on span "彩金加款" at bounding box center [387, 487] width 64 height 14
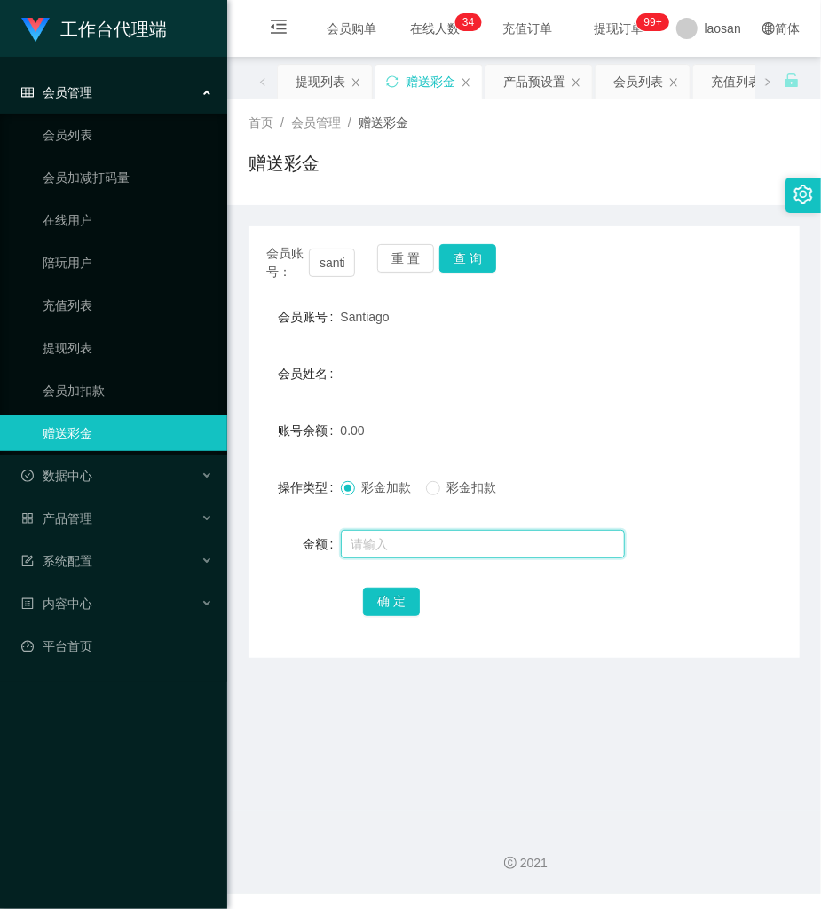
click at [394, 540] on input "text" at bounding box center [483, 544] width 284 height 28
type input "100"
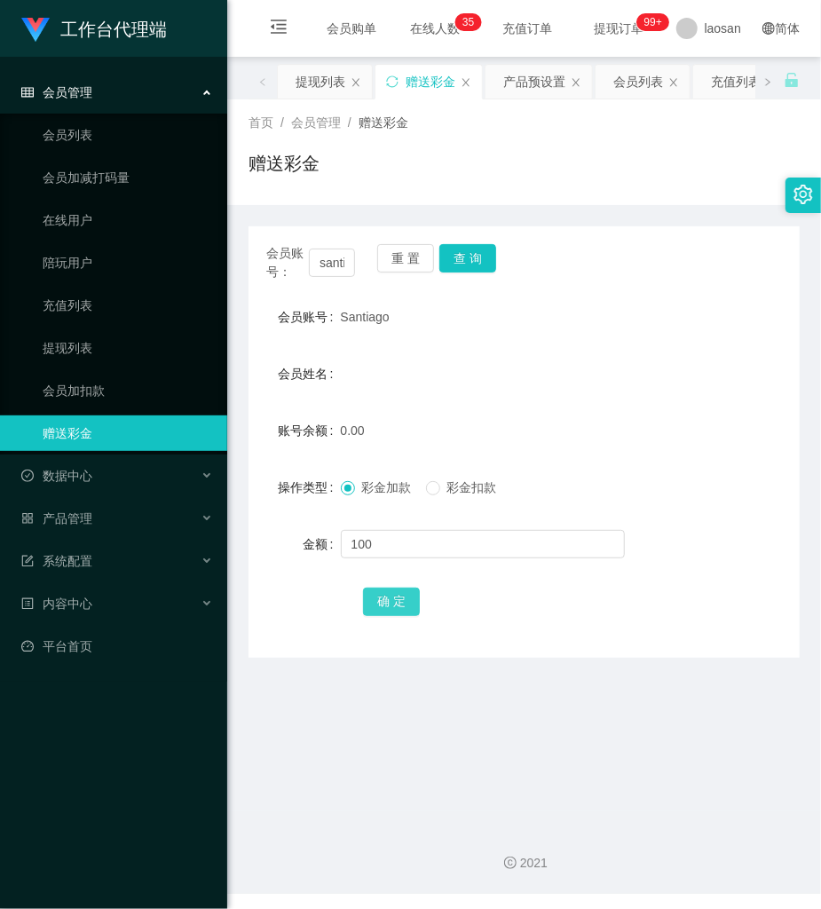
drag, startPoint x: 405, startPoint y: 602, endPoint x: 371, endPoint y: 587, distance: 37.0
click at [405, 602] on button "确 定" at bounding box center [391, 602] width 57 height 28
click at [421, 263] on button "重 置" at bounding box center [405, 258] width 57 height 28
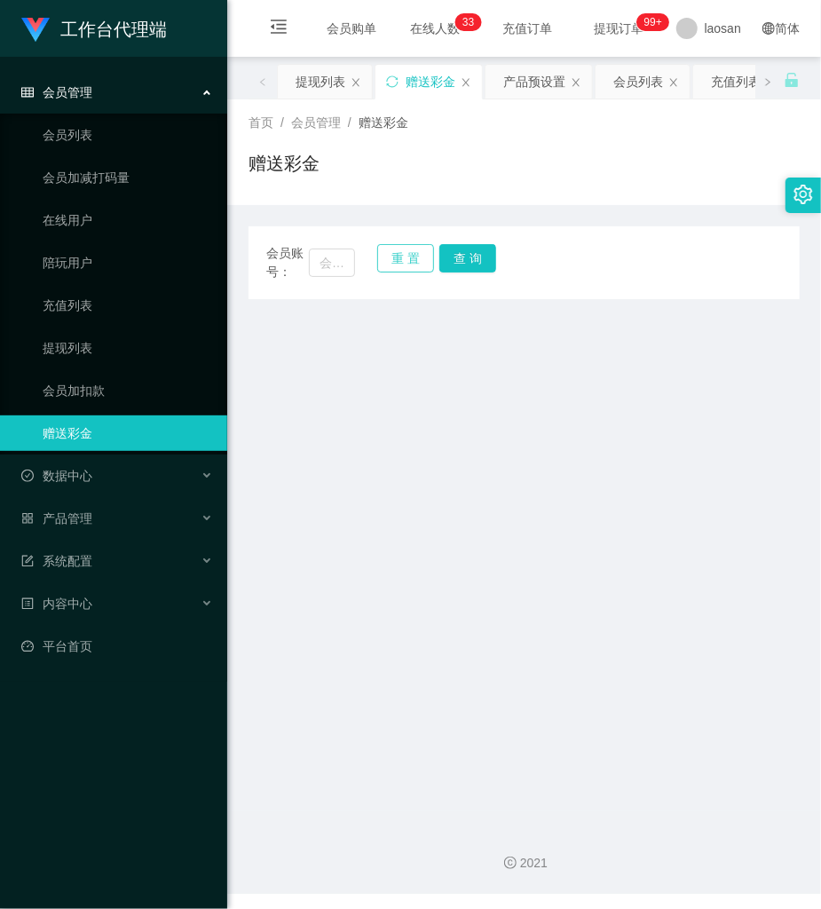
click at [414, 263] on button "重 置" at bounding box center [405, 258] width 57 height 28
click at [104, 345] on link "提现列表" at bounding box center [128, 348] width 170 height 36
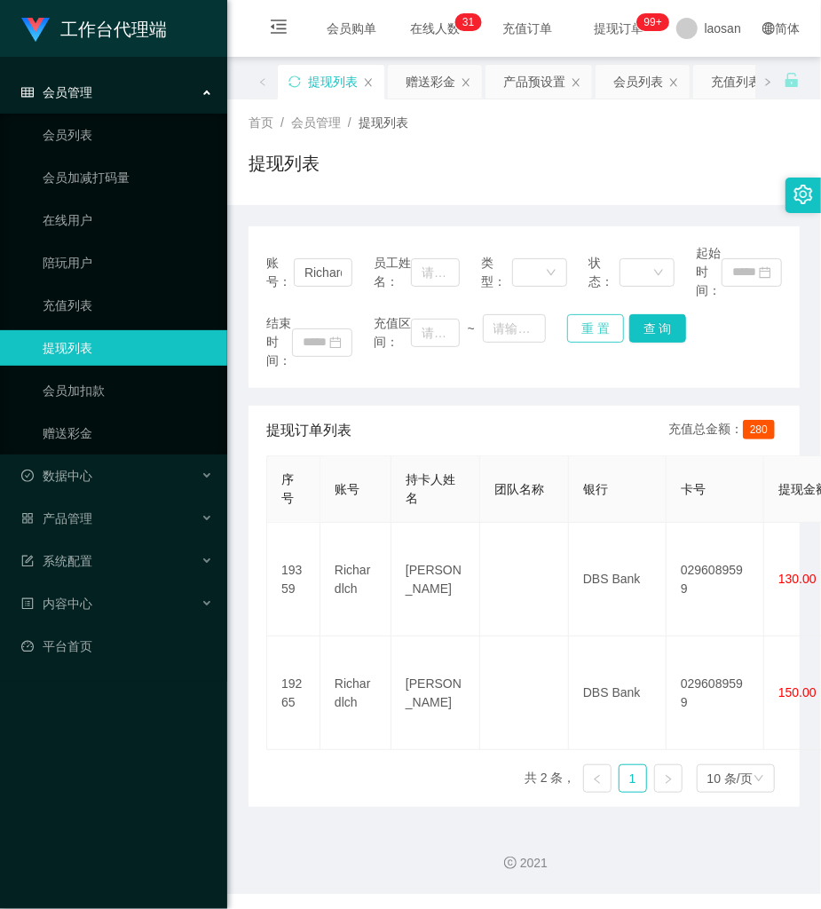
drag, startPoint x: 570, startPoint y: 330, endPoint x: 266, endPoint y: 292, distance: 306.0
click at [567, 330] on button "重 置" at bounding box center [595, 328] width 57 height 28
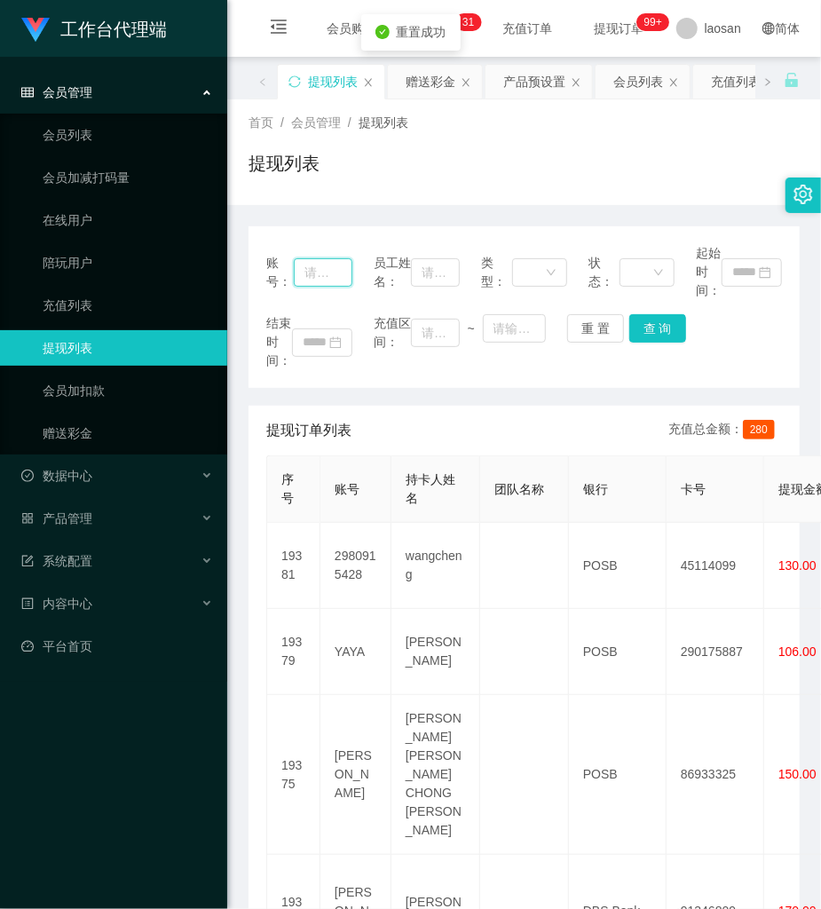
click at [325, 268] on input "text" at bounding box center [323, 272] width 59 height 28
paste input "whejh159"
type input "whejh159"
drag, startPoint x: 676, startPoint y: 323, endPoint x: 680, endPoint y: 311, distance: 12.9
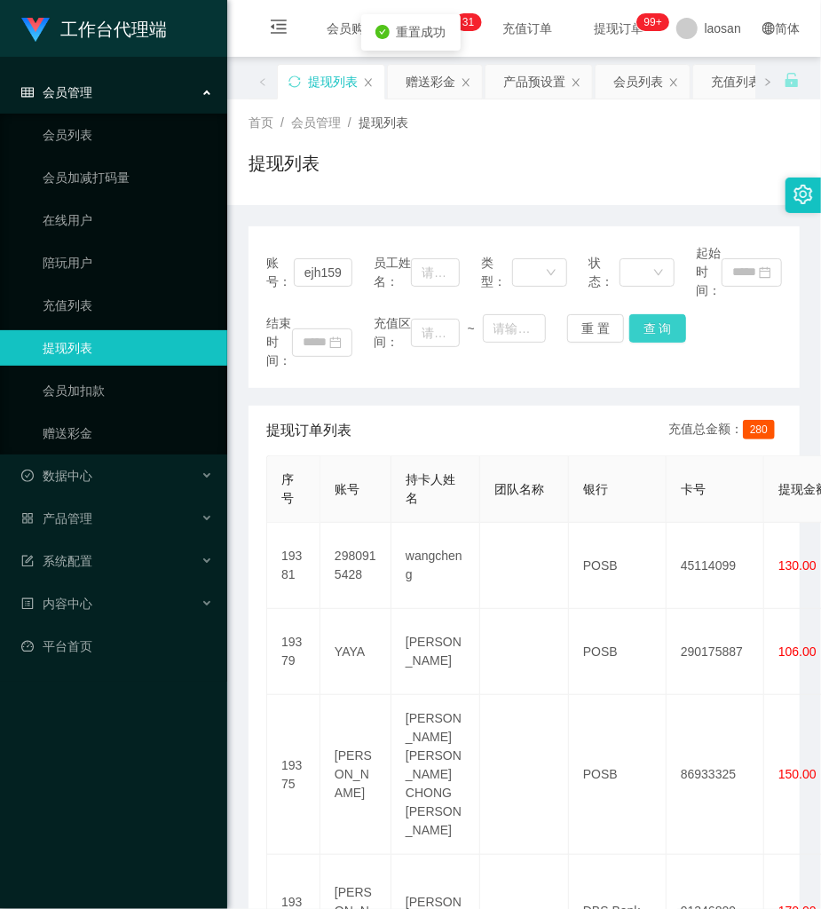
click at [676, 323] on button "查 询" at bounding box center [657, 328] width 57 height 28
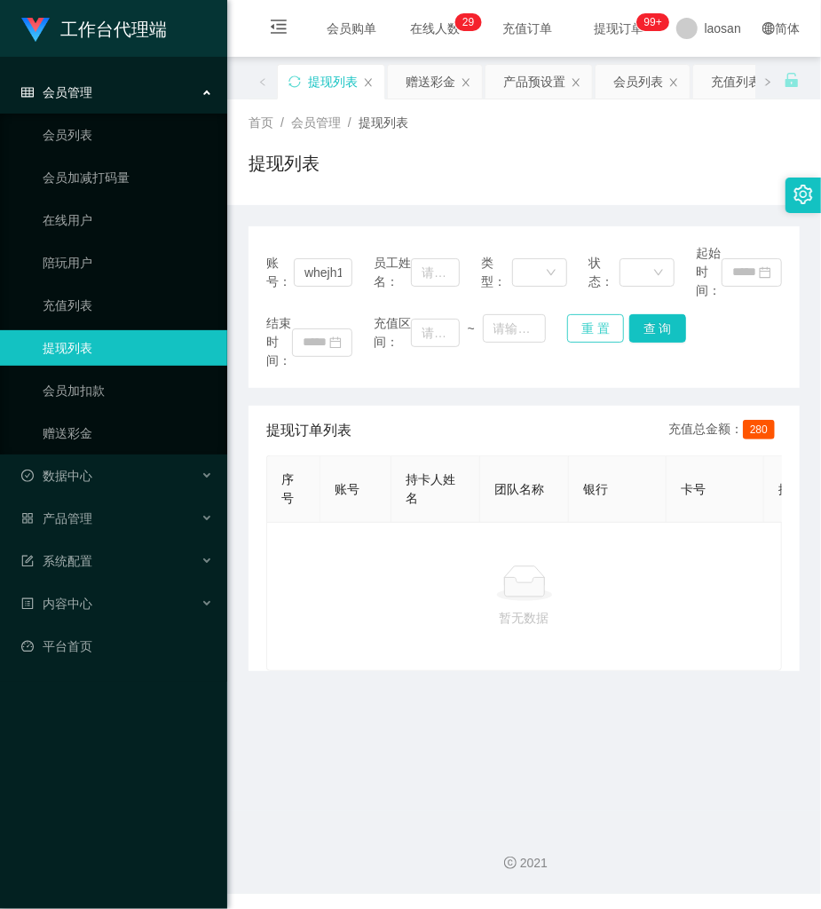
click at [598, 336] on button "重 置" at bounding box center [595, 328] width 57 height 28
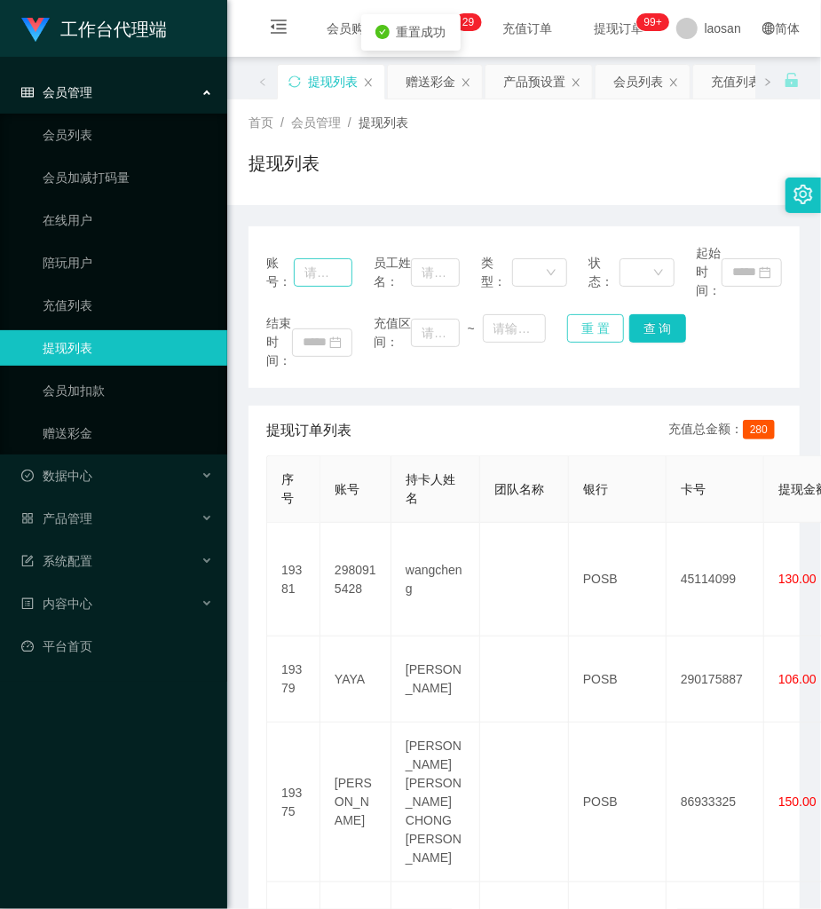
drag, startPoint x: 598, startPoint y: 336, endPoint x: 310, endPoint y: 282, distance: 293.4
click at [516, 320] on div "结束时间： 充值区间： ~ 重 置 查 询" at bounding box center [524, 342] width 516 height 56
drag, startPoint x: 311, startPoint y: 278, endPoint x: 561, endPoint y: 307, distance: 252.1
click at [317, 277] on input "text" at bounding box center [323, 272] width 59 height 28
paste input "[PERSON_NAME]"
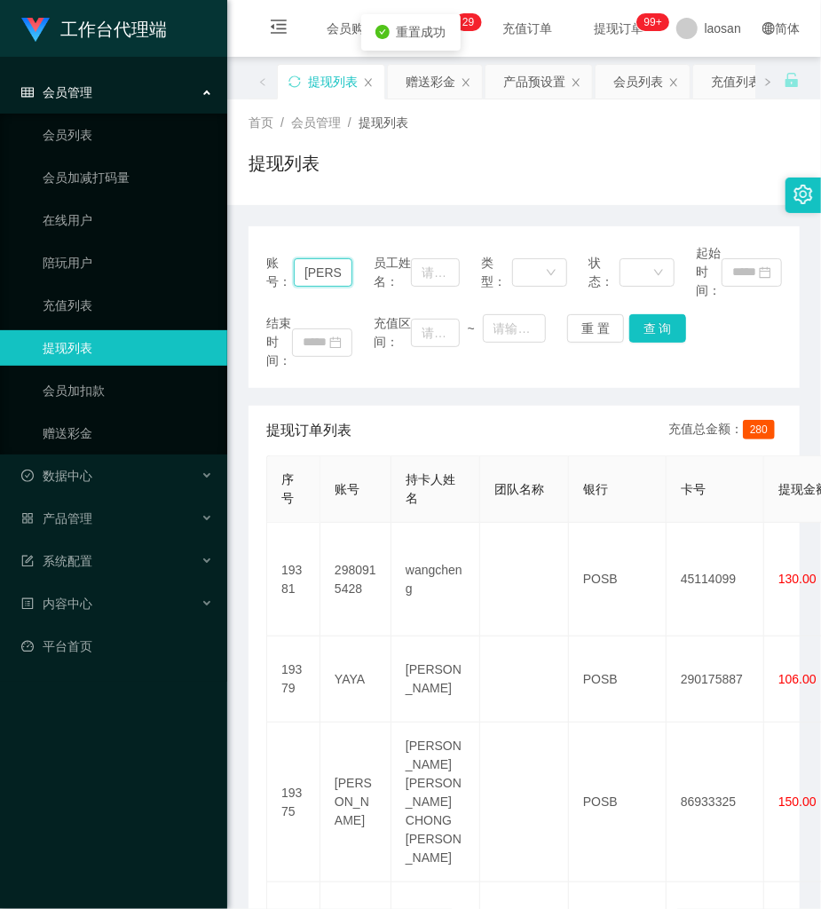
scroll to position [0, 16]
type input "[PERSON_NAME]"
click at [683, 320] on div "结束时间： 充值区间： ~ 重 置 查 询" at bounding box center [524, 342] width 516 height 56
click at [673, 320] on button "查 询" at bounding box center [657, 328] width 57 height 28
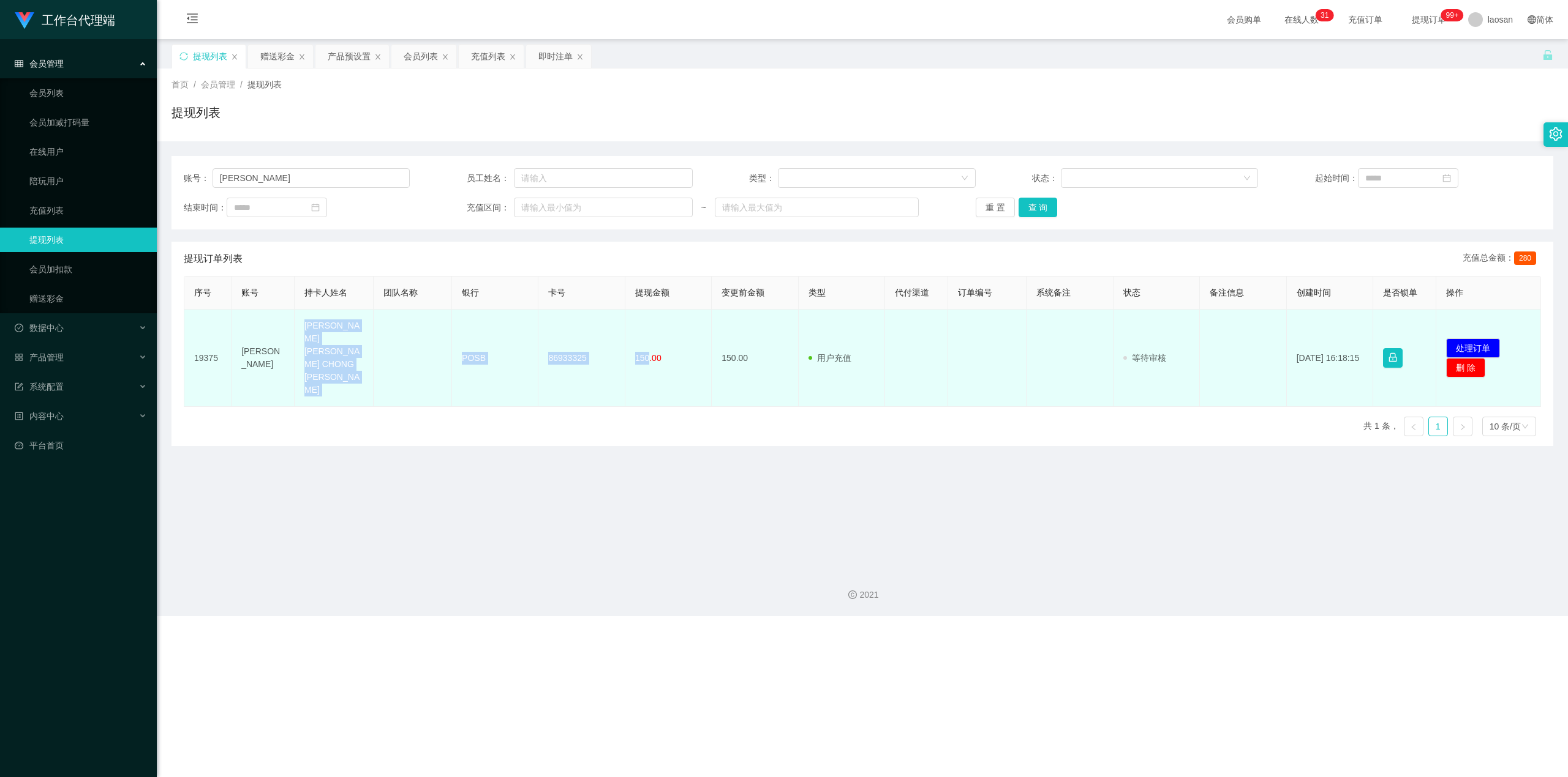
drag, startPoint x: 304, startPoint y: 333, endPoint x: 646, endPoint y: 351, distance: 342.5
click at [566, 350] on tr "19375 francislee [PERSON_NAME] [PERSON_NAME] CHONG [PERSON_NAME] POSB 86933325 …" at bounding box center [862, 358] width 1356 height 97
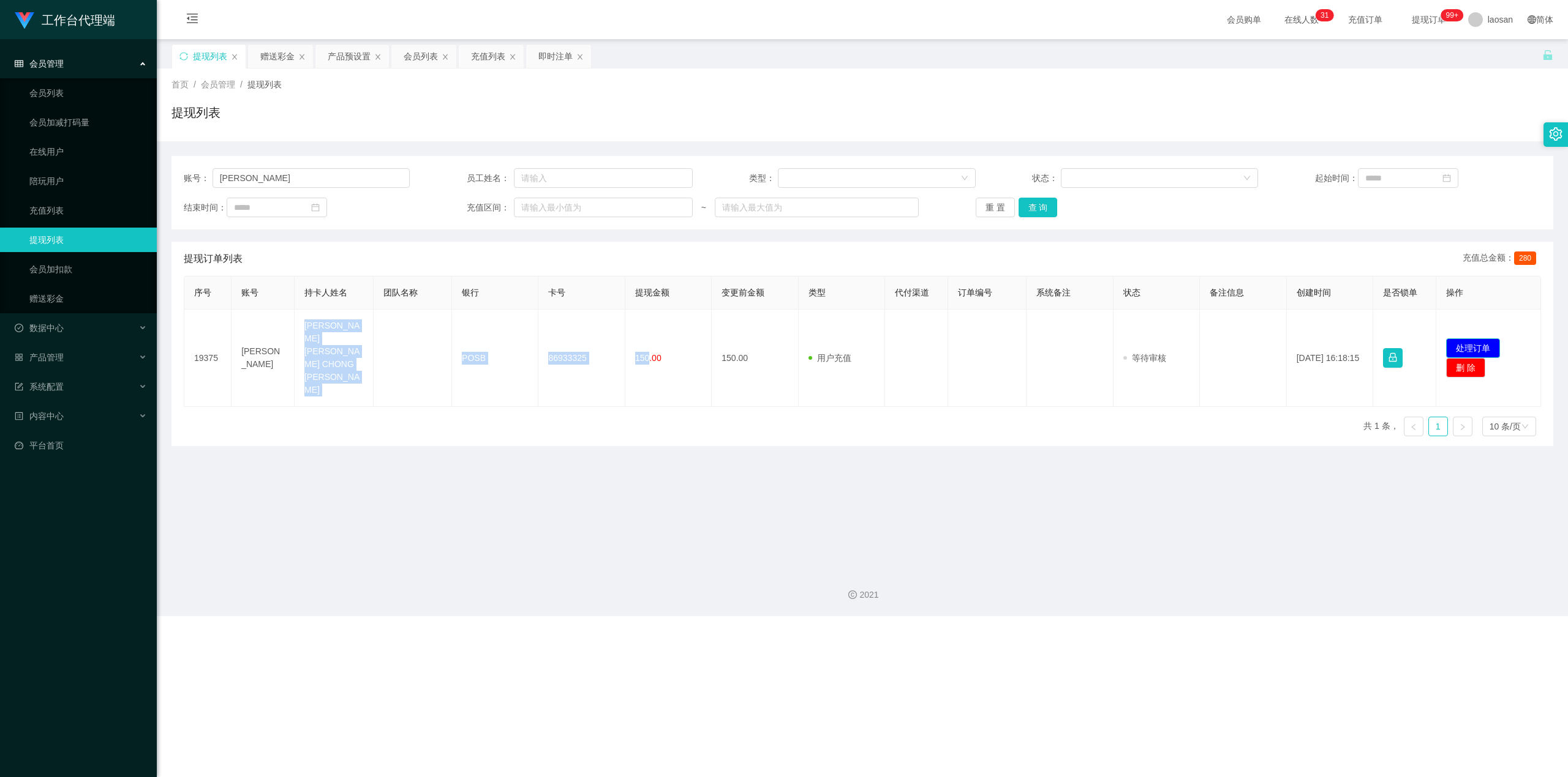
drag, startPoint x: 1480, startPoint y: 329, endPoint x: 1429, endPoint y: 319, distance: 52.0
click at [566, 339] on button "处理订单" at bounding box center [1473, 348] width 54 height 19
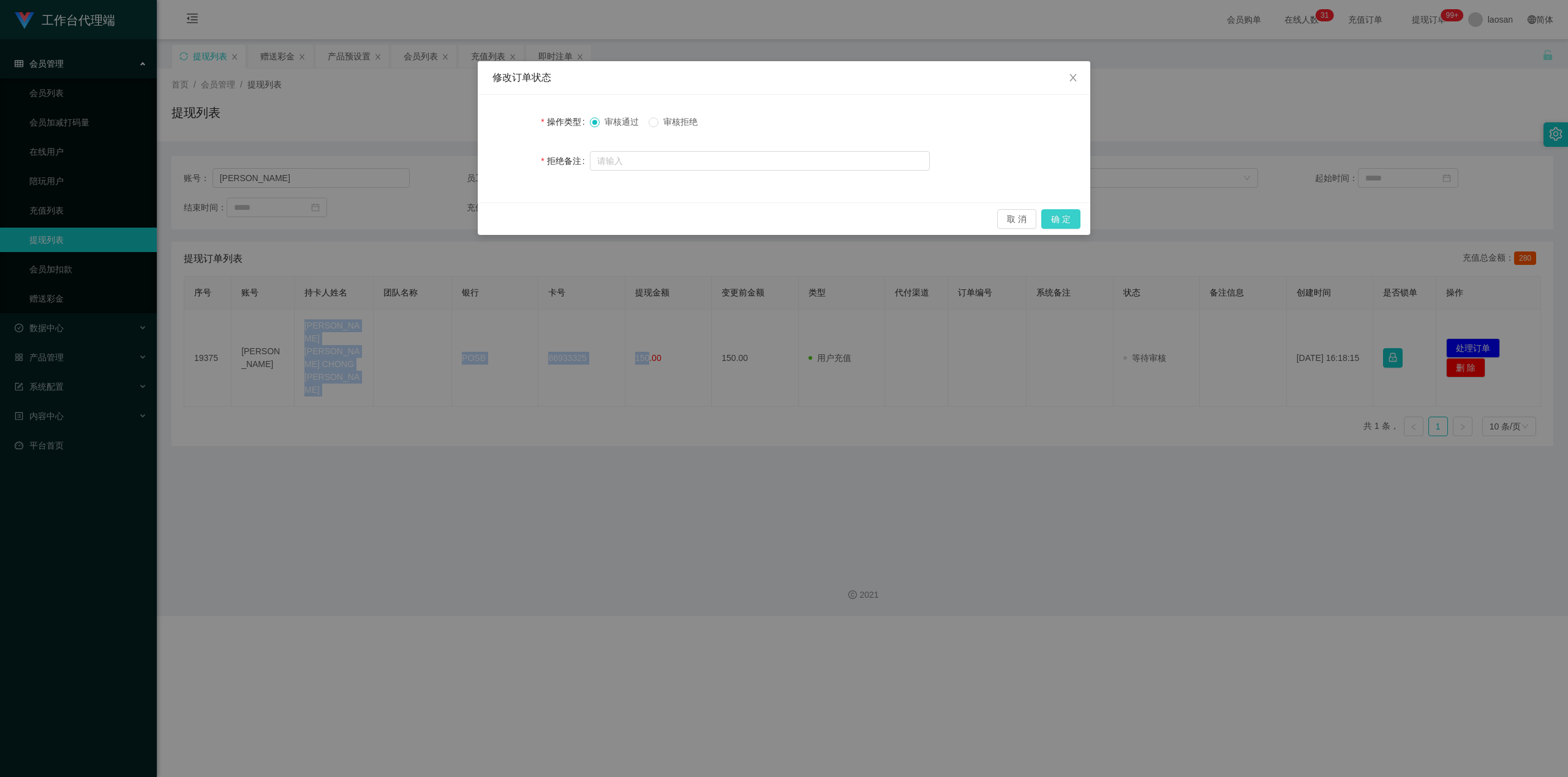
click at [566, 219] on button "确 定" at bounding box center [1060, 219] width 39 height 19
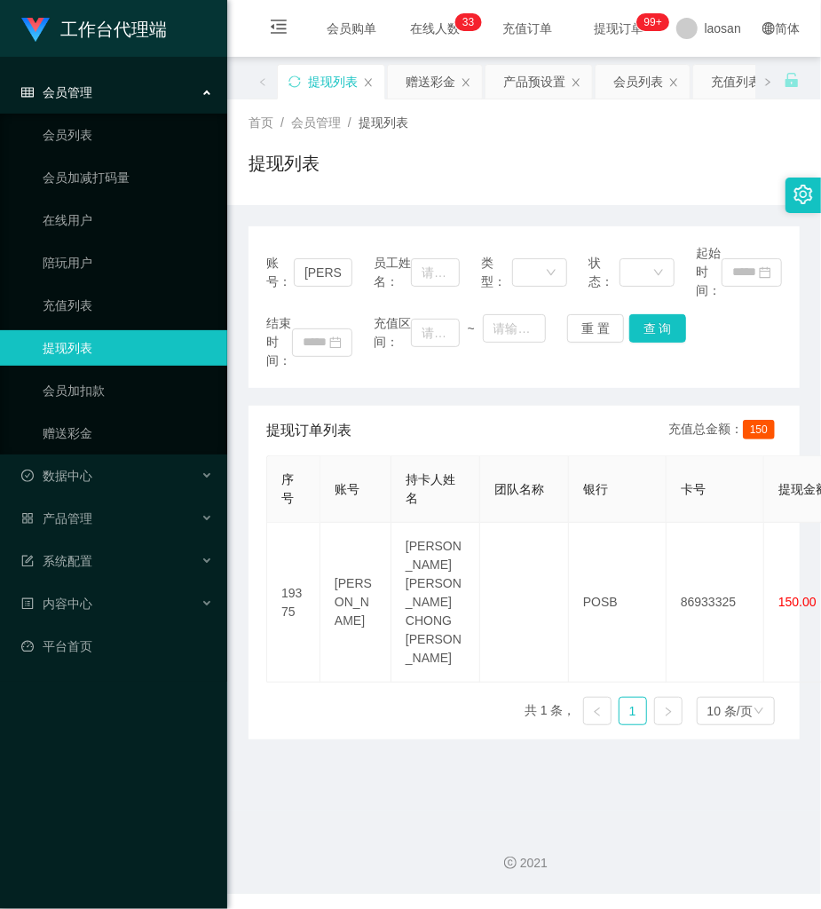
drag, startPoint x: 499, startPoint y: 729, endPoint x: 499, endPoint y: 715, distance: 14.2
click at [499, 729] on main "关闭左侧 关闭右侧 关闭其它 刷新页面 提现列表 赠送彩金 产品预设置 会员列表 充值列表 即时注单 首页 / 会员管理 / 提现列表 / 提现列表 账号： …" at bounding box center [524, 434] width 594 height 755
click at [534, 75] on div "产品预设置" at bounding box center [534, 82] width 62 height 34
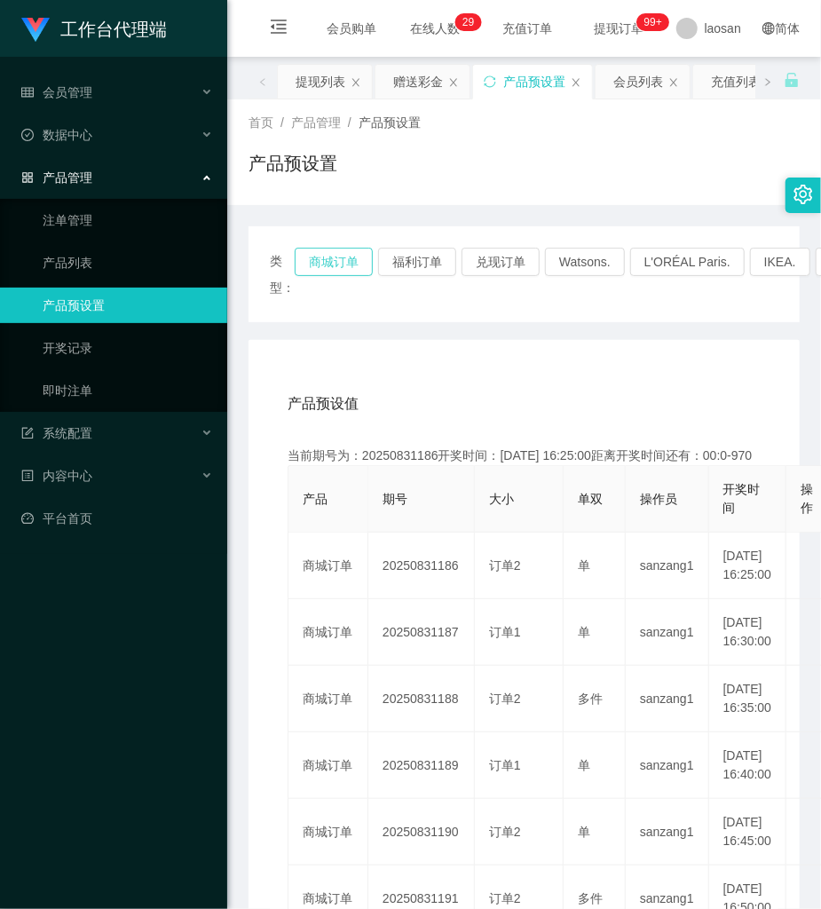
click at [341, 253] on button "商城订单" at bounding box center [334, 262] width 78 height 28
click at [506, 328] on div "类型： 商城订单 福利订单 兑现订单 Watsons. L'ORÉAL Paris. IKEA. [GEOGRAPHIC_DATA]. COURTS. 产品预…" at bounding box center [524, 765] width 551 height 1079
click at [402, 72] on div "赠送彩金" at bounding box center [418, 82] width 50 height 34
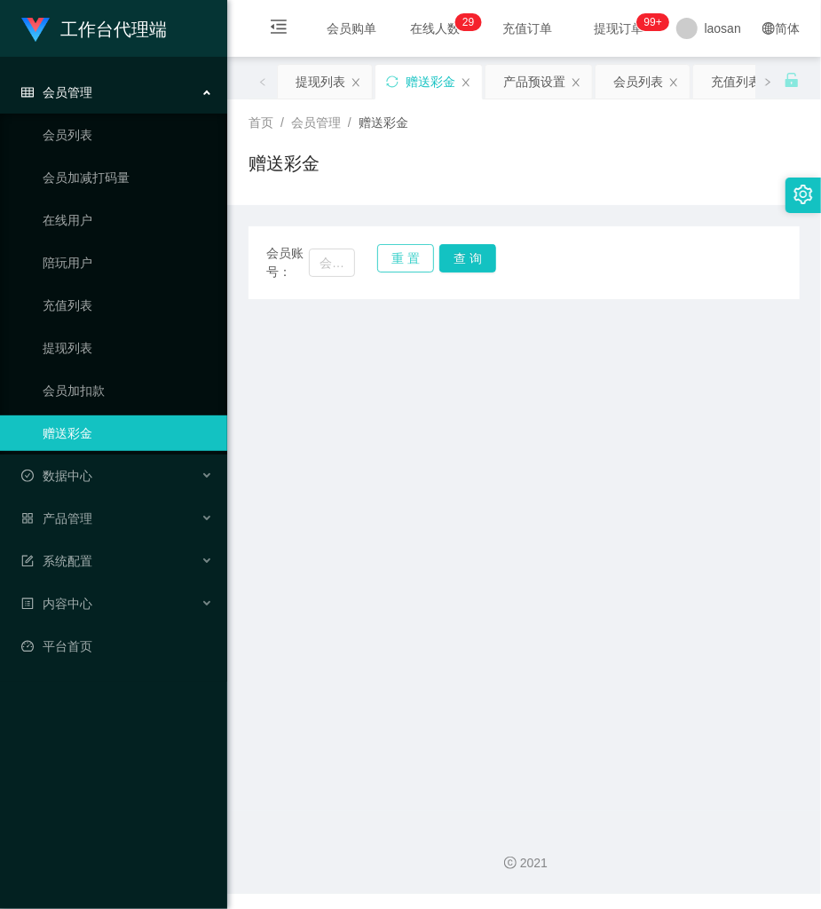
drag, startPoint x: 402, startPoint y: 257, endPoint x: 356, endPoint y: 263, distance: 46.6
click at [395, 256] on button "重 置" at bounding box center [405, 258] width 57 height 28
click at [335, 263] on input "text" at bounding box center [332, 263] width 46 height 28
paste input "serene91"
type input "serene91"
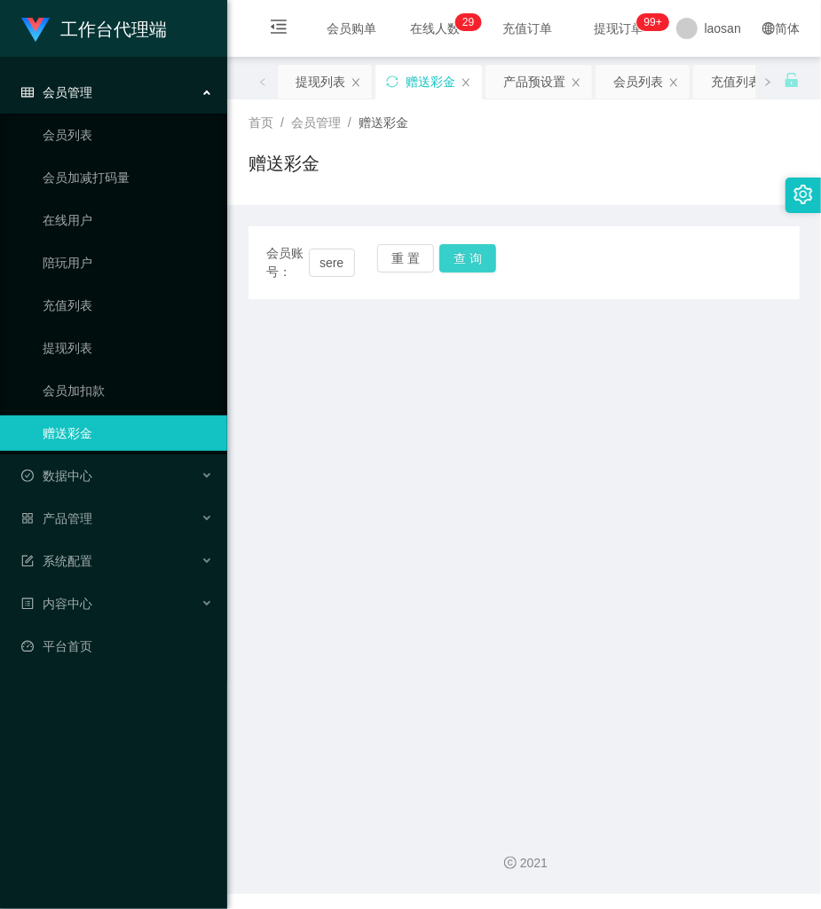
click at [449, 260] on button "查 询" at bounding box center [467, 258] width 57 height 28
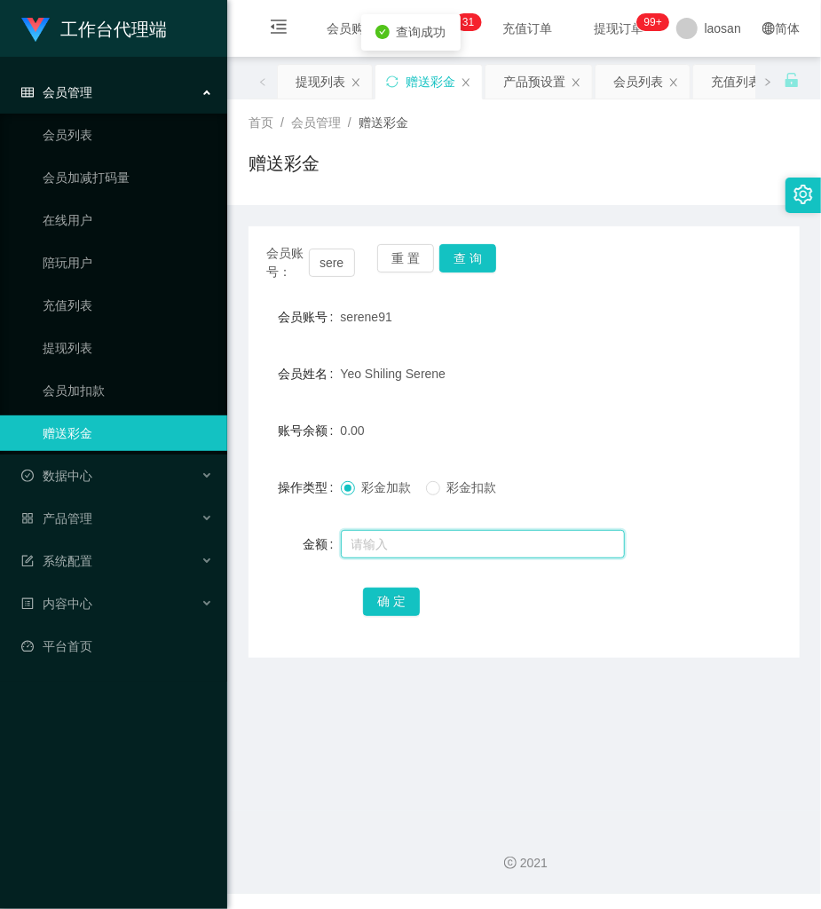
click at [395, 534] on input "text" at bounding box center [483, 544] width 284 height 28
type input "80"
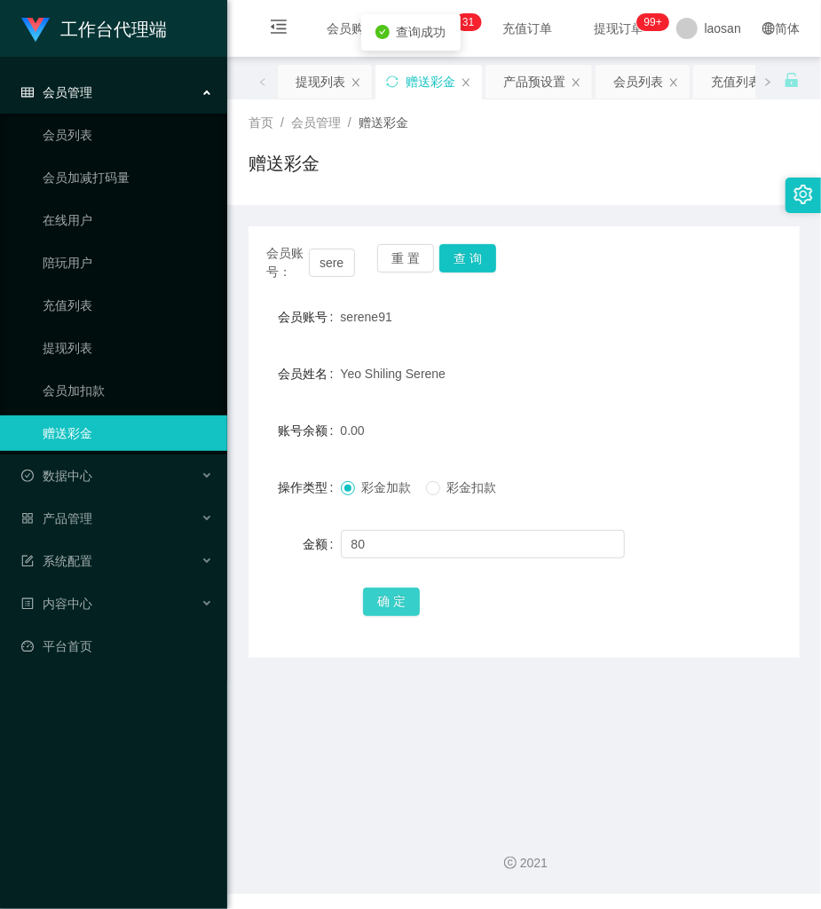
click at [392, 600] on button "确 定" at bounding box center [391, 602] width 57 height 28
drag, startPoint x: 568, startPoint y: 296, endPoint x: 558, endPoint y: 178, distance: 117.7
click at [566, 259] on div "会员账号： serene91 重 置 查 询 会员账号 serene91 会员姓名 [PERSON_NAME] Serene 账号余额 80.00 操作类型 …" at bounding box center [524, 441] width 551 height 431
click at [328, 80] on div "提现列表" at bounding box center [321, 82] width 50 height 34
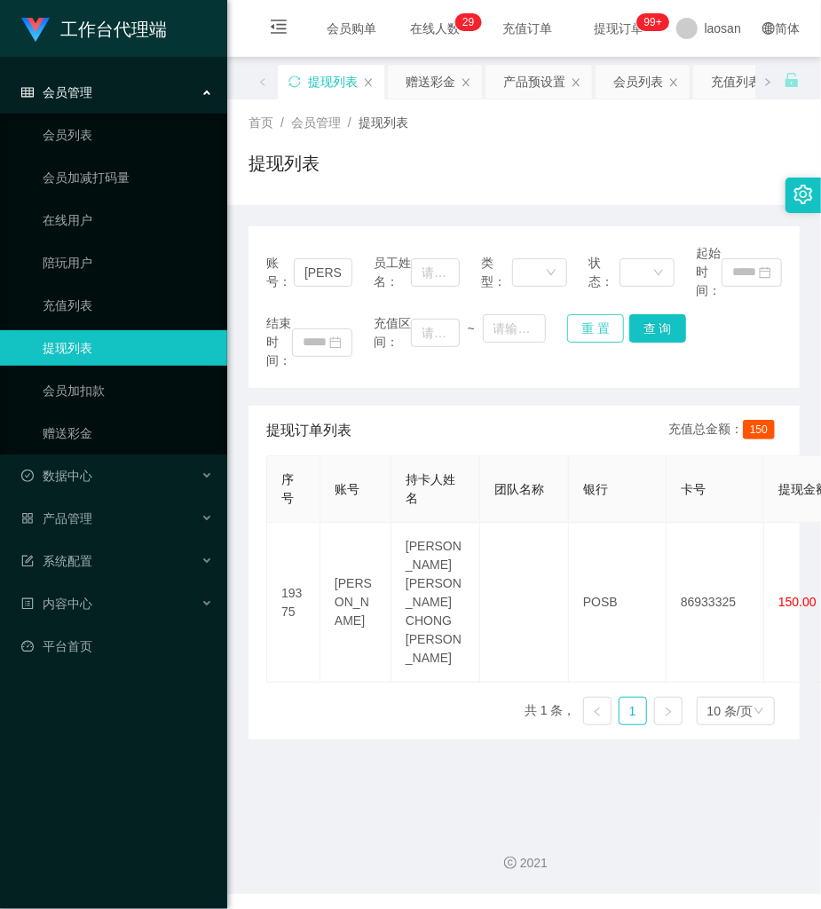
click at [582, 320] on button "重 置" at bounding box center [595, 328] width 57 height 28
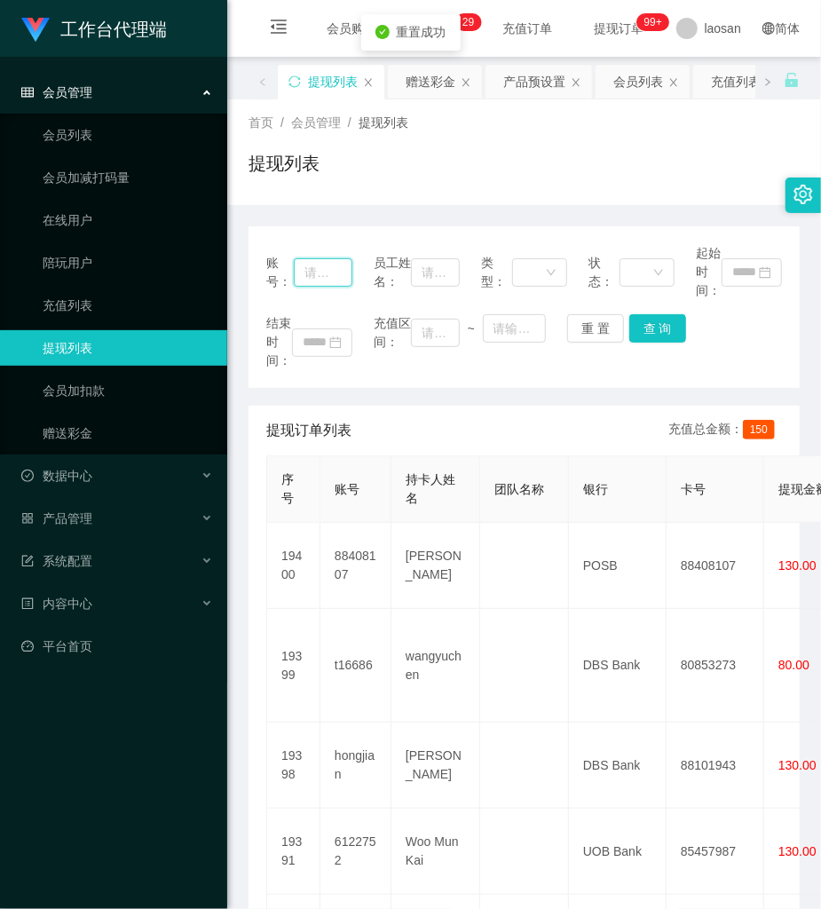
drag, startPoint x: 328, startPoint y: 273, endPoint x: 341, endPoint y: 277, distance: 12.9
click at [328, 273] on input "text" at bounding box center [323, 272] width 59 height 28
paste input "serene91"
type input "serene91"
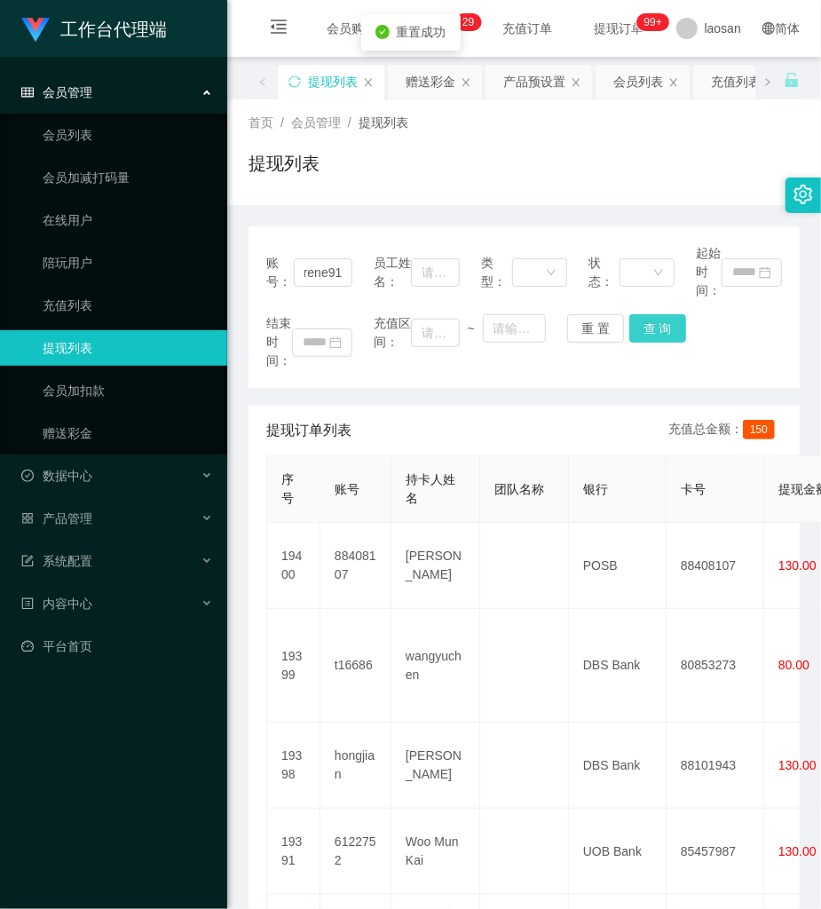
scroll to position [0, 0]
click at [664, 332] on button "查 询" at bounding box center [657, 328] width 57 height 28
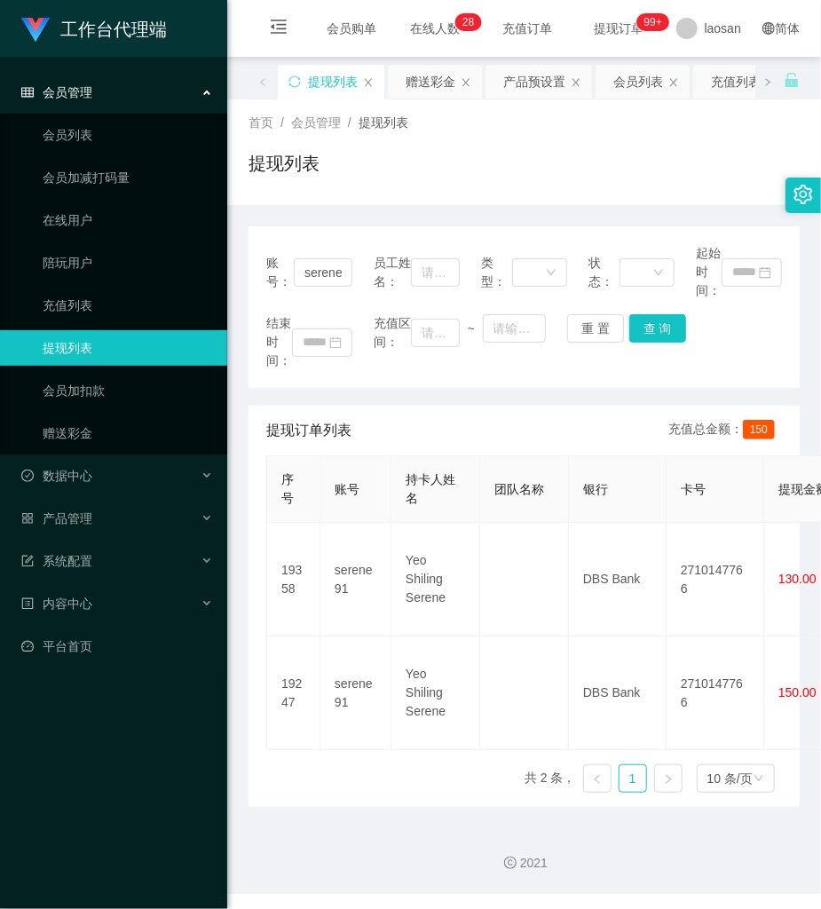
drag, startPoint x: 526, startPoint y: 217, endPoint x: 471, endPoint y: 242, distance: 61.6
click at [526, 217] on div "账号： serene91 员工姓名： 类型： 状态： 起始时间： 结束时间： 充值区间： ~ 重 置 查 询 提现订单列表 充值总金额： 150 序号 账号 …" at bounding box center [524, 506] width 551 height 602
click at [135, 449] on link "赠送彩金" at bounding box center [128, 433] width 170 height 36
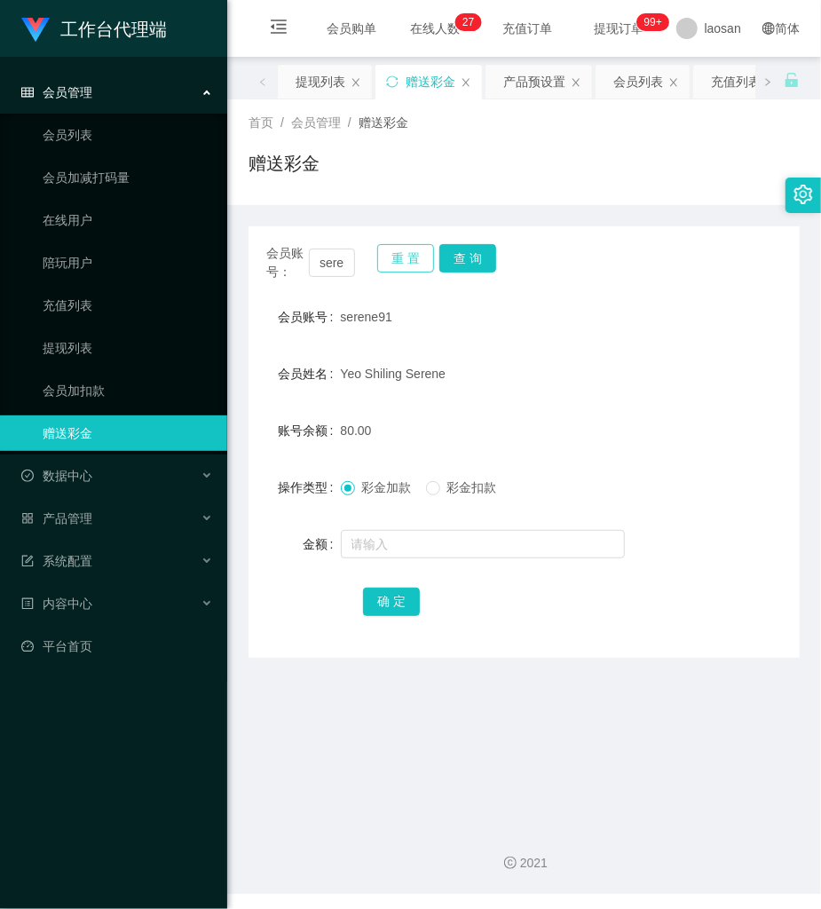
drag, startPoint x: 413, startPoint y: 261, endPoint x: 380, endPoint y: 261, distance: 32.8
click at [402, 261] on button "重 置" at bounding box center [405, 258] width 57 height 28
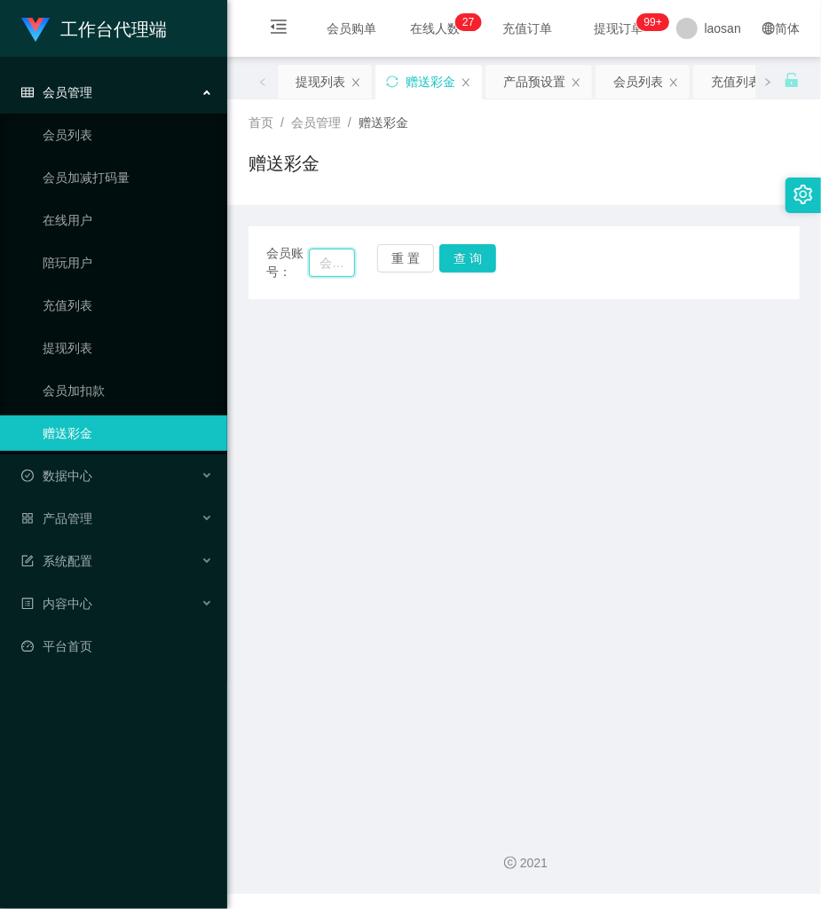
click at [346, 261] on input "text" at bounding box center [332, 263] width 46 height 28
paste input "Santiago"
type input "Santiago"
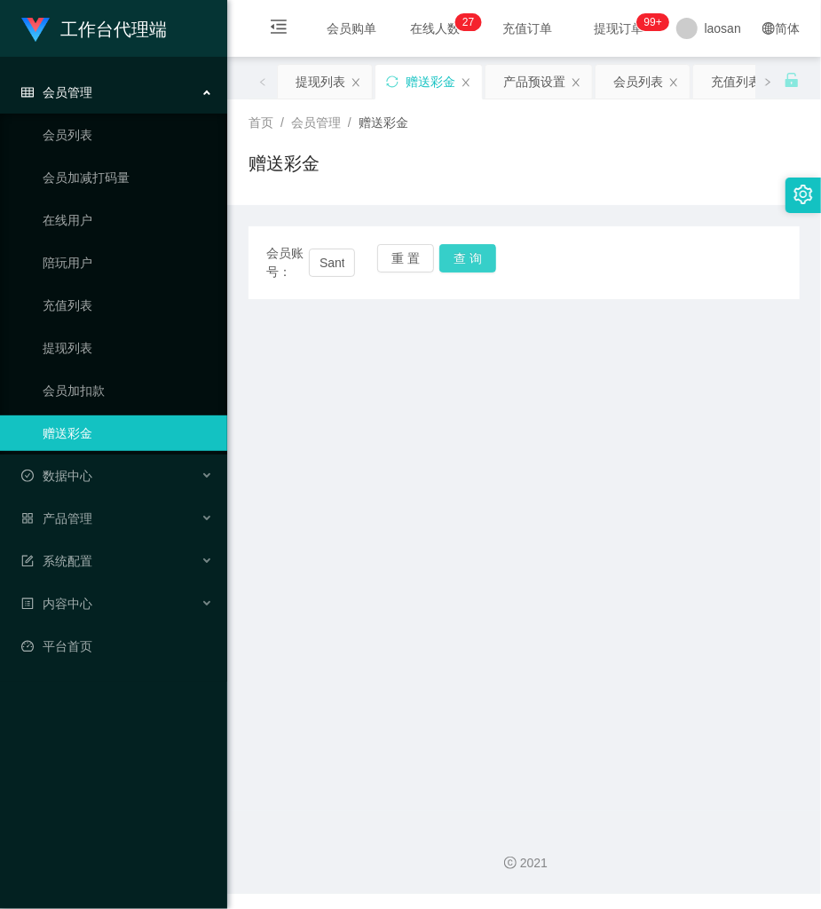
click at [473, 249] on button "查 询" at bounding box center [467, 258] width 57 height 28
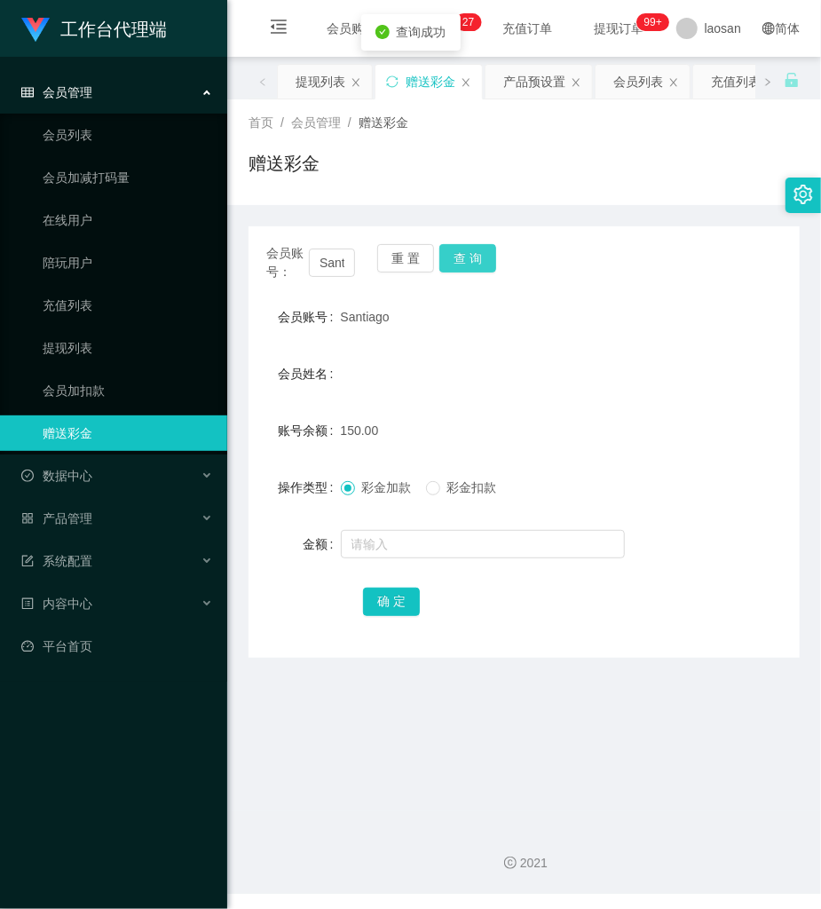
click at [473, 249] on button "查 询" at bounding box center [467, 258] width 57 height 28
drag, startPoint x: 439, startPoint y: 434, endPoint x: 391, endPoint y: 289, distance: 153.3
click at [439, 427] on div "150.00" at bounding box center [501, 431] width 321 height 36
click at [78, 355] on link "提现列表" at bounding box center [128, 348] width 170 height 36
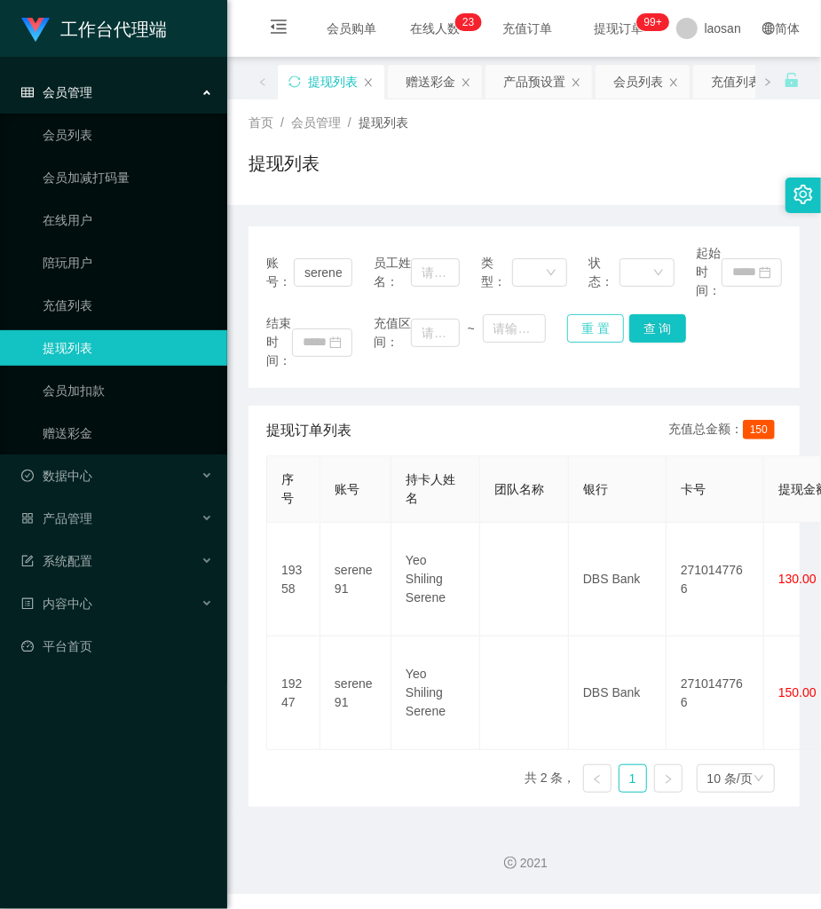
click at [567, 332] on button "重 置" at bounding box center [595, 328] width 57 height 28
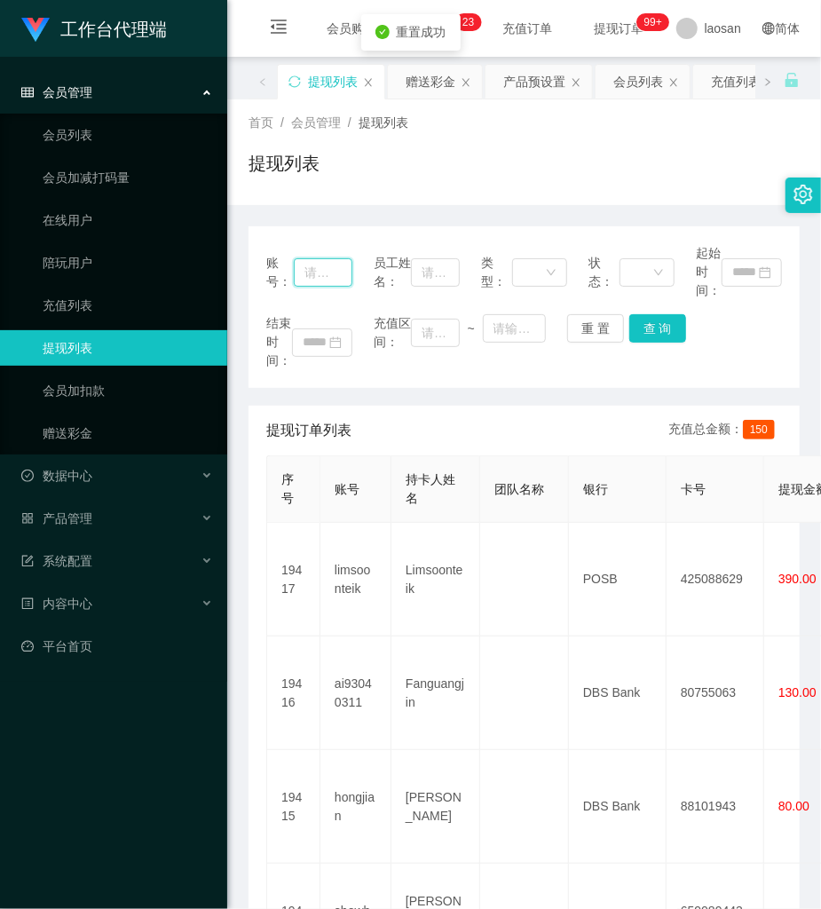
click at [318, 278] on input "text" at bounding box center [323, 272] width 59 height 28
paste input "Santiago"
type input "Santiago"
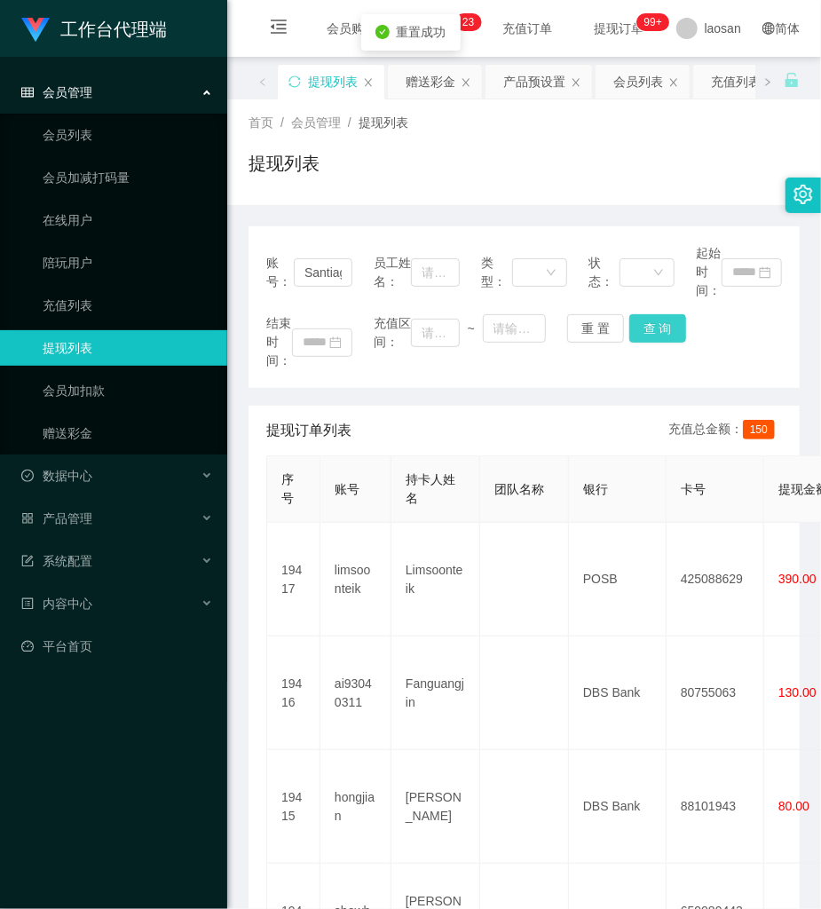
drag, startPoint x: 675, startPoint y: 328, endPoint x: 657, endPoint y: 328, distance: 17.8
click at [661, 328] on button "查 询" at bounding box center [657, 328] width 57 height 28
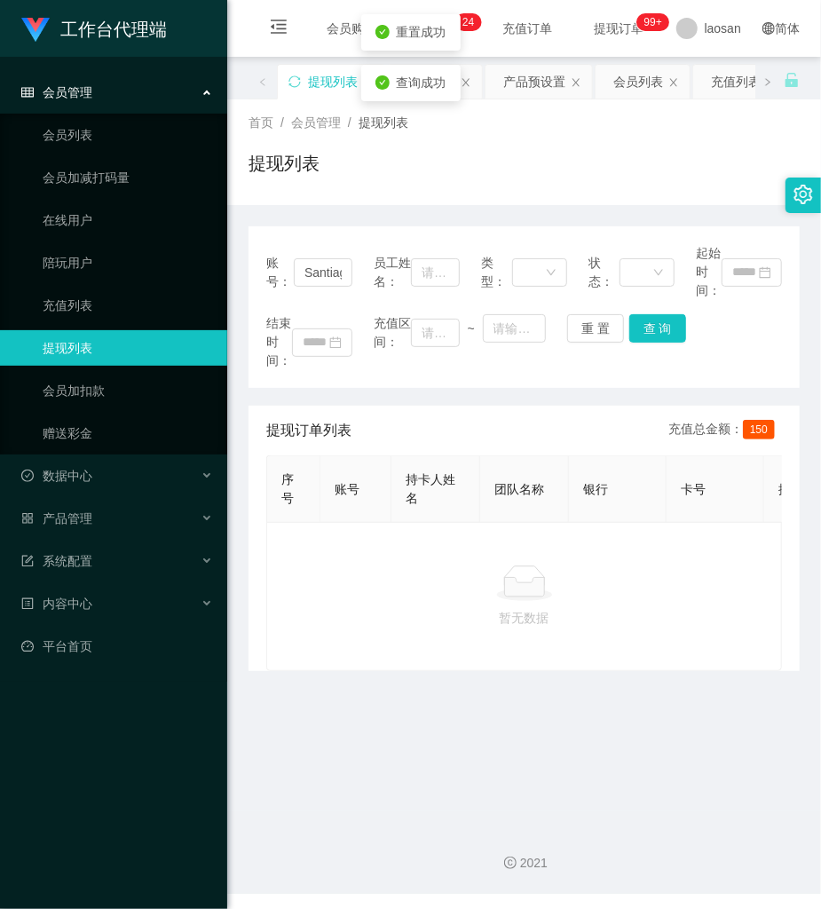
click at [645, 311] on div "账号： Santiago 员工姓名： 类型： 状态： 起始时间： 结束时间： 充值区间： ~ 重 置 查 询" at bounding box center [524, 307] width 551 height 162
click at [645, 317] on button "查 询" at bounding box center [657, 328] width 57 height 28
click at [644, 320] on button "查 询" at bounding box center [667, 328] width 76 height 28
click at [665, 335] on button "查 询" at bounding box center [657, 328] width 57 height 28
click at [665, 335] on button "查 询" at bounding box center [667, 328] width 76 height 28
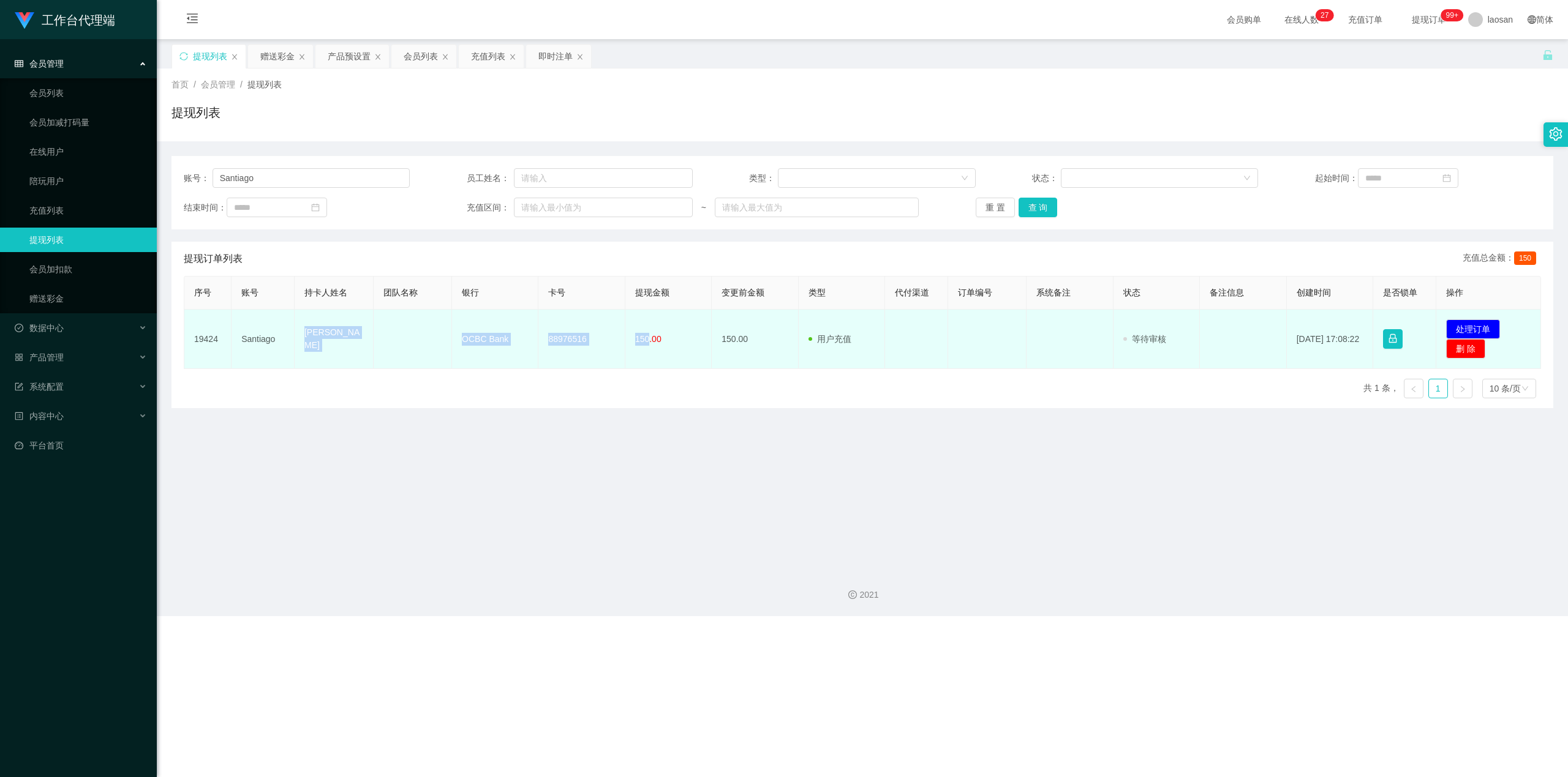
drag, startPoint x: 319, startPoint y: 339, endPoint x: 645, endPoint y: 352, distance: 326.3
click at [566, 352] on tr "19424 [PERSON_NAME] OCBC Bank 88976516 150.00 150.00 用户充值 人工扣款 审核驳回 审核成功 等待审核 […" at bounding box center [862, 339] width 1356 height 59
drag, startPoint x: 1497, startPoint y: 323, endPoint x: 1466, endPoint y: 329, distance: 31.6
click at [566, 328] on td "发起代付 处理订单 删 除" at bounding box center [1489, 339] width 105 height 59
click at [566, 329] on button "处理订单" at bounding box center [1473, 329] width 54 height 19
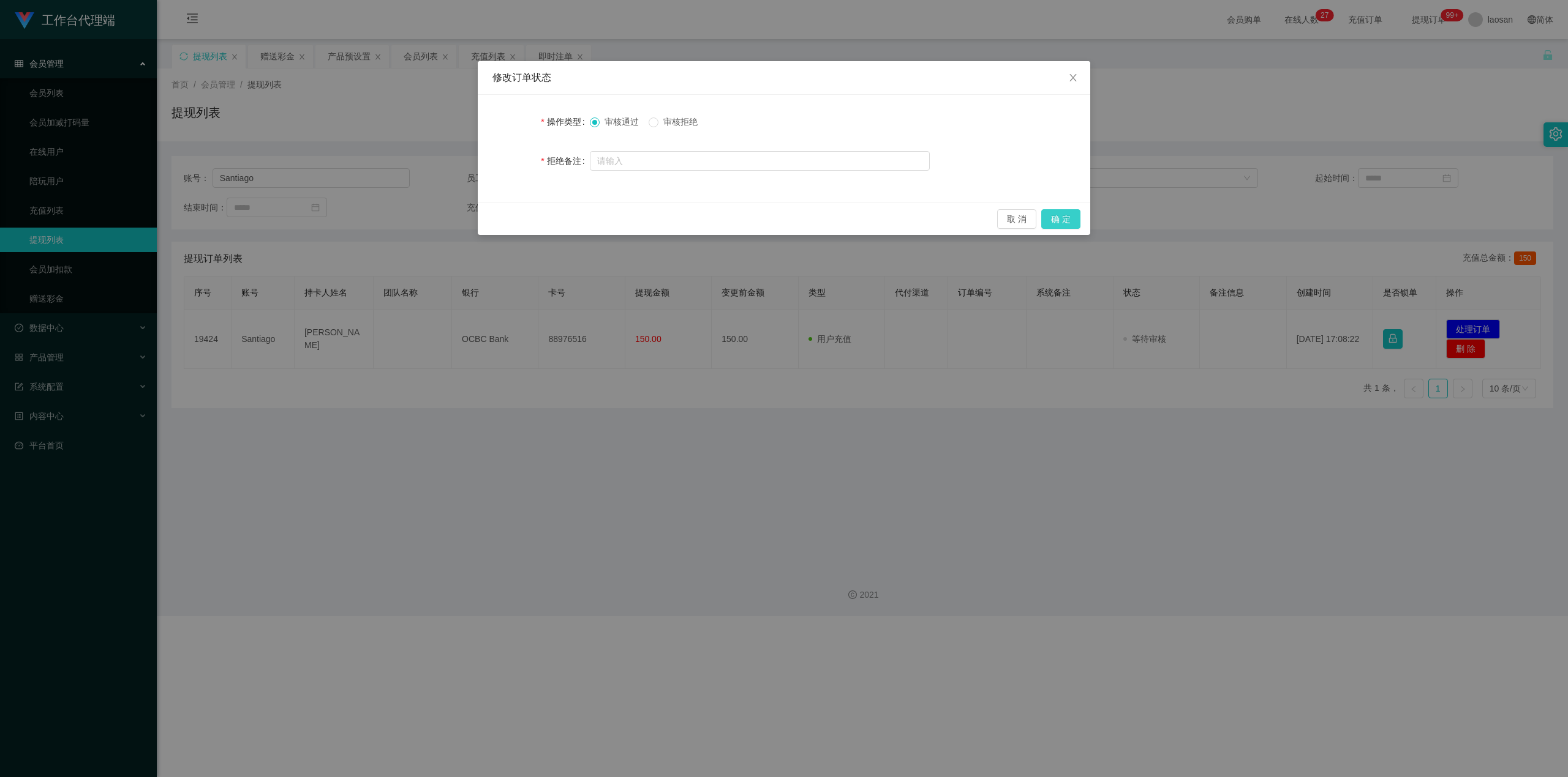
drag, startPoint x: 1059, startPoint y: 205, endPoint x: 1063, endPoint y: 211, distance: 7.2
click at [566, 206] on div "取 消 确 定" at bounding box center [784, 219] width 613 height 32
click at [566, 216] on button "确 定" at bounding box center [1060, 219] width 39 height 19
